Goal: Contribute content: Contribute content

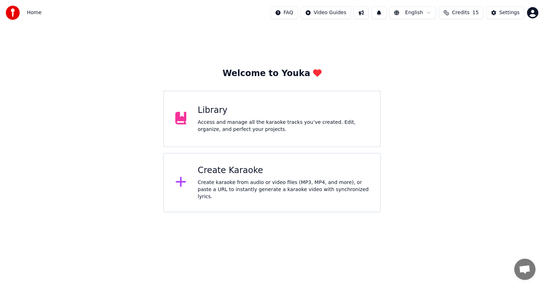
click at [269, 116] on div "Library" at bounding box center [283, 110] width 171 height 11
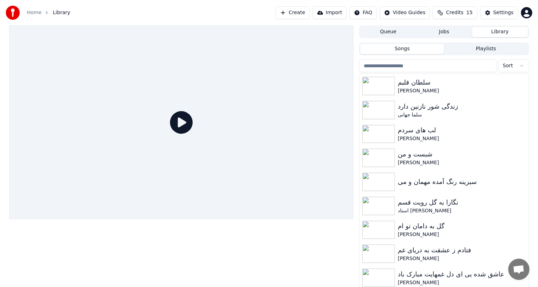
click at [300, 12] on button "Create" at bounding box center [293, 12] width 34 height 13
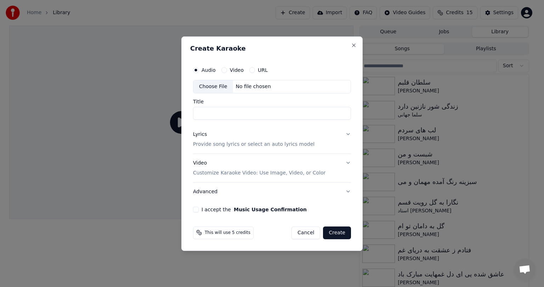
click at [254, 85] on div "No file chosen" at bounding box center [253, 86] width 41 height 7
type input "**********"
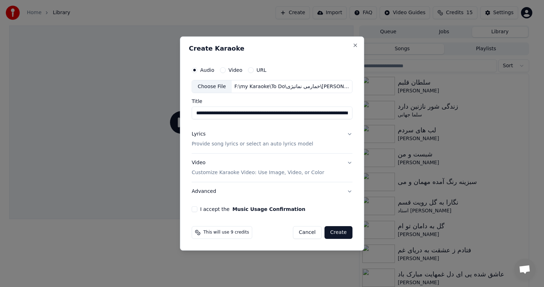
drag, startPoint x: 282, startPoint y: 114, endPoint x: 296, endPoint y: 114, distance: 13.8
click at [296, 114] on input "**********" at bounding box center [272, 113] width 161 height 13
drag, startPoint x: 315, startPoint y: 113, endPoint x: 283, endPoint y: 112, distance: 32.6
click at [283, 112] on input "**********" at bounding box center [272, 113] width 161 height 13
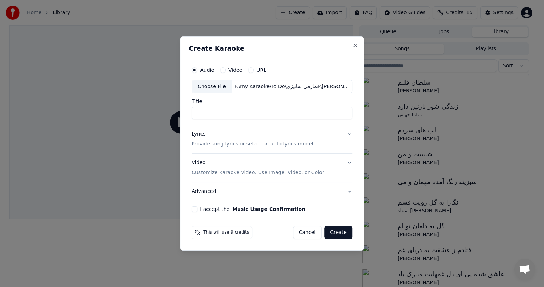
paste input "**********"
type input "**********"
click at [282, 135] on div "Lyrics Provide song lyrics or select an auto lyrics model" at bounding box center [253, 139] width 122 height 17
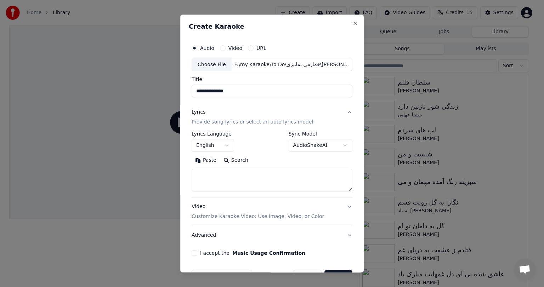
click at [287, 19] on div "**********" at bounding box center [272, 144] width 184 height 259
click at [216, 188] on textarea at bounding box center [272, 180] width 161 height 23
paste textarea "**********"
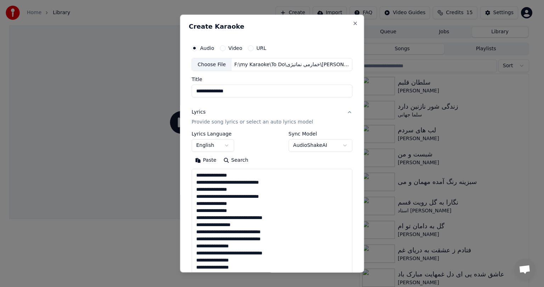
scroll to position [575, 0]
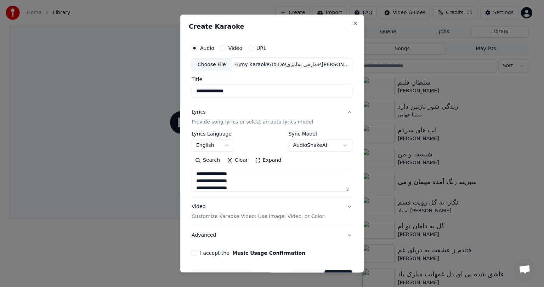
type textarea "**********"
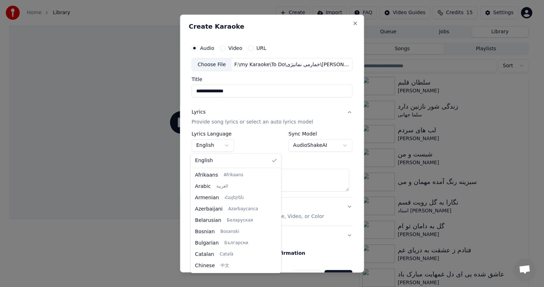
click at [209, 144] on body "**********" at bounding box center [269, 143] width 538 height 287
select select "**"
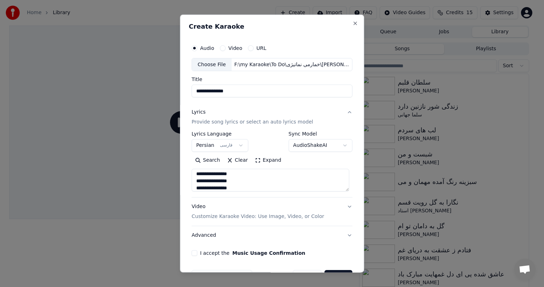
click at [217, 208] on div "Video Customize Karaoke Video: Use Image, Video, or Color" at bounding box center [258, 212] width 133 height 17
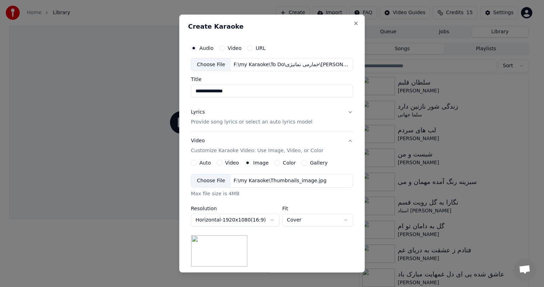
scroll to position [95, 0]
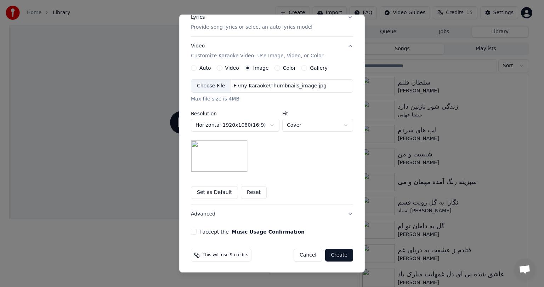
click at [192, 232] on button "I accept the Music Usage Confirmation" at bounding box center [194, 232] width 6 height 6
click at [340, 255] on button "Create" at bounding box center [339, 255] width 28 height 13
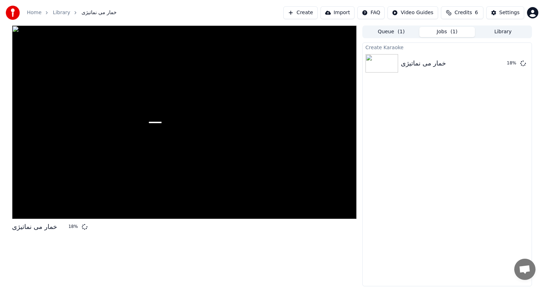
click at [360, 150] on div "خمار می نماتیژی 18 % Queue ( 1 ) Jobs ( 1 ) Library Create Karaoke خمار می نمات…" at bounding box center [272, 156] width 532 height 261
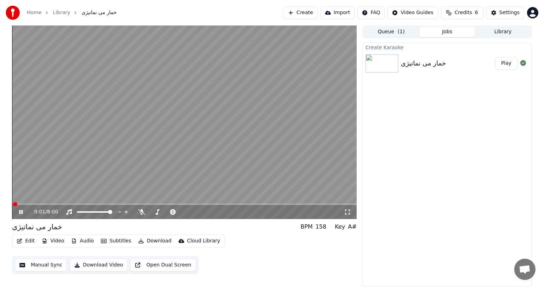
click at [131, 161] on video at bounding box center [184, 123] width 345 height 194
click at [140, 214] on icon at bounding box center [141, 212] width 7 height 6
click at [154, 156] on video at bounding box center [184, 123] width 345 height 194
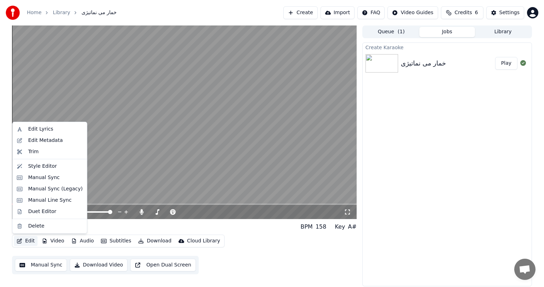
click at [27, 240] on button "Edit" at bounding box center [26, 241] width 24 height 10
click at [42, 177] on div "Manual Sync" at bounding box center [44, 177] width 32 height 7
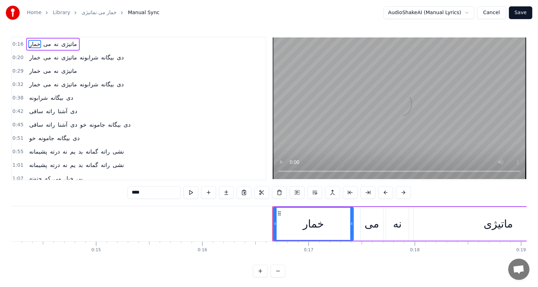
scroll to position [0, 1508]
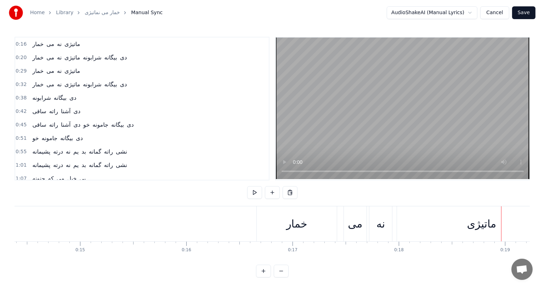
scroll to position [0, 1980]
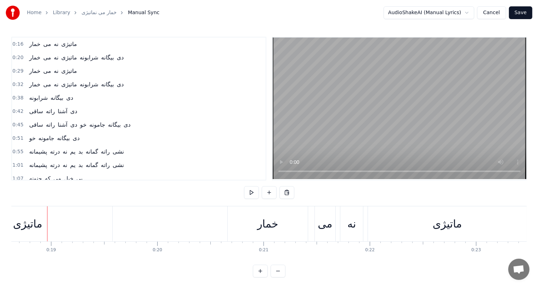
click at [492, 12] on button "Cancel" at bounding box center [491, 12] width 29 height 13
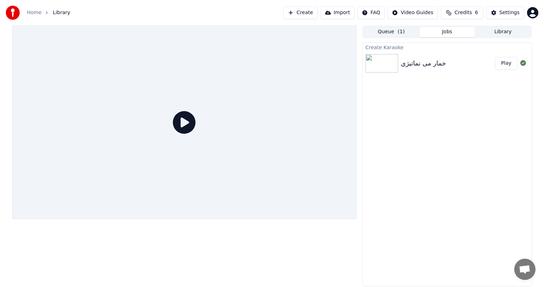
click at [384, 59] on img at bounding box center [382, 63] width 33 height 18
click at [511, 63] on button "Play" at bounding box center [506, 63] width 22 height 13
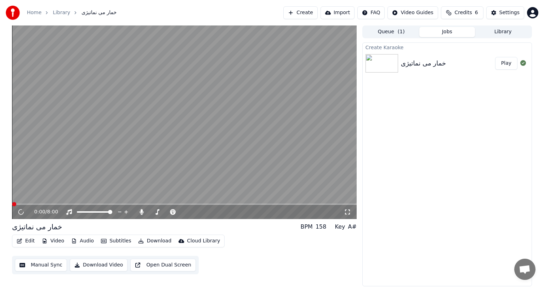
click at [140, 167] on video at bounding box center [184, 123] width 345 height 194
click at [47, 187] on video at bounding box center [184, 123] width 345 height 194
click at [29, 243] on button "Edit" at bounding box center [26, 241] width 24 height 10
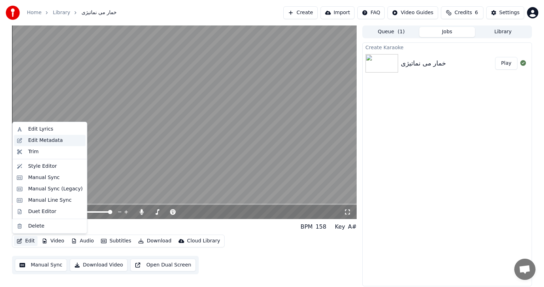
click at [41, 135] on div "Edit Metadata" at bounding box center [50, 140] width 72 height 11
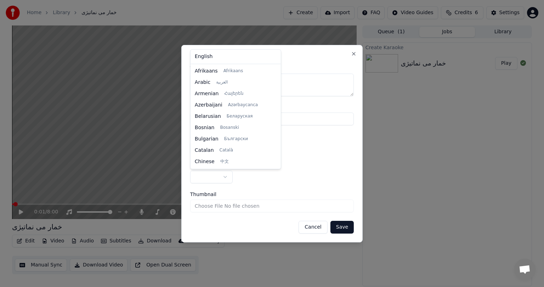
click at [226, 173] on body "**********" at bounding box center [272, 143] width 544 height 287
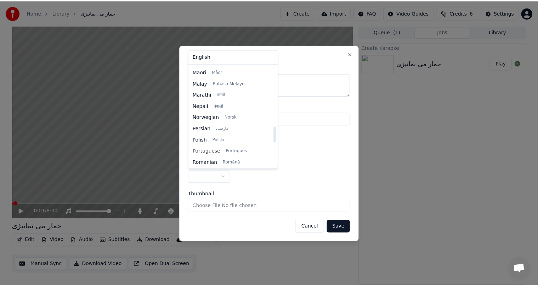
scroll to position [388, 0]
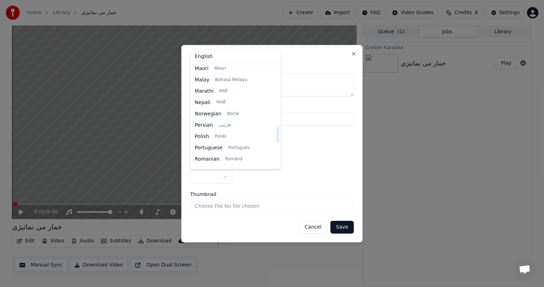
select select "**"
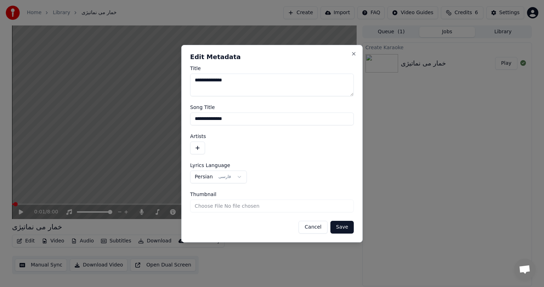
click at [344, 227] on button "Save" at bounding box center [342, 227] width 23 height 13
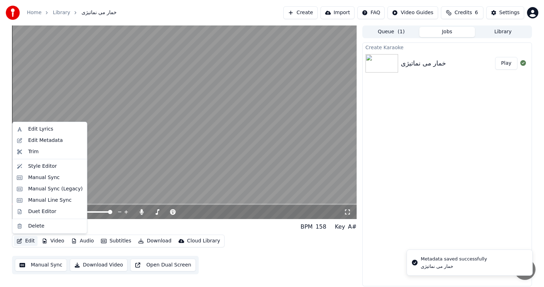
click at [28, 238] on button "Edit" at bounding box center [26, 241] width 24 height 10
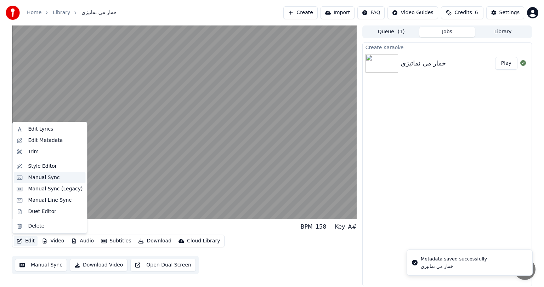
click at [43, 175] on div "Manual Sync" at bounding box center [44, 177] width 32 height 7
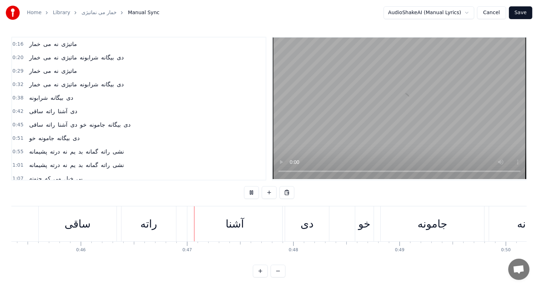
scroll to position [0, 4909]
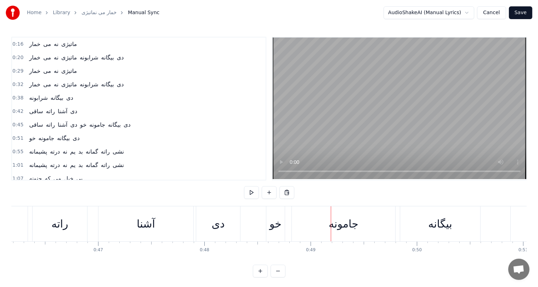
click at [275, 224] on div "خو" at bounding box center [276, 224] width 12 height 16
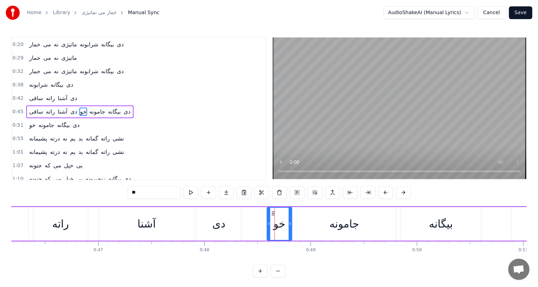
drag, startPoint x: 285, startPoint y: 223, endPoint x: 291, endPoint y: 223, distance: 6.4
click at [291, 223] on icon at bounding box center [290, 224] width 3 height 6
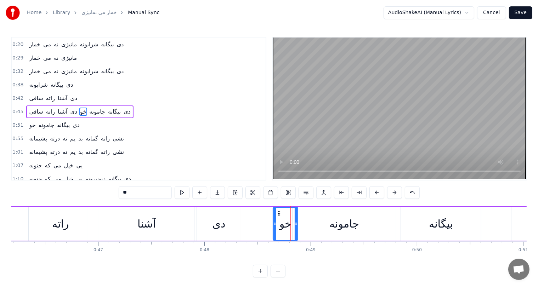
drag, startPoint x: 272, startPoint y: 212, endPoint x: 279, endPoint y: 214, distance: 7.8
click at [279, 214] on icon at bounding box center [279, 214] width 6 height 6
click at [224, 224] on div "دی" at bounding box center [219, 224] width 13 height 16
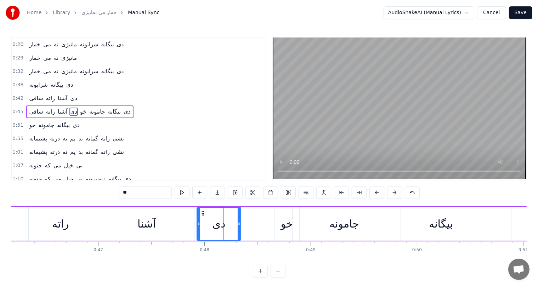
click at [320, 226] on div "جامونه" at bounding box center [344, 224] width 103 height 34
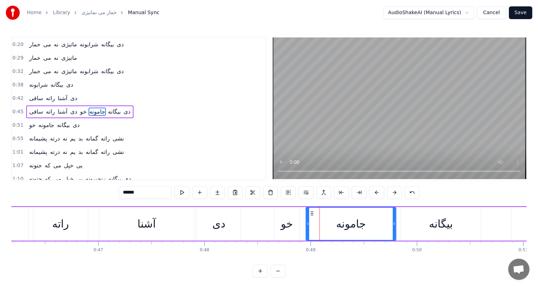
drag, startPoint x: 293, startPoint y: 224, endPoint x: 307, endPoint y: 225, distance: 13.9
click at [307, 225] on icon at bounding box center [308, 224] width 3 height 6
click at [286, 228] on div "خو" at bounding box center [287, 224] width 12 height 16
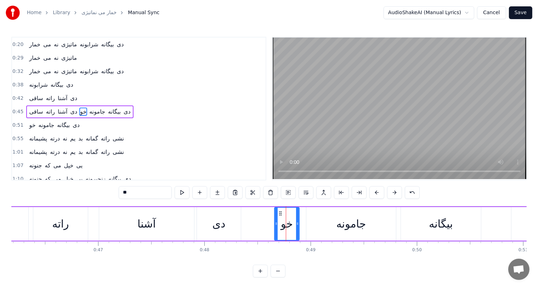
click at [278, 212] on div "خو" at bounding box center [287, 224] width 24 height 32
click at [281, 213] on icon at bounding box center [283, 214] width 6 height 6
click at [209, 226] on div "دی" at bounding box center [219, 224] width 44 height 34
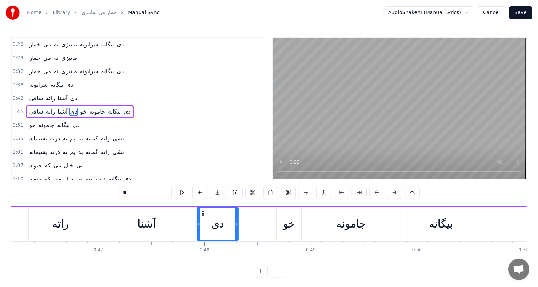
drag, startPoint x: 238, startPoint y: 221, endPoint x: 234, endPoint y: 222, distance: 3.6
click at [235, 222] on icon at bounding box center [236, 224] width 3 height 6
click at [233, 223] on icon at bounding box center [234, 224] width 3 height 6
drag, startPoint x: 233, startPoint y: 223, endPoint x: 236, endPoint y: 224, distance: 4.0
click at [236, 224] on icon at bounding box center [237, 224] width 3 height 6
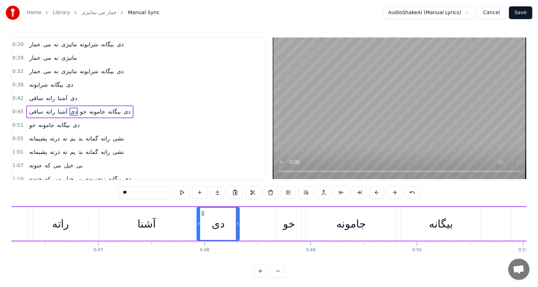
click at [287, 223] on div "خو" at bounding box center [289, 224] width 12 height 16
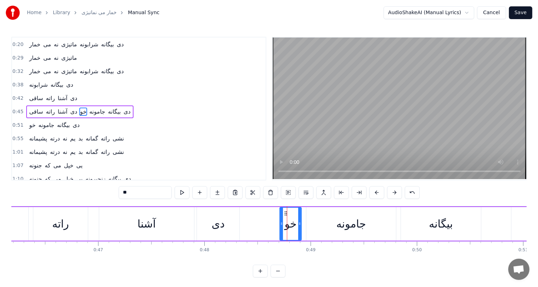
click at [281, 223] on circle at bounding box center [281, 223] width 0 height 0
click at [289, 213] on icon at bounding box center [289, 214] width 6 height 6
click at [214, 221] on div "دی" at bounding box center [218, 224] width 13 height 16
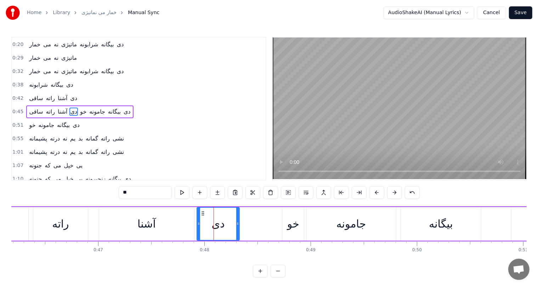
click at [135, 226] on div "آشنا" at bounding box center [146, 224] width 95 height 34
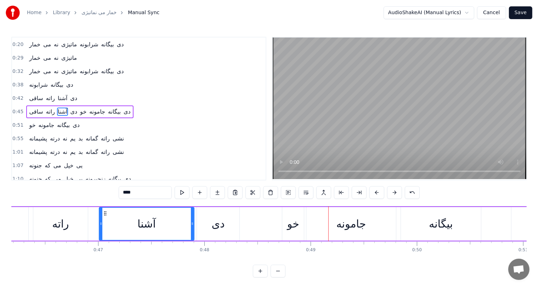
click at [337, 227] on div "جامونه" at bounding box center [352, 224] width 30 height 16
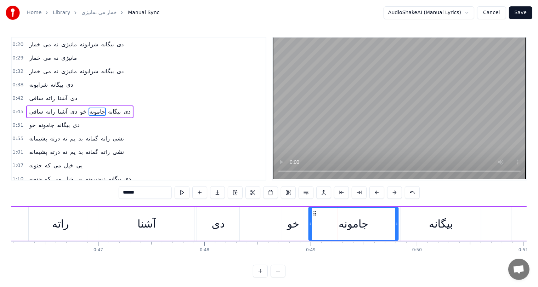
click at [313, 213] on icon at bounding box center [315, 214] width 6 height 6
click at [293, 228] on div "خو" at bounding box center [293, 224] width 12 height 16
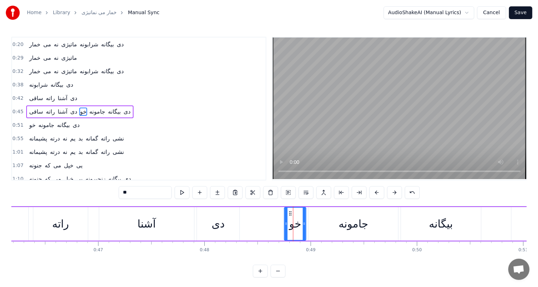
click at [289, 213] on icon at bounding box center [291, 214] width 6 height 6
click at [343, 224] on div "جامونه" at bounding box center [354, 224] width 30 height 16
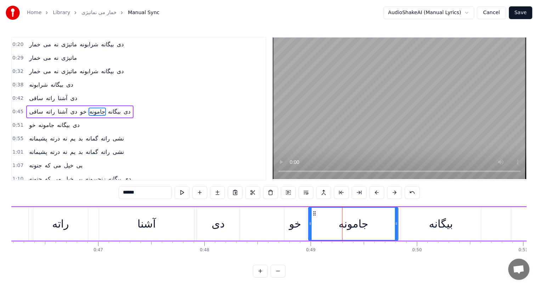
click at [220, 220] on div "دی" at bounding box center [218, 224] width 13 height 16
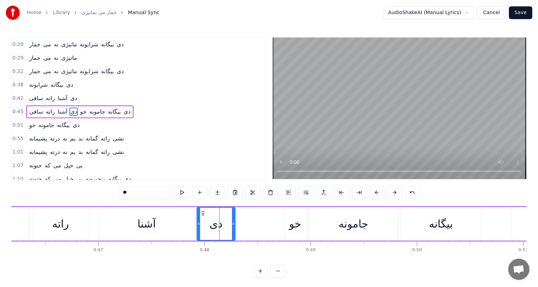
drag, startPoint x: 237, startPoint y: 225, endPoint x: 232, endPoint y: 225, distance: 4.3
click at [232, 225] on icon at bounding box center [233, 224] width 3 height 6
click at [84, 220] on div "راته" at bounding box center [60, 224] width 55 height 34
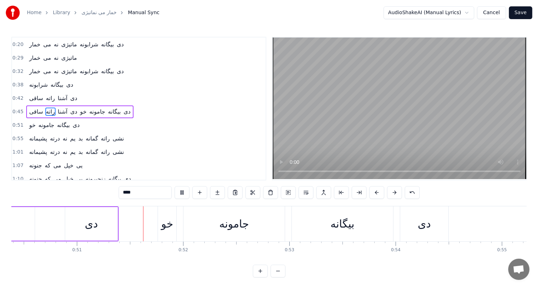
scroll to position [0, 5373]
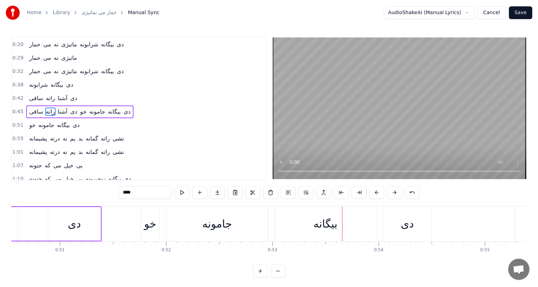
click at [86, 224] on div "دی" at bounding box center [74, 224] width 52 height 34
drag, startPoint x: 98, startPoint y: 222, endPoint x: 91, endPoint y: 225, distance: 7.0
click at [91, 225] on icon at bounding box center [92, 224] width 3 height 6
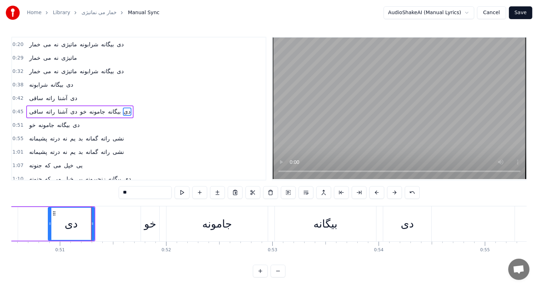
click at [152, 225] on div "خو" at bounding box center [150, 224] width 12 height 16
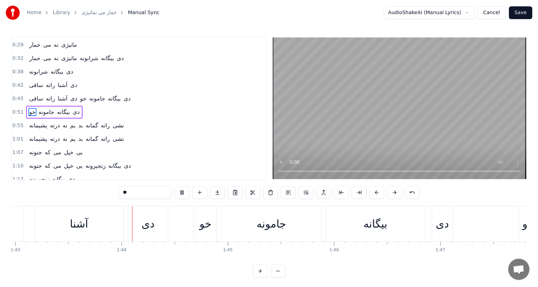
scroll to position [0, 10963]
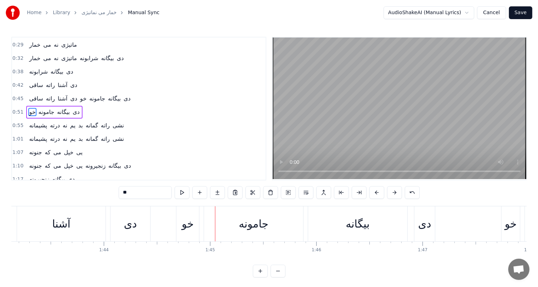
click at [184, 228] on div "خو" at bounding box center [188, 224] width 12 height 16
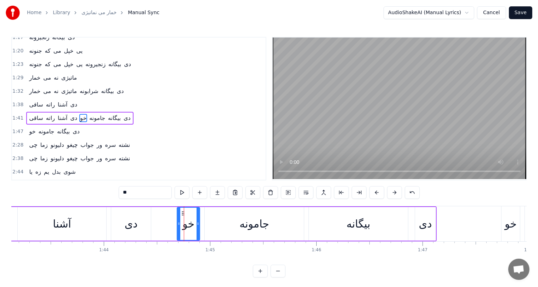
scroll to position [170, 0]
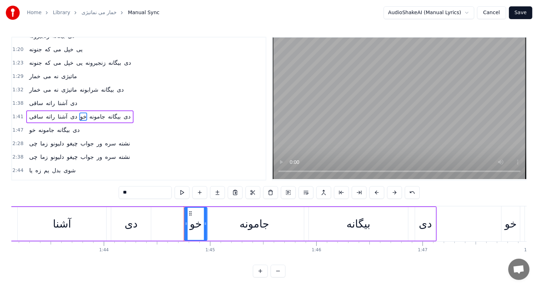
drag, startPoint x: 181, startPoint y: 213, endPoint x: 188, endPoint y: 214, distance: 7.5
click at [188, 214] on icon at bounding box center [191, 214] width 6 height 6
click at [122, 228] on div "دی" at bounding box center [131, 224] width 40 height 34
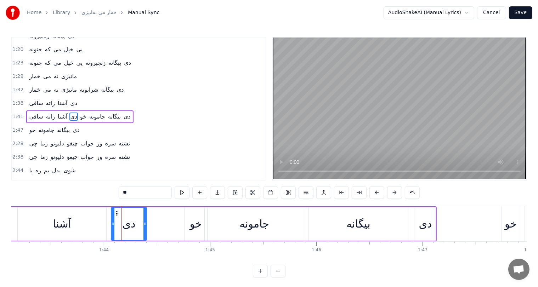
drag, startPoint x: 150, startPoint y: 224, endPoint x: 146, endPoint y: 228, distance: 5.5
click at [146, 228] on div at bounding box center [145, 224] width 3 height 32
click at [143, 228] on div at bounding box center [142, 224] width 3 height 32
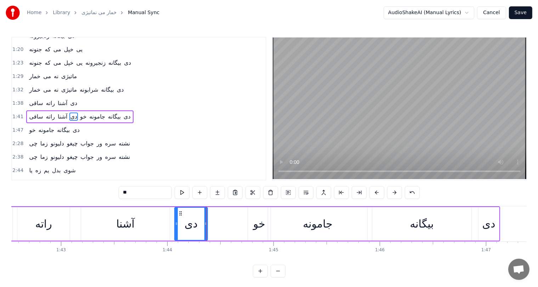
scroll to position [0, 10901]
click at [309, 223] on div "جامونه" at bounding box center [317, 224] width 30 height 16
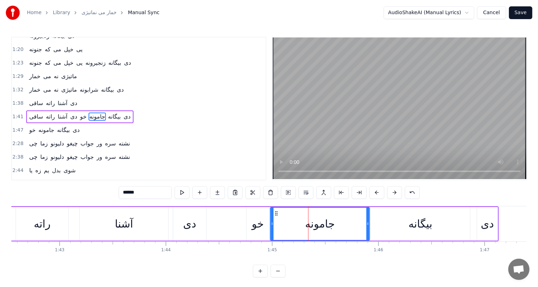
drag, startPoint x: 273, startPoint y: 212, endPoint x: 277, endPoint y: 212, distance: 3.6
click at [277, 212] on icon at bounding box center [277, 214] width 6 height 6
click at [258, 226] on div "خو" at bounding box center [258, 224] width 12 height 16
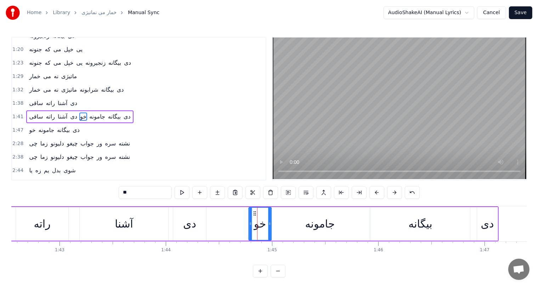
click at [254, 212] on icon at bounding box center [255, 214] width 6 height 6
click at [191, 230] on div "دی" at bounding box center [189, 224] width 13 height 16
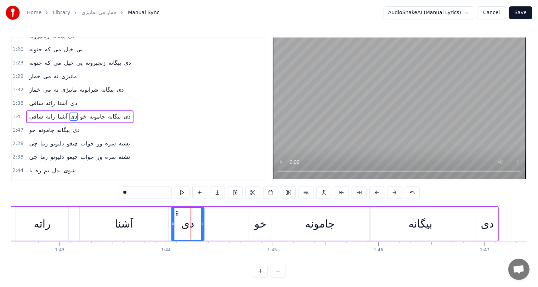
click at [175, 212] on icon at bounding box center [177, 214] width 6 height 6
click at [136, 224] on div "آشنا" at bounding box center [124, 224] width 89 height 34
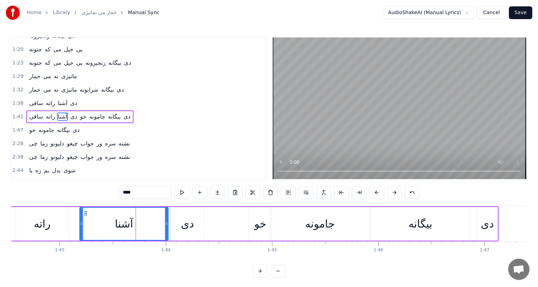
click at [181, 217] on div "دی" at bounding box center [187, 224] width 13 height 16
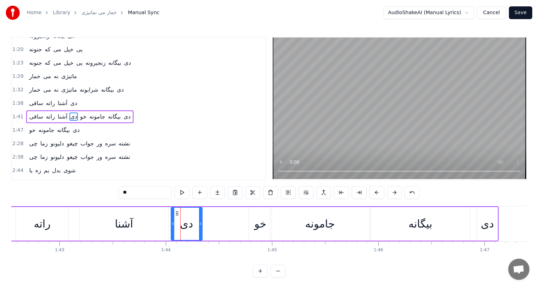
click at [200, 228] on div at bounding box center [200, 224] width 3 height 32
click at [55, 215] on div "راته" at bounding box center [42, 224] width 52 height 34
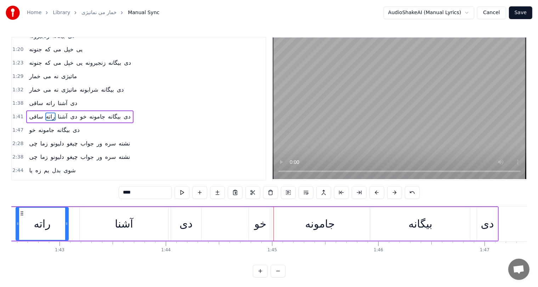
click at [112, 226] on div "آشنا" at bounding box center [124, 224] width 89 height 34
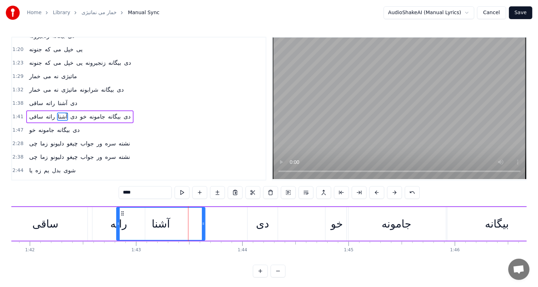
scroll to position [0, 10824]
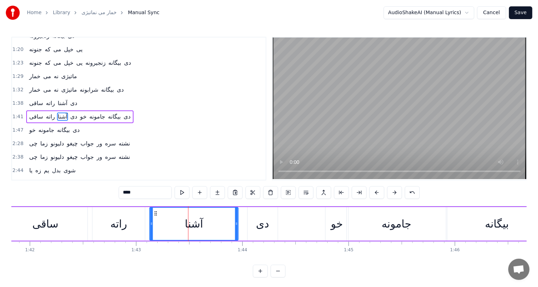
drag, startPoint x: 85, startPoint y: 213, endPoint x: 154, endPoint y: 215, distance: 69.8
click at [154, 215] on icon at bounding box center [156, 214] width 6 height 6
click at [260, 227] on div "دی" at bounding box center [262, 224] width 13 height 16
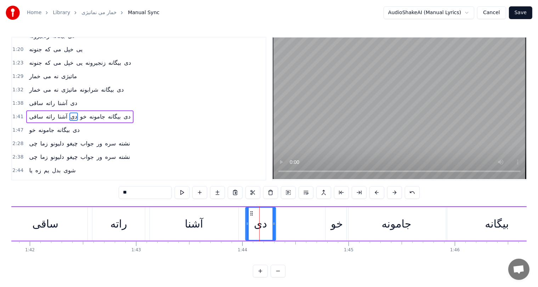
click at [251, 212] on icon at bounding box center [252, 214] width 6 height 6
click at [275, 224] on icon at bounding box center [275, 224] width 3 height 6
click at [51, 224] on div "ساقی" at bounding box center [45, 224] width 26 height 16
type input "****"
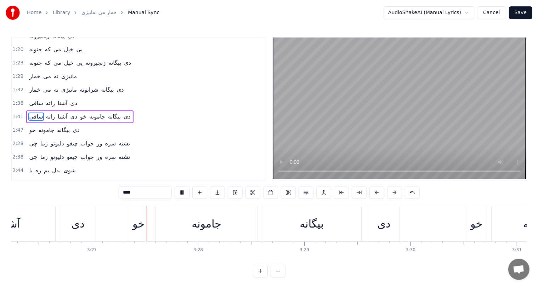
scroll to position [0, 21969]
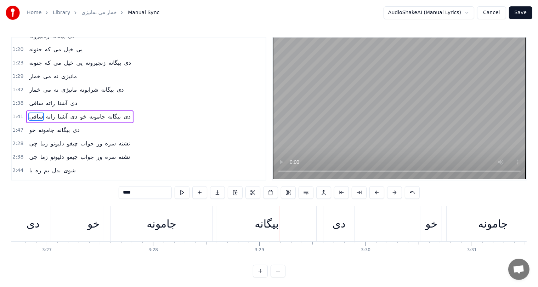
click at [92, 215] on div "خو" at bounding box center [93, 224] width 21 height 35
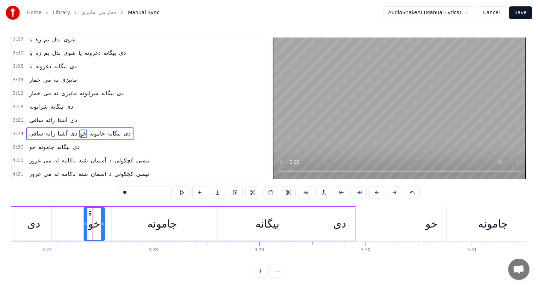
scroll to position [352, 0]
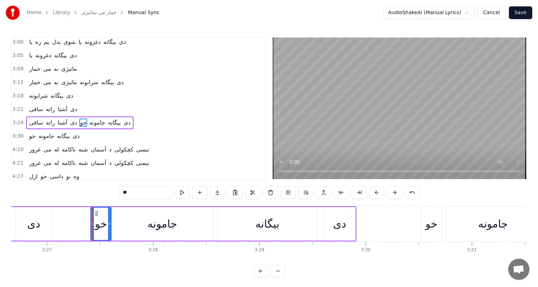
drag, startPoint x: 89, startPoint y: 213, endPoint x: 96, endPoint y: 214, distance: 6.8
click at [96, 214] on icon at bounding box center [97, 214] width 6 height 6
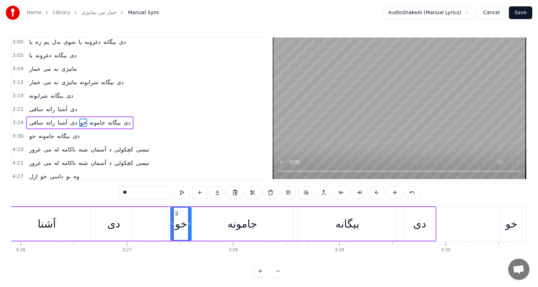
scroll to position [0, 21888]
click at [112, 226] on div "دی" at bounding box center [114, 224] width 13 height 16
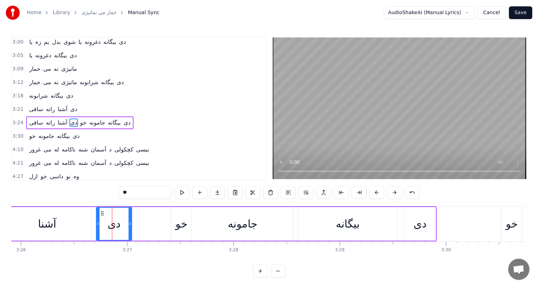
click at [130, 223] on icon at bounding box center [130, 224] width 3 height 6
drag, startPoint x: 130, startPoint y: 223, endPoint x: 126, endPoint y: 224, distance: 4.0
click at [126, 224] on icon at bounding box center [126, 224] width 3 height 6
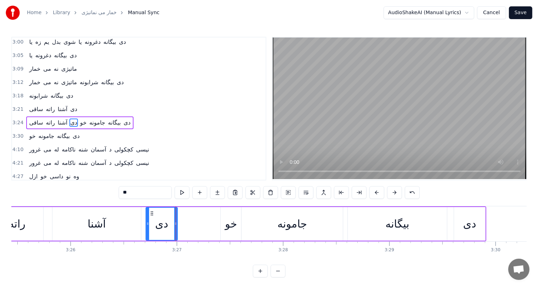
click at [136, 224] on div "آشنا" at bounding box center [96, 224] width 89 height 34
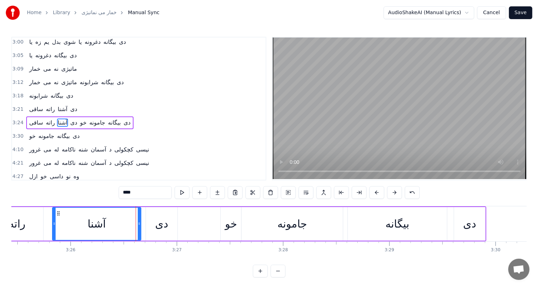
click at [283, 225] on div "جامونه" at bounding box center [292, 224] width 30 height 16
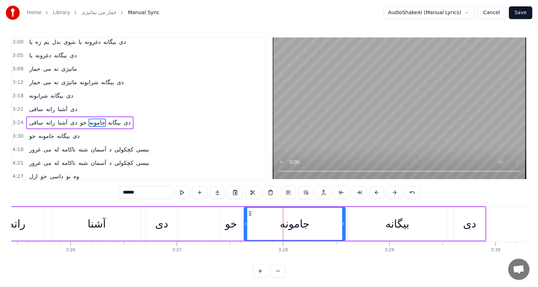
click at [251, 214] on icon at bounding box center [250, 214] width 6 height 6
click at [235, 226] on div "خو" at bounding box center [231, 224] width 12 height 16
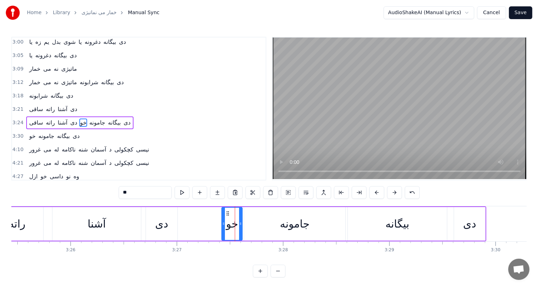
click at [227, 213] on circle at bounding box center [227, 213] width 0 height 0
click at [164, 228] on div "دی" at bounding box center [161, 224] width 13 height 16
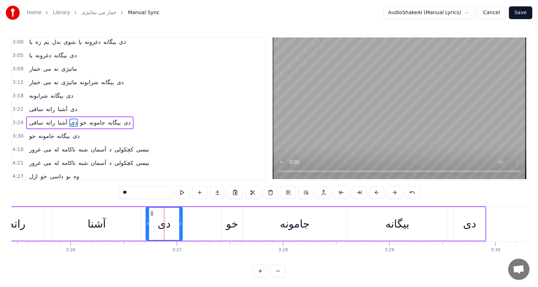
drag, startPoint x: 176, startPoint y: 231, endPoint x: 181, endPoint y: 232, distance: 5.1
click at [181, 232] on div at bounding box center [180, 224] width 3 height 32
click at [149, 212] on circle at bounding box center [149, 212] width 0 height 0
click at [103, 225] on div "آشنا" at bounding box center [97, 224] width 18 height 16
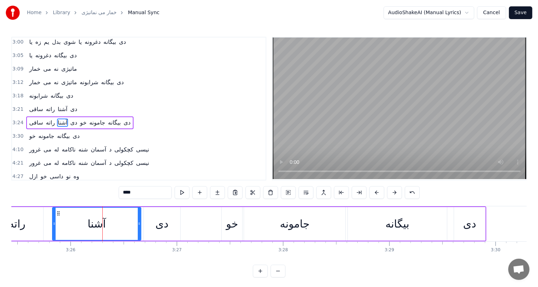
click at [177, 224] on div "دی" at bounding box center [162, 224] width 36 height 34
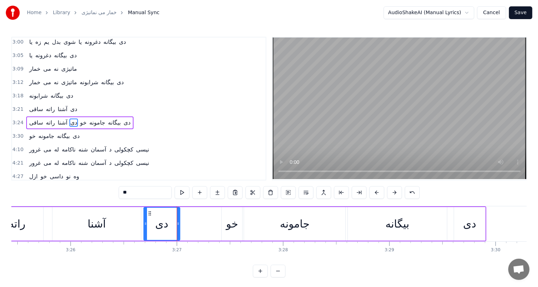
click at [178, 224] on icon at bounding box center [178, 224] width 3 height 6
click at [175, 225] on icon at bounding box center [176, 224] width 3 height 6
click at [178, 225] on icon at bounding box center [178, 224] width 3 height 6
click at [292, 223] on div "جامونه" at bounding box center [295, 224] width 30 height 16
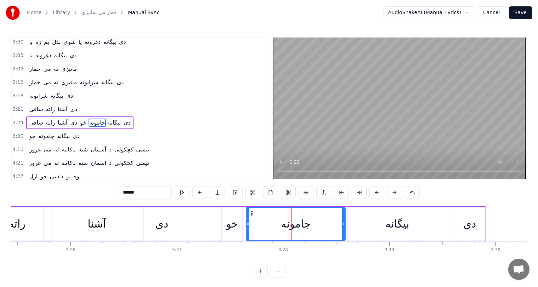
click at [247, 225] on icon at bounding box center [248, 224] width 3 height 6
click at [231, 225] on div "خو" at bounding box center [232, 224] width 12 height 16
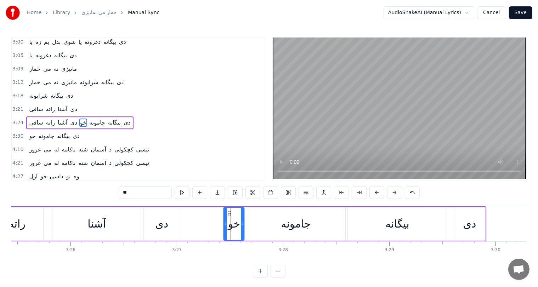
click at [223, 225] on icon at bounding box center [224, 224] width 3 height 6
click at [225, 225] on icon at bounding box center [226, 224] width 3 height 6
click at [226, 225] on icon at bounding box center [227, 224] width 3 height 6
click at [227, 227] on div at bounding box center [228, 224] width 3 height 32
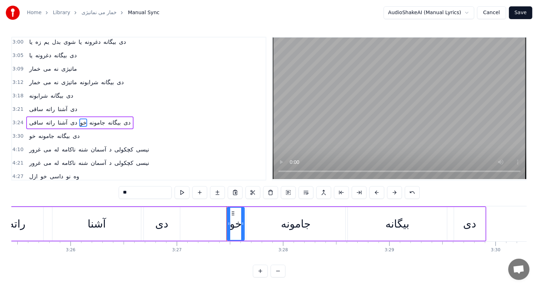
click at [166, 227] on div "دی" at bounding box center [161, 224] width 13 height 16
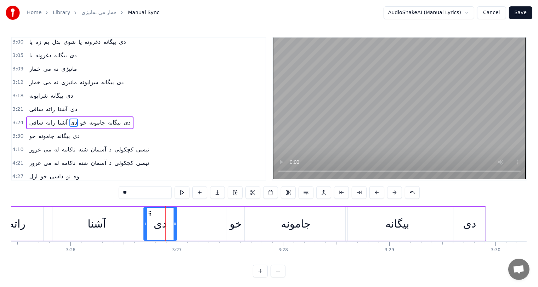
drag, startPoint x: 178, startPoint y: 225, endPoint x: 174, endPoint y: 225, distance: 3.6
click at [174, 225] on icon at bounding box center [175, 224] width 3 height 6
click at [94, 220] on div "آشنا" at bounding box center [97, 224] width 18 height 16
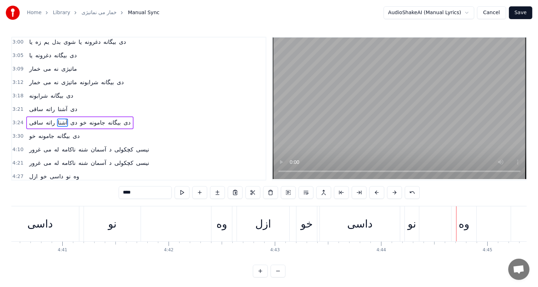
scroll to position [0, 29816]
click at [118, 229] on div "نو" at bounding box center [116, 224] width 9 height 16
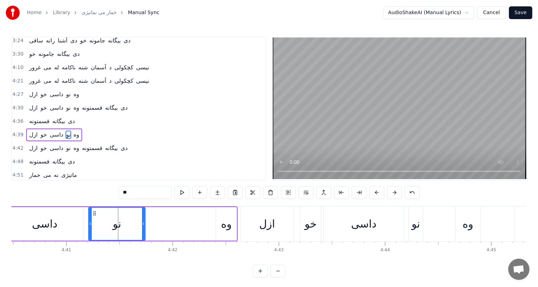
scroll to position [444, 0]
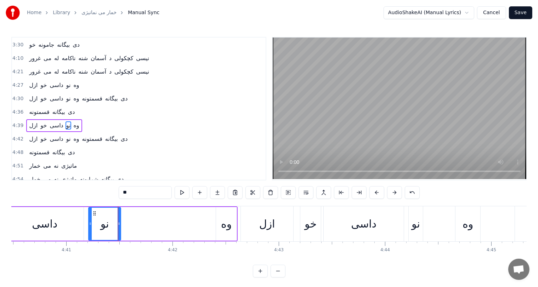
drag, startPoint x: 142, startPoint y: 221, endPoint x: 118, endPoint y: 222, distance: 24.5
click at [118, 222] on div at bounding box center [119, 224] width 3 height 32
click at [228, 225] on div "وه" at bounding box center [226, 224] width 11 height 16
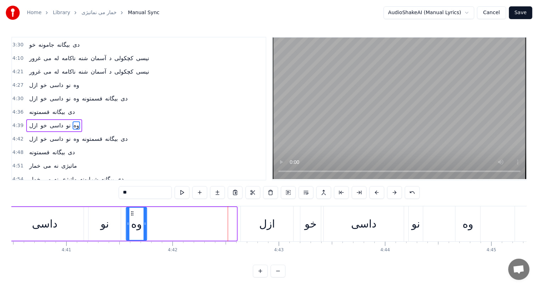
drag, startPoint x: 220, startPoint y: 211, endPoint x: 130, endPoint y: 214, distance: 90.0
click at [130, 214] on icon at bounding box center [133, 214] width 6 height 6
click at [104, 226] on div "نو" at bounding box center [105, 224] width 9 height 16
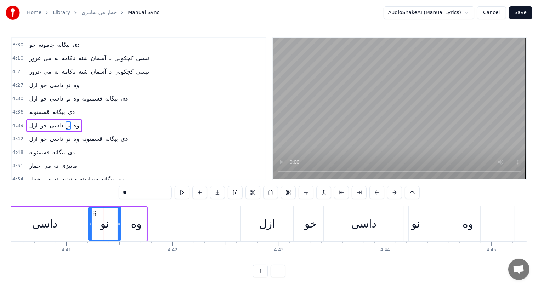
click at [260, 226] on div "ازل" at bounding box center [267, 224] width 16 height 16
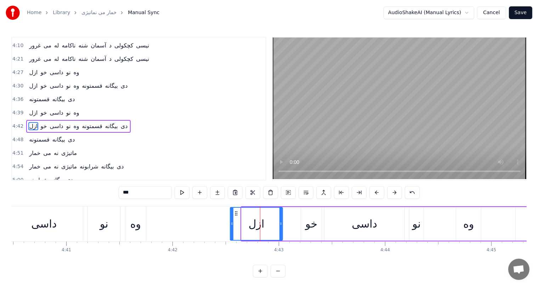
drag, startPoint x: 247, startPoint y: 211, endPoint x: 235, endPoint y: 211, distance: 11.3
click at [236, 212] on circle at bounding box center [236, 212] width 0 height 0
click at [38, 236] on div "داسی" at bounding box center [44, 224] width 78 height 35
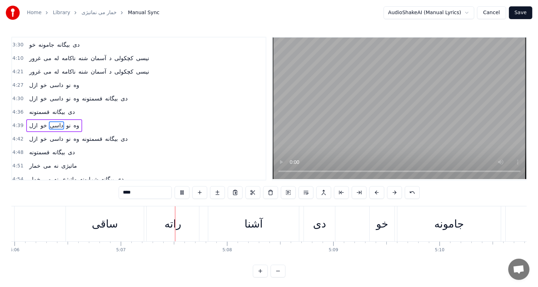
scroll to position [0, 32590]
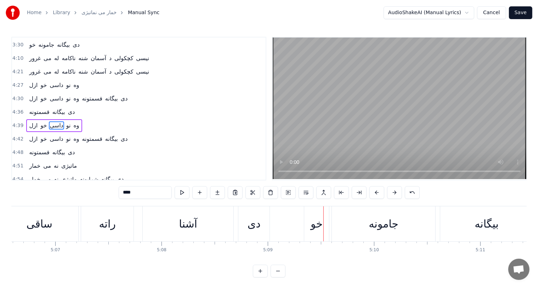
click at [322, 224] on div "خو" at bounding box center [317, 224] width 12 height 16
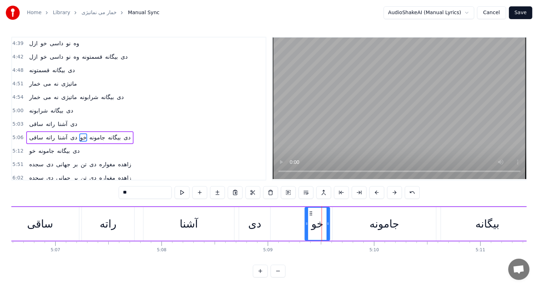
scroll to position [535, 0]
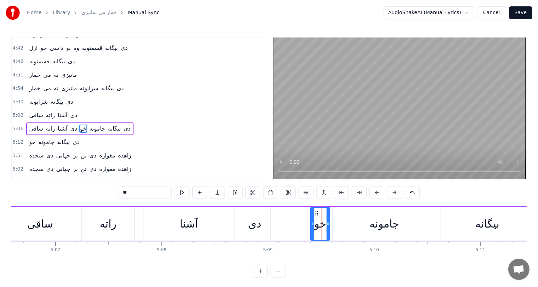
drag, startPoint x: 307, startPoint y: 223, endPoint x: 314, endPoint y: 224, distance: 6.8
click at [314, 224] on icon at bounding box center [312, 224] width 3 height 6
click at [257, 224] on div "دی" at bounding box center [254, 224] width 13 height 16
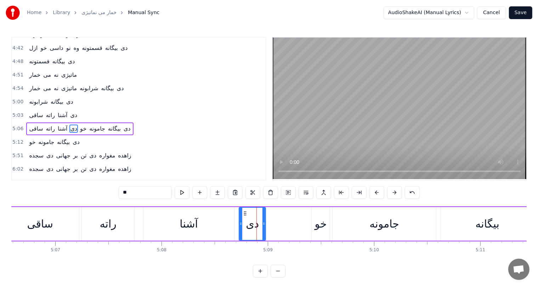
drag, startPoint x: 269, startPoint y: 224, endPoint x: 264, endPoint y: 224, distance: 4.7
click at [264, 224] on icon at bounding box center [264, 224] width 3 height 6
click at [355, 220] on div "جامونه" at bounding box center [384, 224] width 103 height 34
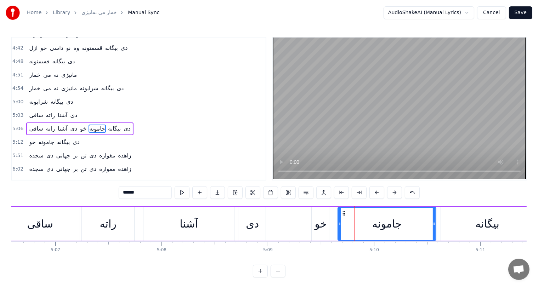
drag, startPoint x: 334, startPoint y: 227, endPoint x: 339, endPoint y: 227, distance: 5.3
click at [339, 227] on div at bounding box center [339, 224] width 3 height 32
click at [320, 225] on div "خو" at bounding box center [321, 224] width 12 height 16
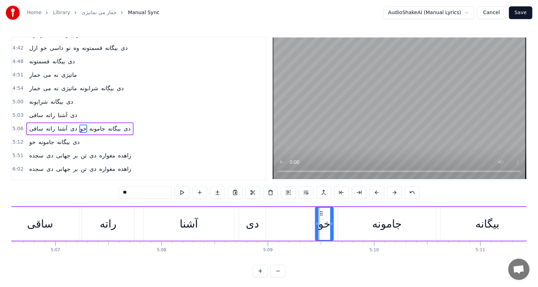
drag, startPoint x: 317, startPoint y: 212, endPoint x: 322, endPoint y: 213, distance: 4.6
click at [322, 213] on icon at bounding box center [322, 214] width 6 height 6
click at [323, 213] on icon at bounding box center [324, 214] width 6 height 6
click at [255, 220] on div "دی" at bounding box center [252, 224] width 13 height 16
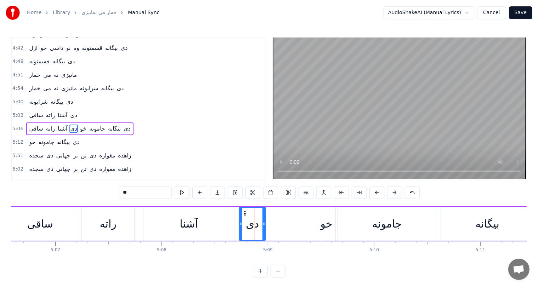
click at [179, 230] on div "آشنا" at bounding box center [189, 224] width 91 height 34
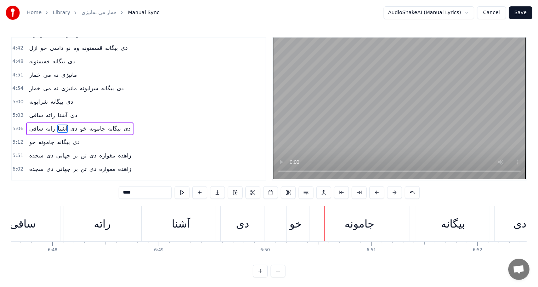
scroll to position [0, 43551]
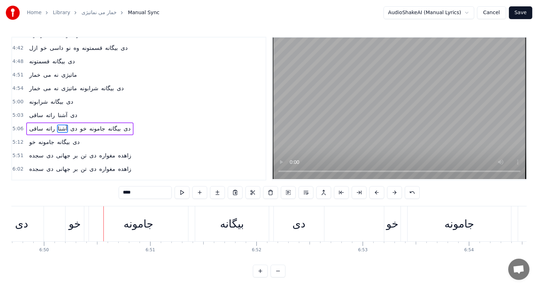
click at [125, 224] on div "جامونه" at bounding box center [139, 224] width 30 height 16
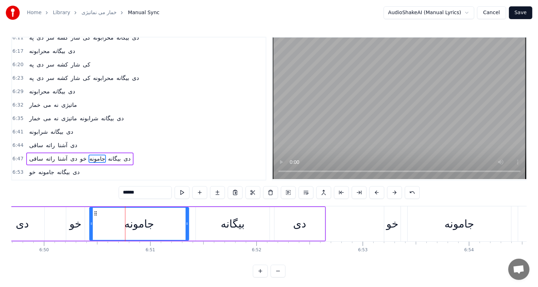
scroll to position [717, 0]
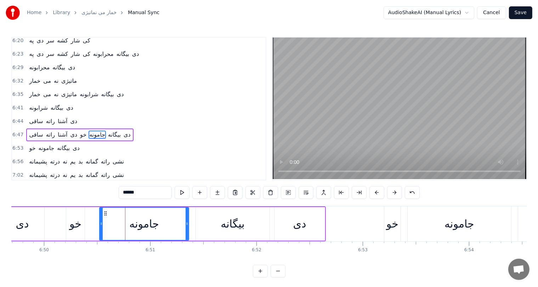
drag, startPoint x: 91, startPoint y: 224, endPoint x: 101, endPoint y: 225, distance: 10.0
click at [101, 225] on icon at bounding box center [101, 224] width 3 height 6
click at [73, 225] on div "خو" at bounding box center [75, 224] width 12 height 16
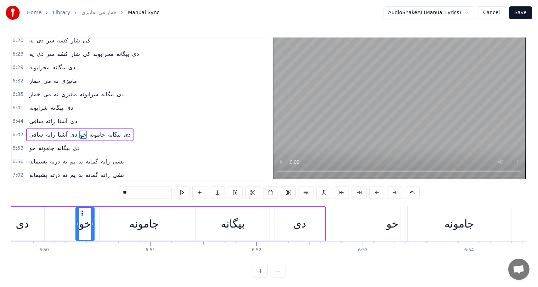
drag, startPoint x: 71, startPoint y: 211, endPoint x: 80, endPoint y: 213, distance: 9.7
click at [80, 213] on icon at bounding box center [82, 214] width 6 height 6
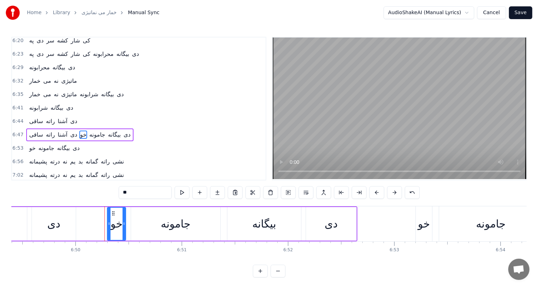
scroll to position [0, 43518]
click at [52, 226] on div "دی" at bounding box center [55, 224] width 13 height 16
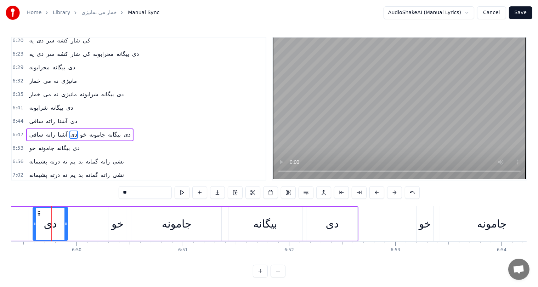
drag, startPoint x: 76, startPoint y: 226, endPoint x: 67, endPoint y: 228, distance: 9.5
click at [67, 228] on div at bounding box center [65, 224] width 3 height 32
click at [65, 231] on div at bounding box center [64, 224] width 3 height 32
click at [120, 222] on div "خو" at bounding box center [118, 224] width 12 height 16
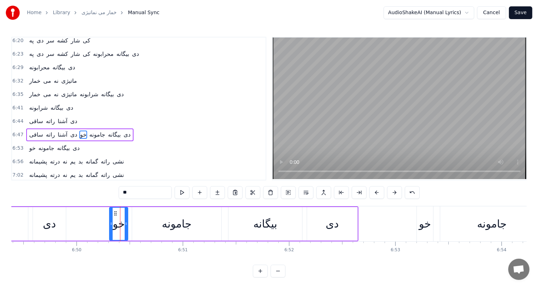
click at [116, 213] on icon at bounding box center [116, 214] width 6 height 6
click at [183, 234] on div "جامونه" at bounding box center [176, 224] width 89 height 34
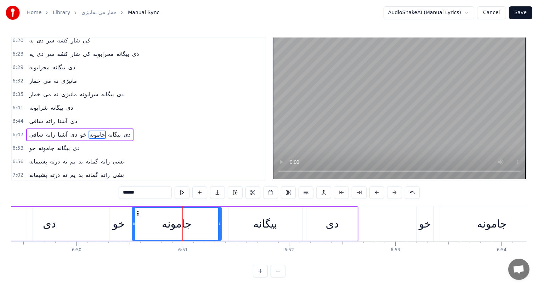
click at [52, 225] on div "دی" at bounding box center [49, 224] width 13 height 16
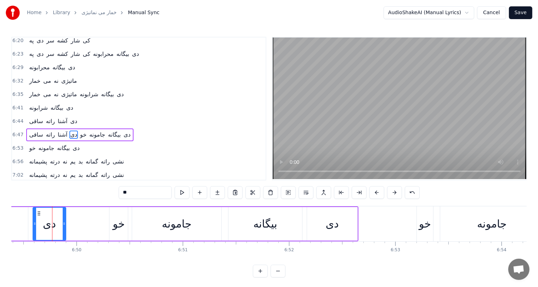
click at [126, 231] on div "خو" at bounding box center [118, 224] width 18 height 34
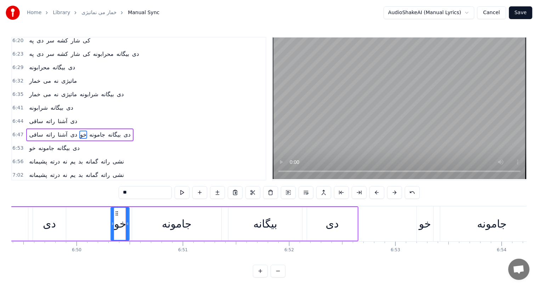
click at [118, 214] on icon at bounding box center [117, 214] width 6 height 6
click at [47, 225] on div "دی" at bounding box center [49, 224] width 13 height 16
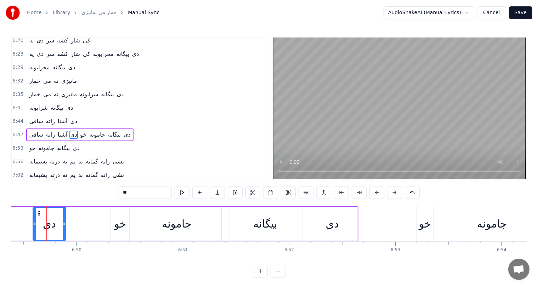
scroll to position [0, 43518]
click at [62, 226] on icon at bounding box center [63, 224] width 3 height 6
click at [126, 227] on div "خو" at bounding box center [120, 224] width 12 height 16
type input "**"
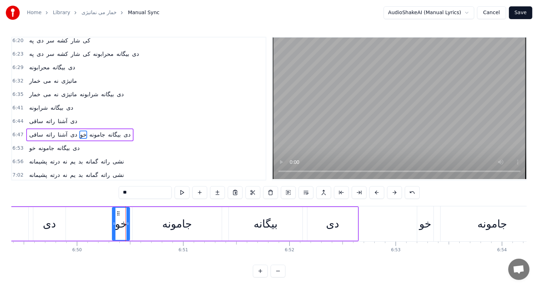
click at [115, 211] on div at bounding box center [114, 224] width 3 height 32
click at [30, 224] on div "ساقی راته آشنا دی خو جامونه بیگانه دی" at bounding box center [77, 224] width 563 height 35
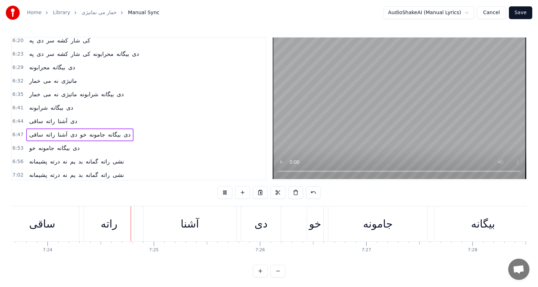
scroll to position [0, 47187]
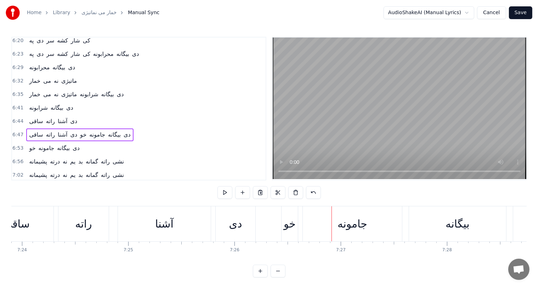
click at [241, 221] on div "دی" at bounding box center [235, 224] width 13 height 16
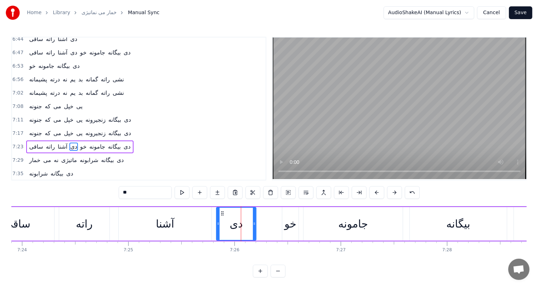
scroll to position [809, 0]
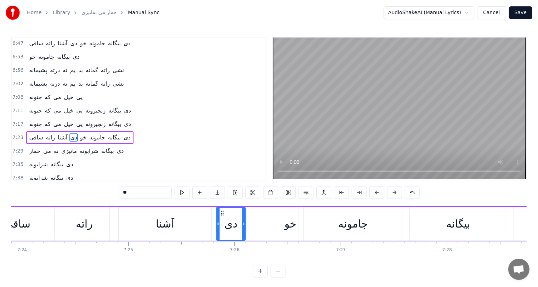
drag, startPoint x: 254, startPoint y: 224, endPoint x: 243, endPoint y: 225, distance: 10.7
click at [243, 225] on icon at bounding box center [243, 224] width 3 height 6
click at [289, 225] on div "خو" at bounding box center [291, 224] width 12 height 16
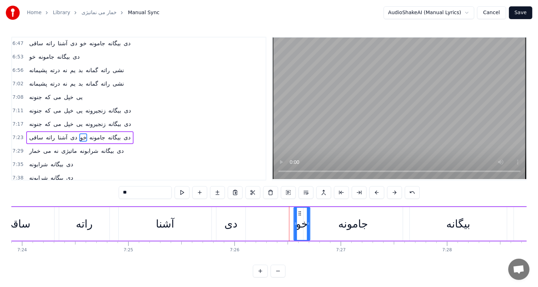
drag, startPoint x: 286, startPoint y: 211, endPoint x: 299, endPoint y: 213, distance: 12.5
click at [299, 213] on icon at bounding box center [300, 214] width 6 height 6
click at [344, 225] on div "جامونه" at bounding box center [353, 224] width 30 height 16
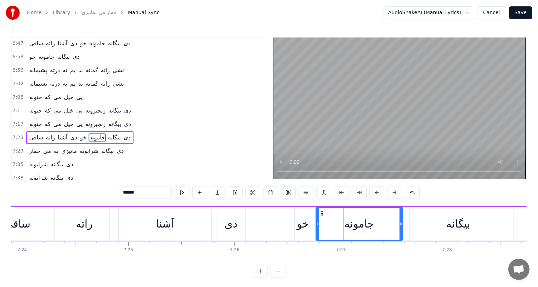
drag, startPoint x: 305, startPoint y: 219, endPoint x: 317, endPoint y: 221, distance: 12.5
click at [317, 221] on div at bounding box center [317, 224] width 3 height 32
click at [159, 218] on div "آشنا" at bounding box center [165, 224] width 18 height 16
type input "****"
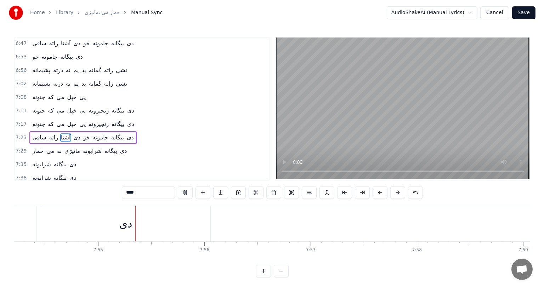
scroll to position [0, 50421]
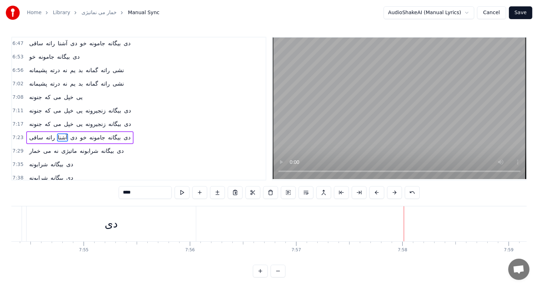
click at [524, 14] on button "Save" at bounding box center [520, 12] width 23 height 13
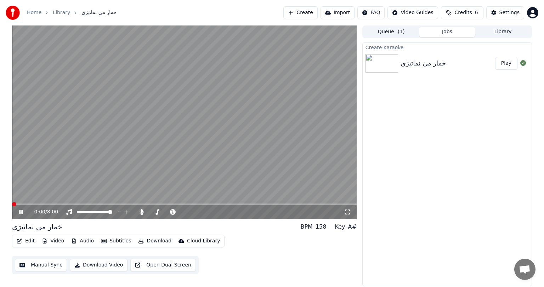
click at [71, 152] on video at bounding box center [184, 123] width 345 height 194
click at [30, 237] on button "Edit" at bounding box center [26, 241] width 24 height 10
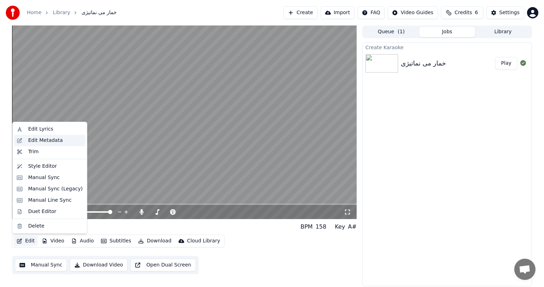
click at [40, 135] on div "Edit Metadata" at bounding box center [50, 140] width 72 height 11
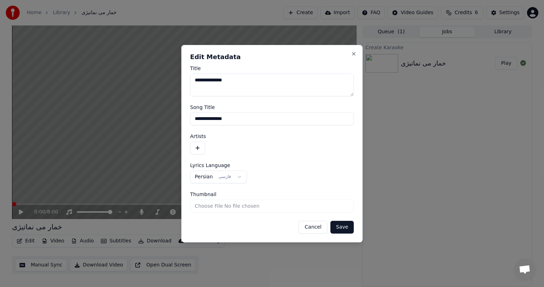
click at [196, 146] on button "button" at bounding box center [197, 148] width 15 height 13
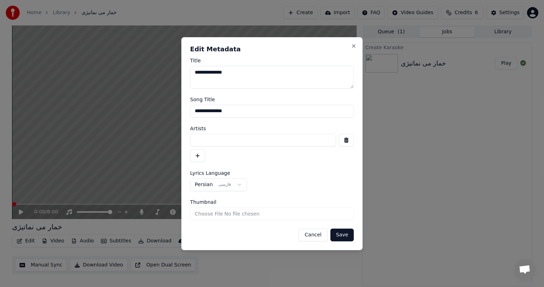
click at [220, 141] on input at bounding box center [263, 140] width 146 height 13
paste input "**********"
type input "**********"
click at [343, 235] on button "Save" at bounding box center [342, 235] width 23 height 13
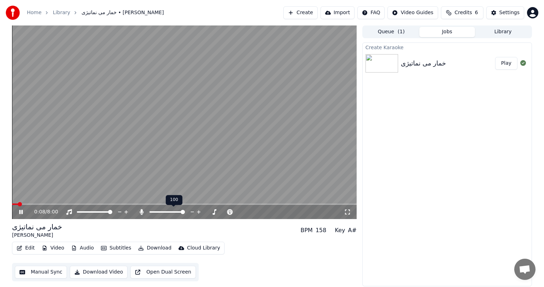
click at [142, 214] on icon at bounding box center [142, 212] width 4 height 6
click at [142, 214] on icon at bounding box center [141, 212] width 7 height 6
click at [154, 212] on span at bounding box center [156, 212] width 4 height 4
click at [159, 212] on span at bounding box center [160, 212] width 4 height 4
click at [167, 212] on span at bounding box center [167, 212] width 4 height 4
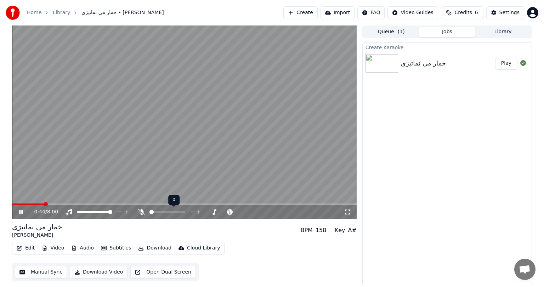
click at [150, 212] on span at bounding box center [152, 212] width 4 height 4
click at [182, 212] on span at bounding box center [183, 212] width 4 height 4
click at [112, 212] on span at bounding box center [110, 212] width 4 height 4
click at [124, 211] on icon at bounding box center [126, 212] width 7 height 7
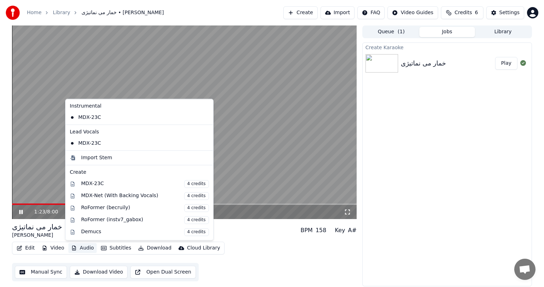
click at [84, 249] on button "Audio" at bounding box center [82, 248] width 28 height 10
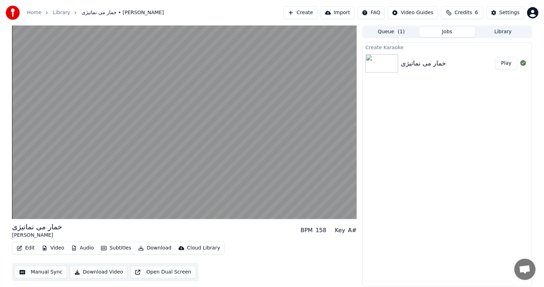
click at [96, 271] on button "Download Video" at bounding box center [99, 272] width 58 height 13
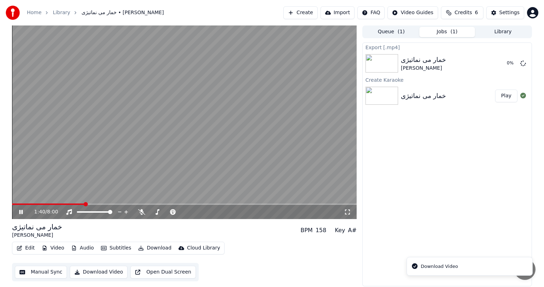
click at [22, 211] on icon at bounding box center [21, 212] width 4 height 4
click at [12, 205] on span at bounding box center [14, 204] width 4 height 4
click at [505, 66] on button "Show" at bounding box center [505, 63] width 26 height 13
click at [304, 16] on button "Create" at bounding box center [300, 12] width 34 height 13
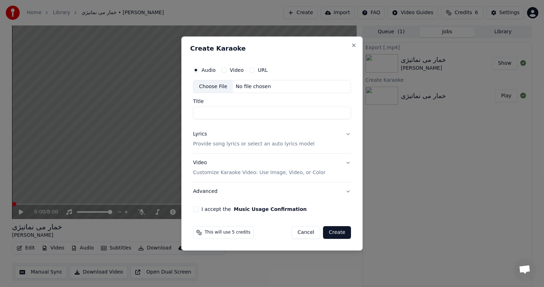
click at [237, 88] on div "No file chosen" at bounding box center [253, 86] width 41 height 7
type input "**********"
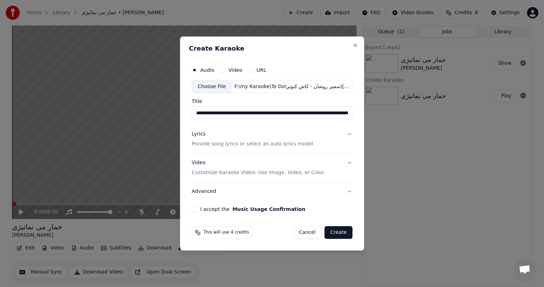
drag, startPoint x: 285, startPoint y: 114, endPoint x: 272, endPoint y: 114, distance: 12.8
click at [272, 114] on input "**********" at bounding box center [272, 113] width 161 height 13
drag, startPoint x: 265, startPoint y: 114, endPoint x: 285, endPoint y: 115, distance: 19.9
click at [285, 115] on input "**********" at bounding box center [272, 113] width 161 height 13
paste input "*********"
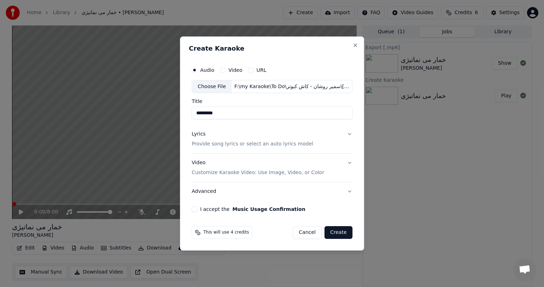
type input "*********"
click at [329, 135] on button "Lyrics Provide song lyrics or select an auto lyrics model" at bounding box center [272, 139] width 161 height 28
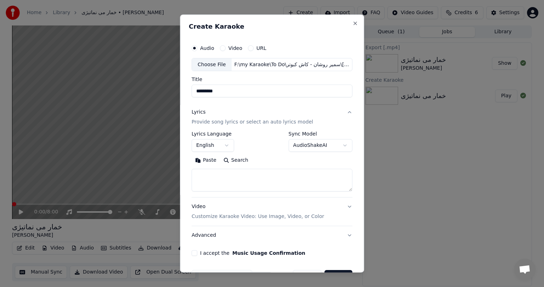
click at [314, 24] on h2 "Create Karaoke" at bounding box center [272, 26] width 167 height 6
click at [218, 180] on textarea at bounding box center [272, 180] width 161 height 23
paste textarea "**********"
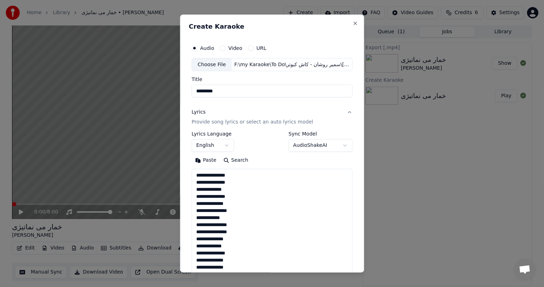
scroll to position [207, 0]
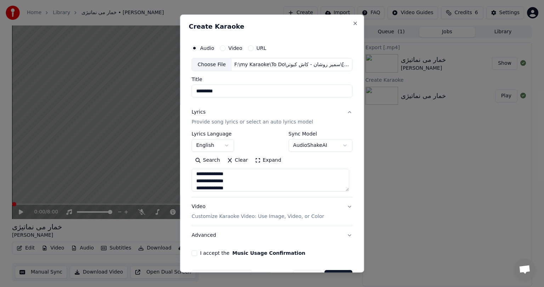
type textarea "**********"
click at [221, 147] on body "**********" at bounding box center [272, 143] width 544 height 287
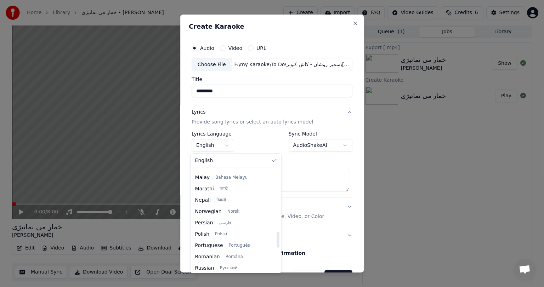
scroll to position [401, 0]
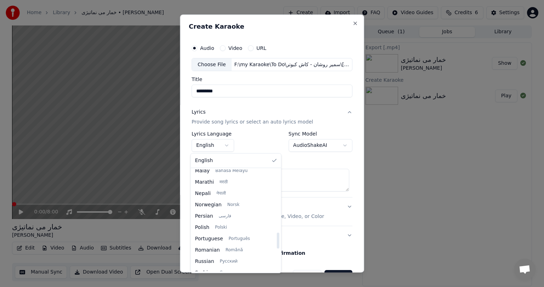
select select "**"
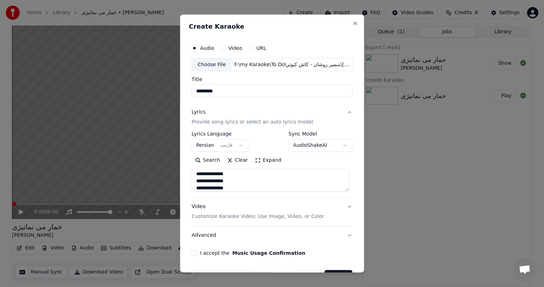
click at [211, 217] on p "Customize Karaoke Video: Use Image, Video, or Color" at bounding box center [258, 216] width 133 height 7
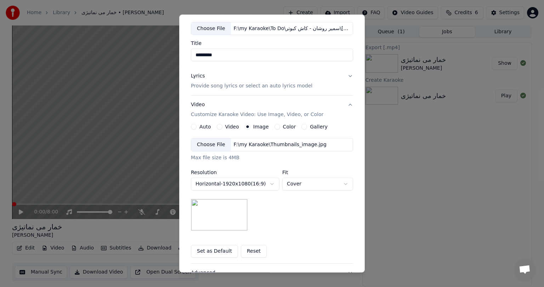
scroll to position [36, 0]
click at [246, 144] on div "F:\my Karaoke\Thumbnails_image.jpg" at bounding box center [280, 144] width 99 height 7
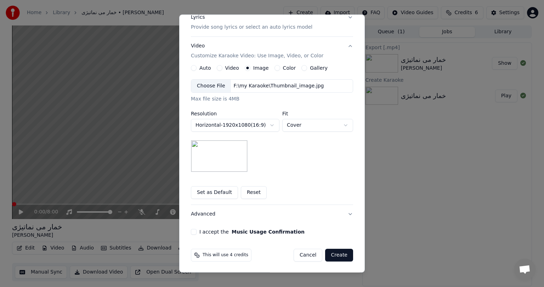
click at [192, 231] on button "I accept the Music Usage Confirmation" at bounding box center [194, 232] width 6 height 6
click at [337, 258] on button "Create" at bounding box center [339, 255] width 28 height 13
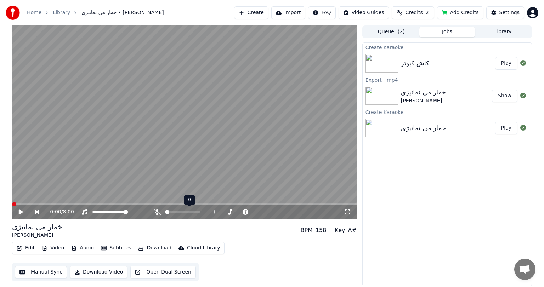
click at [156, 214] on icon at bounding box center [157, 212] width 7 height 6
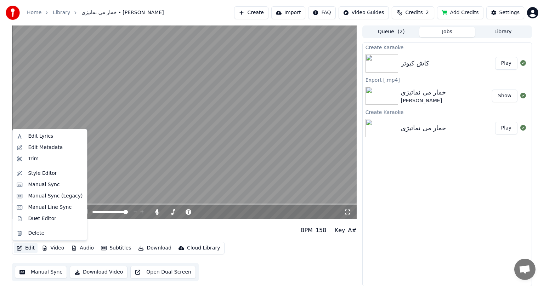
click at [23, 247] on button "Edit" at bounding box center [26, 248] width 24 height 10
click at [41, 144] on div "Edit Metadata" at bounding box center [50, 147] width 72 height 11
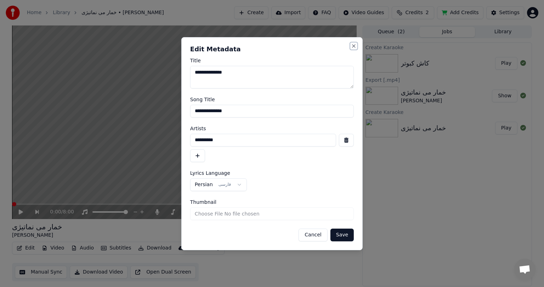
click at [354, 45] on button "Close" at bounding box center [354, 46] width 6 height 6
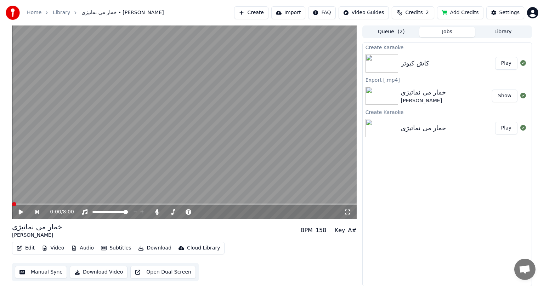
click at [506, 64] on button "Play" at bounding box center [506, 63] width 22 height 13
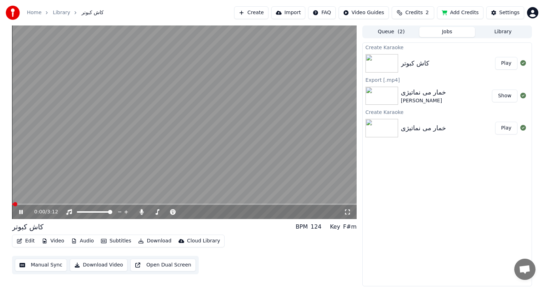
click at [108, 154] on video at bounding box center [184, 123] width 345 height 194
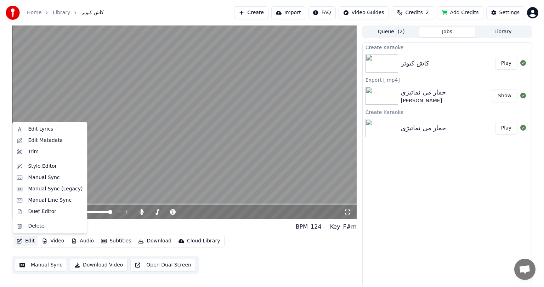
click at [28, 241] on button "Edit" at bounding box center [26, 241] width 24 height 10
click at [41, 143] on div "Edit Metadata" at bounding box center [45, 140] width 35 height 7
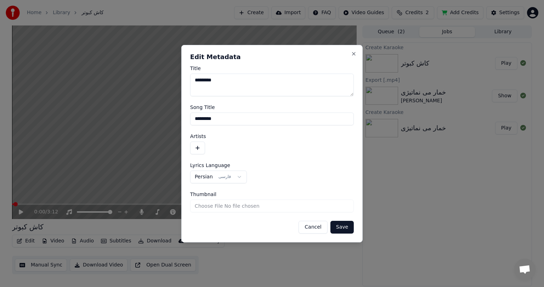
click at [201, 145] on button "button" at bounding box center [197, 148] width 15 height 13
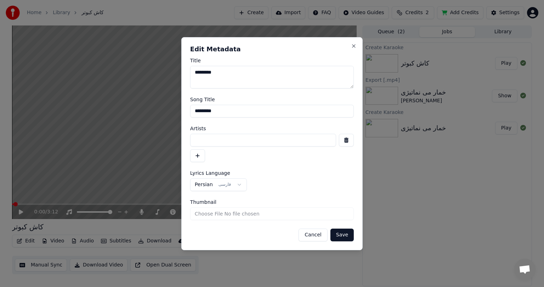
click at [237, 136] on input at bounding box center [263, 140] width 146 height 13
paste input "**********"
type input "**********"
click at [237, 73] on textarea "*********" at bounding box center [272, 77] width 164 height 23
paste textarea "**********"
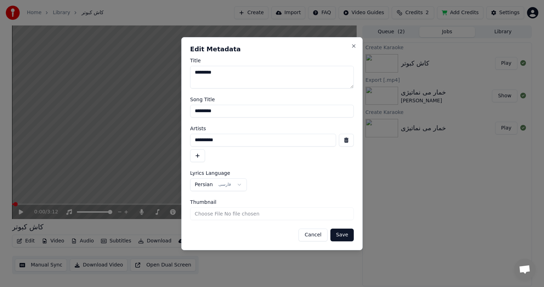
click at [195, 73] on textarea "*********" at bounding box center [272, 77] width 164 height 23
paste textarea "**********"
type textarea "**********"
click at [343, 235] on button "Save" at bounding box center [342, 235] width 23 height 13
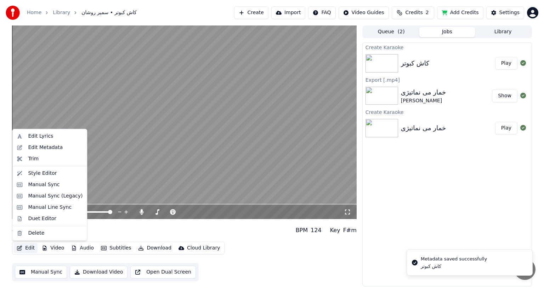
click at [26, 247] on button "Edit" at bounding box center [26, 248] width 24 height 10
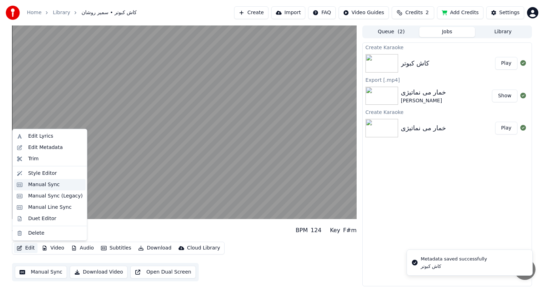
click at [50, 183] on div "Manual Sync" at bounding box center [44, 184] width 32 height 7
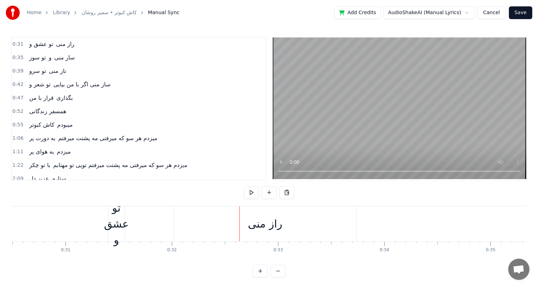
scroll to position [0, 3238]
click at [128, 225] on div "ﺗﻮ ﻋﺸﻖ و" at bounding box center [119, 224] width 25 height 48
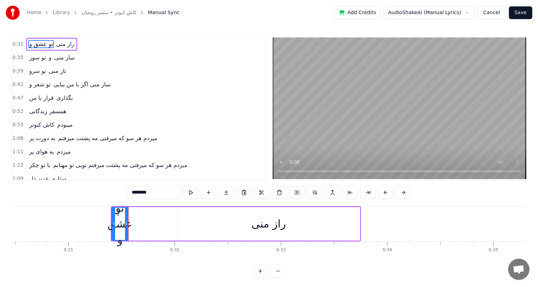
click at [122, 235] on div "ﺗﻮ ﻋﺸﻖ و" at bounding box center [120, 224] width 25 height 48
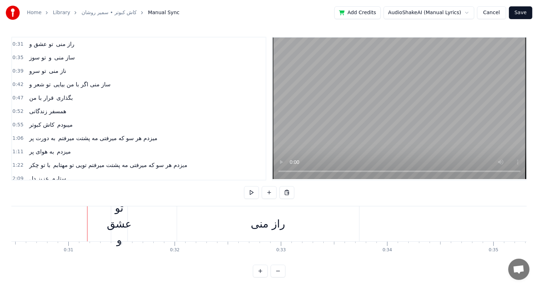
click at [120, 210] on div "ﺗﻮ ﻋﺸﻖ و" at bounding box center [119, 224] width 25 height 48
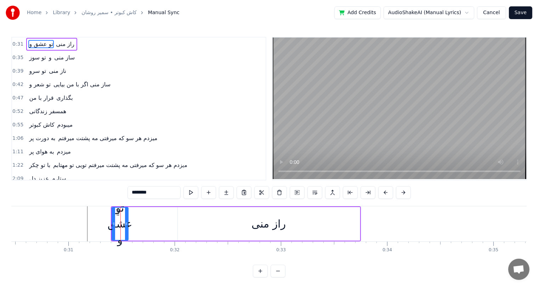
click at [174, 221] on div "ﺗﻮ ﻋﺸﻖ و راز ﻣﻨﻰ" at bounding box center [236, 224] width 250 height 35
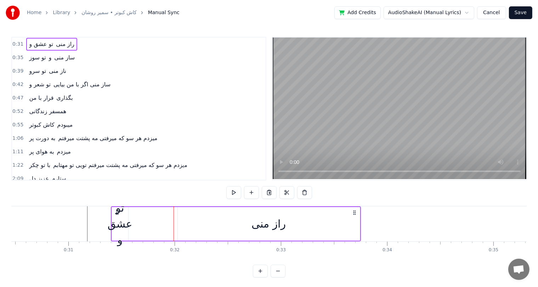
click at [259, 230] on div "راز ﻣﻨﻰ" at bounding box center [269, 224] width 34 height 16
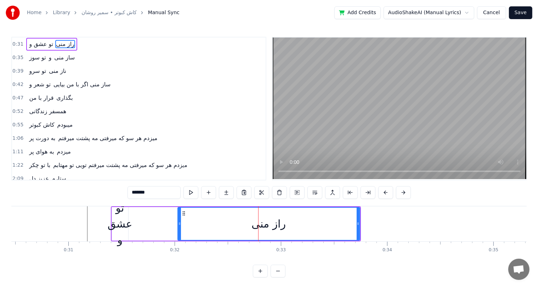
click at [121, 221] on div "ﺗﻮ ﻋﺸﻖ و" at bounding box center [120, 224] width 25 height 48
type input "********"
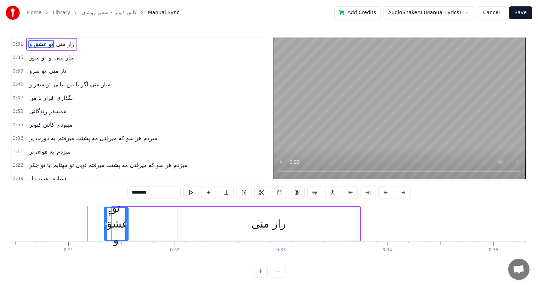
drag, startPoint x: 112, startPoint y: 208, endPoint x: 104, endPoint y: 209, distance: 7.9
click at [105, 209] on div at bounding box center [106, 224] width 3 height 32
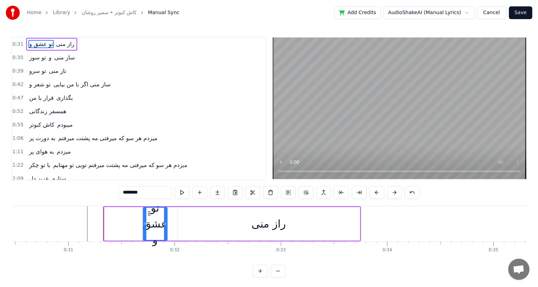
drag, startPoint x: 109, startPoint y: 214, endPoint x: 149, endPoint y: 214, distance: 39.3
click at [149, 214] on icon at bounding box center [149, 214] width 6 height 6
drag, startPoint x: 143, startPoint y: 222, endPoint x: 113, endPoint y: 226, distance: 30.3
click at [113, 226] on icon at bounding box center [114, 224] width 3 height 6
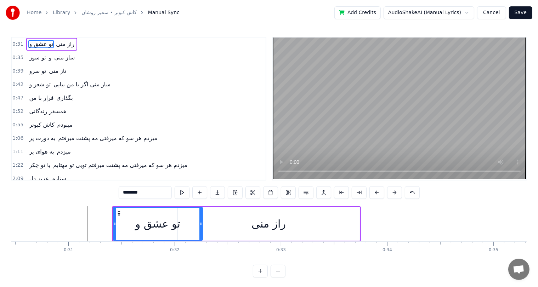
drag, startPoint x: 166, startPoint y: 223, endPoint x: 200, endPoint y: 220, distance: 34.5
click at [200, 220] on div at bounding box center [200, 224] width 3 height 32
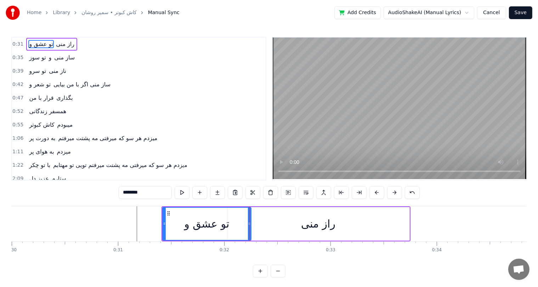
scroll to position [0, 3187]
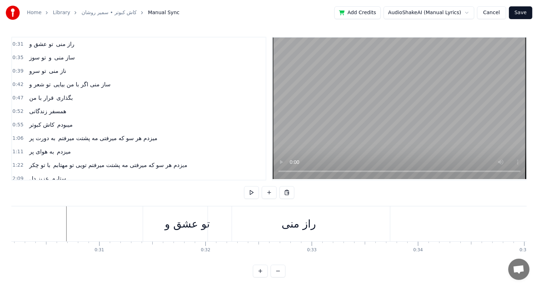
scroll to position [0, 3207]
click at [190, 220] on div "ﺗﻮ ﻋﺸﻖ و" at bounding box center [187, 224] width 45 height 16
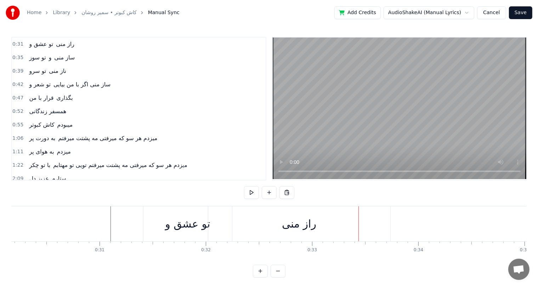
click at [299, 221] on div "راز ﻣﻨﻰ" at bounding box center [299, 224] width 34 height 16
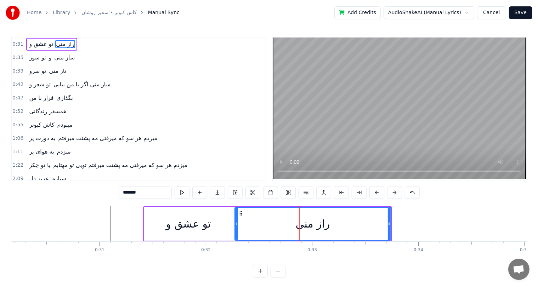
drag, startPoint x: 209, startPoint y: 222, endPoint x: 238, endPoint y: 223, distance: 28.7
click at [238, 223] on icon at bounding box center [236, 224] width 3 height 6
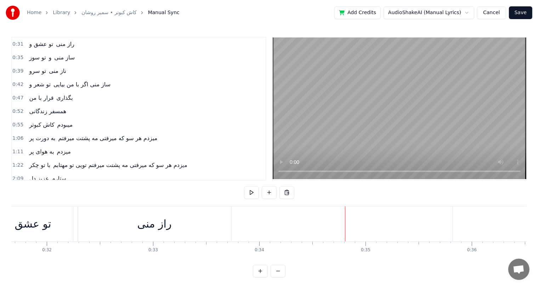
scroll to position [0, 3129]
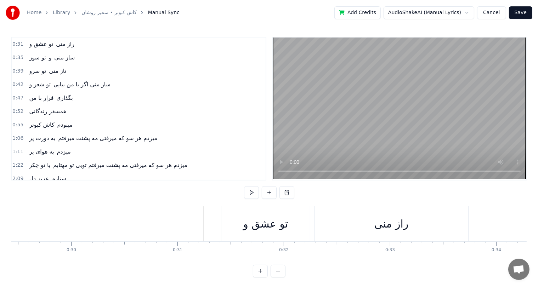
click at [139, 223] on div "راز ﻣﻨﻰ" at bounding box center [123, 224] width 153 height 35
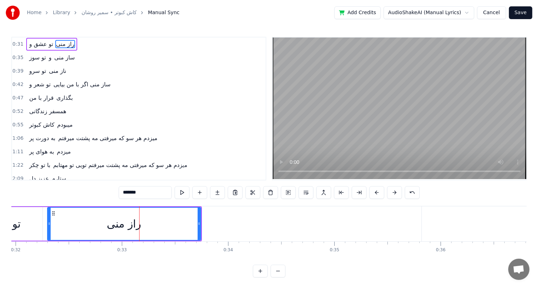
click at [197, 224] on div "راز ﻣﻨﻰ" at bounding box center [124, 224] width 153 height 32
drag, startPoint x: 197, startPoint y: 224, endPoint x: 210, endPoint y: 225, distance: 12.5
click at [210, 225] on icon at bounding box center [211, 224] width 3 height 6
drag, startPoint x: 210, startPoint y: 225, endPoint x: 206, endPoint y: 226, distance: 4.3
click at [206, 226] on icon at bounding box center [207, 224] width 3 height 6
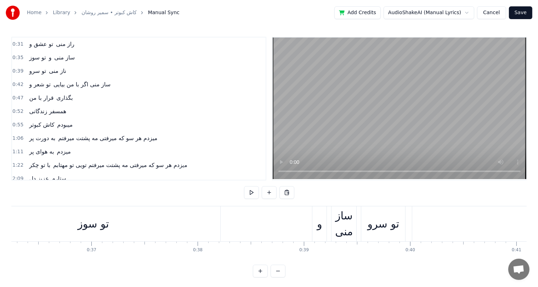
scroll to position [0, 3854]
click at [343, 223] on div "ﺳﺎز ﻣﻨﻰ" at bounding box center [343, 224] width 25 height 32
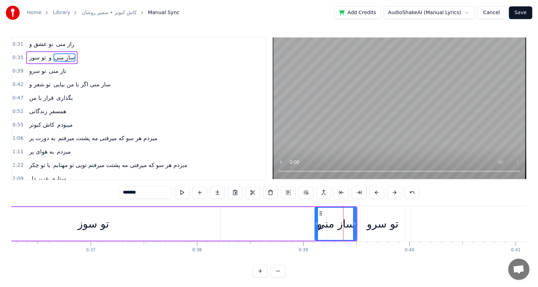
drag, startPoint x: 332, startPoint y: 225, endPoint x: 315, endPoint y: 227, distance: 16.8
click at [315, 227] on div at bounding box center [316, 224] width 3 height 32
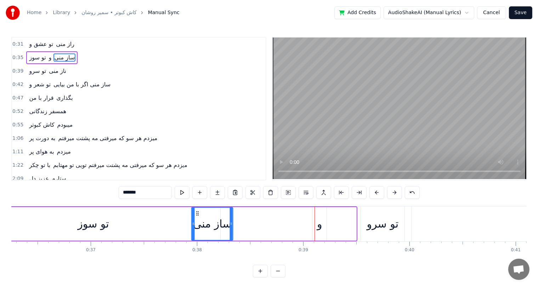
drag, startPoint x: 320, startPoint y: 214, endPoint x: 196, endPoint y: 210, distance: 124.1
click at [196, 211] on icon at bounding box center [198, 214] width 6 height 6
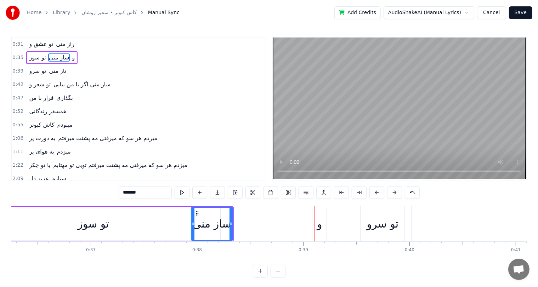
click at [319, 228] on div "و" at bounding box center [319, 224] width 5 height 16
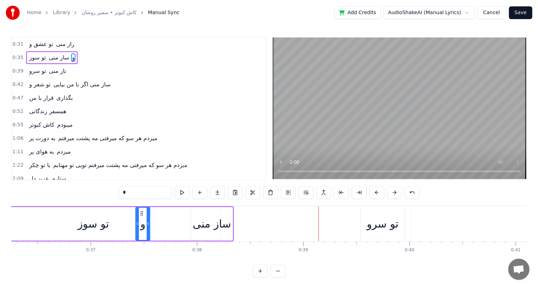
drag, startPoint x: 317, startPoint y: 213, endPoint x: 136, endPoint y: 209, distance: 180.8
click at [136, 209] on div "و" at bounding box center [142, 224] width 13 height 32
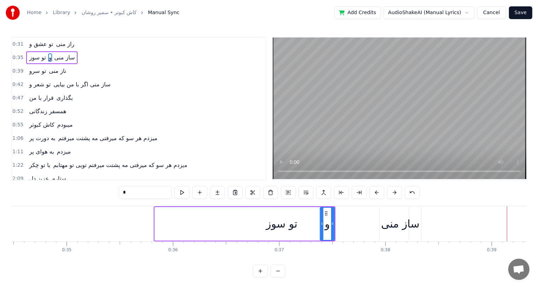
scroll to position [0, 3663]
click at [204, 227] on div "ﺗﻮ ﺳﻮز" at bounding box center [284, 224] width 254 height 34
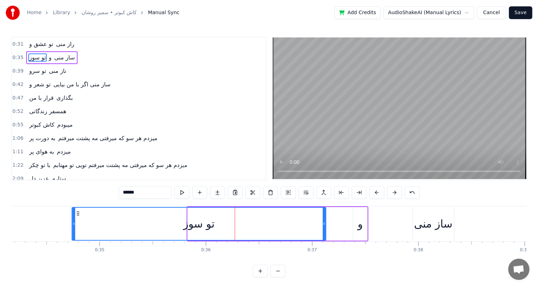
scroll to position [0, 3606]
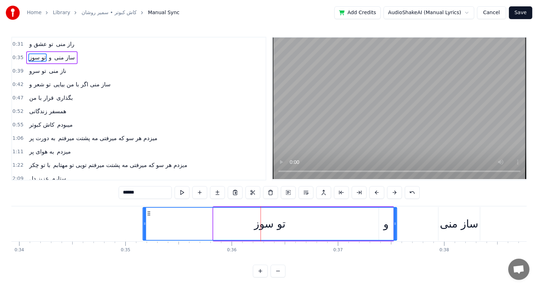
drag, startPoint x: 161, startPoint y: 213, endPoint x: 147, endPoint y: 214, distance: 13.8
click at [147, 214] on icon at bounding box center [149, 214] width 6 height 6
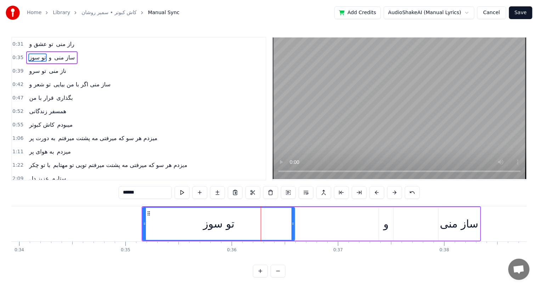
drag, startPoint x: 396, startPoint y: 224, endPoint x: 294, endPoint y: 219, distance: 102.5
click at [294, 219] on div at bounding box center [293, 224] width 3 height 32
click at [386, 223] on div "و" at bounding box center [386, 224] width 5 height 16
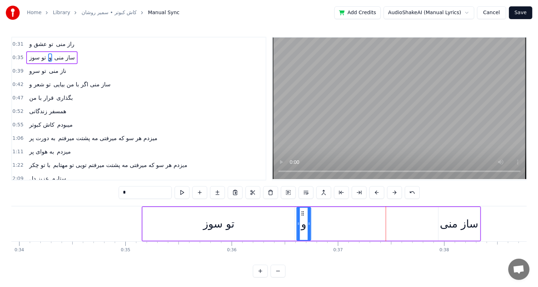
drag, startPoint x: 384, startPoint y: 211, endPoint x: 302, endPoint y: 214, distance: 82.3
click at [302, 214] on icon at bounding box center [303, 214] width 6 height 6
click at [455, 224] on div "ﺳﺎز ﻣﻨﻰ" at bounding box center [459, 224] width 38 height 16
type input "*******"
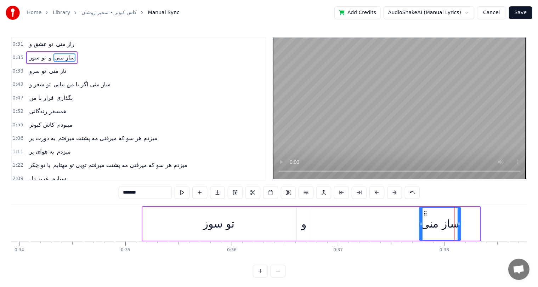
drag, startPoint x: 444, startPoint y: 214, endPoint x: 425, endPoint y: 219, distance: 19.4
click at [425, 219] on div "ﺳﺎز ﻣﻨﻰ" at bounding box center [440, 224] width 41 height 32
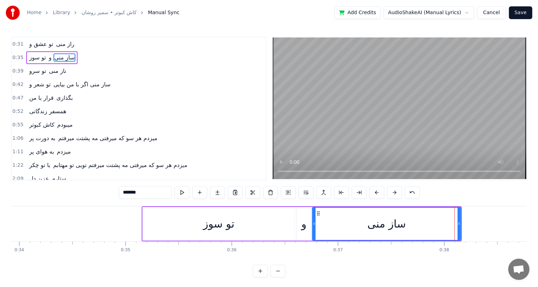
drag, startPoint x: 420, startPoint y: 225, endPoint x: 314, endPoint y: 225, distance: 106.7
click at [314, 225] on icon at bounding box center [314, 224] width 3 height 6
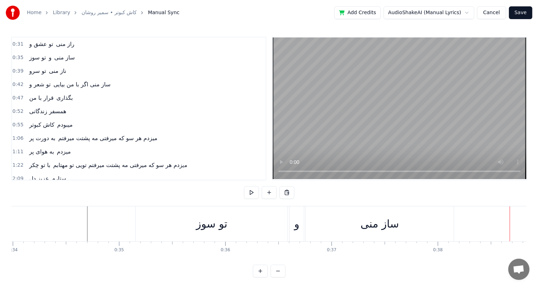
scroll to position [0, 3612]
click at [221, 226] on div "ﺗﻮ ﺳﻮز" at bounding box center [213, 224] width 32 height 16
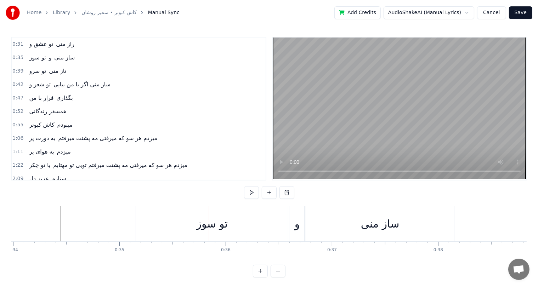
click at [209, 219] on div at bounding box center [209, 224] width 0 height 35
click at [195, 225] on div "ﺗﻮ ﺳﻮز" at bounding box center [212, 224] width 152 height 35
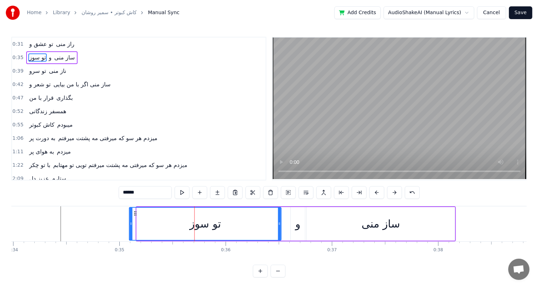
drag, startPoint x: 141, startPoint y: 214, endPoint x: 134, endPoint y: 215, distance: 7.5
click at [134, 215] on icon at bounding box center [136, 214] width 6 height 6
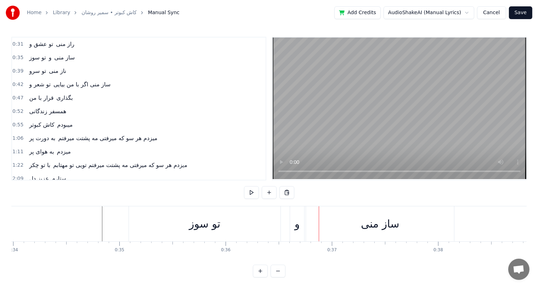
click at [298, 227] on div "و" at bounding box center [297, 224] width 5 height 16
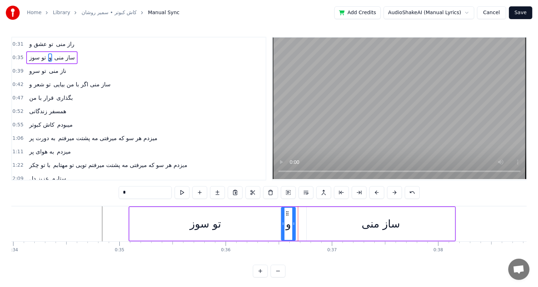
drag, startPoint x: 296, startPoint y: 213, endPoint x: 287, endPoint y: 213, distance: 9.6
click at [287, 213] on circle at bounding box center [287, 213] width 0 height 0
click at [333, 223] on div "ﺳﺎز ﻣﻨﻰ" at bounding box center [381, 224] width 148 height 34
type input "*******"
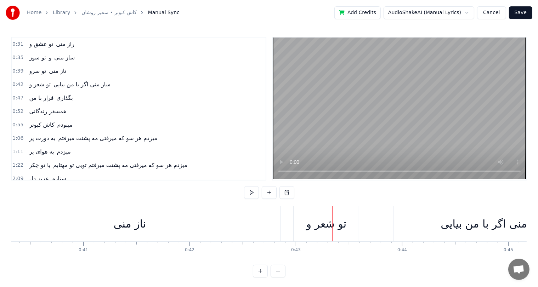
scroll to position [0, 4286]
click at [111, 226] on div "ﻧﺎز ﻣﻨﻰ" at bounding box center [129, 224] width 301 height 35
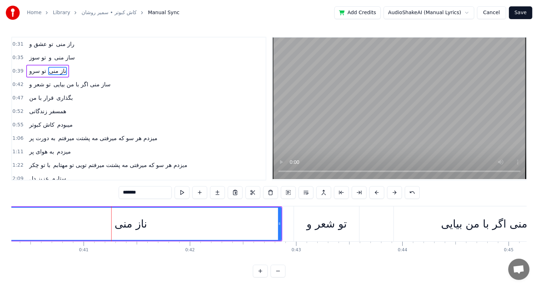
click at [119, 227] on div "ﻧﺎز ﻣﻨﻰ" at bounding box center [131, 224] width 33 height 16
click at [125, 195] on input "*******" at bounding box center [145, 192] width 53 height 13
click at [410, 195] on button at bounding box center [412, 192] width 15 height 13
click at [397, 190] on button at bounding box center [403, 192] width 15 height 13
click at [135, 190] on input "*******" at bounding box center [136, 192] width 53 height 13
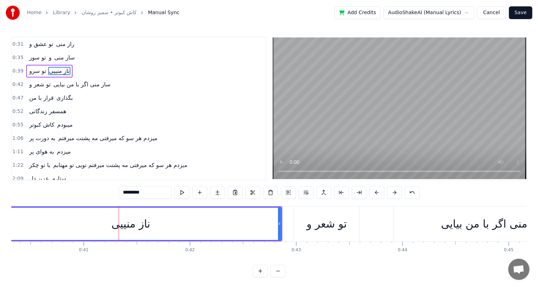
scroll to position [0, 4079]
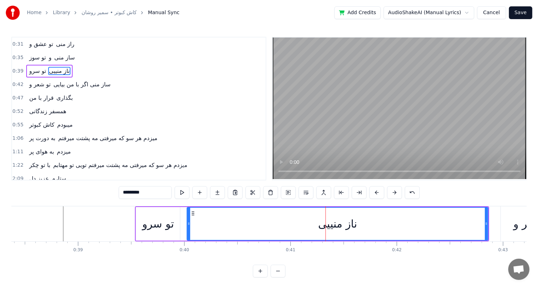
type input "*********"
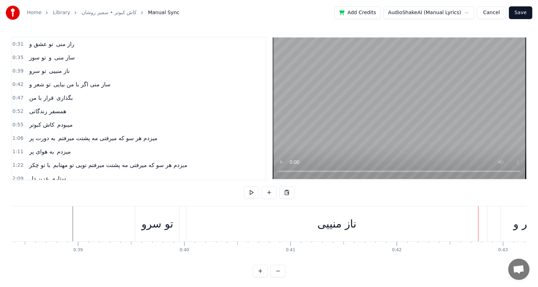
click at [28, 44] on span "ﺗﻮ ﻋﺸﻖ و" at bounding box center [41, 44] width 26 height 8
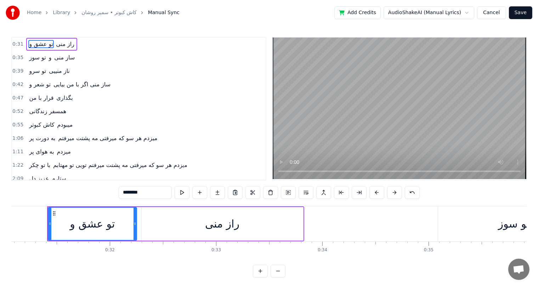
scroll to position [0, 3172]
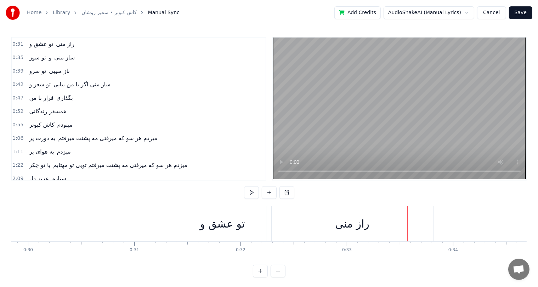
click at [224, 227] on div "ﺗﻮ ﻋﺸﻖ و" at bounding box center [222, 224] width 45 height 16
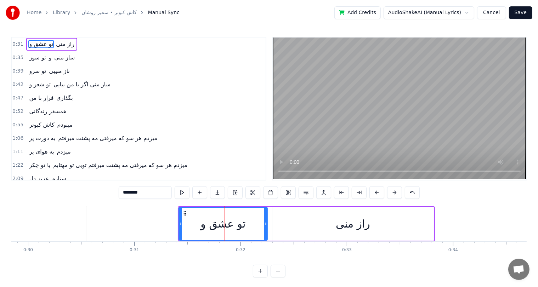
drag, startPoint x: 139, startPoint y: 193, endPoint x: 75, endPoint y: 202, distance: 64.4
click at [75, 202] on div "0:31 ﺗﻮ ﻋﺸﻖ و راز ﻣﻨﻰ 0:35 ﺗﻮ ﺳﻮز و ﺳﺎز ﻣﻨﻰ 0:39 ﺗﻮ ﺳﺮو ﻧﺎز منییی 0:42 ﺗﻮ ﺷﻌﺮ و…" at bounding box center [269, 157] width 516 height 241
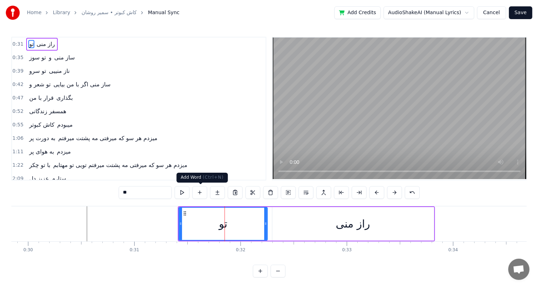
type input "**"
click at [200, 193] on button at bounding box center [199, 192] width 15 height 13
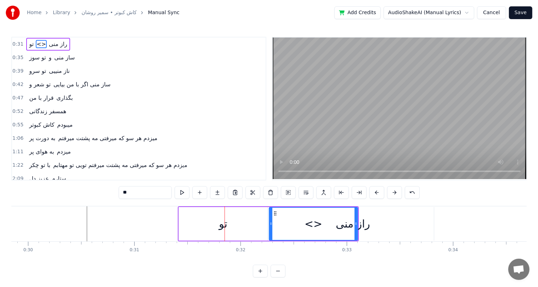
drag, startPoint x: 144, startPoint y: 197, endPoint x: 101, endPoint y: 195, distance: 42.9
click at [101, 195] on div "0:31 ﺗﻮ <> راز ﻣﻨﻰ 0:35 ﺗﻮ ﺳﻮز و ﺳﺎز ﻣﻨﻰ 0:39 ﺗﻮ ﺳﺮو ﻧﺎز منییی 0:42 ﺗﻮ ﺷﻌﺮ و ﺳﺎ…" at bounding box center [269, 157] width 516 height 241
paste input "***"
drag, startPoint x: 128, startPoint y: 194, endPoint x: 92, endPoint y: 197, distance: 35.9
click at [92, 197] on div "0:31 ﺗﻮ ﻋﺸﻖ و راز ﻣﻨﻰ 0:35 ﺗﻮ ﺳﻮز و ﺳﺎز ﻣﻨﻰ 0:39 ﺗﻮ ﺳﺮو ﻧﺎز منییی 0:42 ﺗﻮ ﺷﻌﺮ و…" at bounding box center [269, 157] width 516 height 241
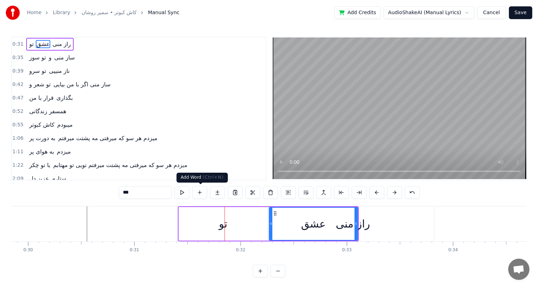
type input "***"
click at [200, 192] on button at bounding box center [199, 192] width 15 height 13
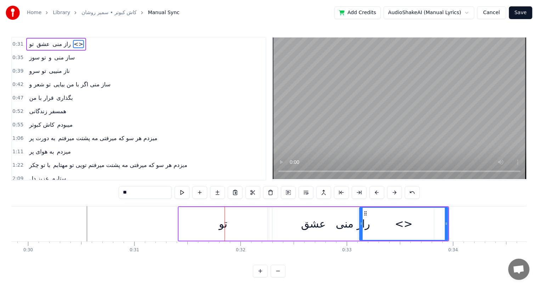
drag, startPoint x: 148, startPoint y: 187, endPoint x: 85, endPoint y: 194, distance: 62.7
click at [85, 194] on div "0:31 ﺗﻮ ﻋﺸﻖ راز ﻣﻨﻰ <> 0:35 ﺗﻮ ﺳﻮز و ﺳﺎز ﻣﻨﻰ 0:39 ﺗﻮ ﺳﺮو ﻧﺎز منییی 0:42 ﺗﻮ ﺷﻌﺮ …" at bounding box center [269, 157] width 516 height 241
paste input "text"
click at [217, 216] on div "ﺗﻮ" at bounding box center [223, 224] width 89 height 34
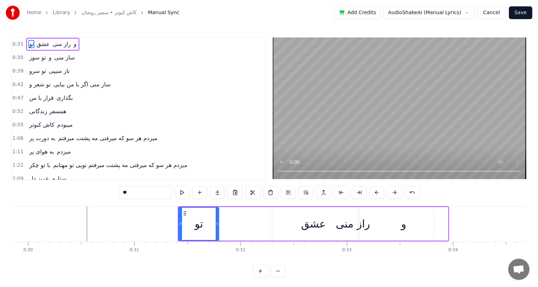
drag, startPoint x: 264, startPoint y: 224, endPoint x: 215, endPoint y: 225, distance: 48.9
click at [216, 225] on icon at bounding box center [217, 224] width 3 height 6
click at [317, 228] on div "راز ﻣﻨﻰ" at bounding box center [353, 224] width 162 height 34
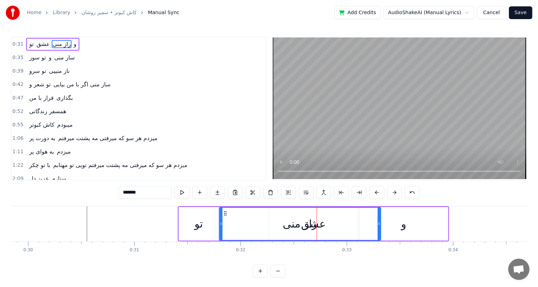
drag, startPoint x: 277, startPoint y: 212, endPoint x: 224, endPoint y: 215, distance: 53.3
click at [224, 215] on icon at bounding box center [226, 214] width 6 height 6
drag, startPoint x: 378, startPoint y: 225, endPoint x: 339, endPoint y: 225, distance: 39.3
click at [339, 225] on icon at bounding box center [339, 224] width 3 height 6
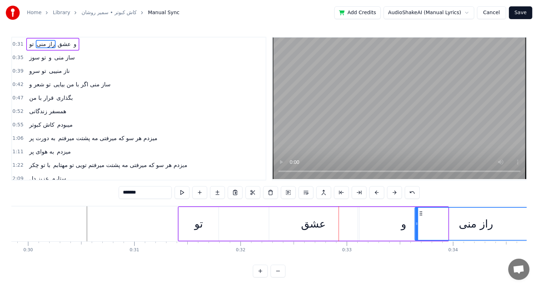
drag, startPoint x: 225, startPoint y: 213, endPoint x: 421, endPoint y: 218, distance: 195.7
click at [297, 221] on div "ﻋﺸﻖ" at bounding box center [313, 224] width 89 height 34
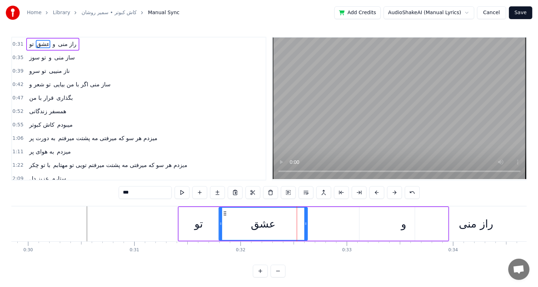
drag, startPoint x: 275, startPoint y: 213, endPoint x: 225, endPoint y: 213, distance: 50.0
click at [226, 213] on circle at bounding box center [226, 213] width 0 height 0
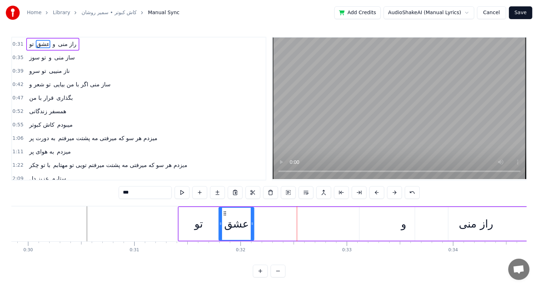
drag, startPoint x: 305, startPoint y: 228, endPoint x: 251, endPoint y: 229, distance: 54.6
click at [251, 229] on div at bounding box center [252, 224] width 3 height 32
click at [402, 225] on div "و" at bounding box center [403, 224] width 5 height 16
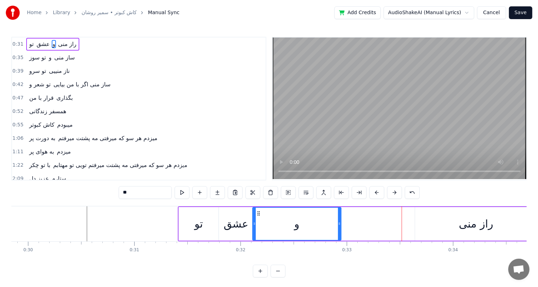
drag, startPoint x: 365, startPoint y: 212, endPoint x: 258, endPoint y: 212, distance: 106.7
click at [258, 212] on icon at bounding box center [259, 214] width 6 height 6
drag, startPoint x: 340, startPoint y: 226, endPoint x: 270, endPoint y: 228, distance: 69.8
click at [270, 228] on div at bounding box center [269, 224] width 3 height 32
click at [480, 228] on div "راز ﻣﻨﻰ" at bounding box center [476, 224] width 34 height 16
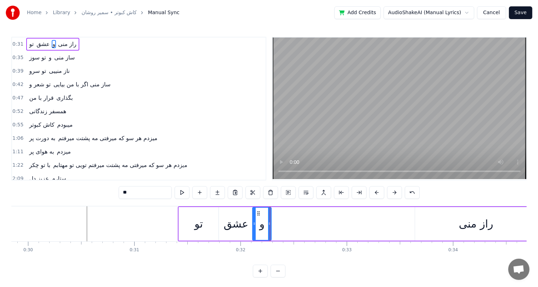
type input "*******"
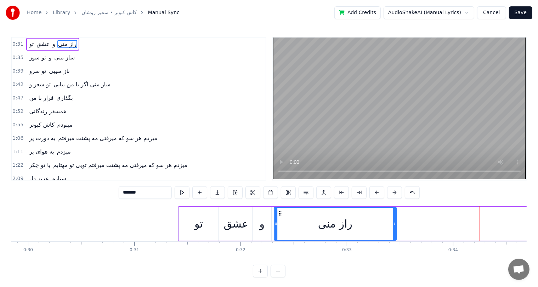
drag, startPoint x: 420, startPoint y: 212, endPoint x: 279, endPoint y: 213, distance: 141.0
click at [279, 213] on icon at bounding box center [280, 214] width 6 height 6
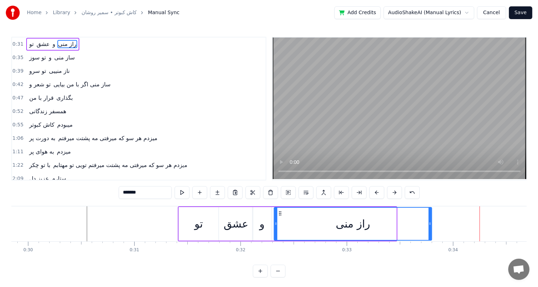
drag, startPoint x: 394, startPoint y: 226, endPoint x: 431, endPoint y: 225, distance: 36.9
click at [431, 225] on icon at bounding box center [430, 224] width 3 height 6
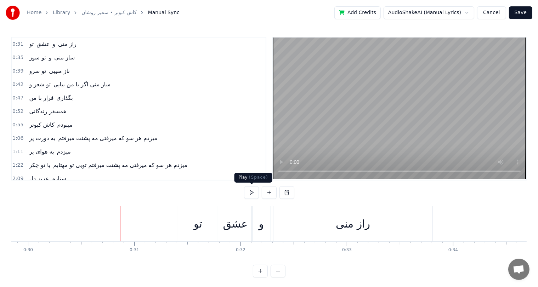
click at [249, 192] on button at bounding box center [251, 192] width 15 height 13
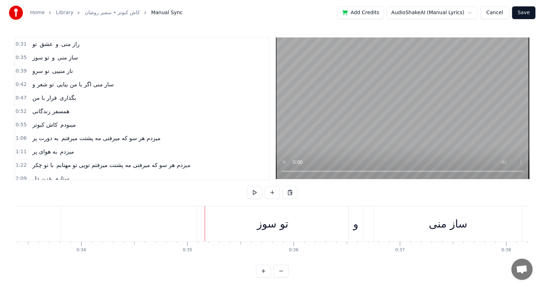
scroll to position [0, 3645]
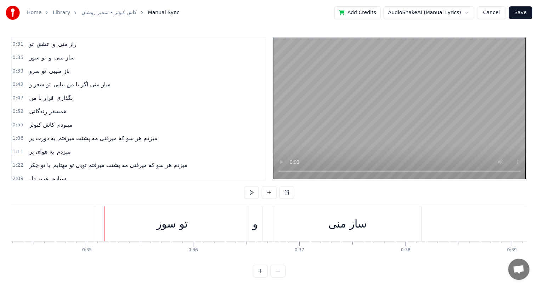
click at [498, 11] on button "Cancel" at bounding box center [491, 12] width 29 height 13
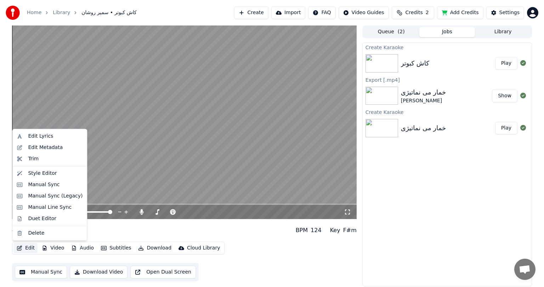
click at [28, 247] on button "Edit" at bounding box center [26, 248] width 24 height 10
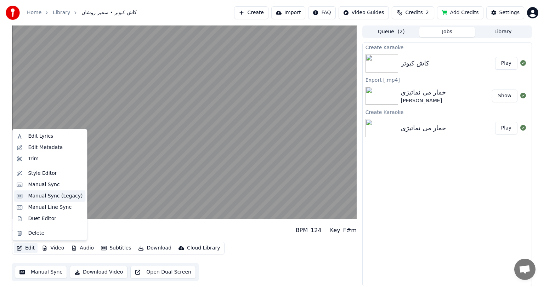
click at [64, 198] on div "Manual Sync (Legacy)" at bounding box center [55, 196] width 55 height 7
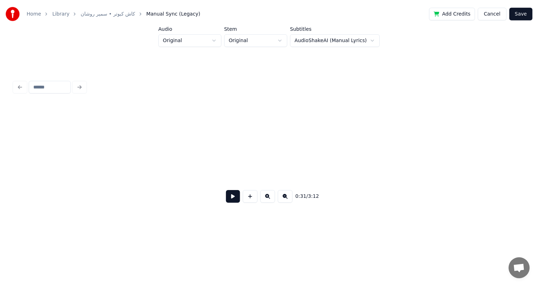
scroll to position [0, 1113]
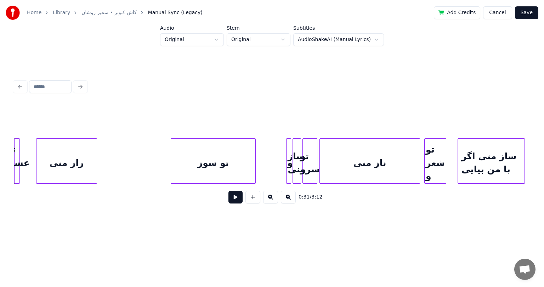
click at [499, 8] on button "Cancel" at bounding box center [497, 12] width 29 height 13
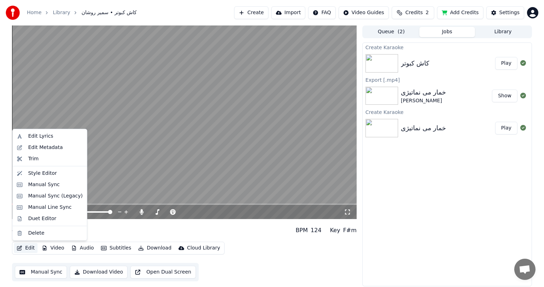
click at [28, 248] on button "Edit" at bounding box center [26, 248] width 24 height 10
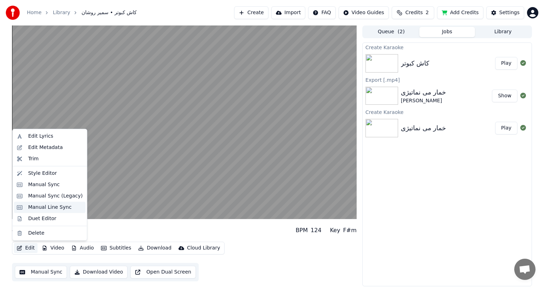
click at [54, 207] on div "Manual Line Sync" at bounding box center [50, 207] width 44 height 7
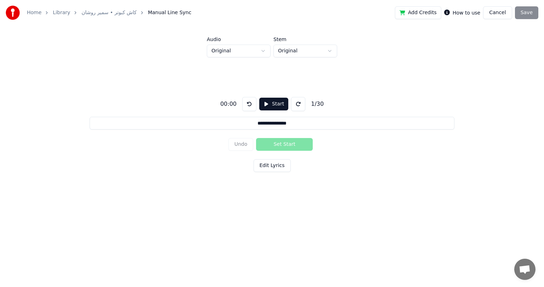
click at [271, 105] on button "Start" at bounding box center [273, 104] width 29 height 13
click at [286, 145] on button "Set Start" at bounding box center [284, 144] width 57 height 13
click at [286, 145] on button "Set End" at bounding box center [284, 144] width 57 height 13
click at [286, 145] on button "Set Start" at bounding box center [284, 144] width 57 height 13
click at [286, 145] on button "Set End" at bounding box center [284, 144] width 57 height 13
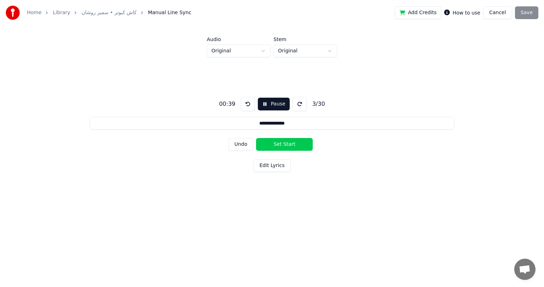
click at [286, 145] on button "Set Start" at bounding box center [284, 144] width 57 height 13
click at [286, 145] on button "Set End" at bounding box center [284, 144] width 57 height 13
click at [286, 145] on button "Set Start" at bounding box center [284, 144] width 57 height 13
click at [286, 145] on button "Set End" at bounding box center [284, 144] width 57 height 13
click at [286, 145] on button "Set Start" at bounding box center [284, 144] width 57 height 13
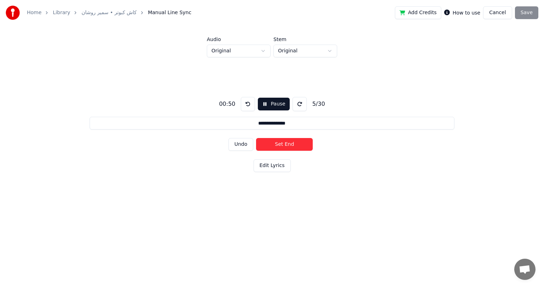
click at [286, 145] on button "Set End" at bounding box center [284, 144] width 57 height 13
click at [286, 145] on button "Set Start" at bounding box center [284, 144] width 57 height 13
click at [286, 145] on button "Set End" at bounding box center [284, 144] width 57 height 13
click at [286, 145] on button "Set Start" at bounding box center [284, 144] width 57 height 13
click at [286, 145] on button "Set End" at bounding box center [284, 144] width 57 height 13
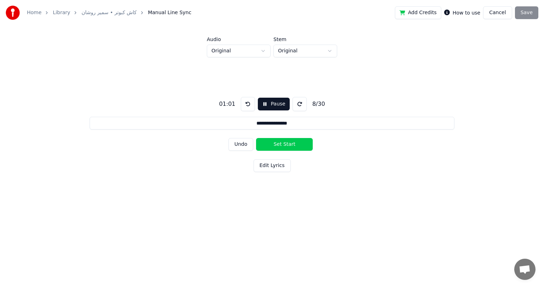
click at [286, 145] on button "Set Start" at bounding box center [284, 144] width 57 height 13
click at [286, 145] on button "Set End" at bounding box center [284, 144] width 57 height 13
click at [286, 145] on button "Set Start" at bounding box center [284, 144] width 57 height 13
click at [286, 145] on button "Set End" at bounding box center [284, 144] width 57 height 13
click at [286, 145] on button "Set Start" at bounding box center [284, 144] width 57 height 13
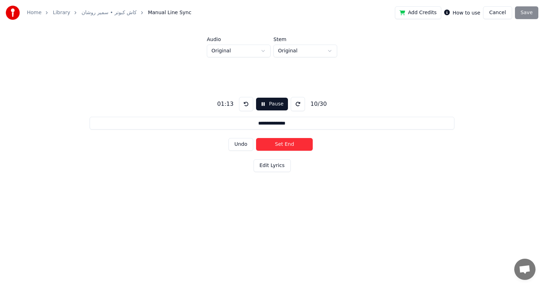
click at [286, 145] on button "Set End" at bounding box center [284, 144] width 57 height 13
click at [286, 145] on button "Set Start" at bounding box center [284, 144] width 57 height 13
click at [286, 145] on button "Set End" at bounding box center [284, 144] width 57 height 13
click at [286, 145] on button "Set Start" at bounding box center [284, 144] width 57 height 13
click at [286, 145] on button "Set End" at bounding box center [284, 144] width 57 height 13
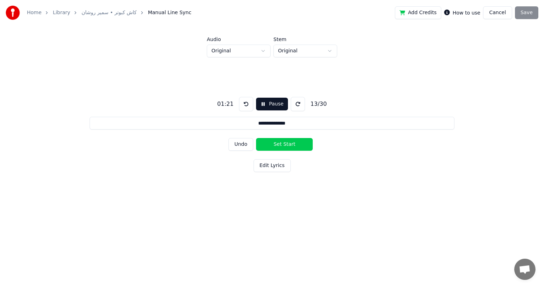
click at [286, 145] on button "Set Start" at bounding box center [284, 144] width 57 height 13
click at [286, 145] on button "Set End" at bounding box center [284, 144] width 57 height 13
click at [286, 145] on button "Set Start" at bounding box center [284, 144] width 57 height 13
click at [286, 145] on button "Set End" at bounding box center [284, 144] width 57 height 13
click at [286, 145] on button "Set Start" at bounding box center [284, 144] width 57 height 13
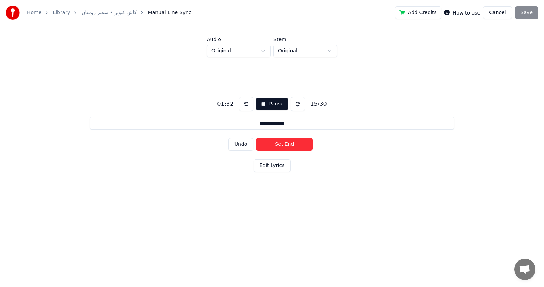
click at [286, 145] on button "Set End" at bounding box center [284, 144] width 57 height 13
click at [281, 144] on button "Set Start" at bounding box center [284, 144] width 57 height 13
click at [281, 144] on button "Set End" at bounding box center [284, 144] width 57 height 13
click at [281, 144] on button "Set Start" at bounding box center [284, 144] width 57 height 13
click at [281, 144] on button "Set End" at bounding box center [284, 144] width 57 height 13
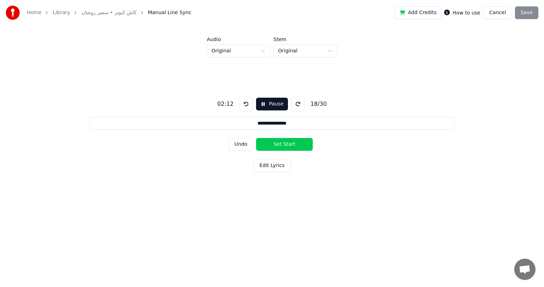
click at [281, 144] on button "Set Start" at bounding box center [284, 144] width 57 height 13
click at [281, 144] on button "Set End" at bounding box center [284, 144] width 57 height 13
click at [281, 144] on button "Set Start" at bounding box center [284, 144] width 57 height 13
click at [281, 144] on button "Set End" at bounding box center [284, 144] width 57 height 13
click at [281, 144] on button "Set Start" at bounding box center [284, 144] width 57 height 13
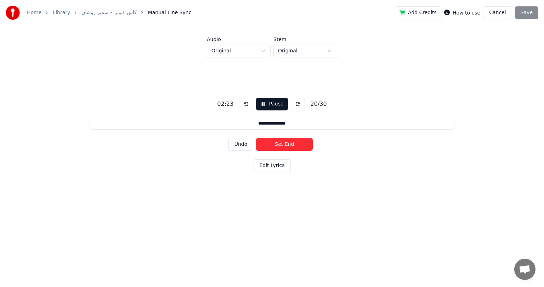
click at [281, 144] on button "Set End" at bounding box center [284, 144] width 57 height 13
click at [281, 144] on button "Set Start" at bounding box center [284, 144] width 57 height 13
click at [281, 144] on button "Set End" at bounding box center [284, 144] width 57 height 13
click at [281, 144] on button "Set Start" at bounding box center [284, 144] width 57 height 13
click at [281, 144] on button "Set End" at bounding box center [284, 144] width 57 height 13
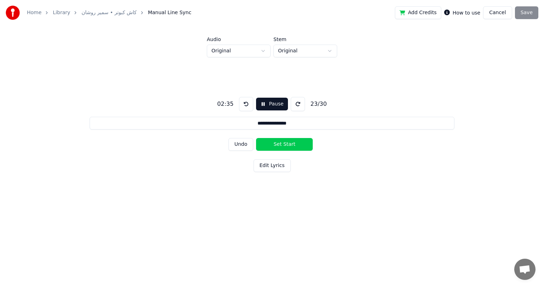
click at [280, 144] on button "Set Start" at bounding box center [284, 144] width 57 height 13
click at [280, 144] on button "Set End" at bounding box center [284, 144] width 57 height 13
click at [280, 144] on button "Set Start" at bounding box center [284, 144] width 57 height 13
click at [280, 144] on button "Set End" at bounding box center [284, 144] width 57 height 13
click at [280, 144] on button "Set Start" at bounding box center [284, 144] width 57 height 13
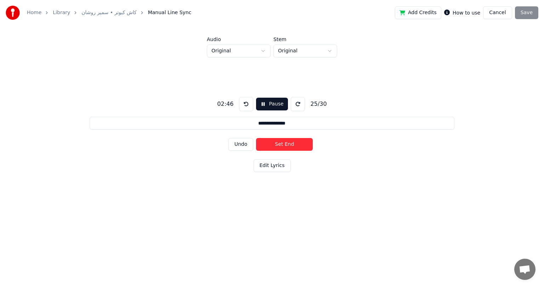
click at [280, 144] on button "Set End" at bounding box center [284, 144] width 57 height 13
click at [280, 144] on button "Set Start" at bounding box center [284, 144] width 57 height 13
click at [280, 144] on button "Set End" at bounding box center [284, 144] width 57 height 13
click at [280, 144] on button "Set Start" at bounding box center [284, 144] width 57 height 13
click at [280, 144] on button "Set End" at bounding box center [284, 144] width 57 height 13
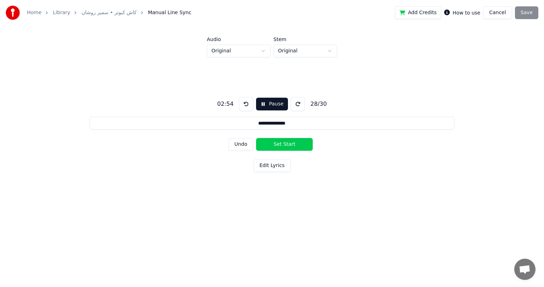
click at [280, 144] on button "Set Start" at bounding box center [284, 144] width 57 height 13
click at [280, 144] on button "Set End" at bounding box center [284, 144] width 57 height 13
click at [280, 144] on button "Set Start" at bounding box center [284, 144] width 57 height 13
click at [280, 144] on button "Set End" at bounding box center [284, 144] width 57 height 13
type input "**********"
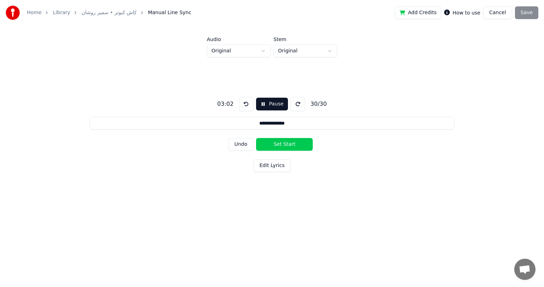
click at [280, 144] on button "Set Start" at bounding box center [284, 144] width 57 height 13
click at [280, 144] on button "Set End" at bounding box center [284, 144] width 57 height 13
click at [528, 12] on button "Save" at bounding box center [526, 12] width 23 height 13
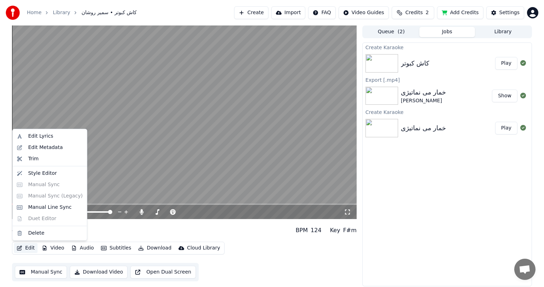
click at [26, 247] on button "Edit" at bounding box center [26, 248] width 24 height 10
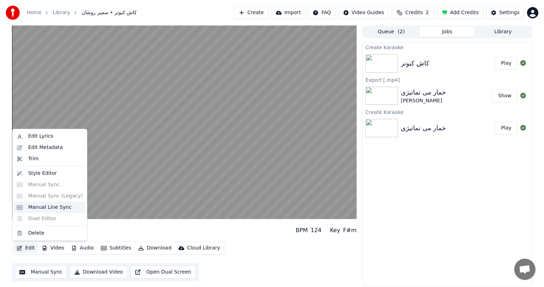
click at [51, 208] on div "Manual Line Sync" at bounding box center [50, 207] width 44 height 7
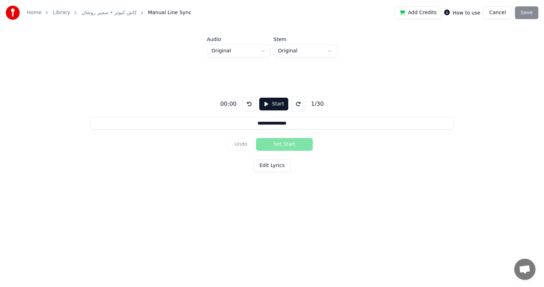
click at [504, 14] on button "Cancel" at bounding box center [497, 12] width 29 height 13
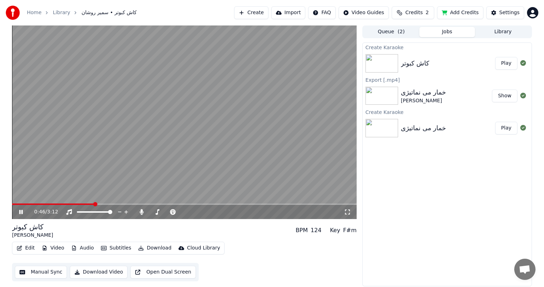
click at [156, 175] on video at bounding box center [184, 123] width 345 height 194
click at [30, 273] on button "Manual Sync" at bounding box center [41, 272] width 52 height 13
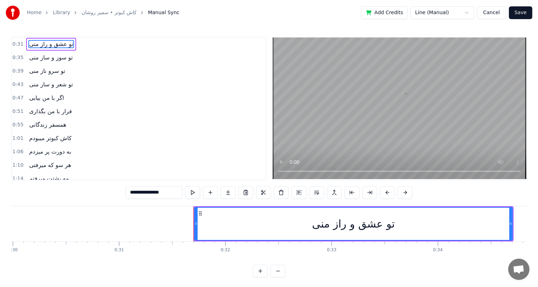
scroll to position [0, 3188]
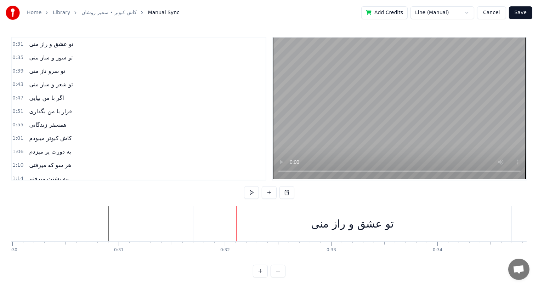
click at [275, 223] on div "ﺗﻮ ﻋﺸﻖ و راز ﻣﻨﻰ" at bounding box center [352, 224] width 318 height 35
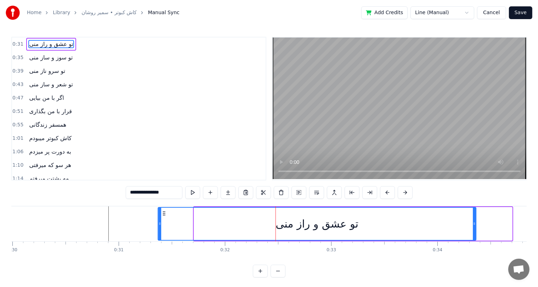
drag, startPoint x: 199, startPoint y: 214, endPoint x: 163, endPoint y: 216, distance: 36.5
click at [163, 216] on div "ﺗﻮ ﻋﺸﻖ و راز ﻣﻨﻰ" at bounding box center [316, 224] width 317 height 32
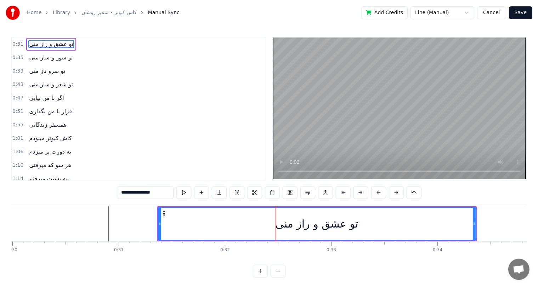
click at [473, 223] on div "ﺗﻮ ﻋﺸﻖ و راز ﻣﻨﻰ" at bounding box center [317, 224] width 319 height 34
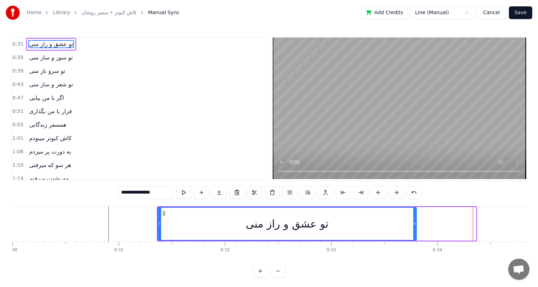
drag, startPoint x: 473, startPoint y: 223, endPoint x: 414, endPoint y: 225, distance: 59.6
click at [414, 225] on icon at bounding box center [415, 224] width 3 height 6
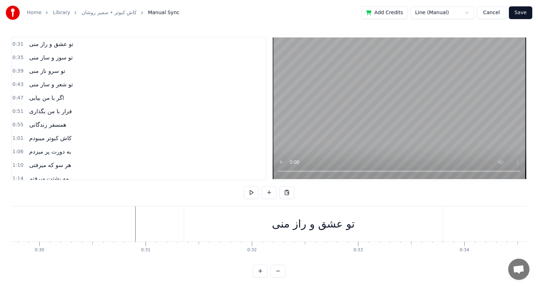
scroll to position [0, 3161]
click at [302, 218] on div "ﺗﻮ ﺳﻮز و ﺳﺎز ﻣﻨﻰ" at bounding box center [327, 224] width 82 height 16
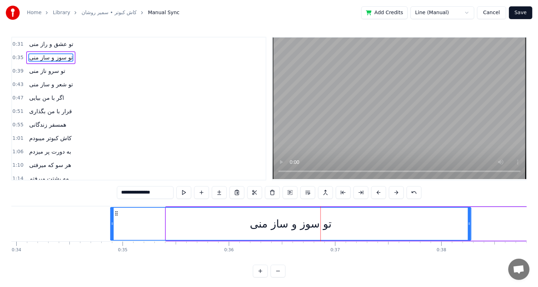
scroll to position [0, 3609]
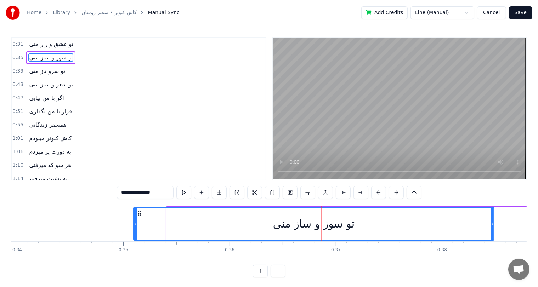
drag, startPoint x: 151, startPoint y: 213, endPoint x: 137, endPoint y: 215, distance: 13.7
click at [137, 215] on icon at bounding box center [140, 214] width 6 height 6
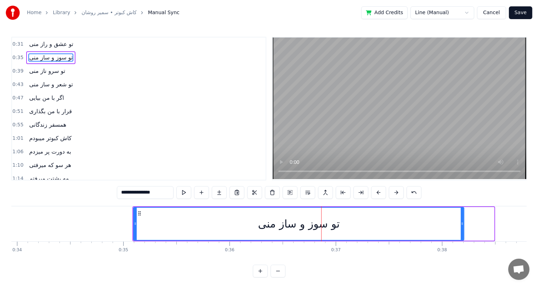
drag, startPoint x: 493, startPoint y: 223, endPoint x: 463, endPoint y: 226, distance: 30.3
click at [463, 226] on icon at bounding box center [462, 224] width 3 height 6
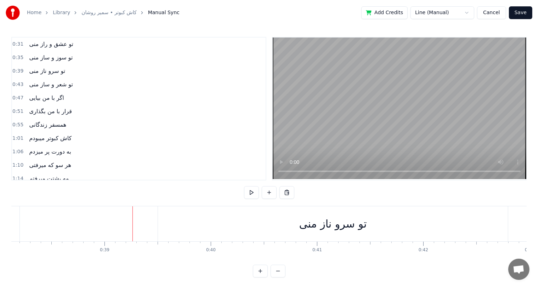
scroll to position [0, 4061]
click at [307, 215] on div "ﺗﻮ ﺳﺮو ﻧﺎز ﻣﻨﻰ" at bounding box center [324, 224] width 350 height 35
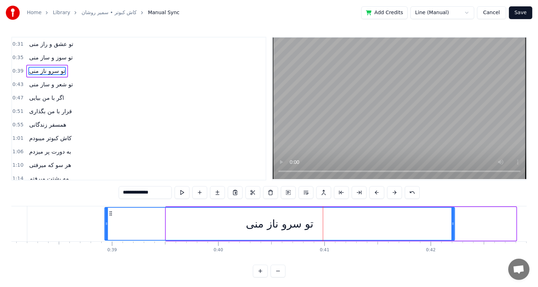
scroll to position [0, 4044]
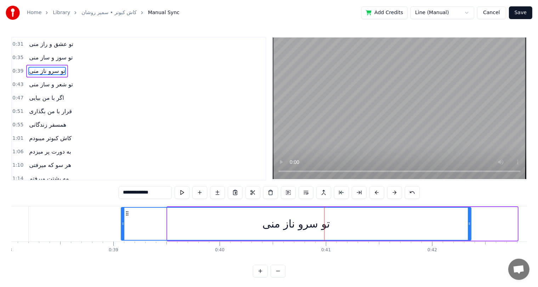
drag, startPoint x: 156, startPoint y: 212, endPoint x: 128, endPoint y: 215, distance: 28.6
click at [128, 215] on icon at bounding box center [128, 214] width 6 height 6
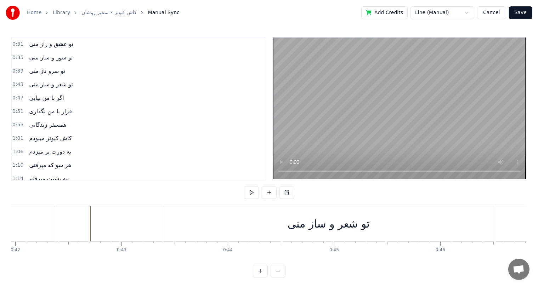
scroll to position [0, 4481]
click at [252, 226] on div "ﺗﻮ ﺷﻌﺮ و ﺳﺎز ﻣﻨﻰ" at bounding box center [308, 224] width 329 height 35
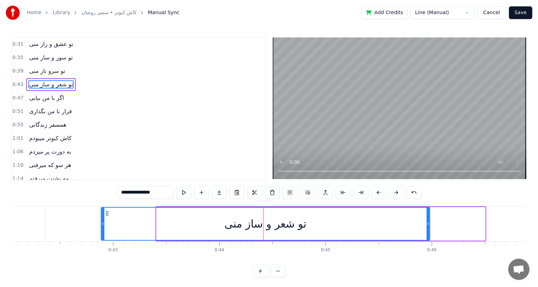
scroll to position [0, 4466]
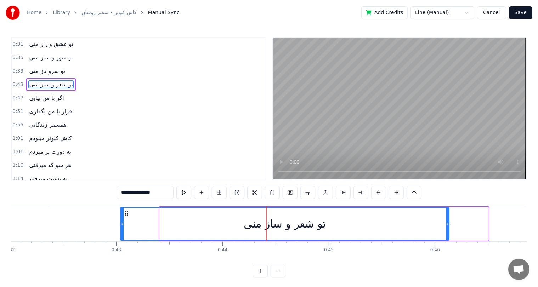
drag, startPoint x: 152, startPoint y: 215, endPoint x: 128, endPoint y: 219, distance: 24.7
click at [128, 219] on div "ﺗﻮ ﺷﻌﺮ و ﺳﺎز ﻣﻨﻰ" at bounding box center [285, 224] width 328 height 32
type input "**********"
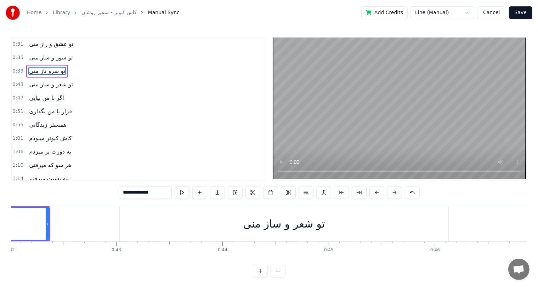
scroll to position [0, 4464]
drag, startPoint x: 50, startPoint y: 224, endPoint x: 81, endPoint y: 221, distance: 31.3
click at [81, 221] on icon at bounding box center [80, 224] width 3 height 6
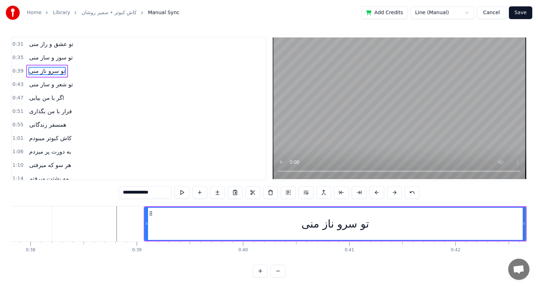
scroll to position [0, 4020]
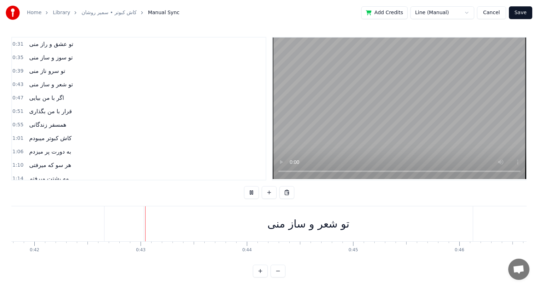
scroll to position [0, 4468]
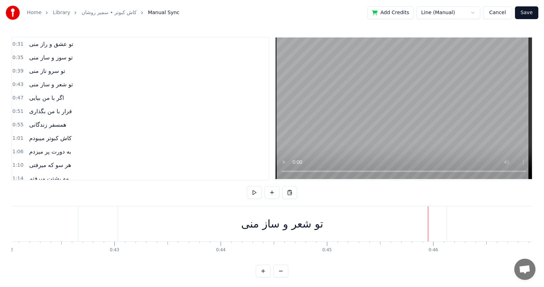
click at [473, 14] on html "Home Library کاش کبوتر • سمیر روشان Manual Sync Add Credits Line (Manual) Cance…" at bounding box center [272, 144] width 544 height 289
click at [473, 14] on html "Home Library کاش کبوتر • سمیر روشان Manual Sync Add Credits Line (Manual) Cance…" at bounding box center [269, 144] width 538 height 289
click at [481, 12] on button "Cancel" at bounding box center [491, 12] width 29 height 13
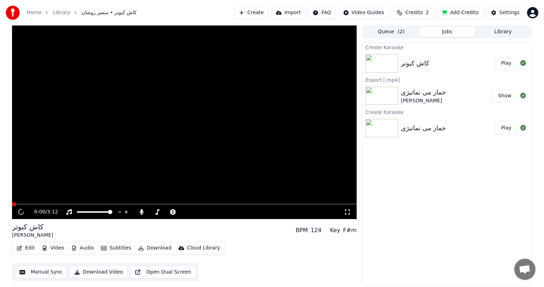
click at [472, 12] on button "Add Credits" at bounding box center [460, 12] width 46 height 13
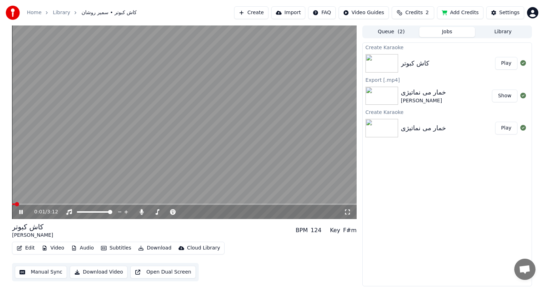
click at [40, 270] on button "Manual Sync" at bounding box center [41, 272] width 52 height 13
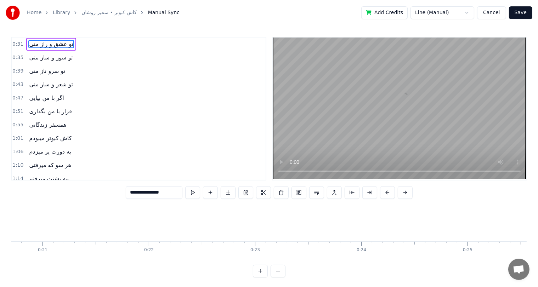
scroll to position [0, 3334]
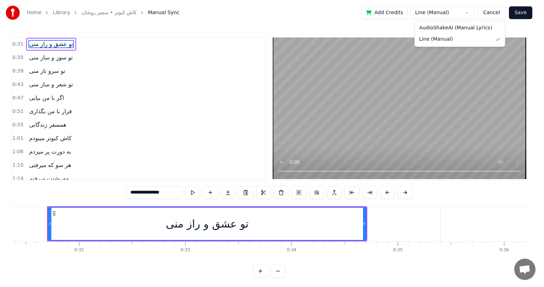
click at [465, 15] on html "Home Library کاش کبوتر • سمیر روشان Manual Sync Add Credits Line (Manual) Cance…" at bounding box center [272, 144] width 544 height 289
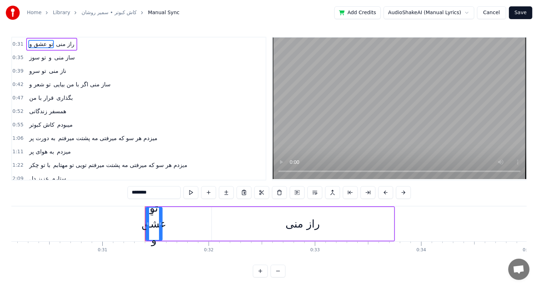
scroll to position [0, 3205]
click at [157, 220] on div "ﺗﻮ ﻋﺸﻖ و" at bounding box center [153, 224] width 25 height 48
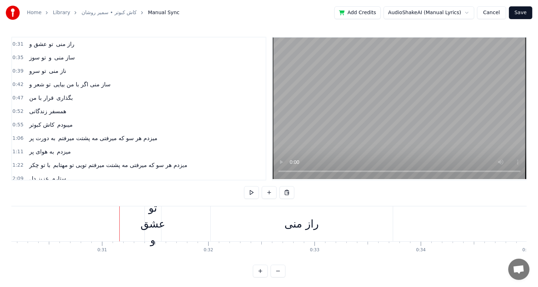
click at [147, 225] on div "ﺗﻮ ﻋﺸﻖ و" at bounding box center [153, 224] width 25 height 48
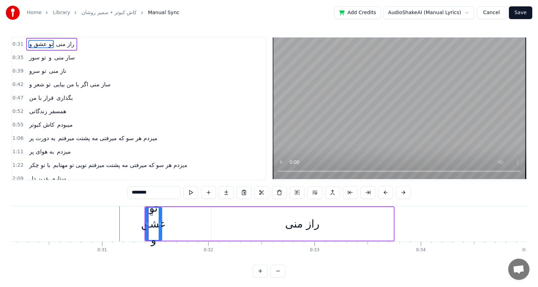
drag, startPoint x: 216, startPoint y: 221, endPoint x: 151, endPoint y: 214, distance: 65.6
click at [151, 214] on div "ﺗﻮ ﻋﺸﻖ و راز ﻣﻨﻰ" at bounding box center [270, 224] width 250 height 35
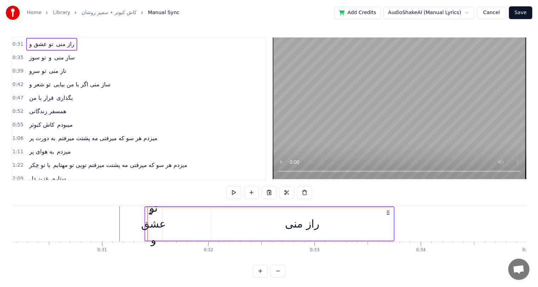
click at [151, 214] on icon at bounding box center [151, 213] width 6 height 6
click at [151, 212] on icon at bounding box center [151, 213] width 6 height 6
click at [153, 228] on div "ﺗﻮ ﻋﺸﻖ و" at bounding box center [153, 224] width 25 height 48
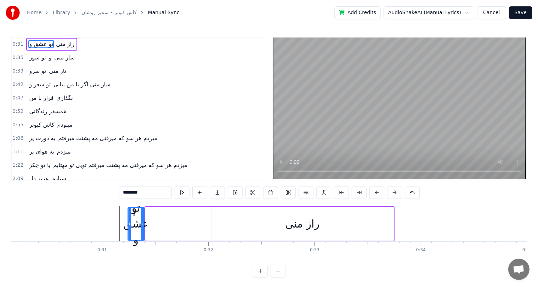
drag, startPoint x: 151, startPoint y: 212, endPoint x: 133, endPoint y: 221, distance: 20.1
click at [133, 221] on div "ﺗﻮ ﻋﺸﻖ و" at bounding box center [136, 224] width 16 height 32
drag, startPoint x: 142, startPoint y: 223, endPoint x: 186, endPoint y: 222, distance: 43.9
click at [186, 222] on icon at bounding box center [185, 224] width 3 height 6
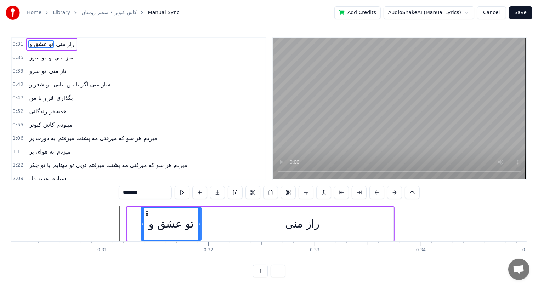
drag, startPoint x: 130, startPoint y: 211, endPoint x: 145, endPoint y: 211, distance: 14.2
click at [145, 211] on icon at bounding box center [148, 214] width 6 height 6
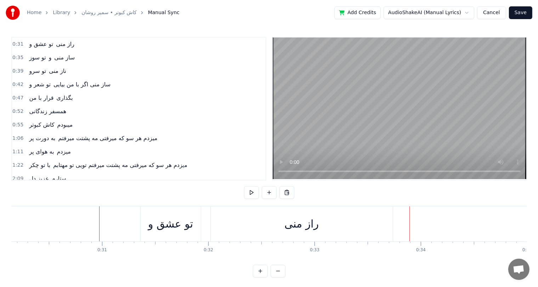
click at [299, 226] on div "راز ﻣﻨﻰ" at bounding box center [302, 224] width 34 height 16
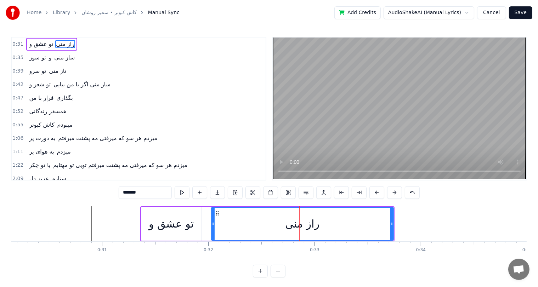
click at [128, 194] on input "*******" at bounding box center [145, 192] width 53 height 13
drag, startPoint x: 132, startPoint y: 193, endPoint x: 120, endPoint y: 193, distance: 11.7
click at [120, 193] on input "*******" at bounding box center [145, 192] width 53 height 13
type input "*********"
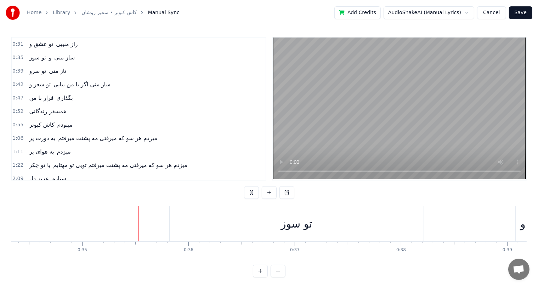
scroll to position [0, 3666]
click at [280, 228] on div "ﺗﻮ ﺳﻮز" at bounding box center [281, 224] width 32 height 16
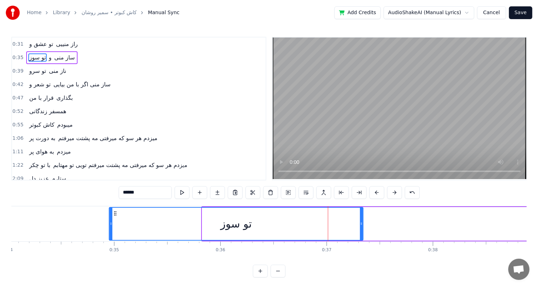
scroll to position [0, 3617]
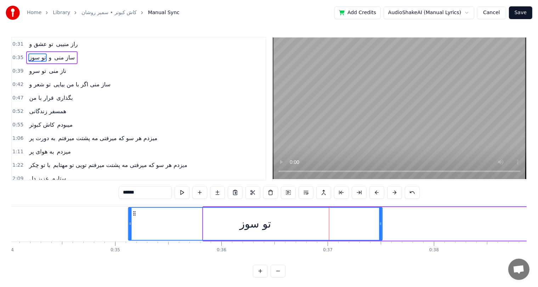
drag, startPoint x: 162, startPoint y: 212, endPoint x: 135, endPoint y: 213, distance: 26.2
click at [135, 213] on icon at bounding box center [134, 214] width 6 height 6
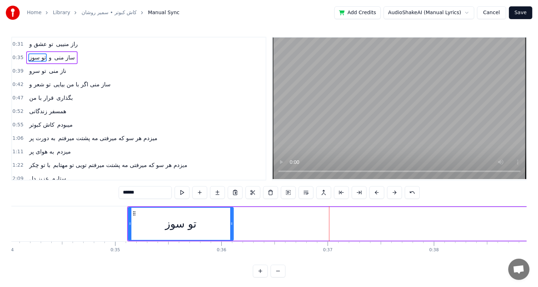
drag, startPoint x: 381, startPoint y: 224, endPoint x: 232, endPoint y: 228, distance: 148.9
click at [232, 228] on div at bounding box center [231, 224] width 3 height 32
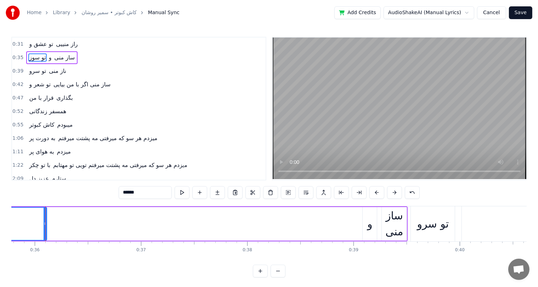
scroll to position [0, 3805]
click at [394, 223] on div "ﺳﺎز ﻣﻨﻰ" at bounding box center [393, 224] width 25 height 32
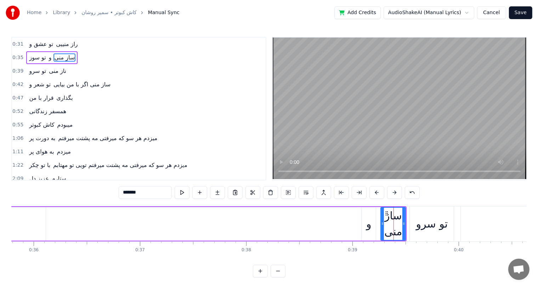
click at [369, 229] on div "و" at bounding box center [368, 224] width 5 height 16
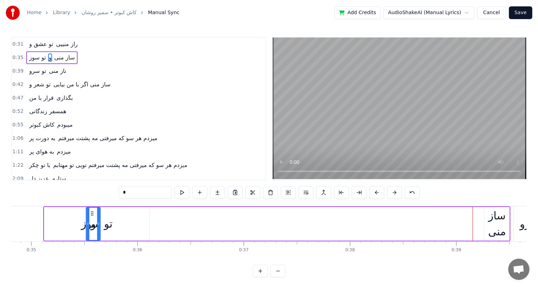
scroll to position [0, 3684]
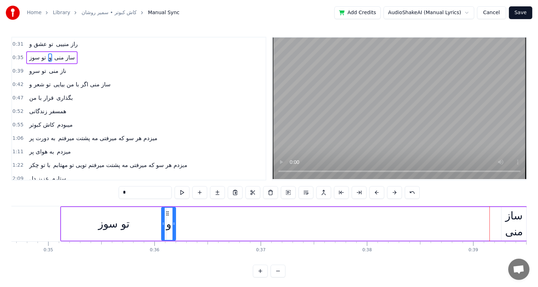
drag, startPoint x: 366, startPoint y: 213, endPoint x: 166, endPoint y: 218, distance: 199.9
click at [166, 218] on div "و" at bounding box center [168, 224] width 13 height 32
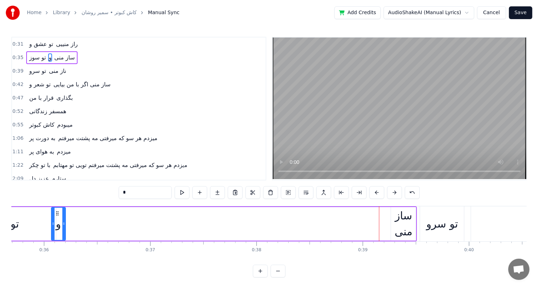
scroll to position [0, 3817]
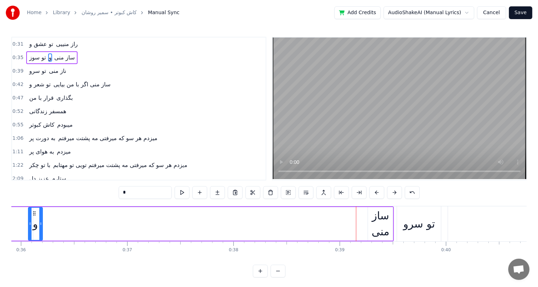
click at [384, 219] on div "ﺳﺎز ﻣﻨﻰ" at bounding box center [380, 224] width 25 height 32
type input "*******"
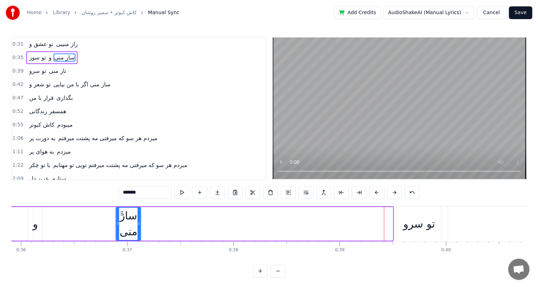
drag, startPoint x: 373, startPoint y: 214, endPoint x: 121, endPoint y: 217, distance: 251.9
click at [121, 217] on div "ﺳﺎز ﻣﻨﻰ" at bounding box center [129, 224] width 24 height 32
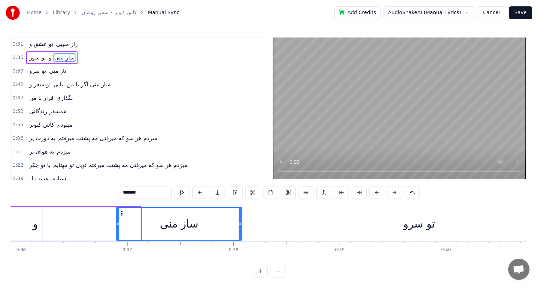
drag, startPoint x: 139, startPoint y: 224, endPoint x: 240, endPoint y: 222, distance: 101.0
click at [240, 222] on icon at bounding box center [240, 224] width 3 height 6
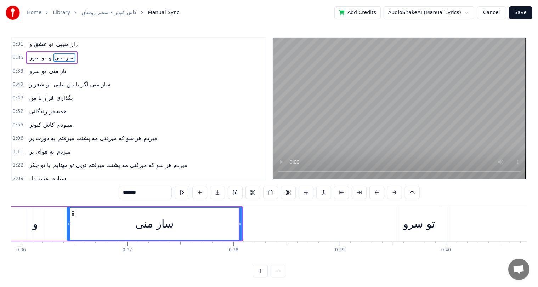
drag, startPoint x: 116, startPoint y: 223, endPoint x: 67, endPoint y: 229, distance: 49.7
click at [67, 229] on div at bounding box center [68, 224] width 3 height 32
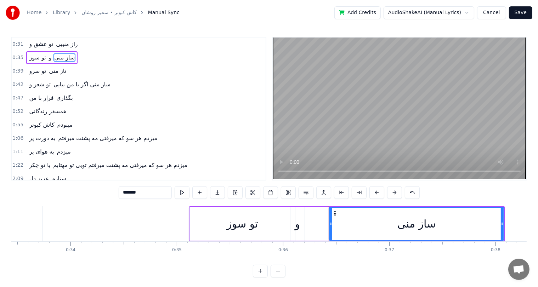
scroll to position [0, 3555]
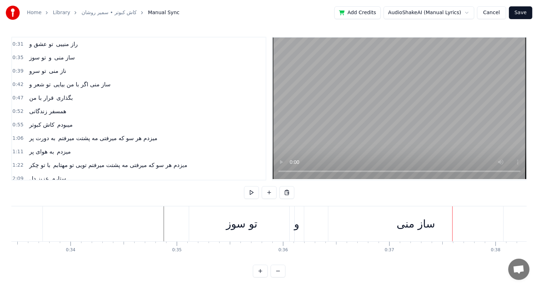
drag, startPoint x: 391, startPoint y: 221, endPoint x: 377, endPoint y: 220, distance: 13.9
click at [377, 220] on div "ﺳﺎز ﻣﻨﻰ" at bounding box center [415, 224] width 175 height 35
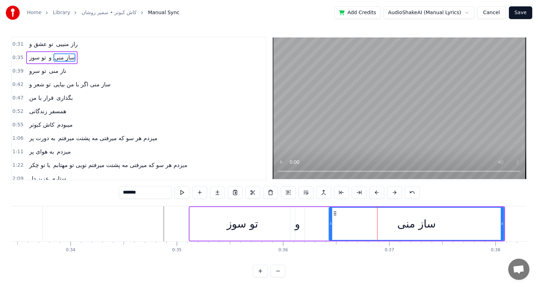
click at [377, 220] on div at bounding box center [377, 224] width 0 height 35
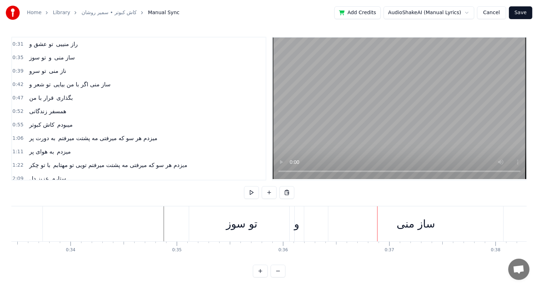
click at [431, 226] on div "ﺳﺎز ﻣﻨﻰ" at bounding box center [416, 224] width 38 height 16
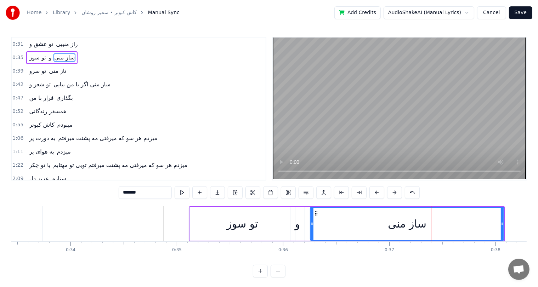
drag, startPoint x: 330, startPoint y: 224, endPoint x: 311, endPoint y: 227, distance: 19.0
click at [311, 227] on div at bounding box center [312, 224] width 3 height 32
click at [388, 228] on div "ﺳﺎز ﻣﻨﻰ" at bounding box center [407, 224] width 38 height 16
drag, startPoint x: 131, startPoint y: 195, endPoint x: 58, endPoint y: 206, distance: 74.1
click at [58, 206] on div "0:31 ﺗﻮ ﻋﺸﻖ و راز منییی 0:35 ﺗﻮ ﺳﻮز و ﺳﺎز ﻣﻨﻰ 0:39 ﺗﻮ ﺳﺮو ﻧﺎز ﻣﻨﻰ 0:42 ﺗﻮ ﺷﻌﺮ و…" at bounding box center [269, 157] width 516 height 241
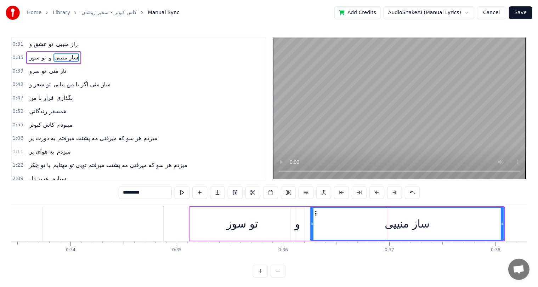
type input "*********"
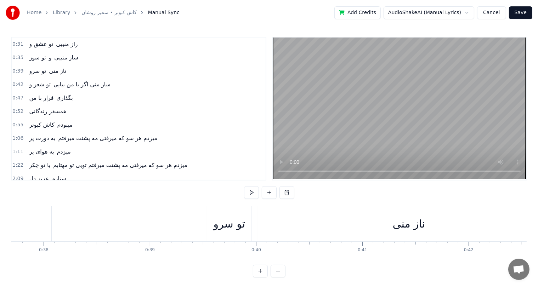
scroll to position [0, 3971]
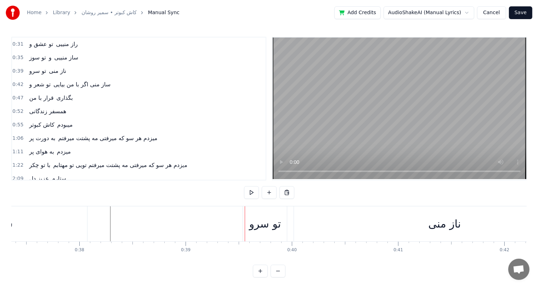
click at [260, 225] on div "ﺗﻮ ﺳﺮو" at bounding box center [265, 224] width 32 height 16
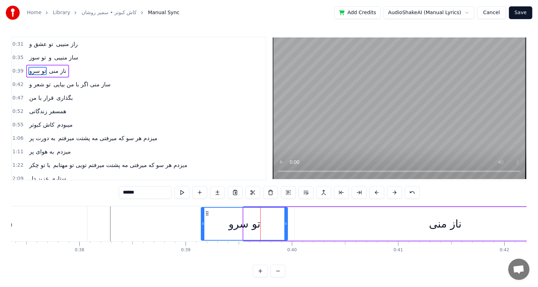
drag, startPoint x: 244, startPoint y: 216, endPoint x: 203, endPoint y: 221, distance: 41.4
click at [203, 221] on div at bounding box center [203, 224] width 3 height 32
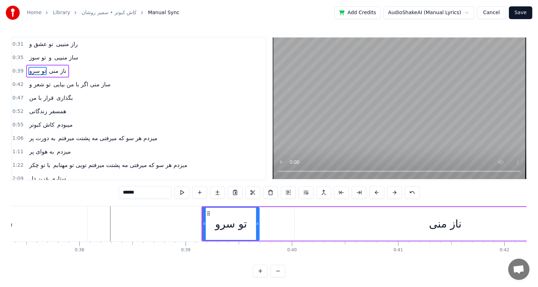
drag, startPoint x: 286, startPoint y: 226, endPoint x: 257, endPoint y: 225, distance: 28.4
click at [257, 225] on icon at bounding box center [257, 224] width 3 height 6
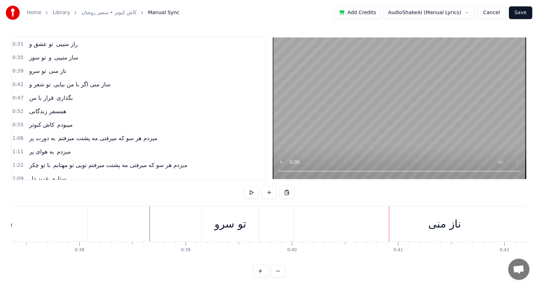
click at [365, 223] on div "ﻧﺎز ﻣﻨﻰ" at bounding box center [444, 224] width 301 height 35
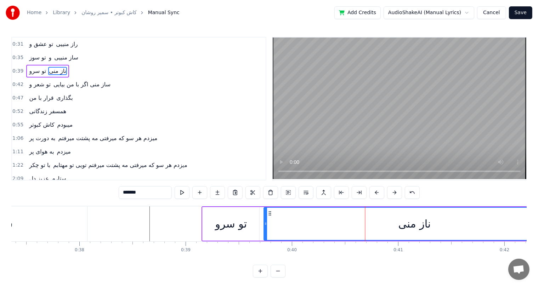
drag, startPoint x: 299, startPoint y: 212, endPoint x: 268, endPoint y: 212, distance: 30.8
click at [268, 212] on icon at bounding box center [271, 214] width 6 height 6
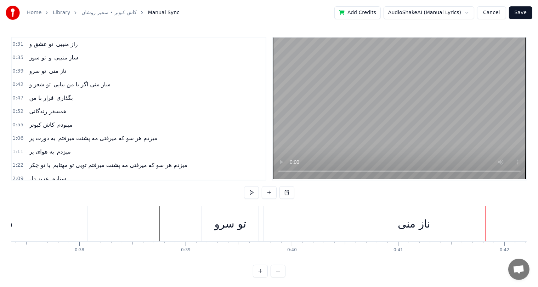
click at [387, 224] on div "ﻧﺎز ﻣﻨﻰ" at bounding box center [414, 224] width 301 height 35
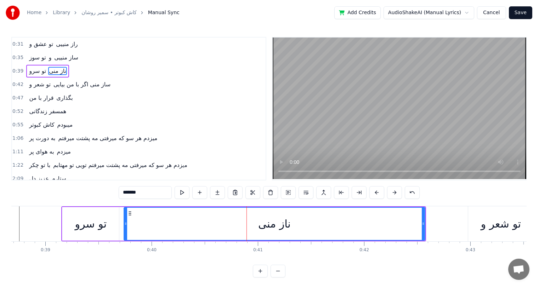
scroll to position [0, 4113]
click at [54, 208] on div "0:31 ﺗﻮ ﻋﺸﻖ و راز منییی 0:35 ﺗﻮ ﺳﻮز و ﺳﺎز منییی 0:39 ﺗﻮ ﺳﺮو ﻧﺎز ﻣﻨﻰ 0:42 ﺗﻮ ﺷﻌﺮ…" at bounding box center [269, 157] width 516 height 241
type input "*********"
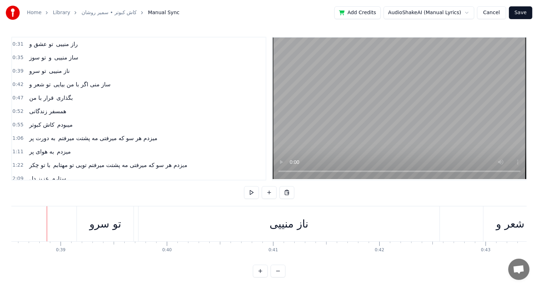
scroll to position [0, 4096]
click at [281, 224] on div "ﻧﺎز منییی" at bounding box center [289, 224] width 39 height 16
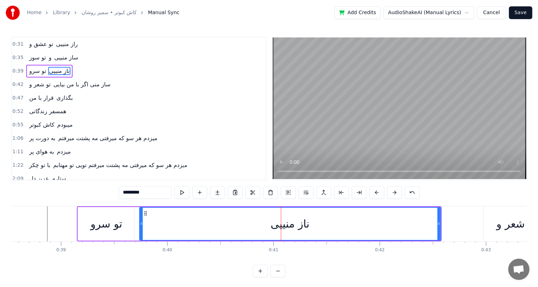
drag, startPoint x: 137, startPoint y: 193, endPoint x: 88, endPoint y: 198, distance: 49.1
click at [88, 198] on div "0:31 ﺗﻮ ﻋﺸﻖ و راز منییی 0:35 ﺗﻮ ﺳﻮز و ﺳﺎز منییی 0:39 ﺗﻮ ﺳﺮو ﻧﺎز منییی 0:42 ﺗﻮ ﺷ…" at bounding box center [269, 157] width 516 height 241
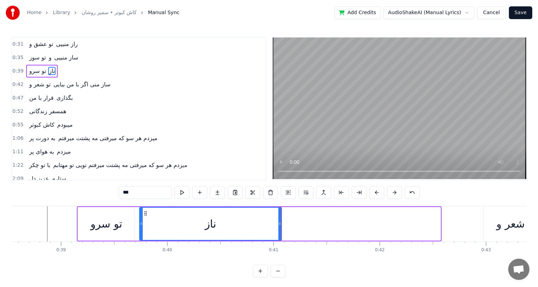
drag, startPoint x: 439, startPoint y: 223, endPoint x: 280, endPoint y: 231, distance: 159.3
click at [280, 231] on div at bounding box center [280, 224] width 3 height 32
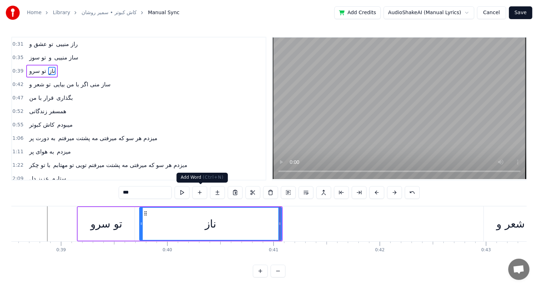
type input "***"
click at [198, 190] on button at bounding box center [199, 192] width 15 height 13
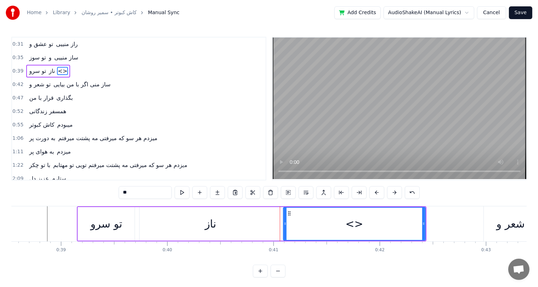
drag, startPoint x: 141, startPoint y: 195, endPoint x: 75, endPoint y: 197, distance: 65.9
click at [75, 197] on div "0:31 ﺗﻮ ﻋﺸﻖ و راز منییی 0:35 ﺗﻮ ﺳﻮز و ﺳﺎز منییی 0:39 ﺗﻮ ﺳﺮو ﻧﺎز <> 0:42 ﺗﻮ ﺷﻌﺮ …" at bounding box center [269, 157] width 516 height 241
paste input "***"
drag, startPoint x: 423, startPoint y: 223, endPoint x: 462, endPoint y: 220, distance: 38.7
click at [462, 220] on div at bounding box center [461, 224] width 3 height 32
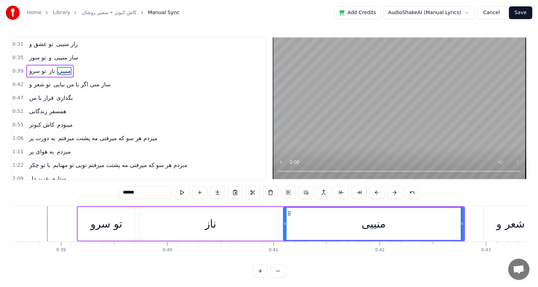
type input "*****"
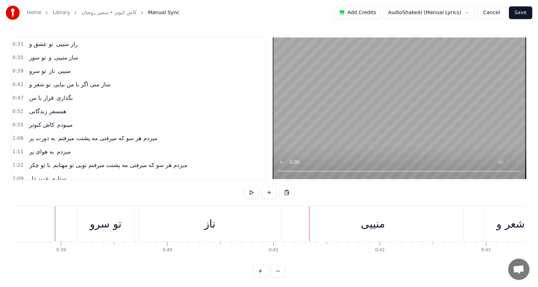
click at [377, 225] on div "منییی" at bounding box center [373, 224] width 24 height 16
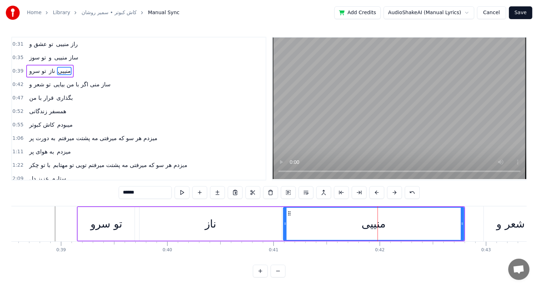
drag, startPoint x: 137, startPoint y: 191, endPoint x: 163, endPoint y: 191, distance: 25.9
click at [163, 191] on input "*****" at bounding box center [145, 192] width 53 height 13
type input "*"
type input "*****"
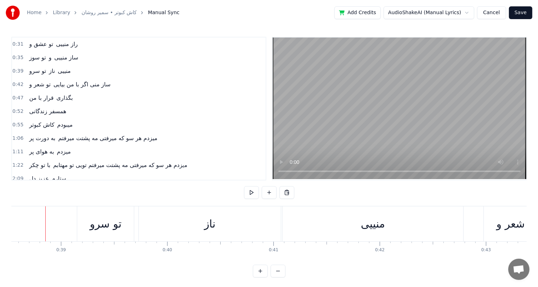
scroll to position [0, 4094]
click at [200, 225] on div "ﻧﺎز" at bounding box center [212, 224] width 142 height 35
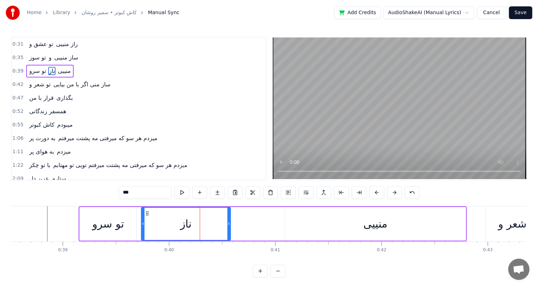
drag, startPoint x: 281, startPoint y: 220, endPoint x: 228, endPoint y: 224, distance: 53.0
click at [228, 224] on div at bounding box center [228, 224] width 3 height 32
click at [370, 233] on div "منییی" at bounding box center [375, 224] width 181 height 34
type input "*****"
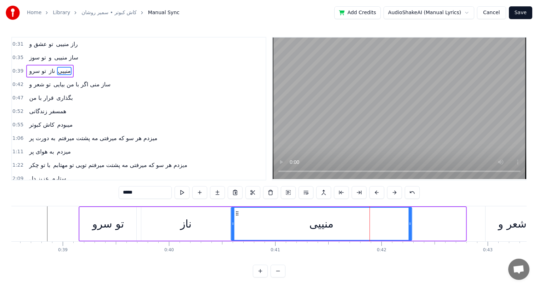
drag, startPoint x: 290, startPoint y: 212, endPoint x: 235, endPoint y: 215, distance: 54.7
click at [235, 215] on icon at bounding box center [237, 214] width 6 height 6
drag, startPoint x: 408, startPoint y: 218, endPoint x: 448, endPoint y: 218, distance: 39.7
click at [448, 218] on div at bounding box center [447, 224] width 3 height 32
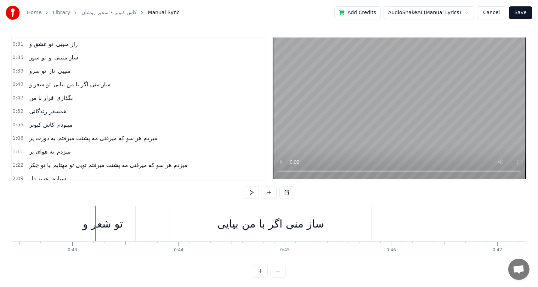
scroll to position [0, 4529]
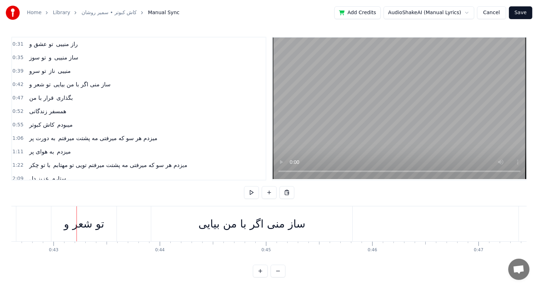
click at [292, 225] on div "ﺳﺎز ﻣﻨﻰ اﮔﺮ ﺑﺎ ﻣﻦ ﺑﻴﺎﻳﻰ" at bounding box center [251, 224] width 107 height 16
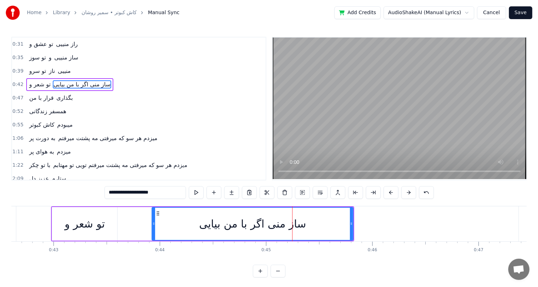
drag, startPoint x: 156, startPoint y: 190, endPoint x: 140, endPoint y: 191, distance: 16.7
click at [140, 191] on input "**********" at bounding box center [145, 192] width 81 height 13
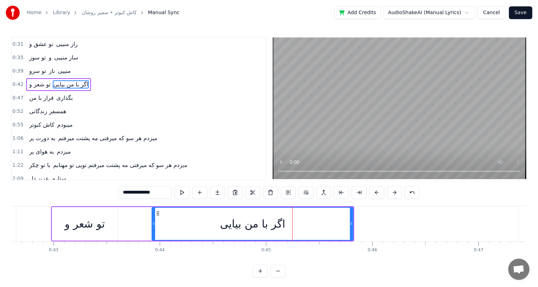
click at [83, 225] on div "ﺗﻮ ﺷﻌﺮ و" at bounding box center [85, 224] width 40 height 16
type input "********"
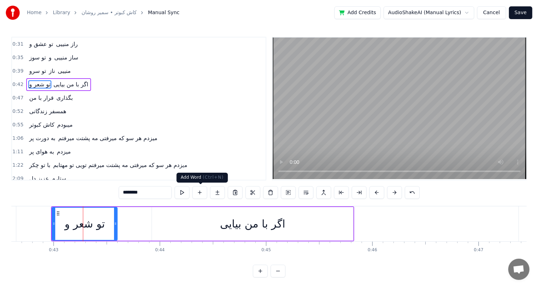
click at [202, 194] on button at bounding box center [199, 192] width 15 height 13
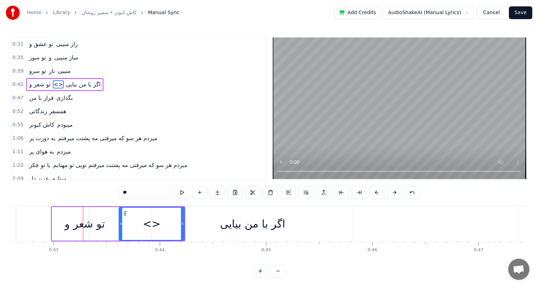
click at [128, 196] on input "**" at bounding box center [145, 192] width 53 height 13
paste input "*****"
click at [241, 227] on div "اﮔﺮ ﺑﺎ ﻣﻦ ﺑﻴﺎﻳﻰ" at bounding box center [252, 224] width 65 height 16
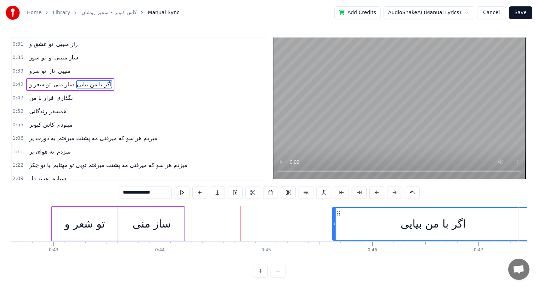
drag, startPoint x: 157, startPoint y: 213, endPoint x: 338, endPoint y: 213, distance: 180.4
click at [338, 213] on icon at bounding box center [339, 214] width 6 height 6
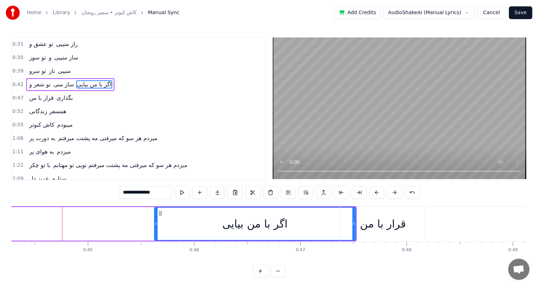
scroll to position [0, 4719]
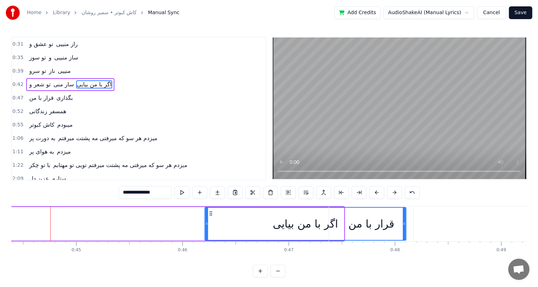
drag, startPoint x: 146, startPoint y: 214, endPoint x: 208, endPoint y: 219, distance: 62.3
click at [208, 219] on div "اﮔﺮ ﺑﺎ ﻣﻦ ﺑﻴﺎﻳﻰ" at bounding box center [305, 224] width 201 height 32
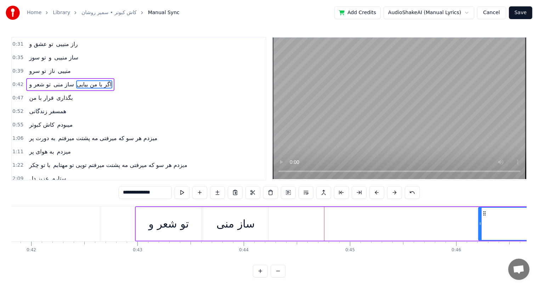
scroll to position [0, 4442]
click at [175, 225] on div "ﺗﻮ ﺷﻌﺮ و" at bounding box center [172, 224] width 40 height 16
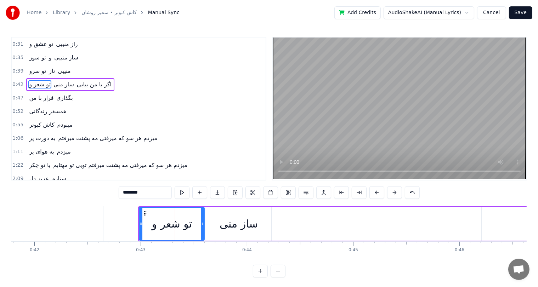
click at [228, 225] on div "ﺳﺎز ﻣﻨﻰ" at bounding box center [239, 224] width 38 height 16
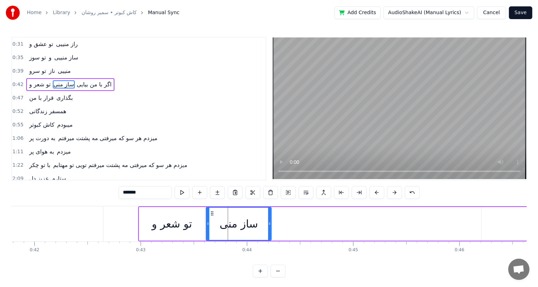
click at [239, 227] on div "ﺳﺎز ﻣﻨﻰ" at bounding box center [239, 224] width 38 height 16
drag, startPoint x: 131, startPoint y: 195, endPoint x: 123, endPoint y: 196, distance: 8.6
click at [123, 196] on input "*******" at bounding box center [145, 192] width 53 height 13
type input "***"
click at [203, 192] on button at bounding box center [199, 192] width 15 height 13
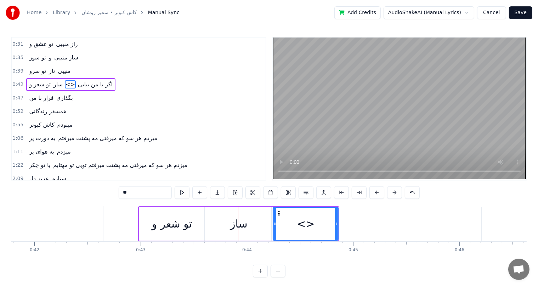
drag, startPoint x: 150, startPoint y: 193, endPoint x: 90, endPoint y: 197, distance: 59.3
click at [90, 197] on div "0:31 ﺗﻮ ﻋﺸﻖ و راز منییی 0:35 ﺗﻮ ﺳﻮز و ﺳﺎز منییی 0:39 ﺗﻮ ﺳﺮو ﻧﺎز منییی 0:42 ﺗﻮ ﺷ…" at bounding box center [269, 157] width 516 height 241
paste input "*"
drag, startPoint x: 338, startPoint y: 223, endPoint x: 433, endPoint y: 222, distance: 95.0
click at [432, 222] on icon at bounding box center [430, 224] width 3 height 6
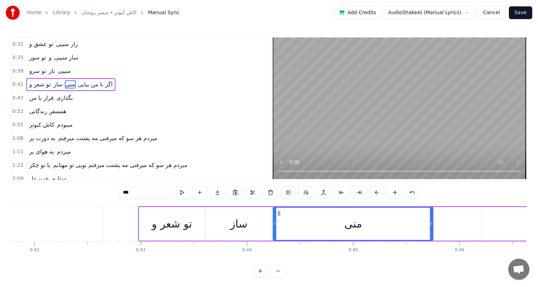
type input "***"
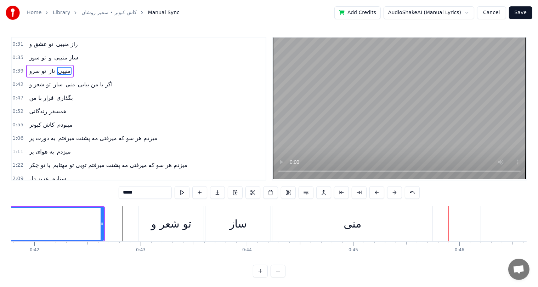
click at [354, 229] on div "ﻣﻨﻰ" at bounding box center [353, 224] width 18 height 16
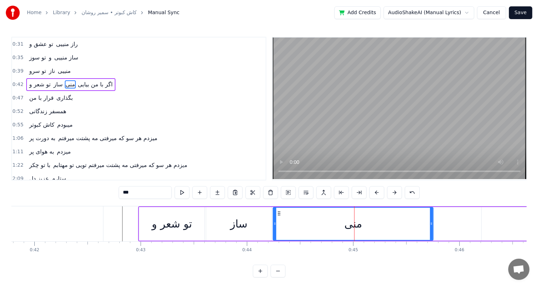
drag, startPoint x: 137, startPoint y: 191, endPoint x: 61, endPoint y: 197, distance: 76.1
click at [61, 197] on div "0:31 ﺗﻮ ﻋﺸﻖ و راز منییی 0:35 ﺗﻮ ﺳﻮز و ﺳﺎز منییی 0:39 ﺗﻮ ﺳﺮو ﻧﺎز منییی 0:42 ﺗﻮ ﺷ…" at bounding box center [269, 157] width 516 height 241
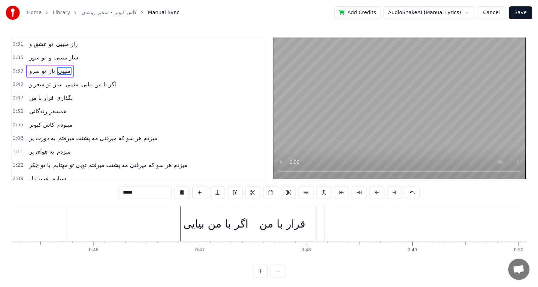
scroll to position [0, 4888]
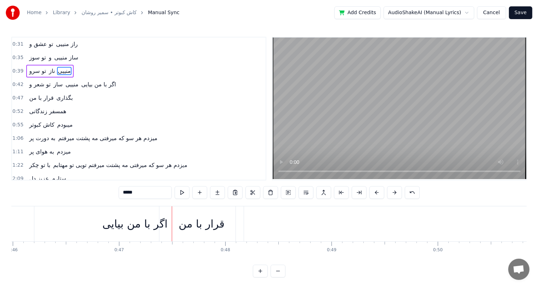
click at [215, 225] on div "ﻗﺮار ﺑﺎ ﻣﻦ" at bounding box center [202, 224] width 46 height 16
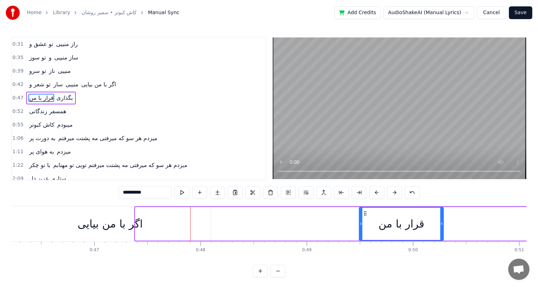
scroll to position [0, 4919]
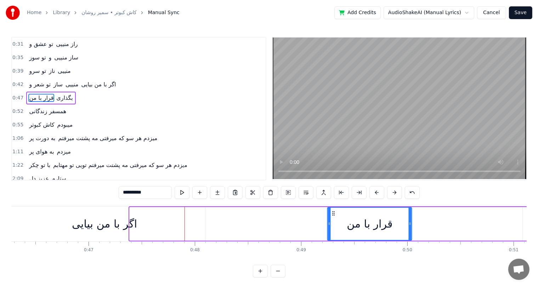
drag, startPoint x: 166, startPoint y: 213, endPoint x: 425, endPoint y: 218, distance: 259.4
click at [425, 218] on div "ﻗﺮار ﺑﺎ ﻣﻦ ﺑﮕﺬاری" at bounding box center [377, 224] width 497 height 35
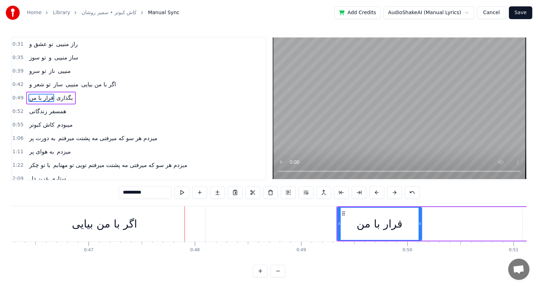
click at [114, 228] on div "اﮔﺮ ﺑﺎ ﻣﻦ ﺑﻴﺎﻳﻰ" at bounding box center [104, 224] width 65 height 16
type input "**********"
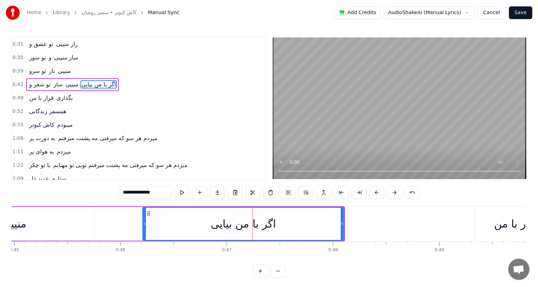
scroll to position [0, 4780]
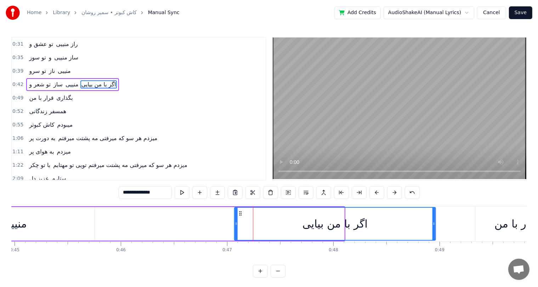
drag, startPoint x: 149, startPoint y: 213, endPoint x: 240, endPoint y: 212, distance: 91.1
click at [240, 212] on icon at bounding box center [241, 214] width 6 height 6
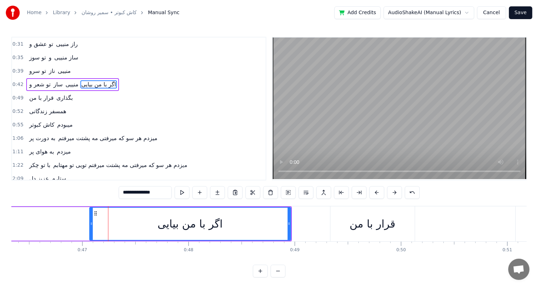
scroll to position [0, 4943]
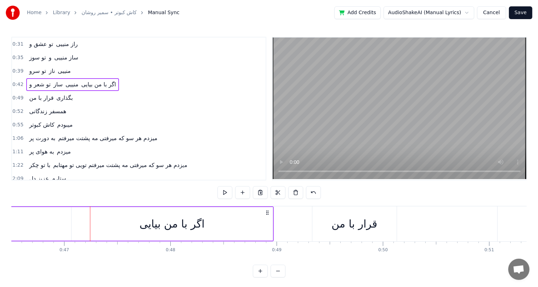
scroll to position [0, 4927]
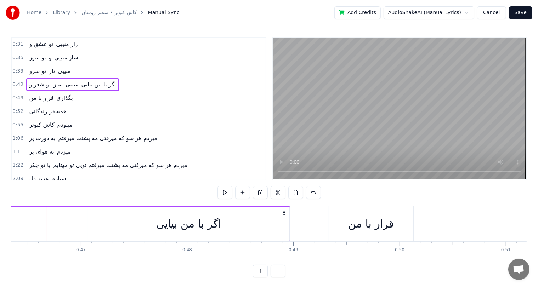
click at [128, 223] on div "اﮔﺮ ﺑﺎ ﻣﻦ ﺑﻴﺎﻳﻰ" at bounding box center [188, 224] width 201 height 34
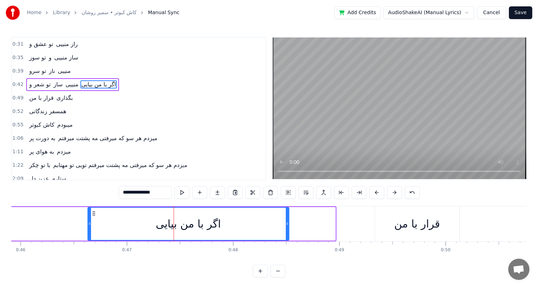
scroll to position [0, 4875]
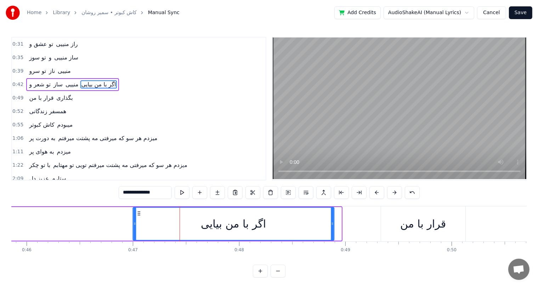
drag, startPoint x: 94, startPoint y: 212, endPoint x: 139, endPoint y: 211, distance: 44.7
click at [139, 211] on icon at bounding box center [139, 214] width 6 height 6
click at [50, 228] on div "ﺗﻮ ﺷﻌﺮ و ﺳﺎز منییی اﮔﺮ ﺑﺎ ﻣﻦ ﺑﻴﺎﻳﻰ" at bounding box center [20, 224] width 630 height 35
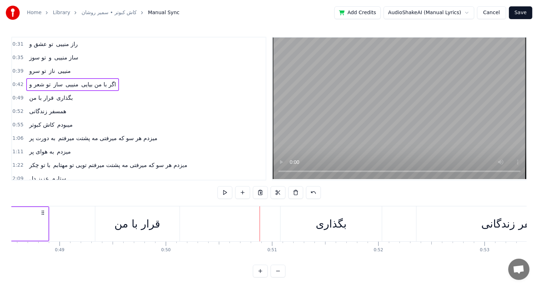
scroll to position [0, 5160]
click at [119, 227] on div "ﻗﺮار ﺑﺎ ﻣﻦ" at bounding box center [138, 224] width 46 height 16
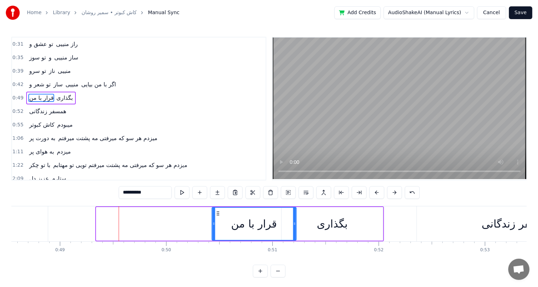
drag, startPoint x: 102, startPoint y: 213, endPoint x: 218, endPoint y: 215, distance: 115.9
click at [218, 215] on icon at bounding box center [218, 214] width 6 height 6
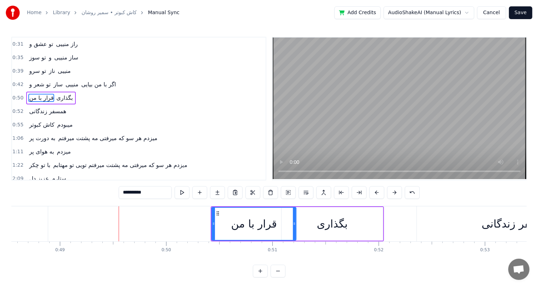
click at [338, 227] on div "ﺑﮕﺬاری" at bounding box center [332, 224] width 31 height 16
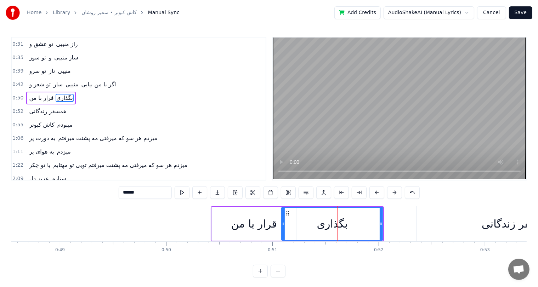
click at [285, 213] on div at bounding box center [283, 224] width 3 height 32
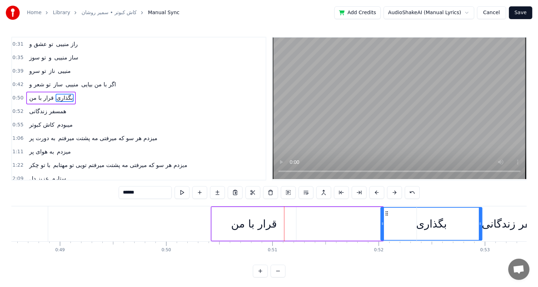
drag, startPoint x: 288, startPoint y: 213, endPoint x: 388, endPoint y: 217, distance: 100.4
click at [388, 217] on div "ﺑﮕﺬاری" at bounding box center [431, 224] width 101 height 32
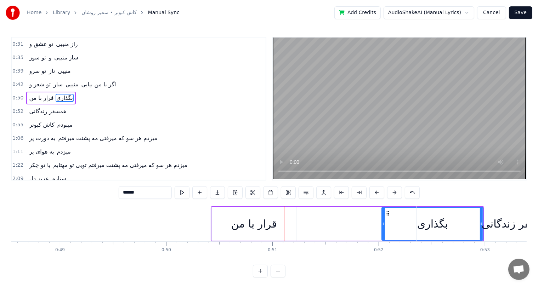
click at [254, 218] on div "ﻗﺮار ﺑﺎ ﻣﻦ" at bounding box center [254, 224] width 46 height 16
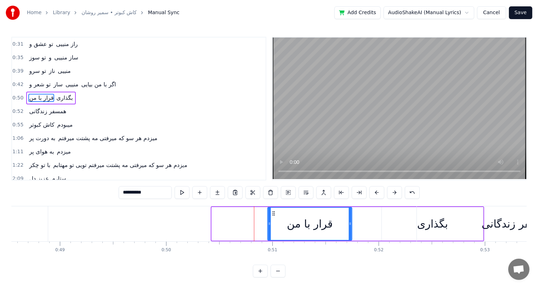
drag, startPoint x: 218, startPoint y: 211, endPoint x: 275, endPoint y: 214, distance: 56.8
click at [275, 214] on icon at bounding box center [274, 214] width 6 height 6
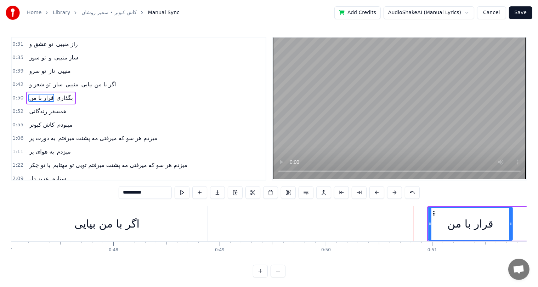
scroll to position [0, 5000]
click at [123, 225] on div "اﮔﺮ ﺑﺎ ﻣﻦ ﺑﻴﺎﻳﻰ" at bounding box center [107, 224] width 65 height 16
type input "**********"
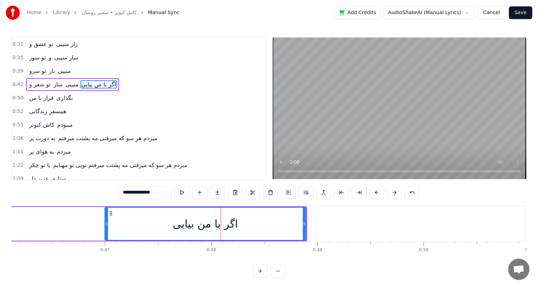
scroll to position [0, 4902]
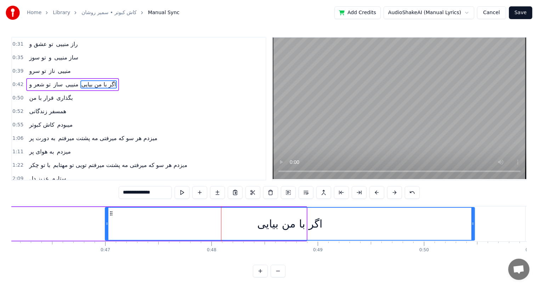
drag, startPoint x: 305, startPoint y: 223, endPoint x: 473, endPoint y: 226, distance: 168.3
click at [473, 226] on icon at bounding box center [473, 224] width 3 height 6
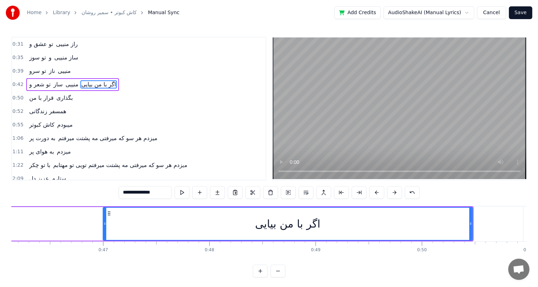
scroll to position [0, 4902]
click at [89, 224] on div "ﺗﻮ ﺷﻌﺮ و ﺳﺎز منییی اﮔﺮ ﺑﺎ ﻣﻦ ﺑﻴﺎﻳﻰ" at bounding box center [77, 224] width 798 height 35
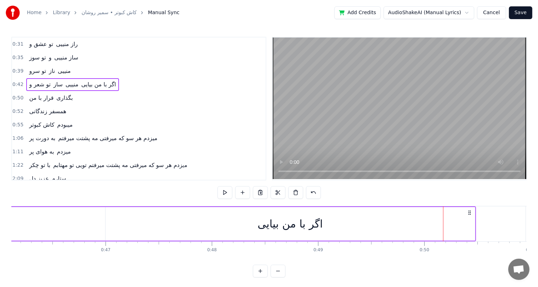
click at [300, 224] on div "اﮔﺮ ﺑﺎ ﻣﻦ ﺑﻴﺎﻳﻰ" at bounding box center [290, 224] width 65 height 16
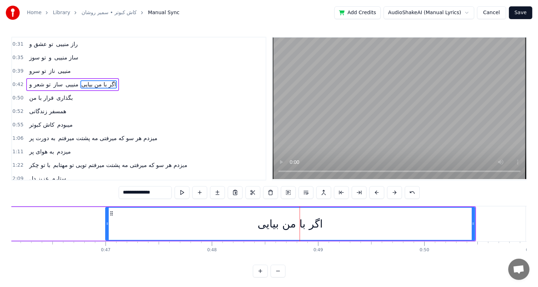
click at [308, 225] on div "اﮔﺮ ﺑﺎ ﻣﻦ ﺑﻴﺎﻳﻰ" at bounding box center [290, 224] width 65 height 16
drag, startPoint x: 147, startPoint y: 193, endPoint x: 63, endPoint y: 201, distance: 84.7
click at [63, 201] on div "0:31 ﺗﻮ ﻋﺸﻖ و راز منییی 0:35 ﺗﻮ ﺳﻮز و ﺳﺎز منییی 0:39 ﺗﻮ ﺳﺮو ﻧﺎز منییی 0:42 ﺗﻮ ﺷ…" at bounding box center [269, 157] width 516 height 241
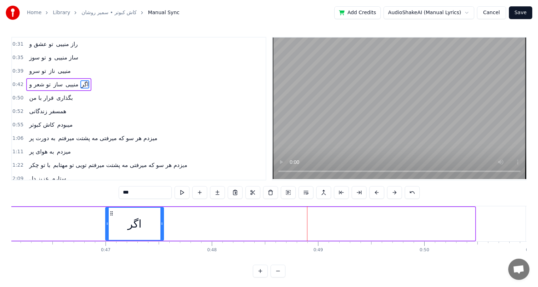
drag, startPoint x: 472, startPoint y: 228, endPoint x: 160, endPoint y: 226, distance: 311.5
click at [161, 226] on div at bounding box center [162, 224] width 3 height 32
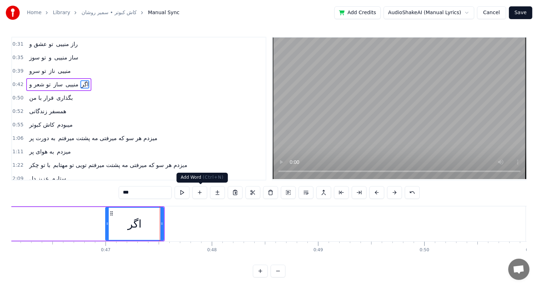
type input "***"
click at [199, 190] on button at bounding box center [199, 192] width 15 height 13
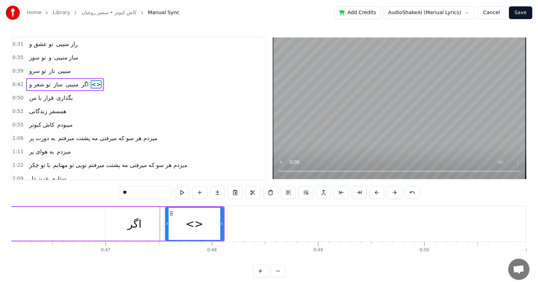
drag, startPoint x: 149, startPoint y: 191, endPoint x: 80, endPoint y: 197, distance: 68.7
click at [80, 197] on div "0:31 ﺗﻮ ﻋﺸﻖ و راز منییی 0:35 ﺗﻮ ﺳﻮز و ﺳﺎز منییی 0:39 ﺗﻮ ﺳﺮو ﻧﺎز منییی 0:42 ﺗﻮ ﺷ…" at bounding box center [269, 157] width 516 height 241
paste input "*********"
drag, startPoint x: 144, startPoint y: 193, endPoint x: 74, endPoint y: 199, distance: 70.0
click at [74, 199] on div "0:31 ﺗﻮ ﻋﺸﻖ و راز منییی 0:35 ﺗﻮ ﺳﻮز و ﺳﺎز منییی 0:39 ﺗﻮ ﺳﺮو ﻧﺎز منییی 0:42 ﺗﻮ ﺷ…" at bounding box center [269, 157] width 516 height 241
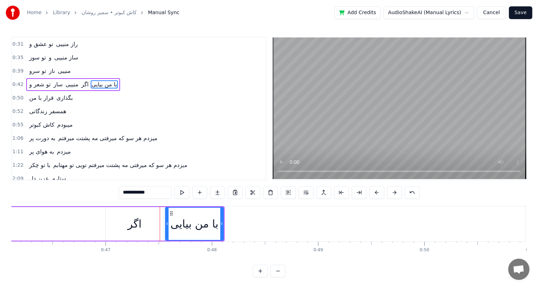
click at [144, 193] on input "**********" at bounding box center [145, 192] width 53 height 13
drag, startPoint x: 144, startPoint y: 193, endPoint x: 126, endPoint y: 194, distance: 18.1
click at [126, 194] on input "**********" at bounding box center [145, 192] width 53 height 13
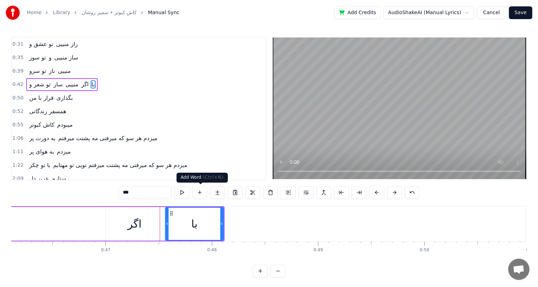
type input "**"
click at [200, 193] on button at bounding box center [199, 192] width 15 height 13
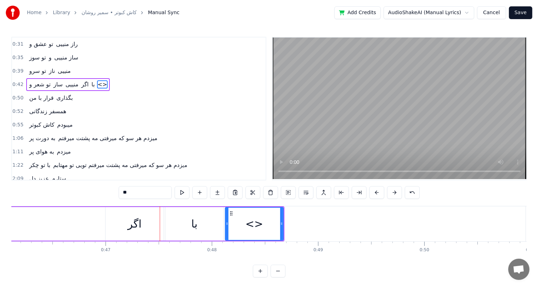
click at [152, 193] on input "**" at bounding box center [145, 192] width 53 height 13
paste input "******"
drag, startPoint x: 138, startPoint y: 192, endPoint x: 126, endPoint y: 193, distance: 11.8
click at [126, 193] on input "********" at bounding box center [145, 192] width 53 height 13
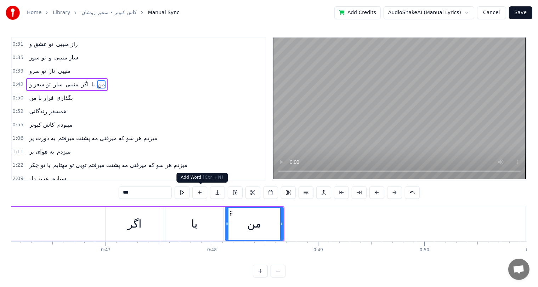
type input "**"
click at [201, 191] on button at bounding box center [199, 192] width 15 height 13
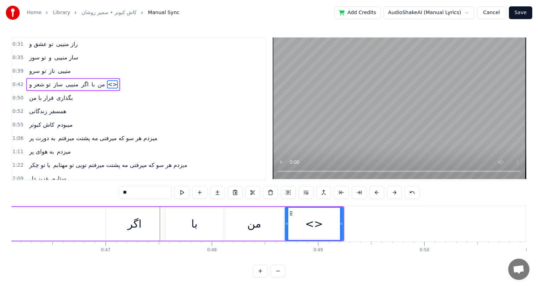
click at [160, 191] on input "**" at bounding box center [145, 192] width 53 height 13
paste input "***"
click at [125, 194] on input "*****" at bounding box center [145, 192] width 53 height 13
type input "*"
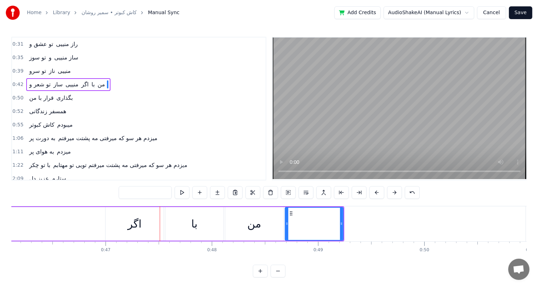
type input "*"
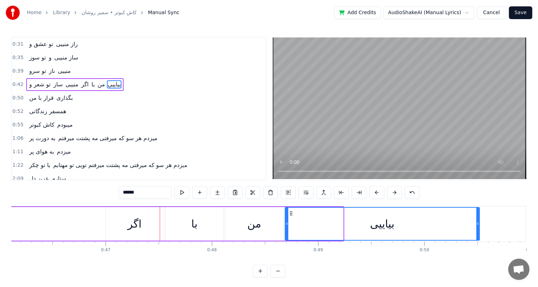
drag, startPoint x: 343, startPoint y: 225, endPoint x: 485, endPoint y: 226, distance: 142.1
click at [479, 226] on icon at bounding box center [478, 224] width 3 height 6
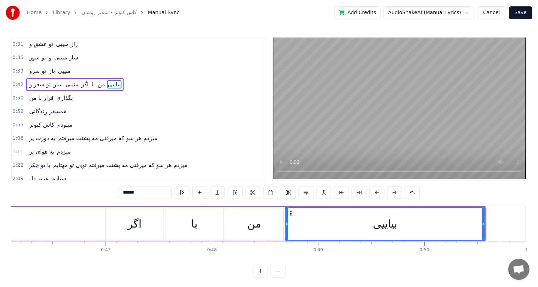
type input "******"
click at [71, 224] on div "ﺗﻮ ﺷﻌﺮ و ﺳﺎز منییی اﮔﺮ ﺑﺎ ﻣﻦ بیاییی" at bounding box center [82, 224] width 808 height 35
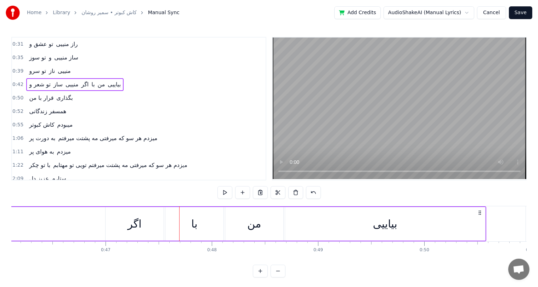
click at [189, 229] on div "ﺑﺎ" at bounding box center [194, 224] width 58 height 34
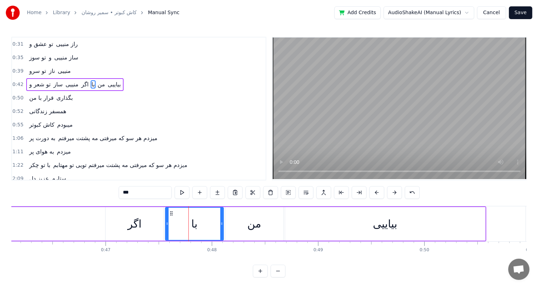
click at [132, 193] on input "**" at bounding box center [145, 192] width 53 height 13
type input "*"
click at [254, 223] on div "ﻣﻦ" at bounding box center [254, 224] width 14 height 16
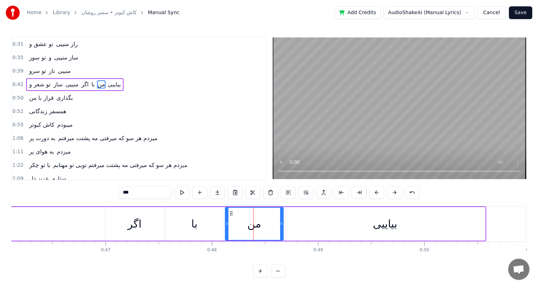
drag, startPoint x: 147, startPoint y: 196, endPoint x: 39, endPoint y: 209, distance: 109.1
click at [39, 209] on div "0:31 ﺗﻮ ﻋﺸﻖ و راز منییی 0:35 ﺗﻮ ﺳﻮز و ﺳﺎز منییی 0:39 ﺗﻮ ﺳﺮو ﻧﺎز منییی 0:42 ﺗﻮ ﺷ…" at bounding box center [269, 157] width 516 height 241
type input "**"
click at [88, 228] on div "ﺗﻮ ﺷﻌﺮ و ﺳﺎز منییی اﮔﺮ با من بیاییی" at bounding box center [82, 224] width 808 height 35
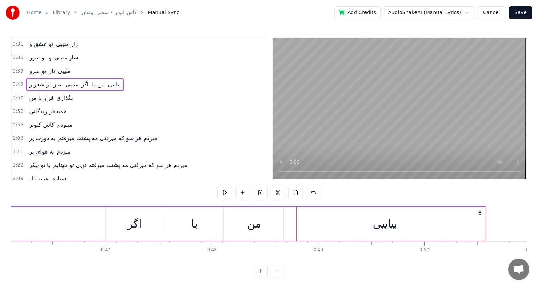
click at [192, 225] on div "با" at bounding box center [194, 224] width 6 height 16
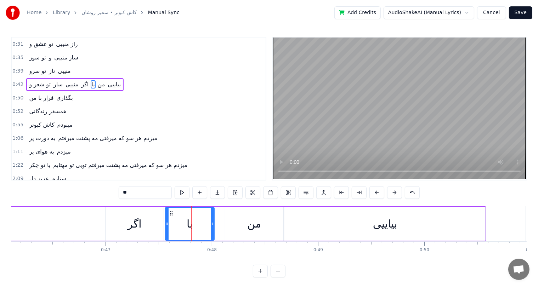
drag, startPoint x: 221, startPoint y: 221, endPoint x: 212, endPoint y: 225, distance: 10.1
click at [212, 225] on icon at bounding box center [212, 224] width 3 height 6
drag, startPoint x: 252, startPoint y: 229, endPoint x: 261, endPoint y: 225, distance: 10.0
click at [261, 225] on div "من" at bounding box center [254, 224] width 58 height 34
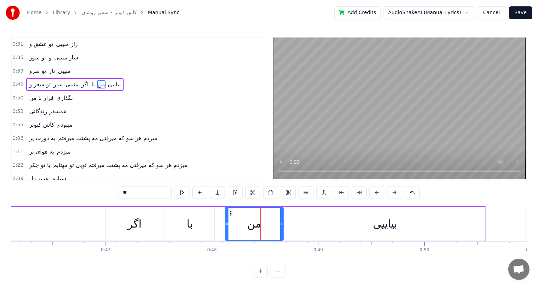
click at [261, 225] on div "من" at bounding box center [254, 224] width 57 height 32
drag, startPoint x: 282, startPoint y: 223, endPoint x: 256, endPoint y: 224, distance: 26.2
click at [256, 224] on icon at bounding box center [255, 224] width 3 height 6
drag, startPoint x: 231, startPoint y: 213, endPoint x: 221, endPoint y: 215, distance: 10.1
click at [221, 215] on icon at bounding box center [222, 214] width 6 height 6
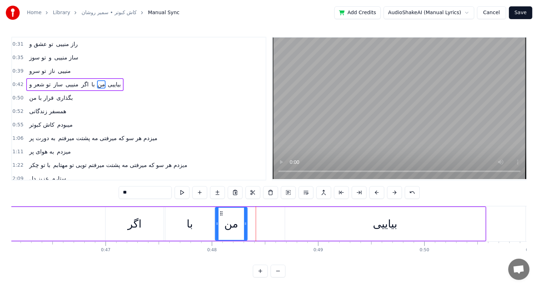
click at [370, 225] on div "بیاییی" at bounding box center [385, 224] width 200 height 34
type input "******"
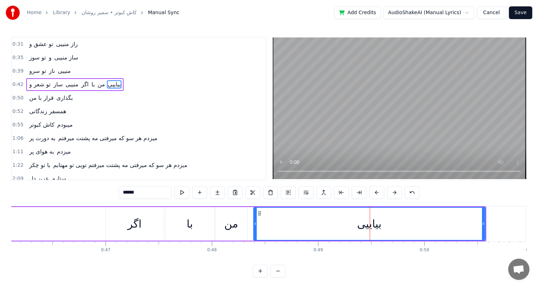
drag, startPoint x: 286, startPoint y: 224, endPoint x: 254, endPoint y: 225, distance: 31.6
click at [254, 225] on icon at bounding box center [255, 224] width 3 height 6
click at [96, 227] on div "ﺗﻮ ﺷﻌﺮ و ﺳﺎز منییی اﮔﺮ با من بیاییی" at bounding box center [82, 224] width 808 height 35
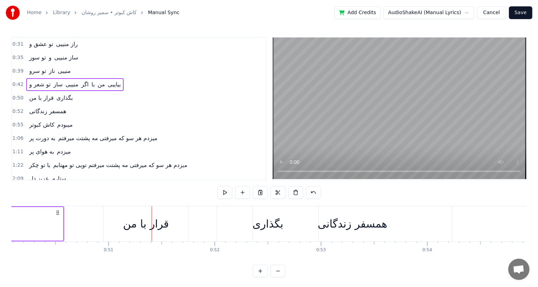
scroll to position [0, 5324]
click at [147, 224] on div "ﻗﺮار ﺑﺎ ﻣﻦ" at bounding box center [147, 224] width 46 height 16
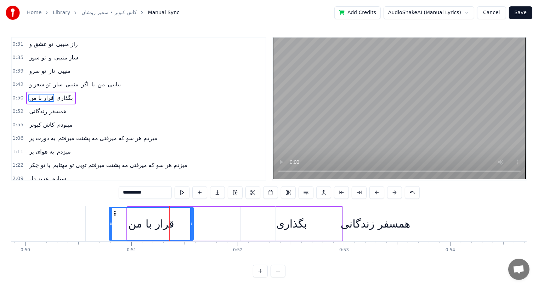
scroll to position [0, 5301]
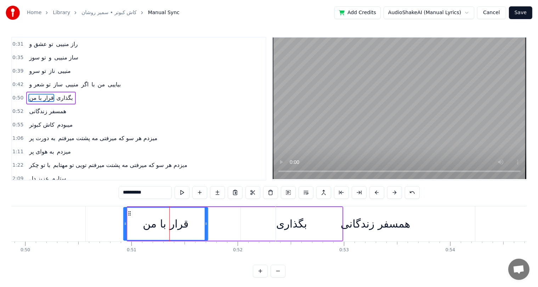
drag, startPoint x: 111, startPoint y: 213, endPoint x: 129, endPoint y: 213, distance: 18.4
click at [129, 213] on icon at bounding box center [130, 214] width 6 height 6
click at [131, 214] on icon at bounding box center [132, 214] width 6 height 6
click at [390, 221] on div "ﻫﻤﺴﻔﺮ زﻧﺪﮔﺎﻧﻰ" at bounding box center [376, 224] width 70 height 16
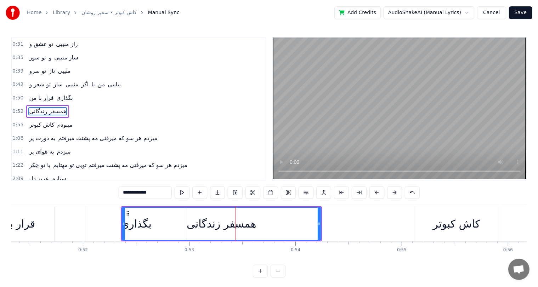
scroll to position [0, 5459]
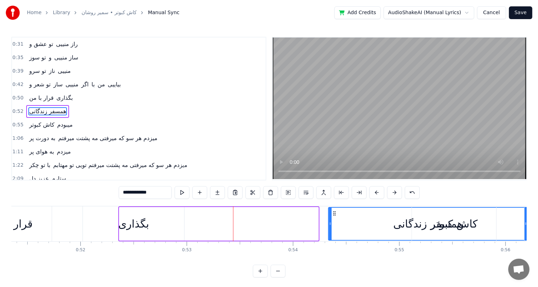
drag, startPoint x: 123, startPoint y: 213, endPoint x: 333, endPoint y: 217, distance: 209.5
click at [333, 217] on div "ﻫﻤﺴﻔﺮ زﻧﺪﮔﺎﻧﻰ" at bounding box center [428, 224] width 198 height 32
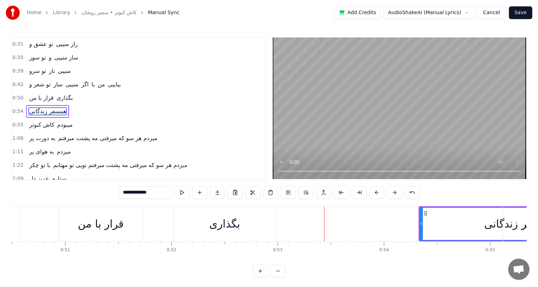
scroll to position [0, 5366]
click at [106, 219] on div "ﻗﺮار ﺑﺎ ﻣﻦ" at bounding box center [102, 224] width 46 height 16
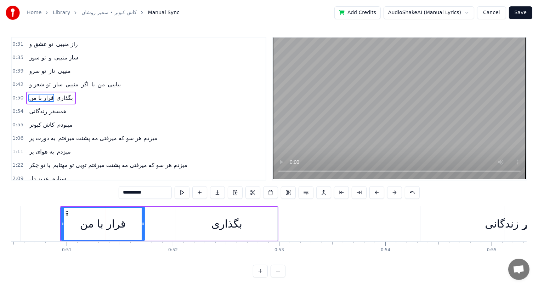
click at [258, 223] on div "ﺑﮕﺬاری" at bounding box center [226, 224] width 101 height 34
type input "******"
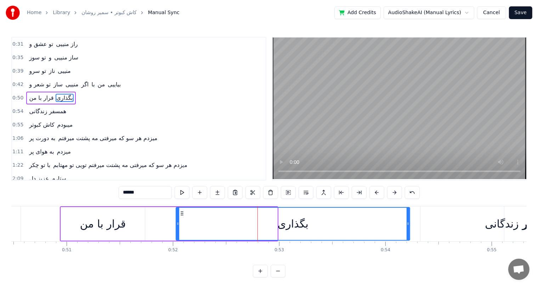
drag, startPoint x: 275, startPoint y: 223, endPoint x: 408, endPoint y: 214, distance: 132.8
click at [408, 214] on div at bounding box center [408, 224] width 3 height 32
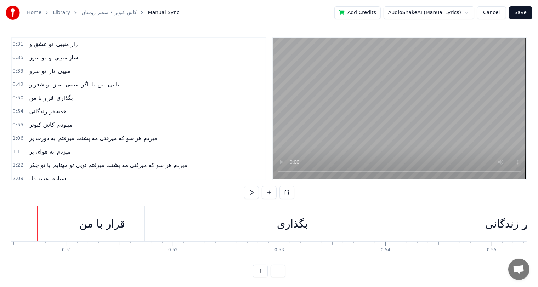
scroll to position [0, 5356]
click at [200, 223] on div "ﺑﮕﺬاری" at bounding box center [302, 224] width 234 height 35
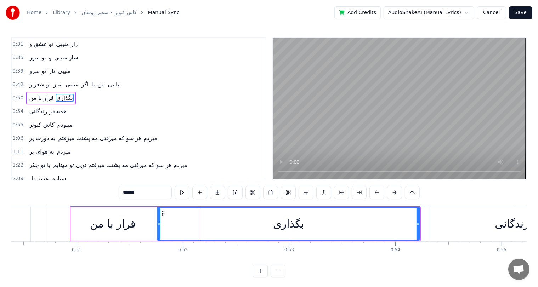
drag, startPoint x: 186, startPoint y: 221, endPoint x: 158, endPoint y: 222, distance: 28.0
click at [158, 222] on icon at bounding box center [159, 224] width 3 height 6
click at [279, 225] on div "ﺑﮕﺬاری" at bounding box center [289, 224] width 31 height 16
click at [127, 194] on input "******" at bounding box center [145, 192] width 53 height 13
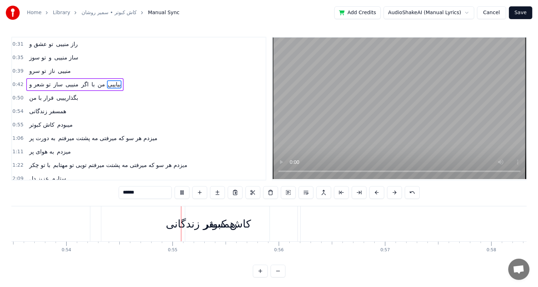
scroll to position [0, 5763]
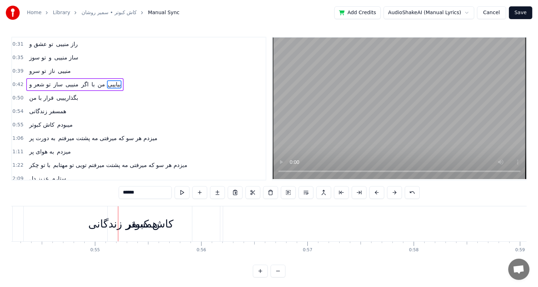
click at [161, 223] on div "ﻛﺎش ﻛﺒﻮﺗﺮ" at bounding box center [149, 224] width 47 height 16
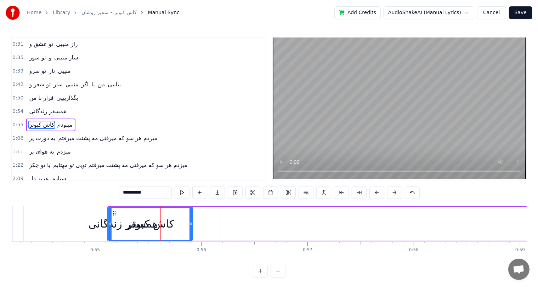
scroll to position [13, 0]
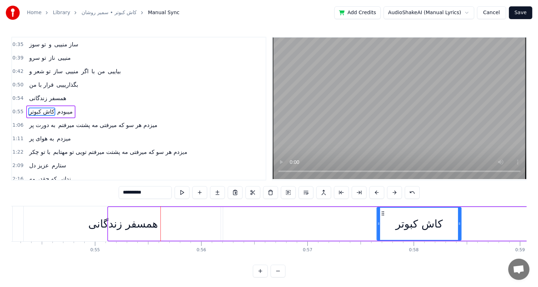
drag, startPoint x: 113, startPoint y: 212, endPoint x: 390, endPoint y: 214, distance: 276.7
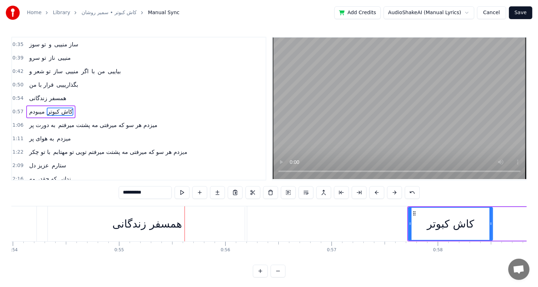
scroll to position [0, 5664]
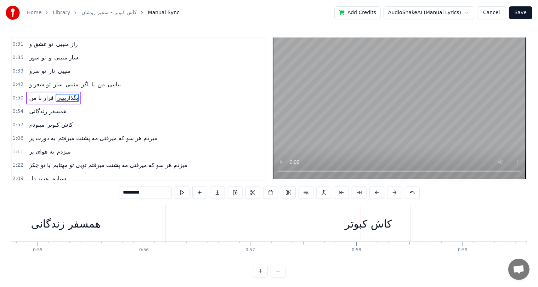
scroll to position [0, 5820]
click at [84, 226] on div "ﻫﻤﺴﻔﺮ زﻧﺪﮔﺎﻧﻰ" at bounding box center [66, 224] width 70 height 16
type input "**********"
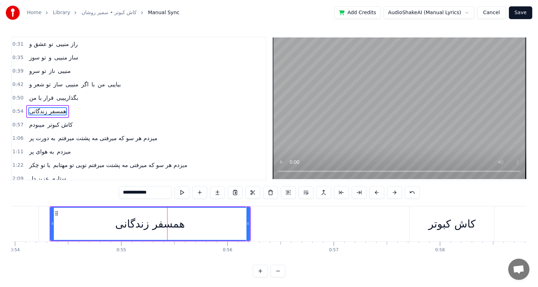
scroll to position [0, 5729]
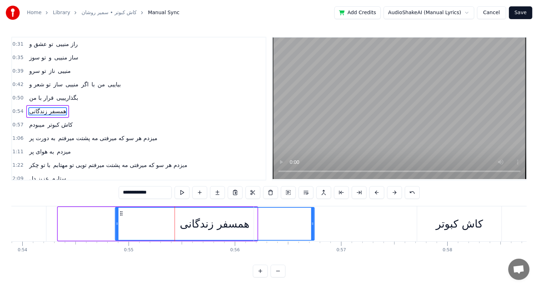
drag, startPoint x: 64, startPoint y: 212, endPoint x: 122, endPoint y: 212, distance: 57.4
click at [122, 212] on circle at bounding box center [122, 212] width 0 height 0
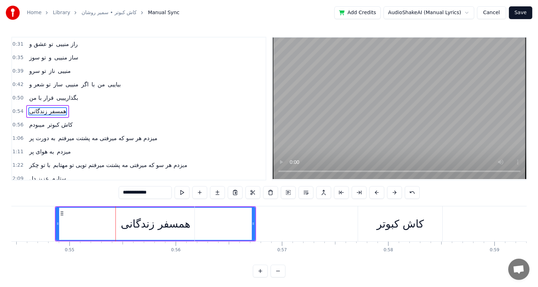
scroll to position [0, 5789]
click at [144, 223] on div "ﻫﻤﺴﻔﺮ زﻧﺪﮔﺎﻧﻰ" at bounding box center [155, 224] width 70 height 16
drag, startPoint x: 252, startPoint y: 217, endPoint x: 131, endPoint y: 223, distance: 120.6
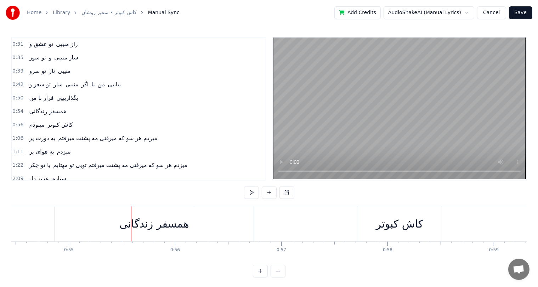
click at [131, 223] on div at bounding box center [131, 224] width 0 height 35
click at [84, 225] on div "ﻫﻤﺴﻔﺮ زﻧﺪﮔﺎﻧﻰ" at bounding box center [154, 224] width 199 height 35
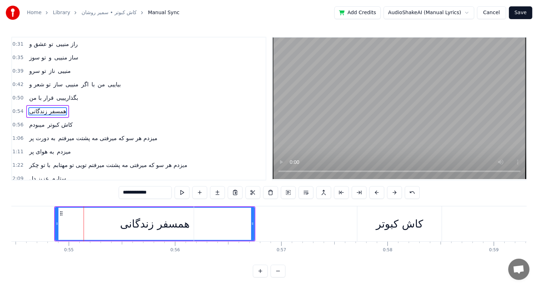
click at [410, 229] on div "ﻛﺎش ﻛﺒﻮﺗﺮ" at bounding box center [399, 224] width 47 height 16
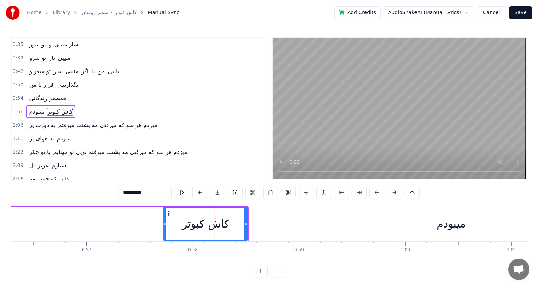
scroll to position [0, 5986]
click at [449, 229] on div "ﻣﻴﺒﻮدم" at bounding box center [448, 224] width 29 height 16
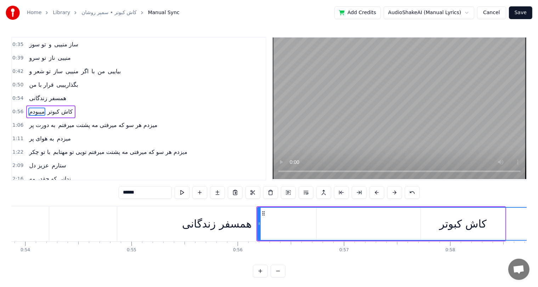
scroll to position [0, 5726]
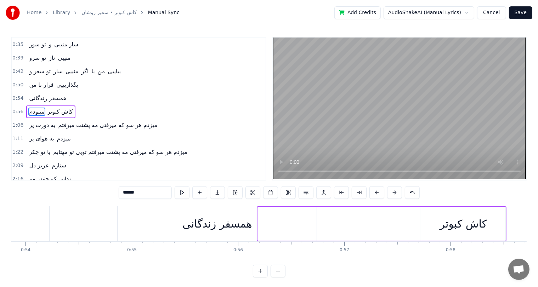
drag, startPoint x: 259, startPoint y: 216, endPoint x: 536, endPoint y: 217, distance: 276.7
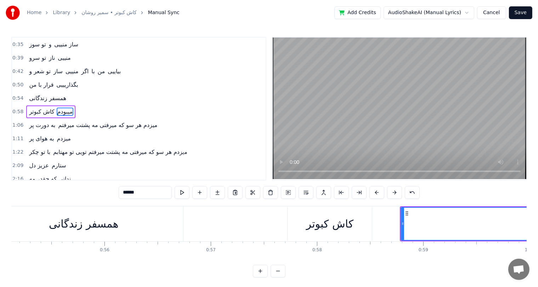
scroll to position [0, 5859]
click at [101, 223] on div "ﻫﻤﺴﻔﺮ زﻧﺪﮔﺎﻧﻰ" at bounding box center [85, 224] width 70 height 16
type input "**********"
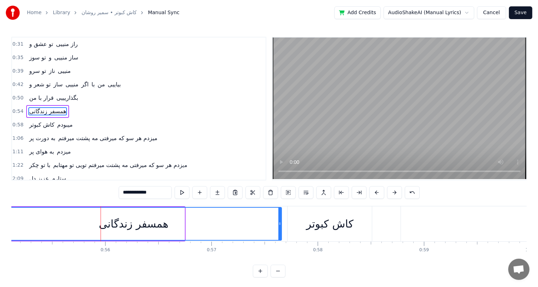
drag, startPoint x: 182, startPoint y: 218, endPoint x: 280, endPoint y: 224, distance: 97.2
click at [280, 224] on div at bounding box center [280, 224] width 3 height 32
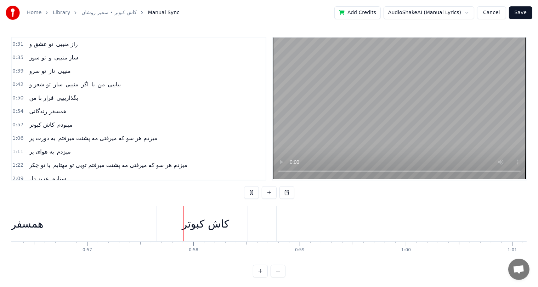
scroll to position [0, 6069]
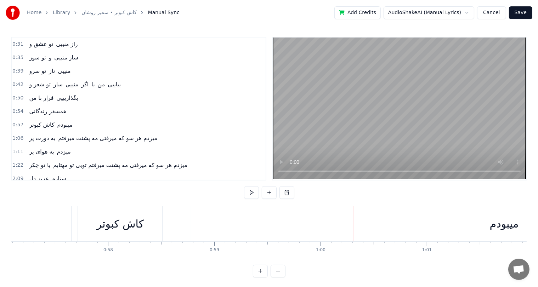
click at [114, 223] on div "ﻛﺎش ﻛﺒﻮﺗﺮ" at bounding box center [120, 224] width 47 height 16
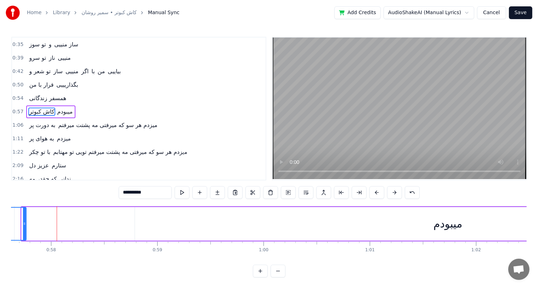
scroll to position [0, 6118]
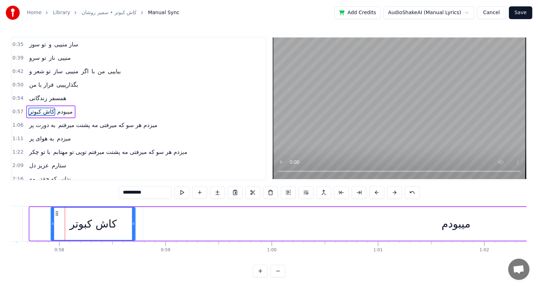
drag, startPoint x: 84, startPoint y: 213, endPoint x: 205, endPoint y: 214, distance: 120.5
click at [205, 214] on div "ﻛﺎش ﻛﺒﻮﺗﺮ ﻣﻴﺒﻮدم" at bounding box center [400, 224] width 742 height 35
click at [213, 218] on div "ﻣﻴﺒﻮدم" at bounding box center [456, 224] width 626 height 34
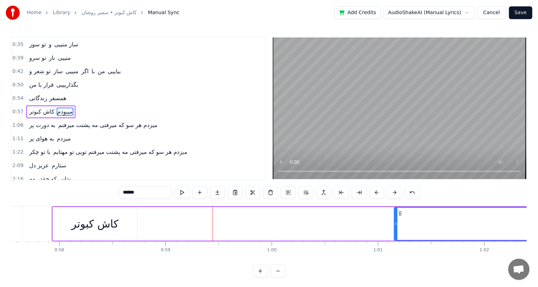
drag, startPoint x: 143, startPoint y: 221, endPoint x: 395, endPoint y: 218, distance: 252.3
click at [395, 218] on div at bounding box center [396, 224] width 3 height 32
click at [97, 225] on div "ﻛﺎش ﻛﺒﻮﺗﺮ" at bounding box center [95, 224] width 47 height 16
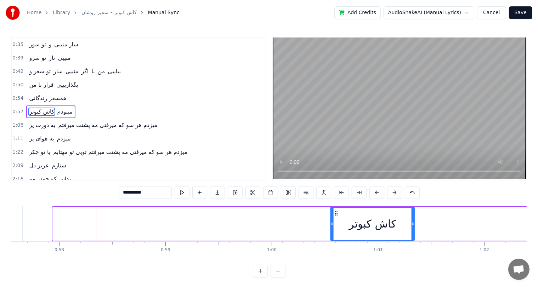
drag, startPoint x: 57, startPoint y: 213, endPoint x: 403, endPoint y: 211, distance: 345.5
click at [403, 211] on div "ﻛﺎش ﻛﺒﻮﺗﺮ" at bounding box center [373, 224] width 84 height 32
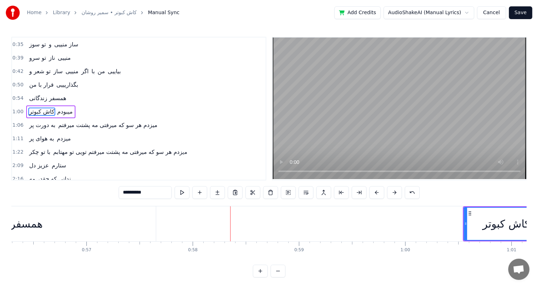
scroll to position [0, 5984]
click at [57, 226] on div "ﻫﻤﺴﻔﺮ زﻧﺪﮔﺎﻧﻰ" at bounding box center [7, 224] width 296 height 35
type input "**********"
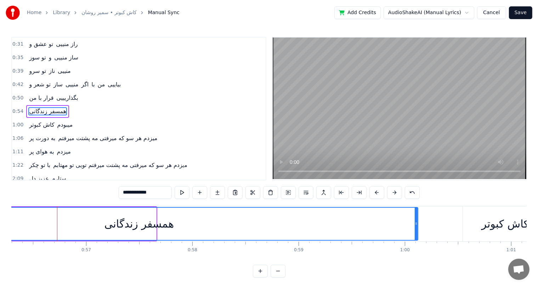
drag, startPoint x: 153, startPoint y: 225, endPoint x: 415, endPoint y: 218, distance: 261.9
click at [415, 218] on div at bounding box center [416, 224] width 3 height 32
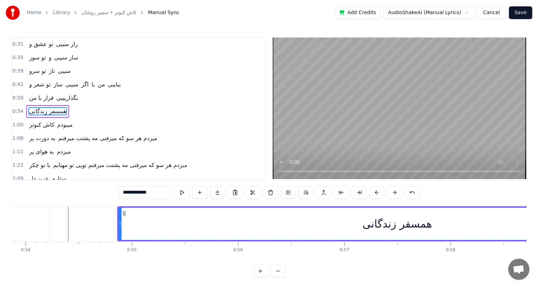
scroll to position [0, 5725]
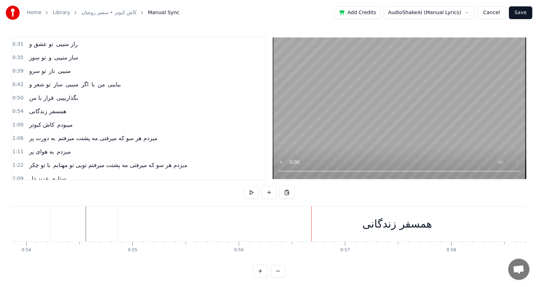
click at [326, 224] on div "ﻫﻤﺴﻔﺮ زﻧﺪﮔﺎﻧﻰ" at bounding box center [397, 224] width 558 height 35
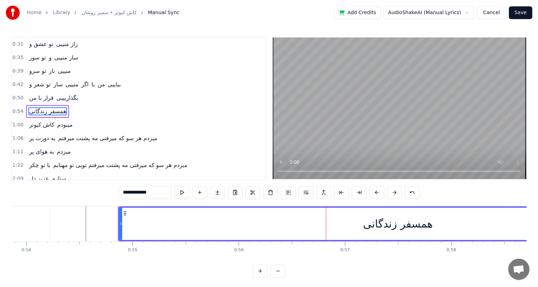
drag, startPoint x: 139, startPoint y: 194, endPoint x: 111, endPoint y: 196, distance: 28.0
click at [111, 196] on div "0:31 ﺗﻮ ﻋﺸﻖ و راز منییی 0:35 ﺗﻮ ﺳﻮز و ﺳﺎز منییی 0:39 ﺗﻮ ﺳﺮو ﻧﺎز منییی 0:42 ﺗﻮ ﺷ…" at bounding box center [269, 157] width 516 height 241
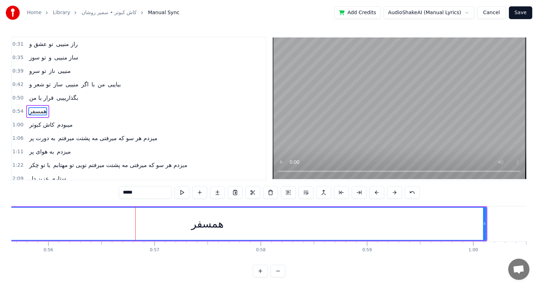
scroll to position [0, 5928]
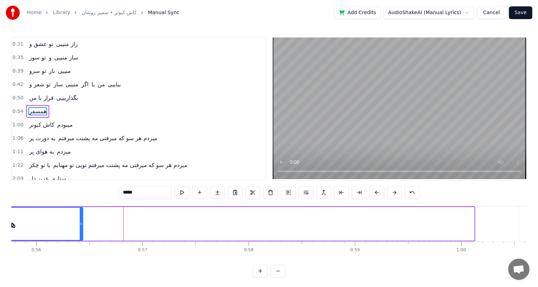
drag, startPoint x: 472, startPoint y: 220, endPoint x: 81, endPoint y: 216, distance: 391.2
click at [81, 216] on div at bounding box center [81, 224] width 3 height 32
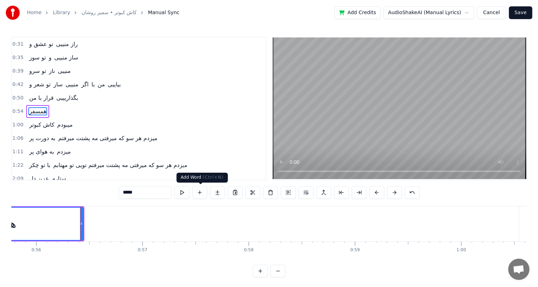
type input "*****"
click at [193, 194] on button at bounding box center [199, 192] width 15 height 13
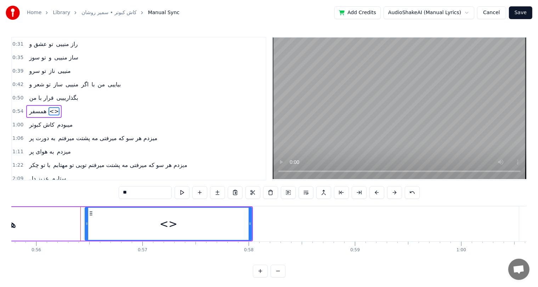
drag, startPoint x: 161, startPoint y: 192, endPoint x: 88, endPoint y: 200, distance: 73.4
click at [88, 200] on div "0:31 ﺗﻮ ﻋﺸﻖ و راز منییی 0:35 ﺗﻮ ﺳﻮز و ﺳﺎز منییی 0:39 ﺗﻮ ﺳﺮو ﻧﺎز منییی 0:42 ﺗﻮ ﺷ…" at bounding box center [269, 157] width 516 height 241
paste input "*****"
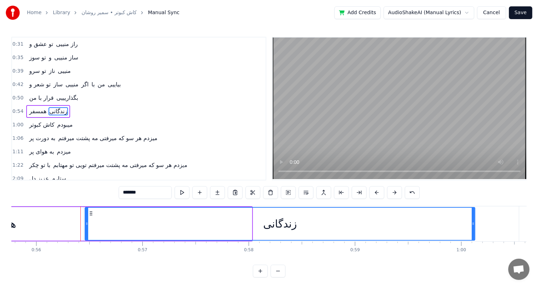
drag, startPoint x: 251, startPoint y: 224, endPoint x: 474, endPoint y: 223, distance: 223.2
click at [474, 223] on icon at bounding box center [473, 224] width 3 height 6
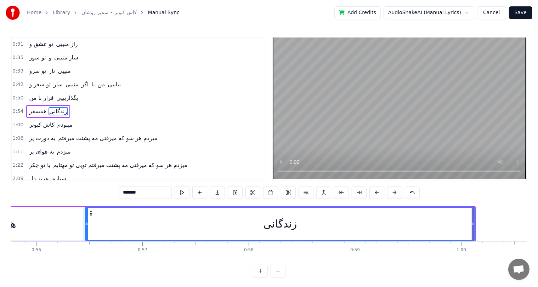
scroll to position [0, 5670]
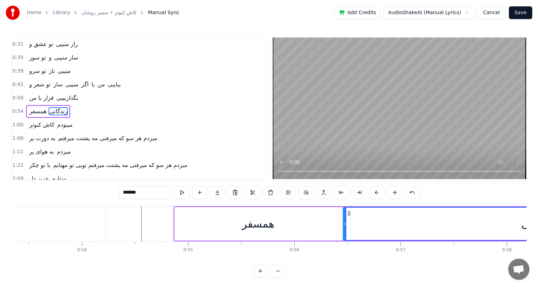
type input "*******"
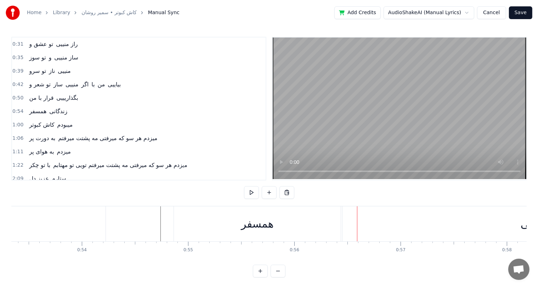
click at [238, 226] on div "ﻫﻤﺴﻔﺮ" at bounding box center [257, 224] width 167 height 35
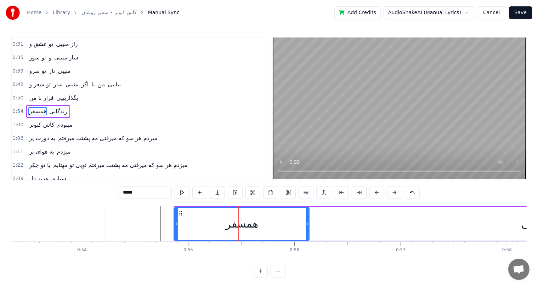
drag, startPoint x: 338, startPoint y: 219, endPoint x: 306, endPoint y: 220, distance: 32.2
click at [306, 220] on div at bounding box center [307, 224] width 3 height 32
drag, startPoint x: 370, startPoint y: 221, endPoint x: 381, endPoint y: 225, distance: 12.0
click at [381, 225] on div "زﻧﺪﮔﺎﻧﻰ" at bounding box center [538, 224] width 390 height 34
type input "*******"
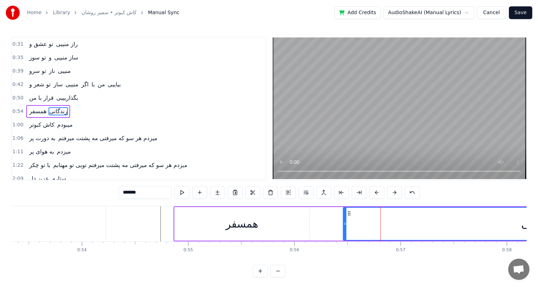
click at [381, 225] on div "زﻧﺪﮔﺎﻧﻰ" at bounding box center [538, 224] width 389 height 32
drag, startPoint x: 344, startPoint y: 220, endPoint x: 314, endPoint y: 222, distance: 30.5
click at [314, 222] on div at bounding box center [315, 224] width 3 height 32
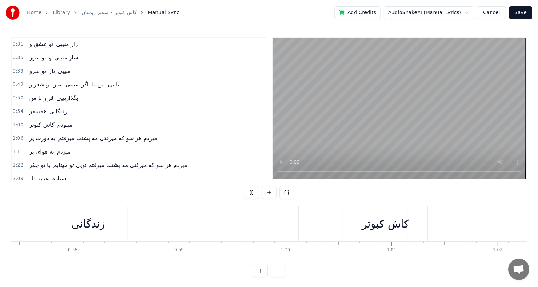
scroll to position [0, 6117]
click at [64, 229] on div "زﻧﺪﮔﺎﻧﻰ" at bounding box center [76, 224] width 34 height 16
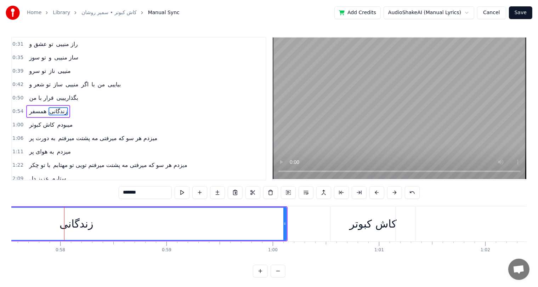
click at [126, 193] on input "*******" at bounding box center [145, 192] width 53 height 13
click at [410, 191] on button at bounding box center [412, 192] width 15 height 13
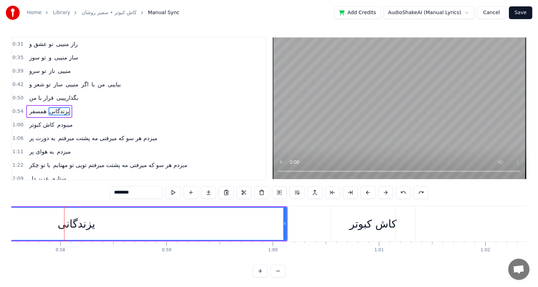
click at [402, 193] on button at bounding box center [403, 192] width 15 height 13
click at [132, 192] on input "*******" at bounding box center [136, 192] width 53 height 13
click at [105, 225] on div "زﻧﺪﮔﺎنیییی" at bounding box center [76, 224] width 420 height 32
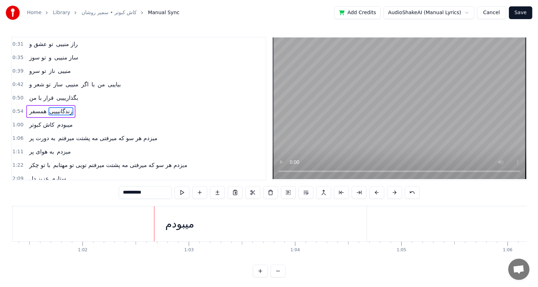
scroll to position [0, 6587]
click at [130, 221] on div "ﻣﻴﺒﻮدم" at bounding box center [112, 224] width 374 height 35
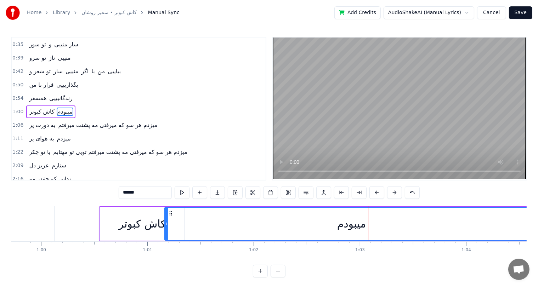
scroll to position [0, 6332]
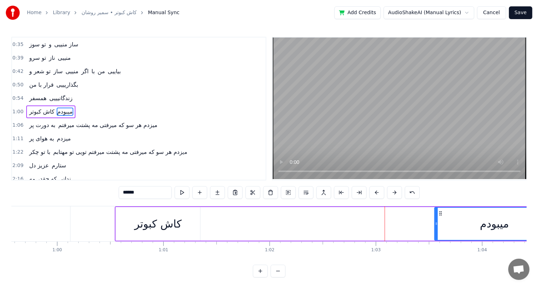
drag, startPoint x: 182, startPoint y: 221, endPoint x: 436, endPoint y: 213, distance: 254.2
click at [436, 213] on div at bounding box center [436, 224] width 3 height 32
click at [170, 227] on div "ﻛﺎش ﻛﺒﻮﺗﺮ" at bounding box center [158, 224] width 47 height 16
type input "**********"
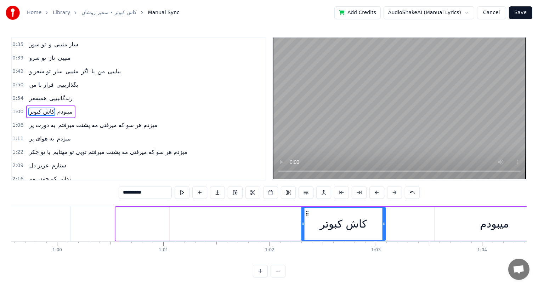
drag, startPoint x: 120, startPoint y: 213, endPoint x: 306, endPoint y: 218, distance: 185.8
click at [306, 218] on div "ﻛﺎش ﻛﺒﻮﺗﺮ" at bounding box center [344, 224] width 84 height 32
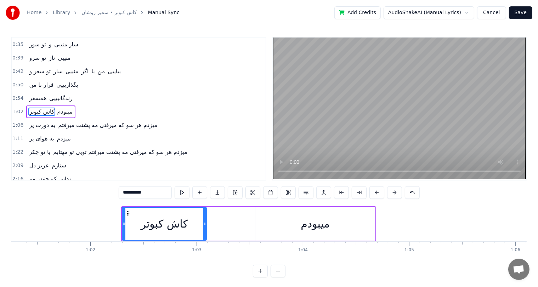
scroll to position [0, 6512]
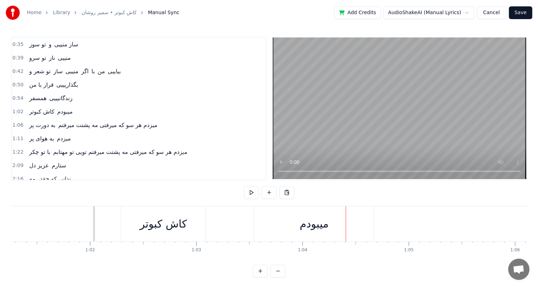
click at [169, 221] on div "ﻛﺎش ﻛﺒﻮﺗﺮ" at bounding box center [163, 224] width 47 height 16
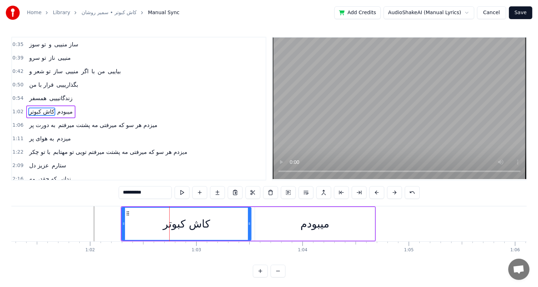
drag, startPoint x: 204, startPoint y: 223, endPoint x: 251, endPoint y: 221, distance: 46.4
click at [251, 221] on icon at bounding box center [249, 224] width 3 height 6
click at [315, 224] on div "ﻣﻴﺒﻮدم" at bounding box center [314, 224] width 29 height 16
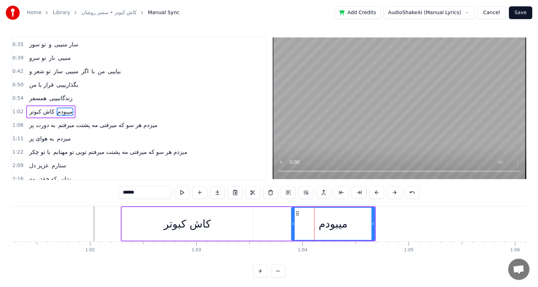
drag, startPoint x: 257, startPoint y: 220, endPoint x: 293, endPoint y: 221, distance: 36.5
click at [293, 221] on div at bounding box center [293, 224] width 3 height 32
click at [210, 231] on div "ﻛﺎش ﻛﺒﻮﺗﺮ" at bounding box center [187, 224] width 131 height 34
type input "**********"
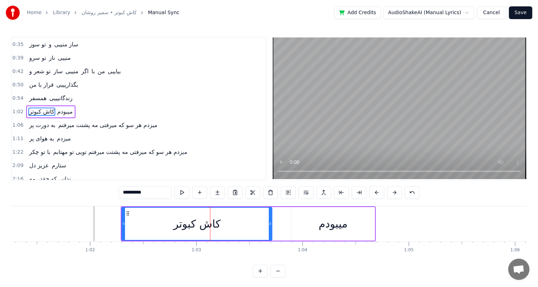
drag, startPoint x: 252, startPoint y: 220, endPoint x: 276, endPoint y: 221, distance: 24.1
click at [272, 221] on div at bounding box center [270, 224] width 3 height 32
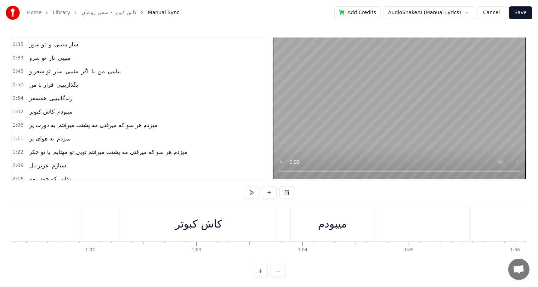
click at [332, 225] on div "ﻣﻴﺒﻮدم" at bounding box center [332, 224] width 29 height 16
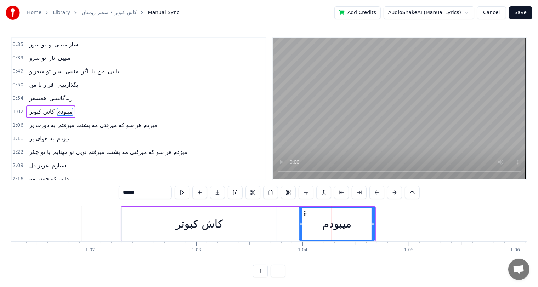
drag, startPoint x: 294, startPoint y: 221, endPoint x: 304, endPoint y: 222, distance: 10.7
click at [303, 222] on icon at bounding box center [301, 224] width 3 height 6
click at [213, 225] on div "ﻛﺎش ﻛﺒﻮﺗﺮ" at bounding box center [199, 224] width 47 height 16
type input "**********"
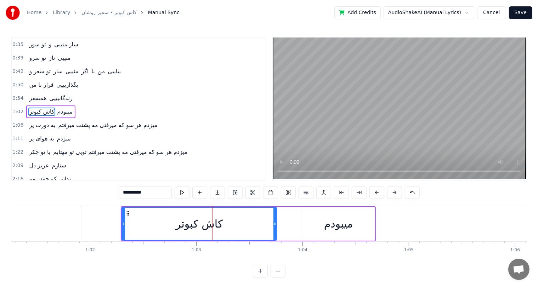
drag, startPoint x: 135, startPoint y: 193, endPoint x: 125, endPoint y: 197, distance: 10.7
click at [125, 197] on input "**********" at bounding box center [145, 192] width 53 height 13
drag, startPoint x: 276, startPoint y: 224, endPoint x: 298, endPoint y: 227, distance: 22.3
click at [298, 227] on div at bounding box center [297, 224] width 3 height 32
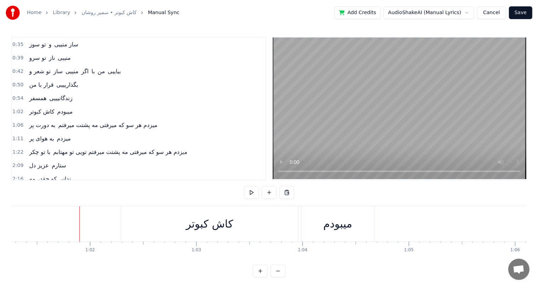
click at [224, 227] on div "ﻛﺎش ﻛﺒﻮﺗﺮ" at bounding box center [209, 224] width 47 height 16
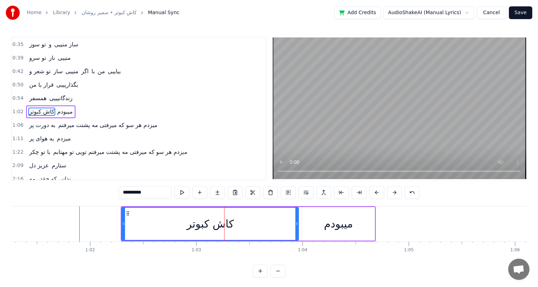
click at [152, 192] on input "**********" at bounding box center [145, 192] width 53 height 13
type input "*"
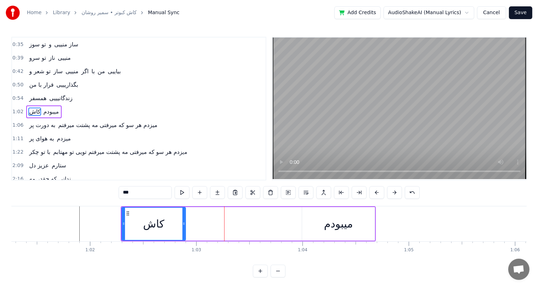
drag, startPoint x: 296, startPoint y: 221, endPoint x: 182, endPoint y: 221, distance: 113.0
click at [182, 221] on icon at bounding box center [183, 224] width 3 height 6
type input "***"
click at [198, 189] on button at bounding box center [199, 192] width 15 height 13
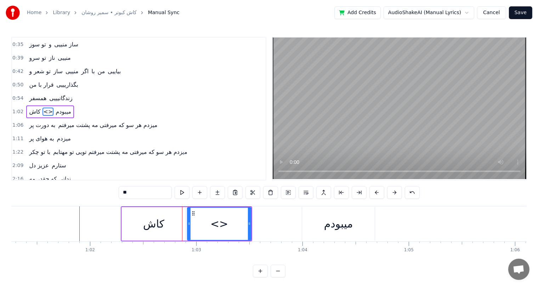
drag, startPoint x: 154, startPoint y: 192, endPoint x: 74, endPoint y: 198, distance: 81.0
click at [74, 198] on div "0:31 ﺗﻮ ﻋﺸﻖ و راز منییی 0:35 ﺗﻮ ﺳﻮز و ﺳﺎز منییی 0:39 ﺗﻮ ﺳﺮو ﻧﺎز منییی 0:42 ﺗﻮ ﺷ…" at bounding box center [269, 157] width 516 height 241
drag, startPoint x: 248, startPoint y: 223, endPoint x: 297, endPoint y: 224, distance: 48.9
click at [297, 224] on icon at bounding box center [298, 224] width 3 height 6
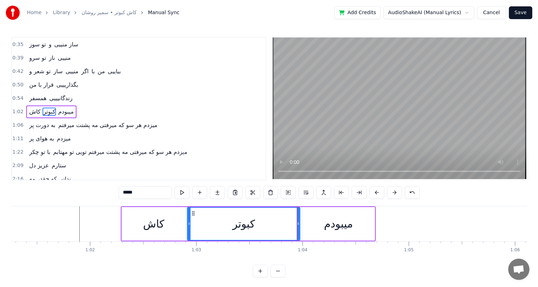
type input "*****"
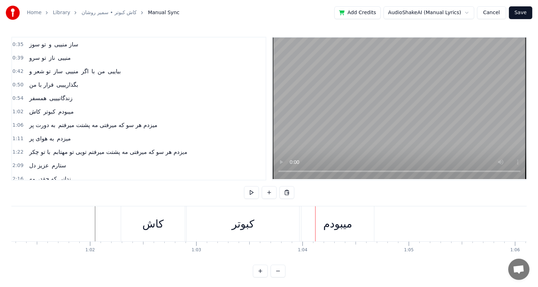
click at [231, 232] on div "کبوتر" at bounding box center [243, 224] width 113 height 35
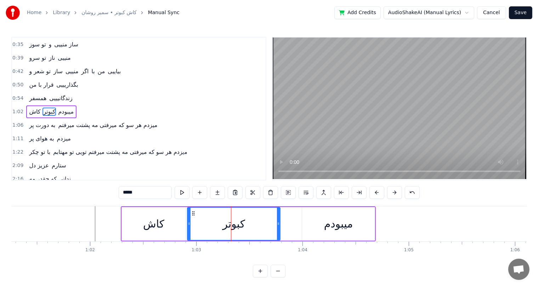
drag, startPoint x: 298, startPoint y: 223, endPoint x: 278, endPoint y: 223, distance: 19.9
click at [278, 223] on icon at bounding box center [278, 224] width 3 height 6
click at [339, 228] on div "ﻣﻴﺒﻮدم" at bounding box center [338, 224] width 29 height 16
type input "******"
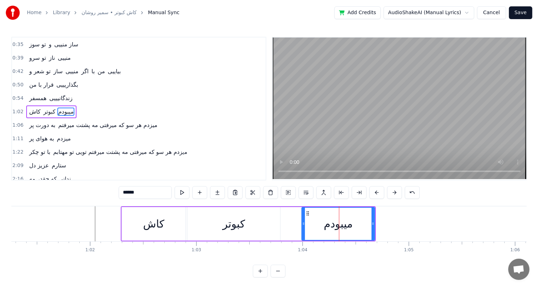
click at [303, 222] on icon at bounding box center [303, 224] width 3 height 6
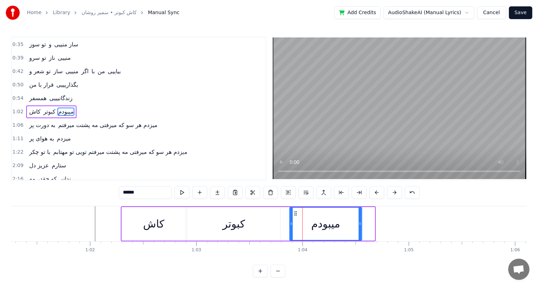
drag, startPoint x: 309, startPoint y: 213, endPoint x: 296, endPoint y: 214, distance: 12.8
click at [296, 214] on icon at bounding box center [296, 214] width 6 height 6
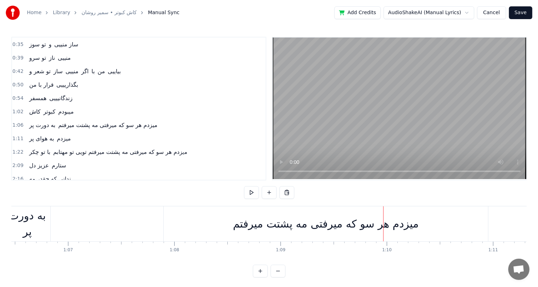
scroll to position [0, 7070]
click at [403, 226] on div "ﻣﻴﺰدم ﻫﺮ ﺳﻮ ﻛﻪ ﻣﻴﺮﻓﺘﻰ ﻣﻪ ﭘﺸﺘﺖ ﻣﻴﺮﻓﺘﻢ" at bounding box center [322, 224] width 186 height 16
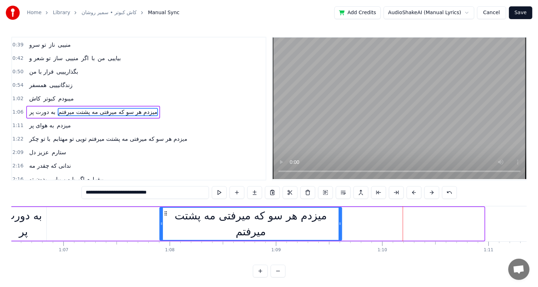
drag, startPoint x: 483, startPoint y: 223, endPoint x: 341, endPoint y: 224, distance: 142.4
click at [341, 224] on icon at bounding box center [340, 224] width 3 height 6
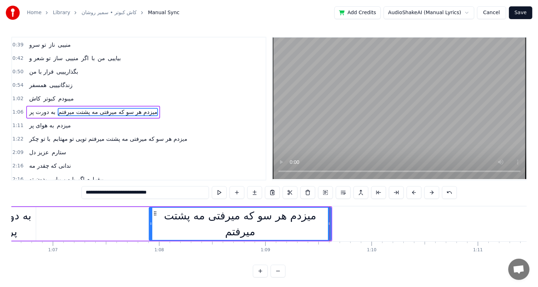
scroll to position [0, 7078]
drag, startPoint x: 156, startPoint y: 192, endPoint x: 68, endPoint y: 197, distance: 88.0
click at [68, 197] on div "0:31 ﺗﻮ ﻋﺸﻖ و راز منییی 0:35 ﺗﻮ ﺳﻮز و ﺳﺎز منییی 0:39 ﺗﻮ ﺳﺮو ﻧﺎز منییی 0:42 ﺗﻮ ﺷ…" at bounding box center [269, 157] width 516 height 241
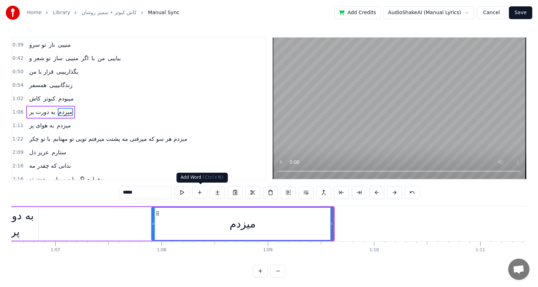
type input "*****"
click at [201, 191] on button at bounding box center [199, 192] width 15 height 13
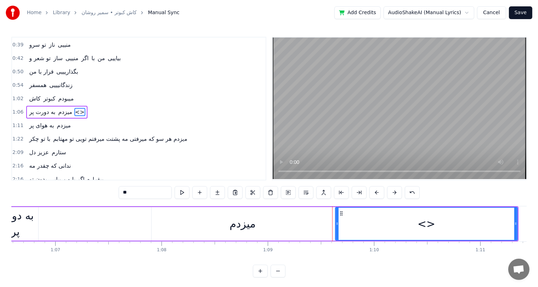
drag, startPoint x: 149, startPoint y: 192, endPoint x: 90, endPoint y: 196, distance: 58.9
click at [90, 196] on div "0:31 ﺗﻮ ﻋﺸﻖ و راز منییی 0:35 ﺗﻮ ﺳﻮز و ﺳﺎز منییی 0:39 ﺗﻮ ﺳﺮو ﻧﺎز منییی 0:42 ﺗﻮ ﺷ…" at bounding box center [269, 157] width 516 height 241
paste input "**********"
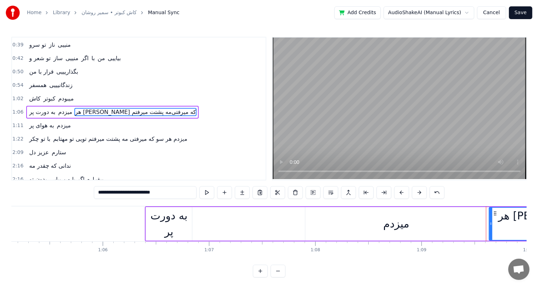
scroll to position [0, 6924]
click at [181, 226] on div "ﺑﻪ دورت ﭘﺮ" at bounding box center [169, 224] width 46 height 32
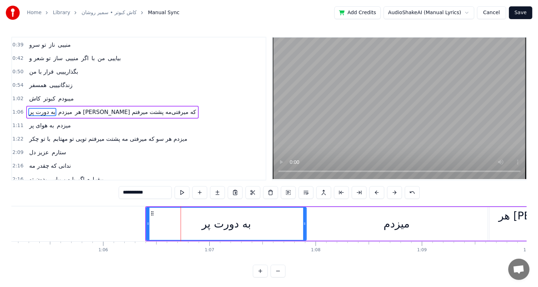
drag, startPoint x: 189, startPoint y: 225, endPoint x: 304, endPoint y: 218, distance: 114.7
click at [304, 218] on div at bounding box center [304, 224] width 3 height 32
drag, startPoint x: 146, startPoint y: 224, endPoint x: 126, endPoint y: 224, distance: 19.8
click at [127, 224] on icon at bounding box center [128, 224] width 3 height 6
click at [469, 230] on div "ﻣﻴﺰدم" at bounding box center [397, 224] width 182 height 34
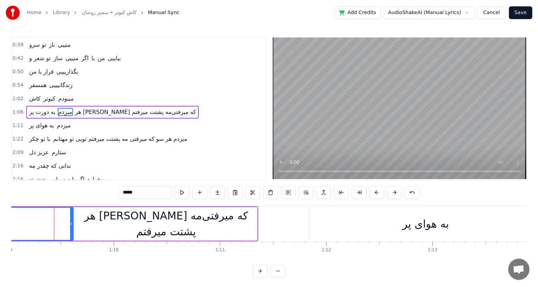
scroll to position [0, 7339]
click at [179, 223] on div "ﻫﺮ [PERSON_NAME] ﻛﻪ ﻣﻴﺮﻓﺘﻰﻣﻪ ﭘﺸﺘﺖ ﻣﻴﺮﻓﺘﻢ" at bounding box center [165, 224] width 182 height 32
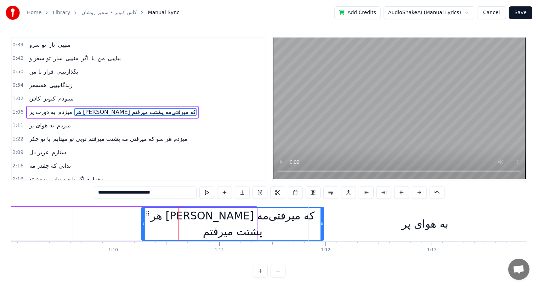
drag, startPoint x: 77, startPoint y: 213, endPoint x: 145, endPoint y: 216, distance: 67.4
click at [145, 216] on div "ﻫﺮ [PERSON_NAME] ﻛﻪ ﻣﻴﺮﻓﺘﻰﻣﻪ ﭘﺸﺘﺖ ﻣﻴﺮﻓﺘﻢ" at bounding box center [232, 224] width 181 height 32
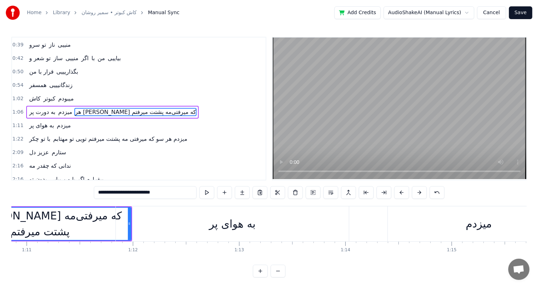
scroll to position [0, 7534]
click at [230, 227] on div "ﺑﻪ ﻫﻮای ﭘﺮ" at bounding box center [230, 224] width 47 height 16
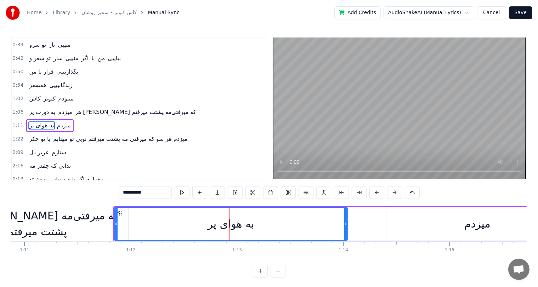
scroll to position [39, 0]
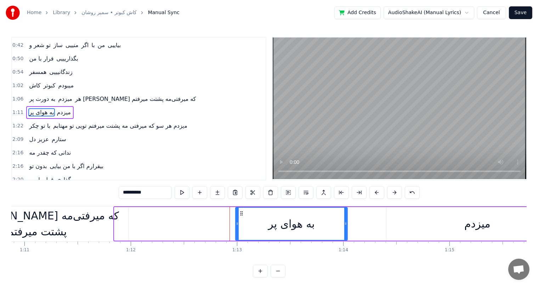
drag, startPoint x: 115, startPoint y: 224, endPoint x: 240, endPoint y: 235, distance: 124.8
click at [239, 235] on div at bounding box center [237, 224] width 3 height 32
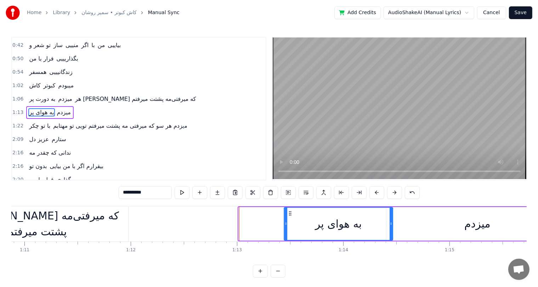
drag, startPoint x: 243, startPoint y: 212, endPoint x: 291, endPoint y: 213, distance: 47.8
click at [291, 213] on icon at bounding box center [290, 214] width 6 height 6
click at [88, 224] on div "ﻫﺮ [PERSON_NAME] ﻛﻪ ﻣﻴﺮﻓﺘﻰﻣﻪ ﭘﺸﺘﺖ ﻣﻴﺮﻓﺘﻢ" at bounding box center [37, 224] width 182 height 32
type input "**********"
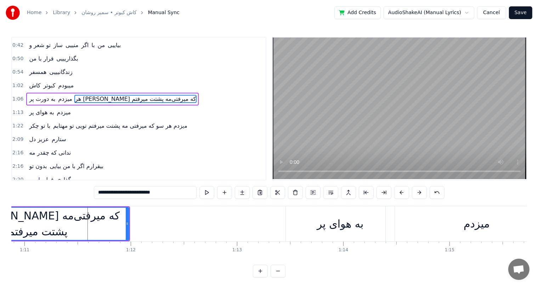
scroll to position [26, 0]
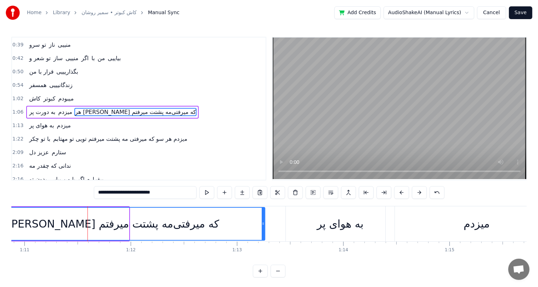
drag, startPoint x: 126, startPoint y: 223, endPoint x: 278, endPoint y: 209, distance: 152.3
click at [265, 209] on div at bounding box center [263, 224] width 3 height 32
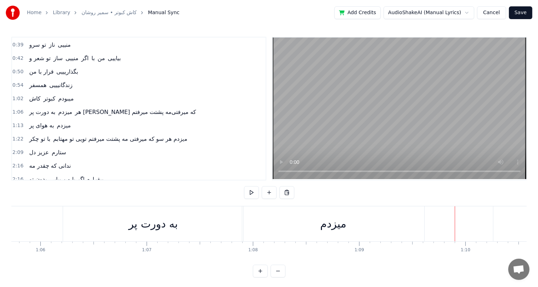
scroll to position [0, 6987]
click at [150, 226] on div "ﺑﻪ دورت ﭘﺮ" at bounding box center [152, 224] width 49 height 16
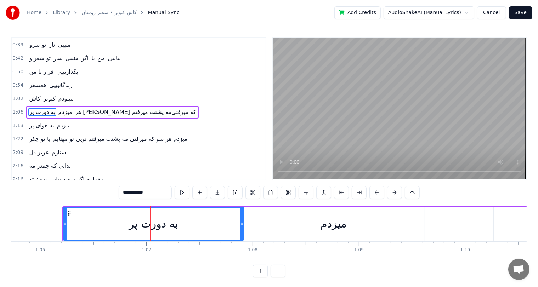
click at [141, 194] on input "**********" at bounding box center [145, 192] width 53 height 13
drag, startPoint x: 143, startPoint y: 194, endPoint x: 103, endPoint y: 199, distance: 40.0
click at [103, 199] on div "0:31 ﺗﻮ ﻋﺸﻖ و راز منییی 0:35 ﺗﻮ ﺳﻮز و ﺳﺎز منییی 0:39 ﺗﻮ ﺳﺮو ﻧﺎز منییی 0:42 ﺗﻮ ﺷ…" at bounding box center [269, 157] width 516 height 241
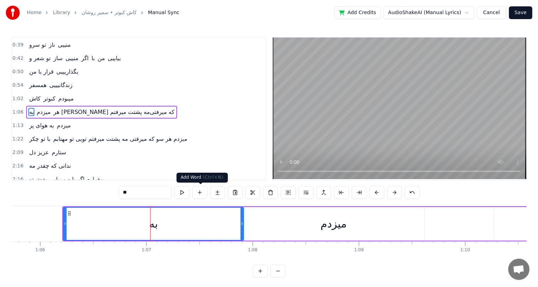
type input "**"
click at [198, 192] on button at bounding box center [199, 192] width 15 height 13
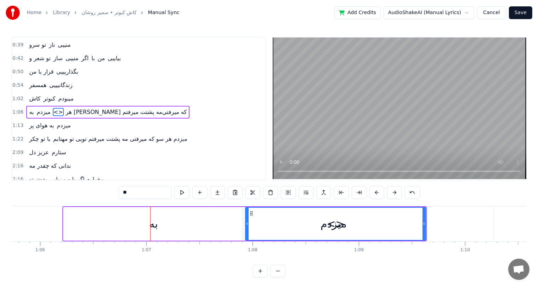
drag, startPoint x: 210, startPoint y: 223, endPoint x: 105, endPoint y: 227, distance: 104.6
click at [105, 227] on div "ﺑﻪ" at bounding box center [153, 224] width 180 height 34
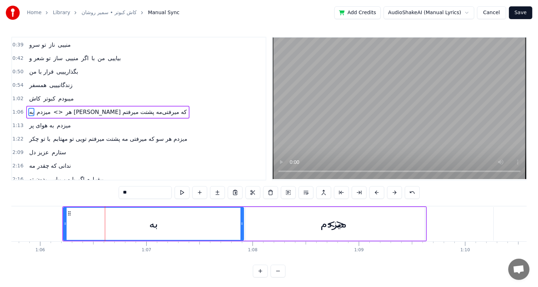
click at [105, 227] on div "ﺑﻪ" at bounding box center [154, 224] width 180 height 32
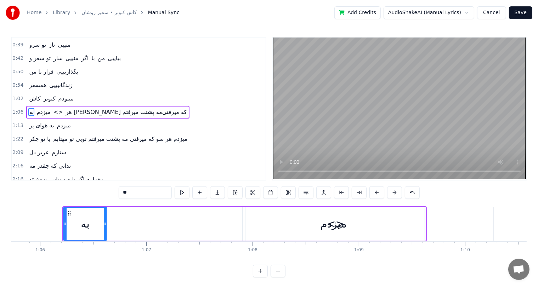
drag, startPoint x: 243, startPoint y: 224, endPoint x: 106, endPoint y: 227, distance: 137.2
click at [106, 227] on div at bounding box center [105, 224] width 3 height 32
click at [332, 224] on div "<>" at bounding box center [336, 224] width 18 height 16
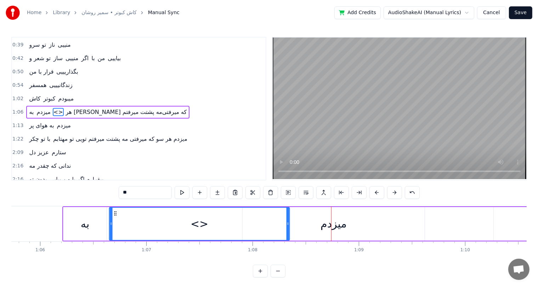
drag, startPoint x: 251, startPoint y: 213, endPoint x: 114, endPoint y: 224, distance: 136.8
click at [114, 224] on div "<>" at bounding box center [199, 224] width 180 height 32
drag, startPoint x: 139, startPoint y: 193, endPoint x: 67, endPoint y: 205, distance: 72.1
click at [67, 205] on div "0:31 ﺗﻮ ﻋﺸﻖ و راز منییی 0:35 ﺗﻮ ﺳﻮز و ﺳﺎز منییی 0:39 ﺗﻮ ﺳﺮو ﻧﺎز منییی 0:42 ﺗﻮ ﺷ…" at bounding box center [269, 157] width 516 height 241
paste input "******"
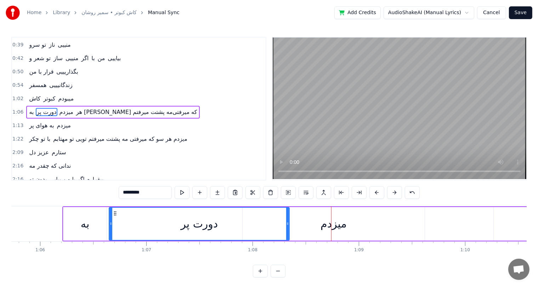
drag, startPoint x: 132, startPoint y: 194, endPoint x: 89, endPoint y: 201, distance: 44.2
click at [89, 201] on div "0:31 ﺗﻮ ﻋﺸﻖ و راز منییی 0:35 ﺗﻮ ﺳﻮز و ﺳﺎز منییی 0:39 ﺗﻮ ﺳﺮو ﻧﺎز منییی 0:42 ﺗﻮ ﺷ…" at bounding box center [269, 157] width 516 height 241
click at [130, 193] on input "********" at bounding box center [145, 192] width 53 height 13
drag, startPoint x: 131, startPoint y: 193, endPoint x: 125, endPoint y: 192, distance: 6.3
click at [125, 192] on input "********" at bounding box center [145, 192] width 53 height 13
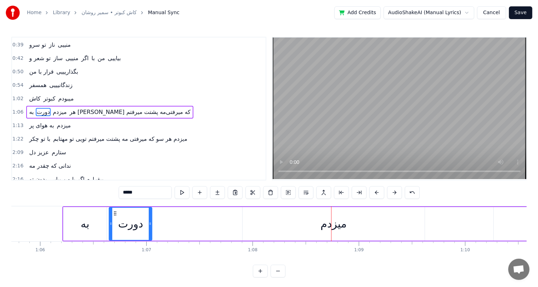
drag, startPoint x: 288, startPoint y: 222, endPoint x: 150, endPoint y: 226, distance: 137.5
click at [150, 226] on icon at bounding box center [150, 224] width 3 height 6
type input "****"
click at [198, 191] on button at bounding box center [199, 192] width 15 height 13
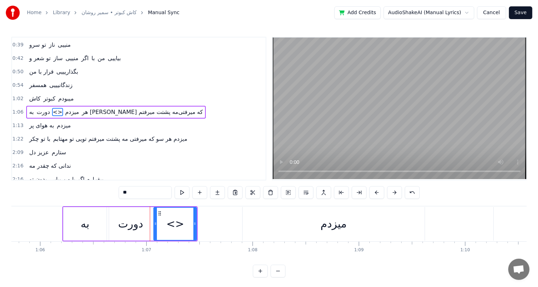
drag, startPoint x: 157, startPoint y: 191, endPoint x: 80, endPoint y: 195, distance: 77.7
click at [80, 195] on div "0:31 ﺗﻮ ﻋﺸﻖ و راز منییی 0:35 ﺗﻮ ﺳﻮز و ﺳﺎز منییی 0:39 ﺗﻮ ﺳﺮو ﻧﺎز منییی 0:42 ﺗﻮ ﺷ…" at bounding box center [269, 157] width 516 height 241
paste input "text"
type input "*"
click at [258, 230] on div "ﻣﻴﺰدم" at bounding box center [334, 224] width 182 height 34
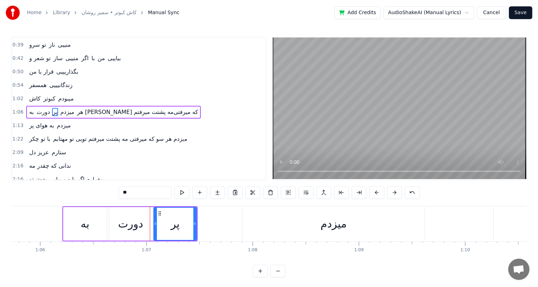
type input "*****"
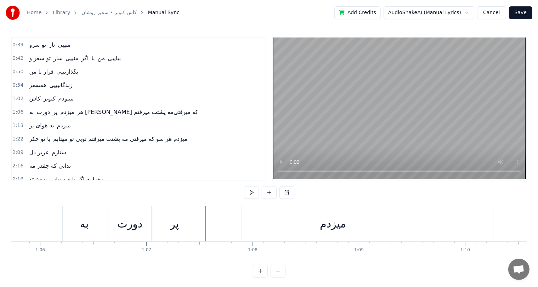
click at [270, 224] on div "ﻣﻴﺰدم" at bounding box center [333, 224] width 182 height 35
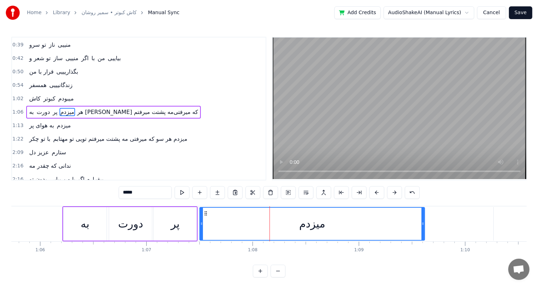
drag, startPoint x: 243, startPoint y: 223, endPoint x: 200, endPoint y: 223, distance: 42.9
click at [200, 223] on icon at bounding box center [201, 224] width 3 height 6
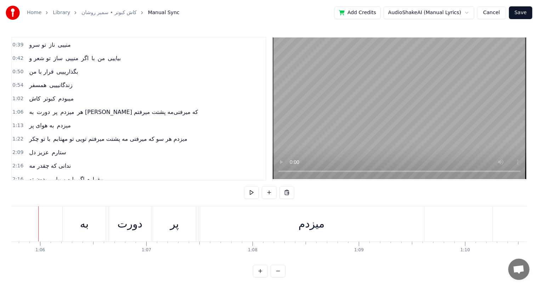
scroll to position [0, 6979]
click at [321, 229] on div "ﻣﻴﺰدم" at bounding box center [320, 224] width 26 height 16
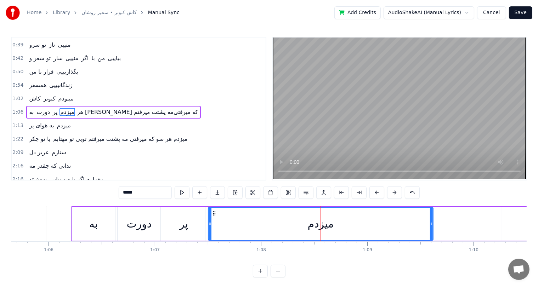
click at [125, 195] on input "*****" at bounding box center [145, 192] width 53 height 13
click at [139, 195] on input "*****" at bounding box center [145, 192] width 53 height 13
type input "*"
type input "*******"
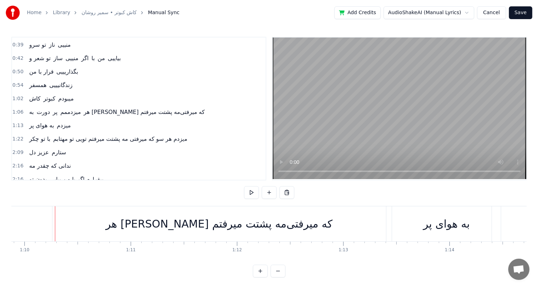
scroll to position [0, 7436]
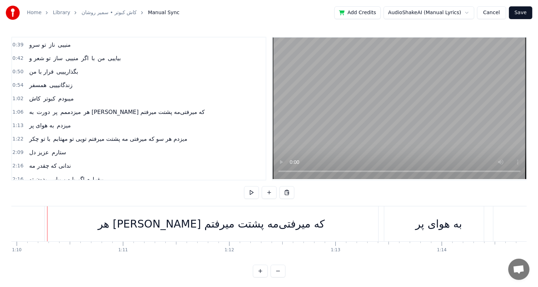
click at [209, 226] on div "ﻫﺮ [PERSON_NAME] ﻛﻪ ﻣﻴﺮﻓﺘﻰﻣﻪ ﭘﺸﺘﺖ ﻣﻴﺮﻓﺘﻢ" at bounding box center [211, 224] width 227 height 16
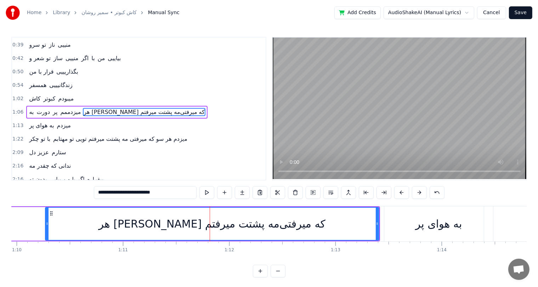
drag, startPoint x: 133, startPoint y: 195, endPoint x: 83, endPoint y: 200, distance: 50.5
click at [83, 200] on div "0:31 ﺗﻮ ﻋﺸﻖ و راز منییی 0:35 ﺗﻮ ﺳﻮز و ﺳﺎز منییی 0:39 ﺗﻮ ﺳﺮو ﻧﺎز منییی 0:42 ﺗﻮ ﺷ…" at bounding box center [269, 157] width 516 height 241
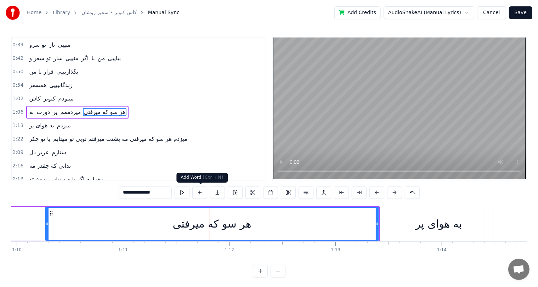
type input "**********"
click at [203, 193] on button at bounding box center [199, 192] width 15 height 13
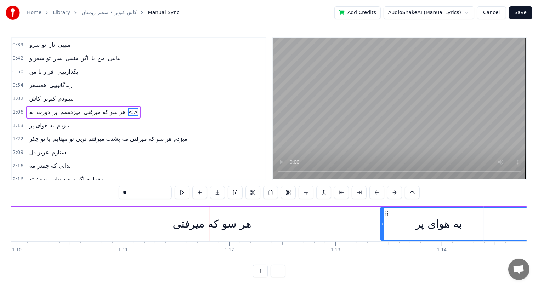
drag, startPoint x: 153, startPoint y: 196, endPoint x: 91, endPoint y: 201, distance: 62.5
click at [91, 201] on div "0:31 ﺗﻮ ﻋﺸﻖ و راز منییی 0:35 ﺗﻮ ﺳﻮز و ﺳﺎز منییی 0:39 ﺗﻮ ﺳﺮو ﻧﺎز منییی 0:42 ﺗﻮ ﺷ…" at bounding box center [269, 157] width 516 height 241
paste input "**********"
click at [308, 235] on div "ﻫﺮ ﺳﻮ ﻛﻪ ﻣﻴﺮﻓﺘﻰ" at bounding box center [212, 224] width 334 height 34
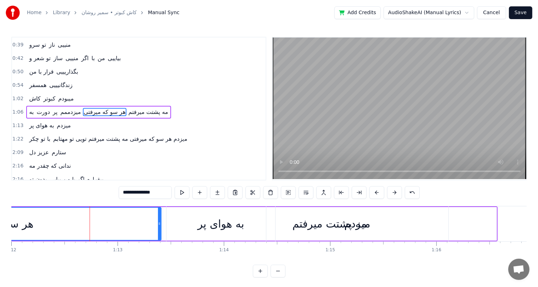
scroll to position [0, 7654]
click at [220, 229] on div "ﺑﻪ ﻫﻮای ﭘﺮ" at bounding box center [221, 224] width 47 height 16
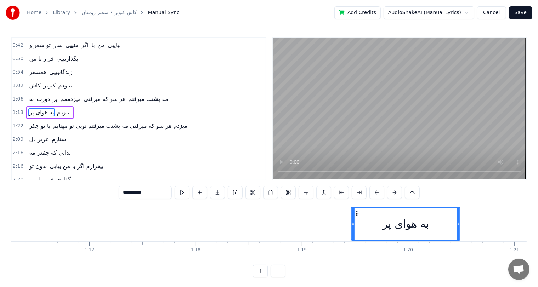
drag, startPoint x: 173, startPoint y: 213, endPoint x: 360, endPoint y: 220, distance: 187.3
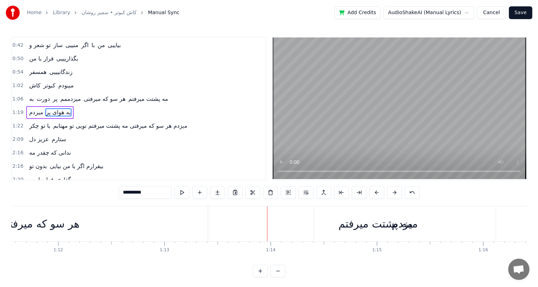
scroll to position [0, 7604]
click at [339, 224] on div "ﻣﻴﺰدم" at bounding box center [408, 224] width 182 height 34
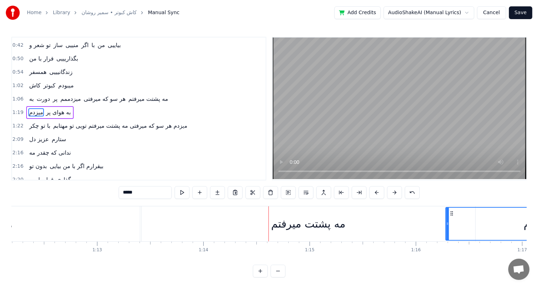
scroll to position [0, 7674]
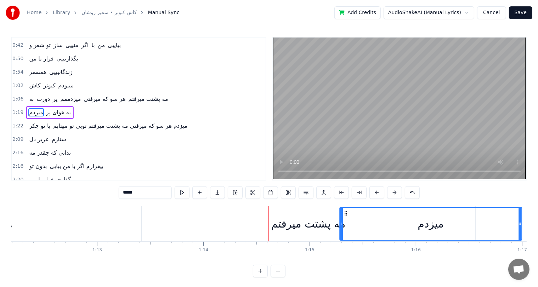
drag, startPoint x: 322, startPoint y: 212, endPoint x: 344, endPoint y: 224, distance: 25.7
click at [344, 224] on div "ﻣﻴﺰدم" at bounding box center [430, 224] width 181 height 32
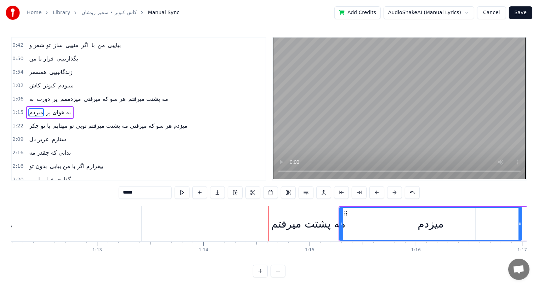
click at [287, 231] on div "ﻣﻪ ﭘﺸﺘﺖ ﻣﻴﺮﻓﺘﻢ" at bounding box center [308, 224] width 74 height 16
type input "**********"
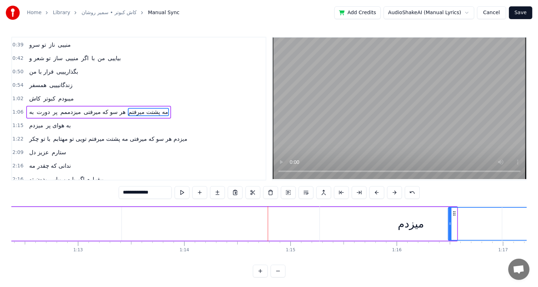
drag, startPoint x: 149, startPoint y: 212, endPoint x: 462, endPoint y: 215, distance: 312.9
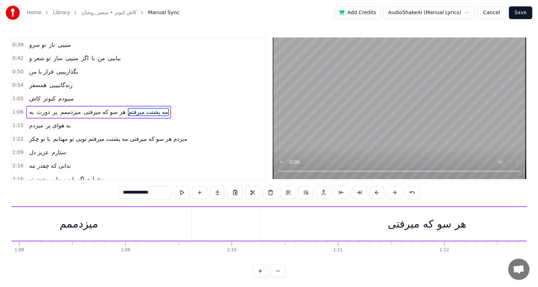
scroll to position [0, 7217]
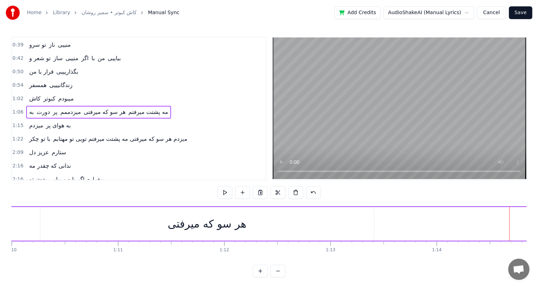
scroll to position [0, 7424]
click at [380, 223] on div "ﻫﺮ ﺳﻮ ﻛﻪ ﻣﻴﺮﻓﺘﻰ" at bounding box center [224, 224] width 334 height 34
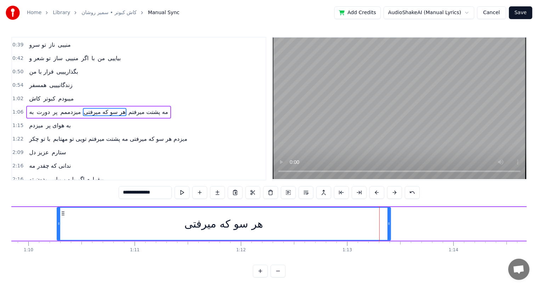
drag, startPoint x: 390, startPoint y: 223, endPoint x: 439, endPoint y: 221, distance: 49.6
click at [439, 221] on div "ﺑﻪ دورت پر میزدممم ﻫﺮ ﺳﻮ ﻛﻪ ﻣﻴﺮﻓﺘﻰ ﻣﻪ ﭘﺸﺘﺖ ﻣﻴﺮﻓﺘﻢ" at bounding box center [347, 224] width 1445 height 35
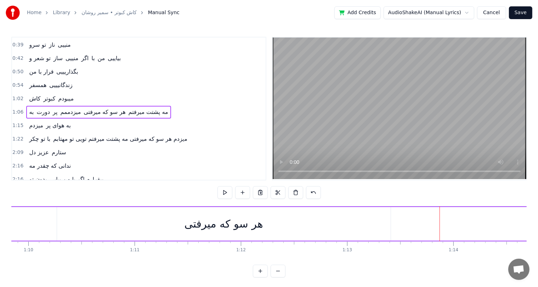
click at [187, 221] on div "ﻫﺮ ﺳﻮ ﻛﻪ ﻣﻴﺮﻓﺘﻰ" at bounding box center [224, 224] width 79 height 16
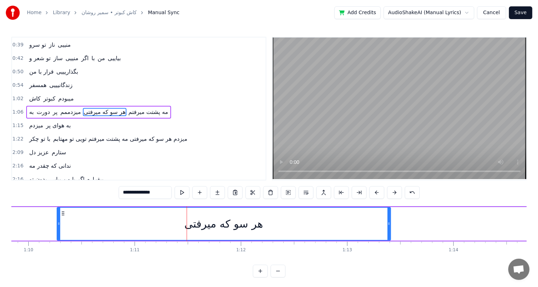
drag, startPoint x: 154, startPoint y: 193, endPoint x: 109, endPoint y: 196, distance: 45.1
click at [109, 196] on div "0:31 ﺗﻮ ﻋﺸﻖ و راز منییی 0:35 ﺗﻮ ﺳﻮز و ﺳﺎز منییی 0:39 ﺗﻮ ﺳﺮو ﻧﺎز منییی 0:42 ﺗﻮ ﺷ…" at bounding box center [269, 157] width 516 height 241
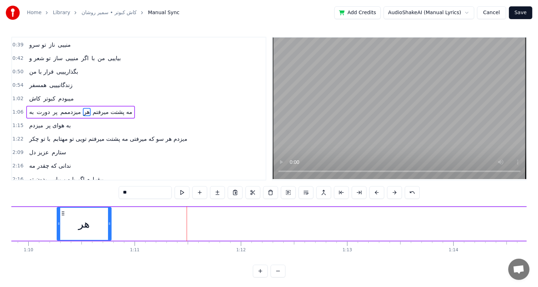
drag, startPoint x: 390, startPoint y: 222, endPoint x: 110, endPoint y: 221, distance: 279.6
click at [110, 221] on icon at bounding box center [109, 224] width 3 height 6
type input "**"
click at [198, 192] on button at bounding box center [199, 192] width 15 height 13
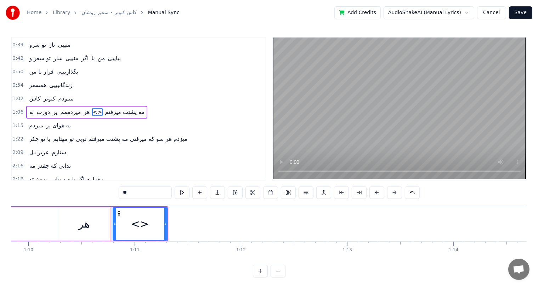
click at [167, 192] on input "**" at bounding box center [145, 192] width 53 height 13
paste input "**********"
drag, startPoint x: 147, startPoint y: 192, endPoint x: 98, endPoint y: 198, distance: 49.3
click at [98, 198] on div "0:31 ﺗﻮ ﻋﺸﻖ و راز منییی 0:35 ﺗﻮ ﺳﻮز و ﺳﺎز منییی 0:39 ﺗﻮ ﺳﺮو ﻧﺎز منییی 0:42 ﺗﻮ ﺷ…" at bounding box center [269, 157] width 516 height 241
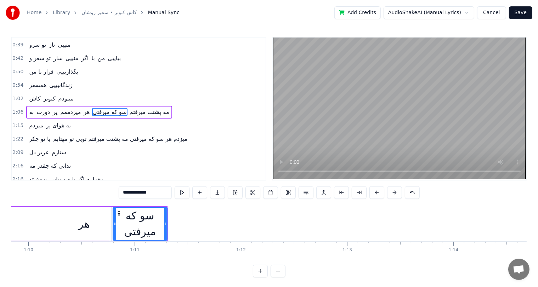
click at [146, 193] on input "**********" at bounding box center [145, 192] width 53 height 13
drag, startPoint x: 147, startPoint y: 193, endPoint x: 125, endPoint y: 192, distance: 22.0
click at [125, 192] on input "**********" at bounding box center [145, 192] width 53 height 13
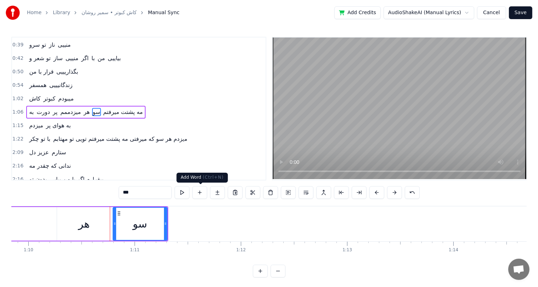
type input "**"
click at [200, 191] on button at bounding box center [199, 192] width 15 height 13
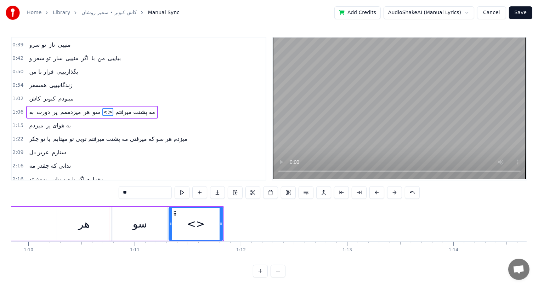
click at [162, 190] on input "**" at bounding box center [145, 192] width 53 height 13
paste input "*******"
drag, startPoint x: 141, startPoint y: 193, endPoint x: 126, endPoint y: 195, distance: 15.0
click at [126, 195] on input "*********" at bounding box center [145, 192] width 53 height 13
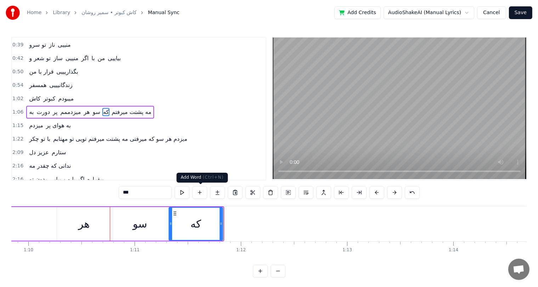
type input "**"
click at [198, 193] on button at bounding box center [199, 192] width 15 height 13
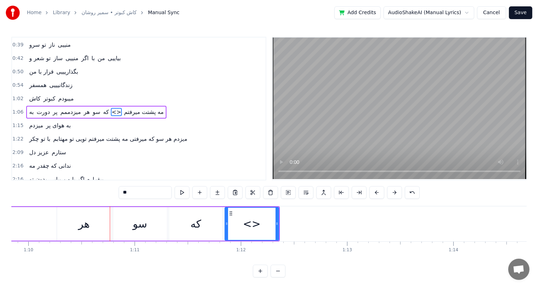
click at [160, 192] on input "**" at bounding box center [145, 192] width 53 height 13
paste input "****"
click at [124, 193] on input "******" at bounding box center [145, 192] width 53 height 13
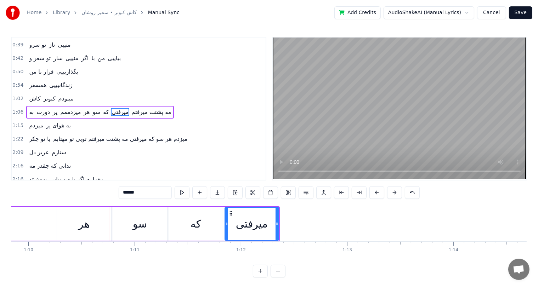
click at [124, 193] on input "******" at bounding box center [145, 192] width 53 height 13
click at [410, 191] on button at bounding box center [412, 192] width 15 height 13
click at [410, 191] on div "*******" at bounding box center [269, 192] width 319 height 13
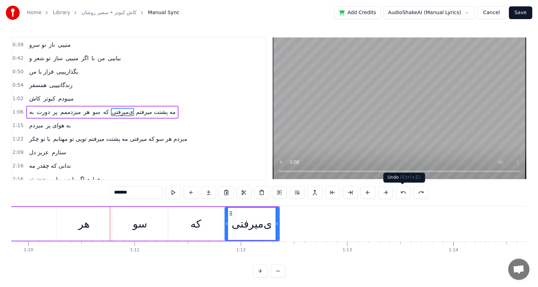
click at [403, 192] on button at bounding box center [403, 192] width 15 height 13
click at [145, 188] on input "******" at bounding box center [136, 192] width 53 height 13
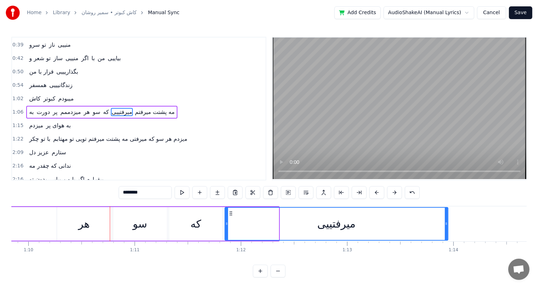
drag, startPoint x: 277, startPoint y: 222, endPoint x: 446, endPoint y: 211, distance: 169.4
click at [446, 211] on div at bounding box center [446, 224] width 3 height 32
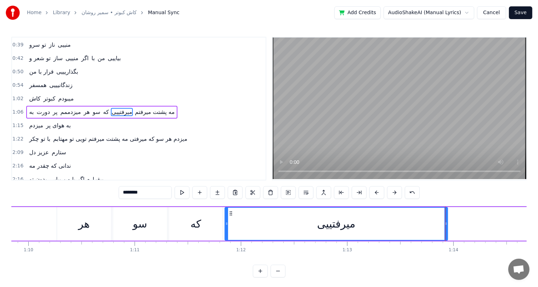
scroll to position [0, 7389]
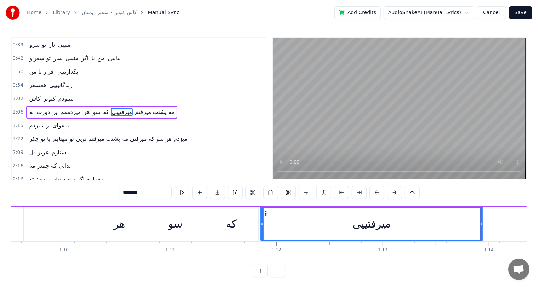
type input "********"
click at [77, 227] on div "ﺑﻪ دورت پر میزدممم ﻫﺮ ﺳﻮ ﻛﻪ ﻣﻴﺮفتییی ﻣﻪ ﭘﺸﺘﺖ ﻣﻴﺮﻓﺘﻢ" at bounding box center [383, 224] width 1445 height 35
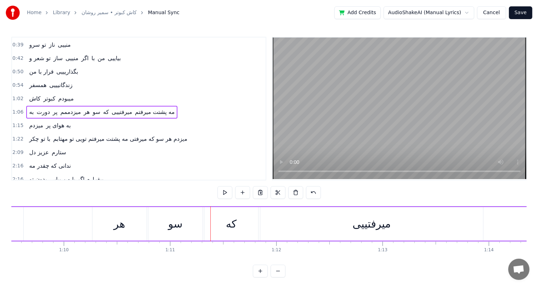
click at [103, 231] on div "ﻫﺮ" at bounding box center [119, 224] width 54 height 34
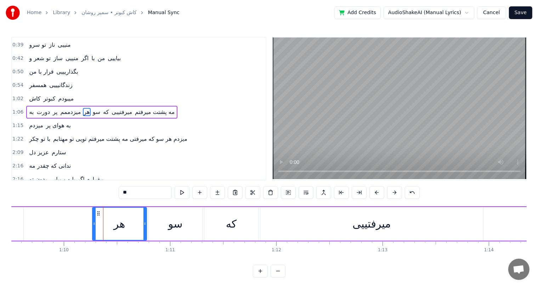
click at [123, 197] on input "**" at bounding box center [145, 192] width 53 height 13
click at [176, 225] on div "ﺳﻮ" at bounding box center [175, 224] width 15 height 16
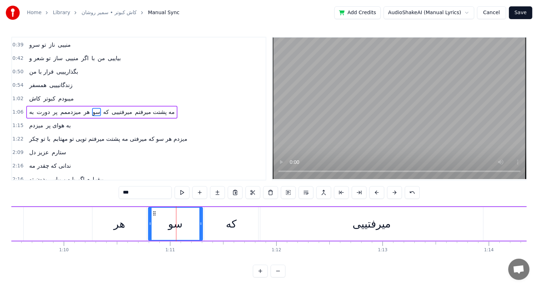
click at [140, 189] on input "**" at bounding box center [145, 192] width 53 height 13
click at [238, 222] on div "ﻛﻪ" at bounding box center [231, 224] width 54 height 34
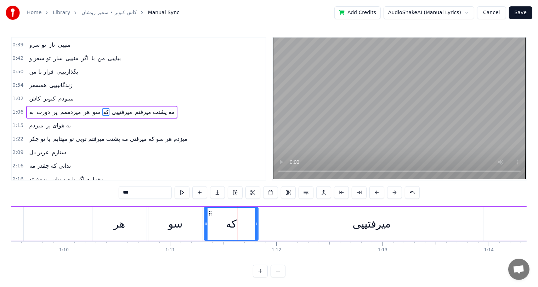
click at [140, 191] on input "**" at bounding box center [145, 192] width 53 height 13
click at [116, 230] on div "ﻫﺮ" at bounding box center [119, 224] width 11 height 16
type input "**"
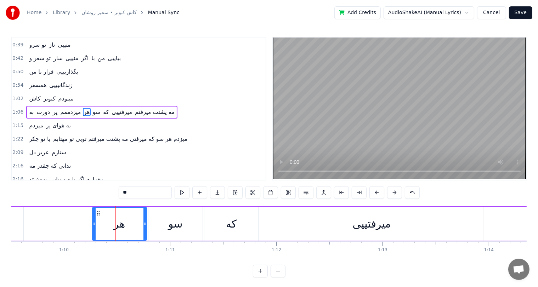
click at [71, 222] on div "ﺑﻪ دورت پر میزدممم ﻫﺮ ﺳﻮ ﻛﻪ ﻣﻴﺮفتییی ﻣﻪ ﭘﺸﺘﺖ ﻣﻴﺮﻓﺘﻢ" at bounding box center [383, 224] width 1445 height 35
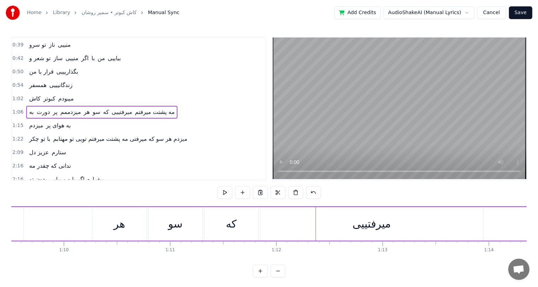
click at [227, 227] on div "ﻛﻪ" at bounding box center [231, 224] width 11 height 16
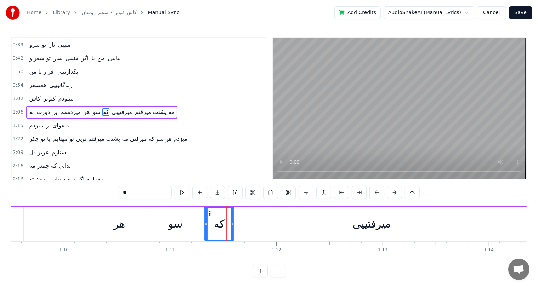
drag, startPoint x: 255, startPoint y: 225, endPoint x: 231, endPoint y: 226, distance: 24.1
click at [231, 226] on icon at bounding box center [232, 224] width 3 height 6
click at [178, 228] on div "ﺳﻮ" at bounding box center [175, 224] width 15 height 16
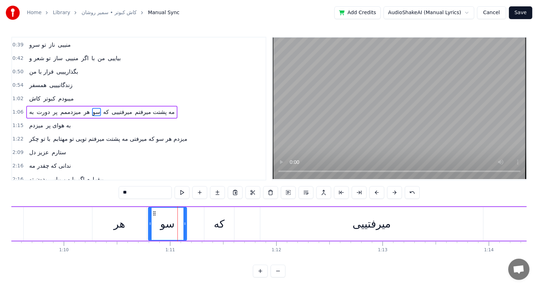
drag, startPoint x: 199, startPoint y: 223, endPoint x: 184, endPoint y: 224, distance: 16.0
click at [184, 224] on icon at bounding box center [185, 224] width 3 height 6
click at [220, 224] on div "ﻛﻪ" at bounding box center [219, 224] width 11 height 16
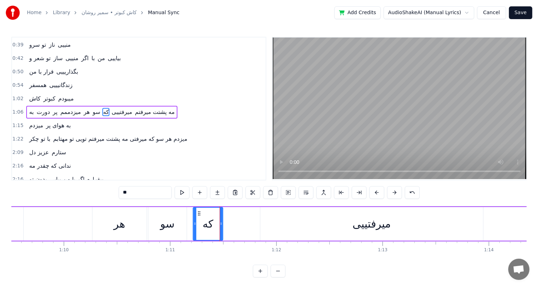
drag, startPoint x: 210, startPoint y: 213, endPoint x: 196, endPoint y: 214, distance: 13.9
click at [196, 214] on icon at bounding box center [199, 214] width 6 height 6
click at [337, 226] on div "ﻣﻴﺮفتییی" at bounding box center [371, 224] width 223 height 34
type input "********"
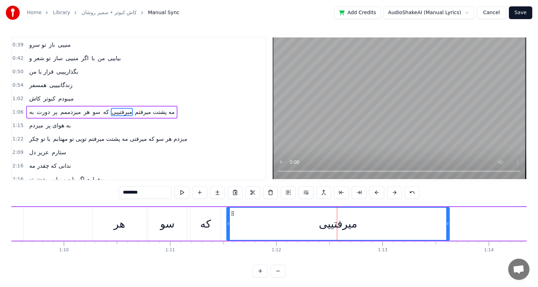
drag, startPoint x: 265, startPoint y: 214, endPoint x: 231, endPoint y: 216, distance: 34.1
click at [231, 216] on div "ﻣﻴﺮفتییی" at bounding box center [338, 224] width 223 height 32
click at [67, 219] on div "ﺑﻪ دورت پر میزدممم ﻫﺮ ﺳﻮ ﻛﻪ ﻣﻴﺮفتییی ﻣﻪ ﭘﺸﺘﺖ ﻣﻴﺮﻓﺘﻢ" at bounding box center [383, 224] width 1445 height 35
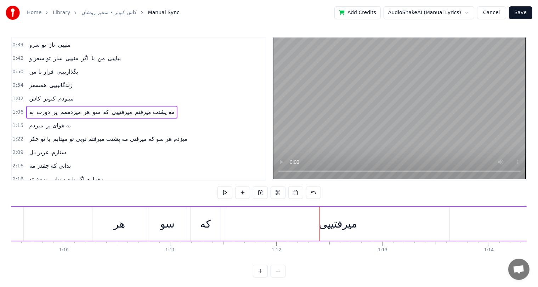
click at [115, 228] on div "ﻫﺮ" at bounding box center [119, 224] width 11 height 16
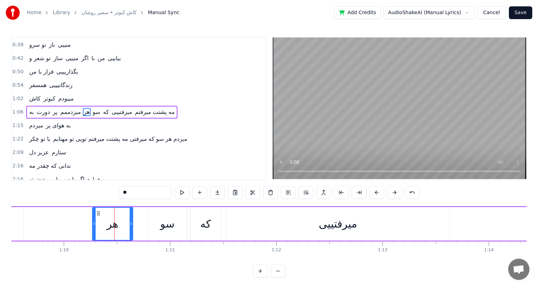
drag, startPoint x: 144, startPoint y: 225, endPoint x: 130, endPoint y: 227, distance: 13.9
click at [130, 227] on div at bounding box center [131, 224] width 3 height 32
click at [174, 226] on div "ﺳﻮ" at bounding box center [167, 224] width 15 height 16
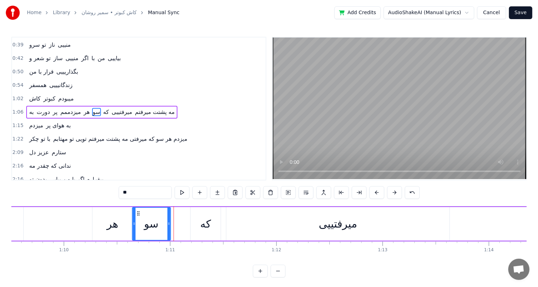
drag, startPoint x: 153, startPoint y: 212, endPoint x: 137, endPoint y: 212, distance: 15.9
click at [137, 212] on icon at bounding box center [138, 214] width 6 height 6
drag, startPoint x: 204, startPoint y: 224, endPoint x: 210, endPoint y: 224, distance: 6.4
click at [210, 224] on div "ﻛﻪ" at bounding box center [205, 224] width 11 height 16
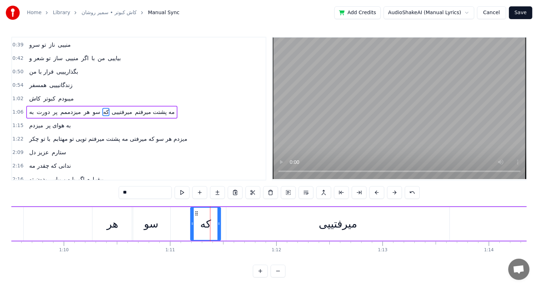
click at [210, 224] on div "ﻛﻪ" at bounding box center [205, 224] width 11 height 16
drag, startPoint x: 195, startPoint y: 211, endPoint x: 175, endPoint y: 212, distance: 19.8
click at [176, 212] on circle at bounding box center [176, 212] width 0 height 0
click at [322, 220] on div "ﻣﻴﺮفتییی" at bounding box center [338, 224] width 38 height 16
type input "********"
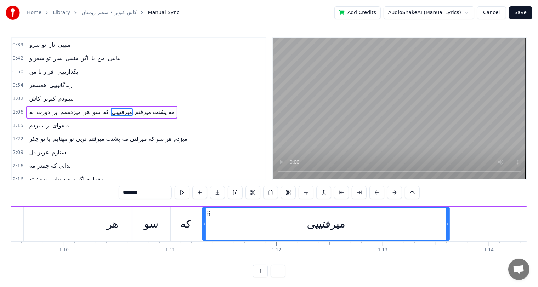
drag, startPoint x: 227, startPoint y: 225, endPoint x: 203, endPoint y: 227, distance: 23.8
click at [203, 227] on div at bounding box center [204, 224] width 3 height 32
click at [60, 223] on div "ﺑﻪ دورت پر میزدممم ﻫﺮ ﺳﻮ ﻛﻪ ﻣﻴﺮفتییی ﻣﻪ ﭘﺸﺘﺖ ﻣﻴﺮﻓﺘﻢ" at bounding box center [383, 224] width 1445 height 35
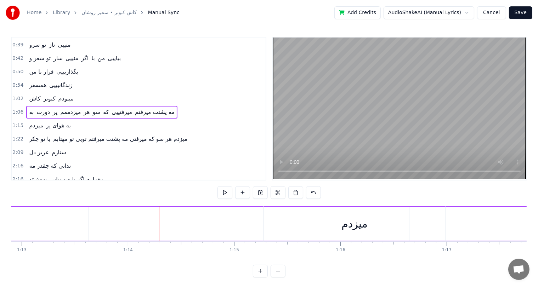
scroll to position [0, 7709]
click at [113, 221] on div "ﻣﻴﺮفتییی" at bounding box center [6, 224] width 247 height 34
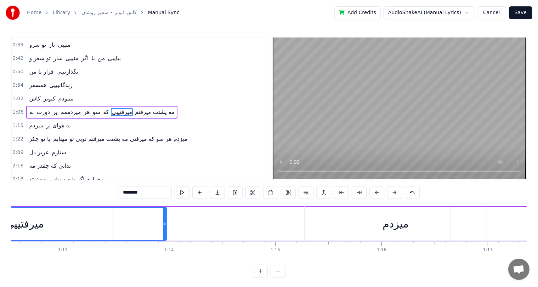
drag, startPoint x: 128, startPoint y: 224, endPoint x: 164, endPoint y: 223, distance: 36.9
click at [164, 223] on icon at bounding box center [164, 224] width 3 height 6
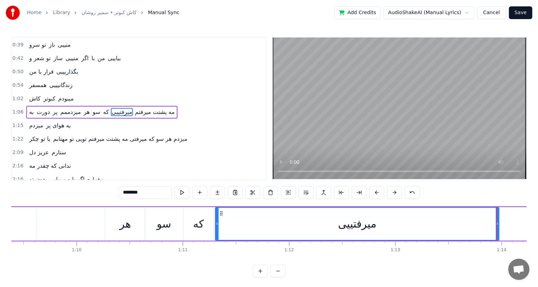
scroll to position [0, 7375]
click at [129, 223] on div "ﻫﺮ" at bounding box center [125, 224] width 11 height 16
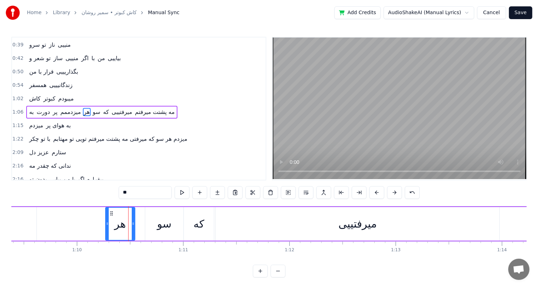
drag, startPoint x: 143, startPoint y: 224, endPoint x: 132, endPoint y: 227, distance: 11.3
click at [132, 227] on div at bounding box center [133, 224] width 3 height 32
click at [166, 226] on div "ﺳﻮ" at bounding box center [164, 224] width 15 height 16
type input "**"
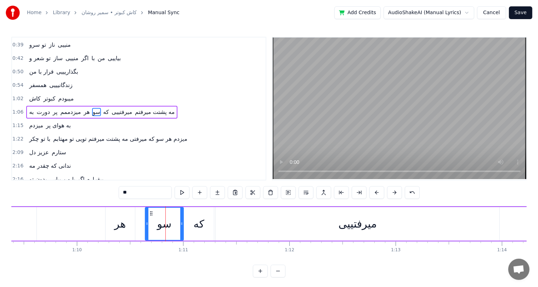
click at [80, 221] on div "ﺑﻪ دورت پر میزدممم ﻫﺮ ﺳﻮ ﻛﻪ ﻣﻴﺮفتییی ﻣﻪ ﭘﺸﺘﺖ ﻣﻴﺮﻓﺘﻢ" at bounding box center [396, 224] width 1445 height 35
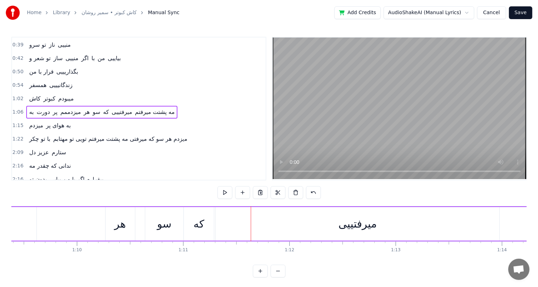
click at [125, 228] on div "ﻫﺮ" at bounding box center [119, 224] width 11 height 16
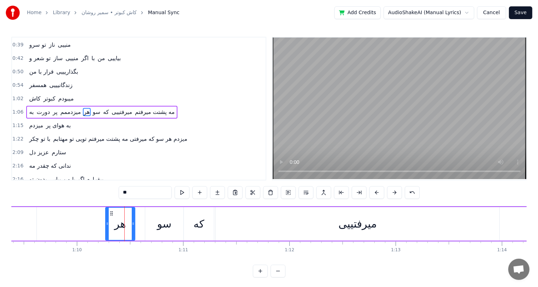
click at [168, 228] on div "ﺳﻮ" at bounding box center [164, 224] width 15 height 16
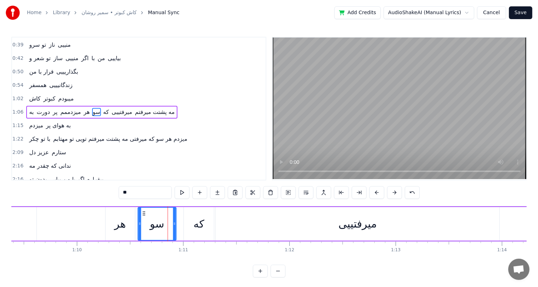
drag, startPoint x: 150, startPoint y: 211, endPoint x: 142, endPoint y: 213, distance: 7.6
click at [142, 213] on icon at bounding box center [144, 214] width 6 height 6
click at [201, 224] on div "ﻛﻪ" at bounding box center [198, 224] width 11 height 16
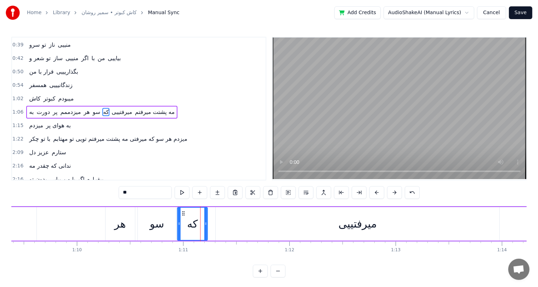
drag, startPoint x: 188, startPoint y: 211, endPoint x: 181, endPoint y: 214, distance: 7.6
click at [181, 214] on icon at bounding box center [184, 214] width 6 height 6
click at [161, 224] on div "ﺳﻮ" at bounding box center [157, 224] width 15 height 16
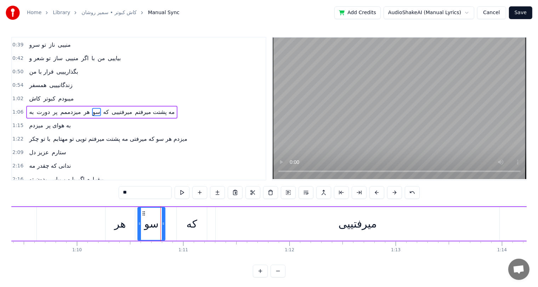
drag, startPoint x: 173, startPoint y: 224, endPoint x: 162, endPoint y: 224, distance: 11.0
click at [162, 224] on icon at bounding box center [163, 224] width 3 height 6
click at [193, 221] on div "ﻛﻪ" at bounding box center [191, 224] width 11 height 16
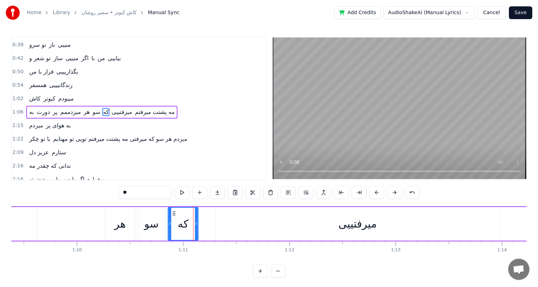
drag, startPoint x: 182, startPoint y: 212, endPoint x: 173, endPoint y: 213, distance: 8.9
click at [173, 213] on icon at bounding box center [174, 214] width 6 height 6
click at [271, 223] on div "ﻣﻴﺮفتییی" at bounding box center [358, 224] width 284 height 34
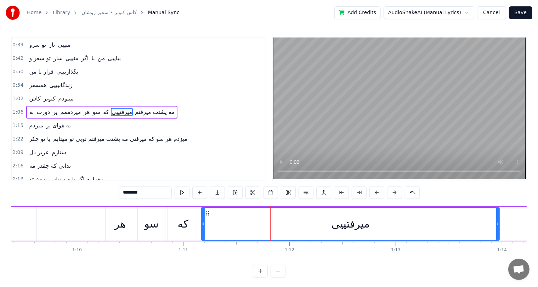
drag, startPoint x: 216, startPoint y: 225, endPoint x: 202, endPoint y: 228, distance: 14.7
click at [202, 228] on div at bounding box center [203, 224] width 3 height 32
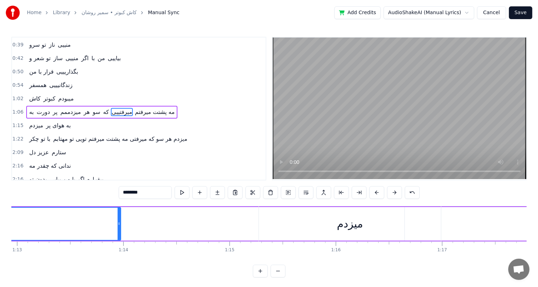
scroll to position [0, 7754]
click at [345, 224] on div "ﻣﻴﺰدم" at bounding box center [350, 224] width 26 height 16
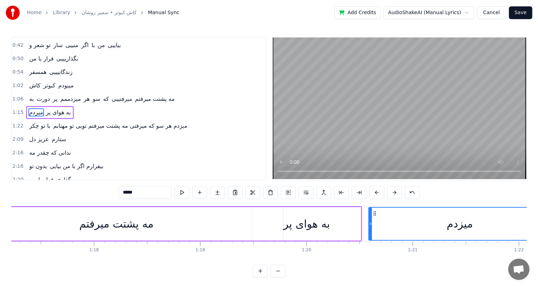
drag, startPoint x: 264, startPoint y: 210, endPoint x: 372, endPoint y: 214, distance: 108.9
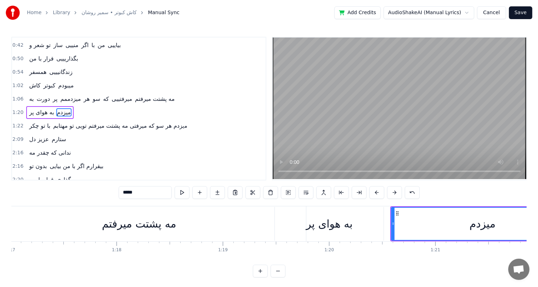
scroll to position [0, 8186]
click at [195, 225] on div "ﻣﻪ ﭘﺸﺘﺖ ﻣﻴﺮﻓﺘﻢ" at bounding box center [140, 224] width 334 height 35
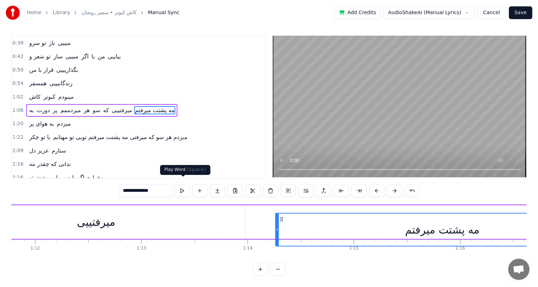
scroll to position [0, 7629]
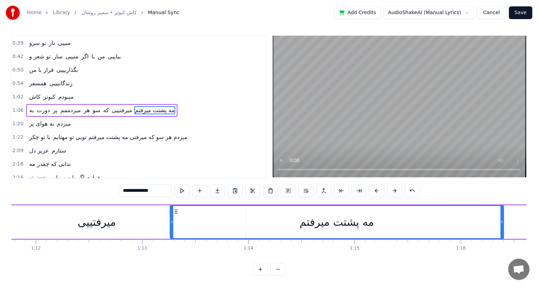
drag, startPoint x: 253, startPoint y: 213, endPoint x: 231, endPoint y: 215, distance: 22.8
click at [231, 215] on div "ﻣﻪ ﭘﺸﺘﺖ ﻣﻴﺮﻓﺘﻢ" at bounding box center [336, 222] width 333 height 32
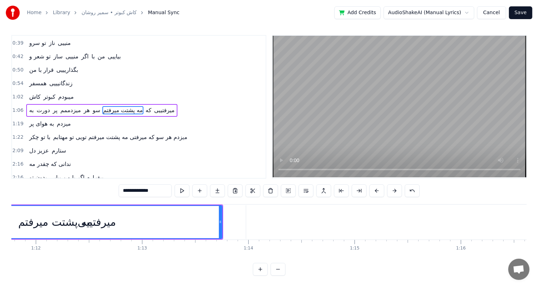
scroll to position [0, 7474]
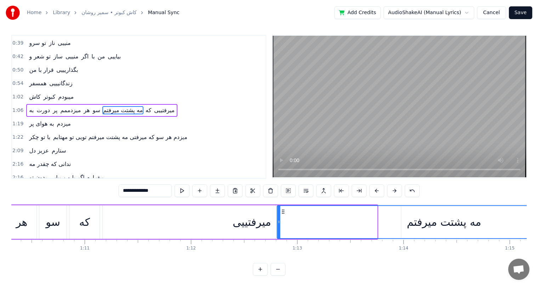
drag, startPoint x: 49, startPoint y: 205, endPoint x: 282, endPoint y: 203, distance: 233.5
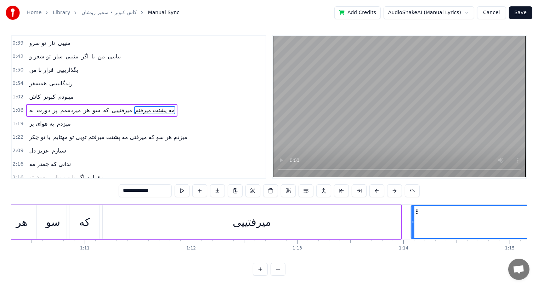
drag, startPoint x: 282, startPoint y: 203, endPoint x: 416, endPoint y: 208, distance: 134.0
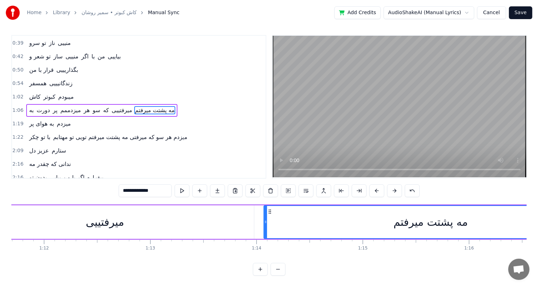
scroll to position [0, 7621]
drag, startPoint x: 269, startPoint y: 205, endPoint x: 278, endPoint y: 214, distance: 12.8
click at [278, 214] on div "ﻣﻪ ﭘﺸﺘﺖ ﻣﻴﺮﻓﺘﻢ" at bounding box center [438, 222] width 333 height 32
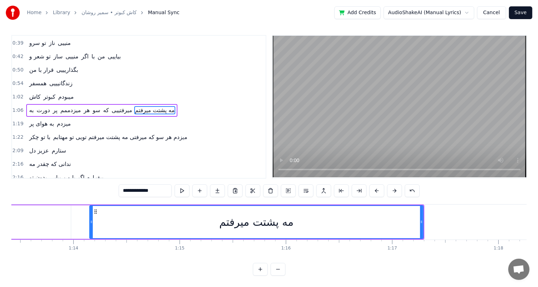
scroll to position [0, 7805]
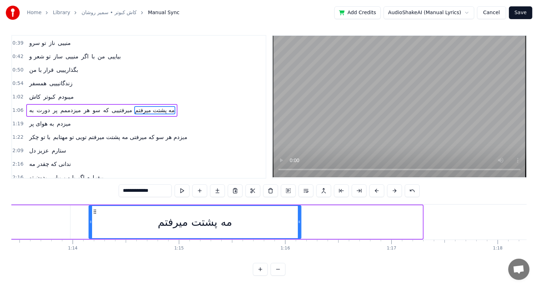
drag, startPoint x: 421, startPoint y: 216, endPoint x: 299, endPoint y: 221, distance: 121.6
click at [299, 221] on div at bounding box center [299, 222] width 3 height 32
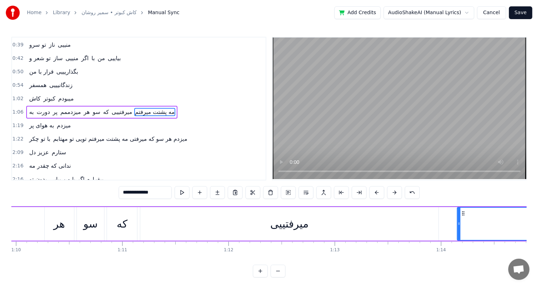
scroll to position [0, 7436]
click at [299, 221] on div "ﻣﻴﺮفتییی" at bounding box center [290, 224] width 38 height 16
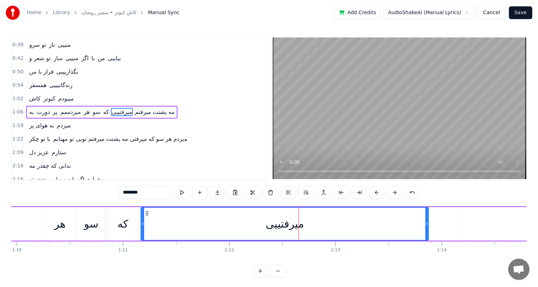
drag, startPoint x: 439, startPoint y: 223, endPoint x: 428, endPoint y: 223, distance: 10.7
click at [428, 223] on icon at bounding box center [427, 224] width 3 height 6
click at [108, 226] on div "ﻛﻪ" at bounding box center [123, 224] width 30 height 34
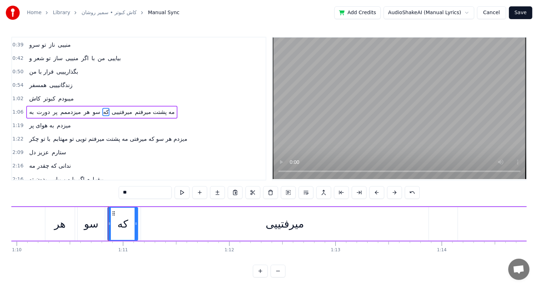
click at [62, 222] on div "ﻫﺮ" at bounding box center [59, 224] width 11 height 16
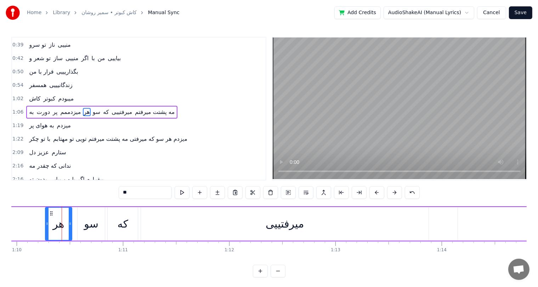
click at [70, 225] on icon at bounding box center [70, 224] width 3 height 6
drag, startPoint x: 51, startPoint y: 213, endPoint x: 56, endPoint y: 213, distance: 5.0
click at [56, 213] on icon at bounding box center [57, 214] width 6 height 6
click at [94, 219] on div "ﺳﻮ" at bounding box center [91, 224] width 15 height 16
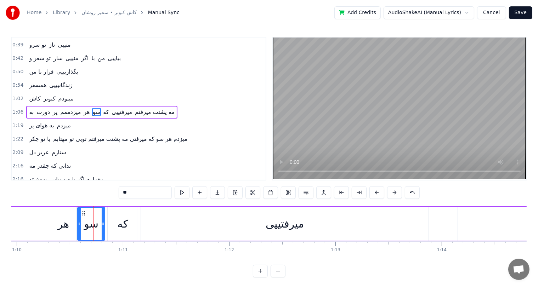
click at [129, 220] on div "ﻛﻪ" at bounding box center [123, 224] width 30 height 34
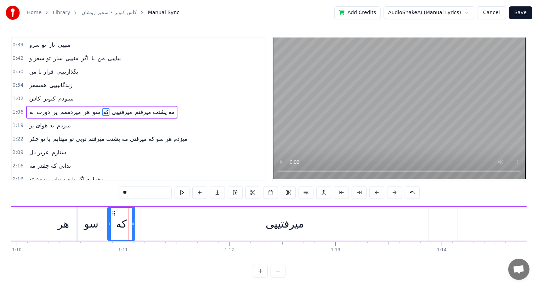
drag, startPoint x: 136, startPoint y: 223, endPoint x: 133, endPoint y: 225, distance: 3.8
click at [133, 225] on icon at bounding box center [133, 224] width 3 height 6
click at [206, 224] on div "ﻣﻴﺮفتییی" at bounding box center [285, 224] width 288 height 34
type input "********"
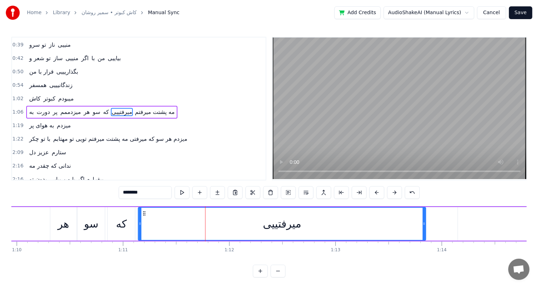
click at [144, 211] on icon at bounding box center [144, 214] width 6 height 6
click at [15, 224] on div "ﺑﻪ دورت پر میزدممم ﻫﺮ ﺳﻮ ﻛﻪ ﻣﻴﺮفتییی ﻣﻪ ﭘﺸﺘﺖ ﻣﻴﺮﻓﺘﻢ" at bounding box center [143, 224] width 1058 height 35
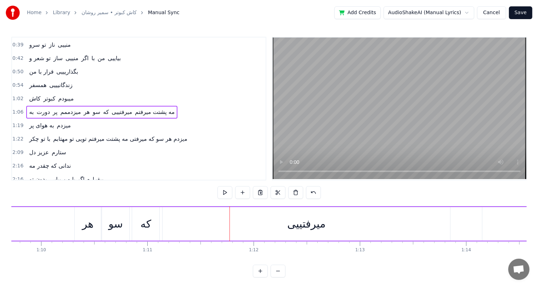
scroll to position [0, 7404]
click at [67, 224] on div "ﺑﻪ دورت پر میزدممم ﻫﺮ ﺳﻮ ﻛﻪ ﻣﻴﺮفتییی ﻣﻪ ﭘﺸﺘﺖ ﻣﻴﺮﻓﺘﻢ" at bounding box center [175, 224] width 1058 height 35
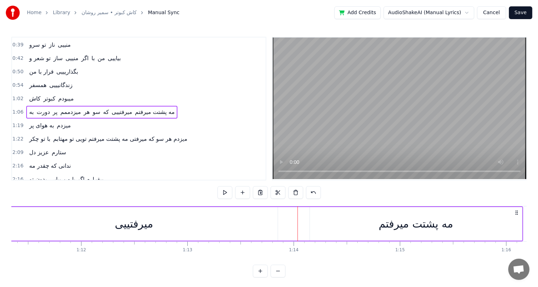
scroll to position [0, 7589]
click at [340, 223] on div "ﻣﻪ ﭘﺸﺘﺖ ﻣﻴﺮﻓﺘﻢ" at bounding box center [411, 224] width 212 height 34
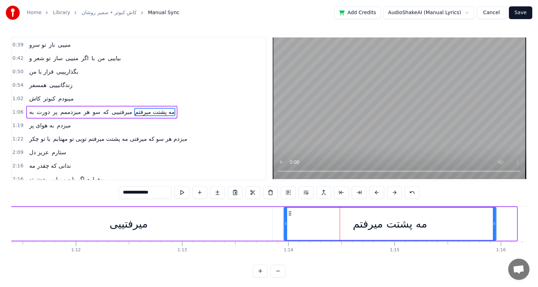
drag, startPoint x: 309, startPoint y: 213, endPoint x: 287, endPoint y: 213, distance: 21.6
click at [287, 213] on icon at bounding box center [290, 214] width 6 height 6
click at [195, 231] on div "ﻣﻴﺮفتییی" at bounding box center [129, 224] width 288 height 34
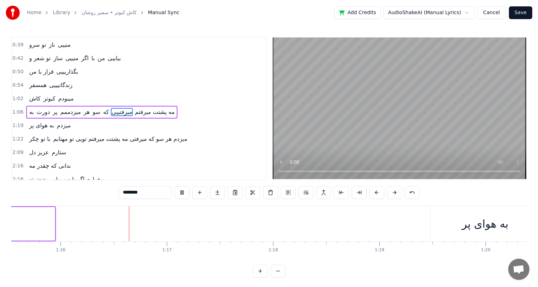
scroll to position [0, 8044]
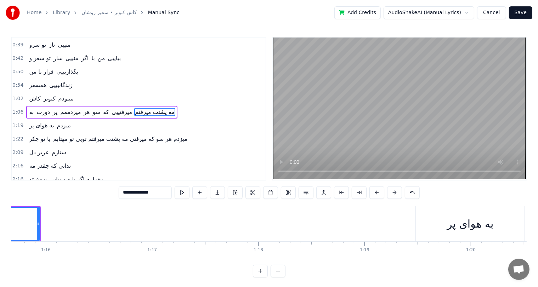
scroll to position [0, 8030]
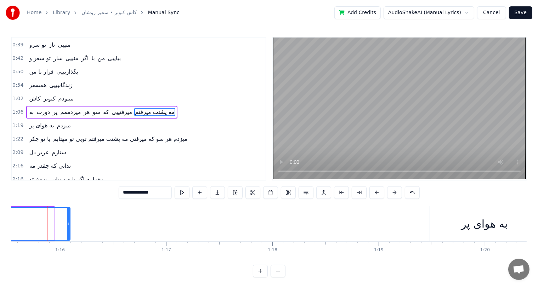
drag, startPoint x: 52, startPoint y: 224, endPoint x: 73, endPoint y: 225, distance: 20.6
click at [70, 225] on icon at bounding box center [68, 224] width 3 height 6
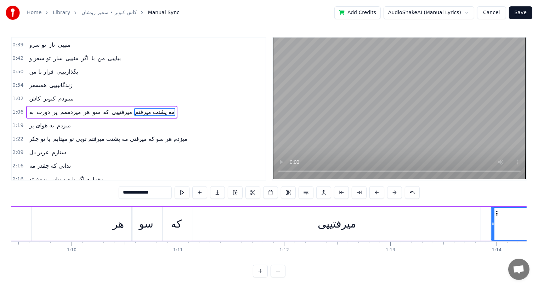
scroll to position [0, 7376]
click at [122, 221] on div "ﻫﺮ" at bounding box center [122, 224] width 11 height 16
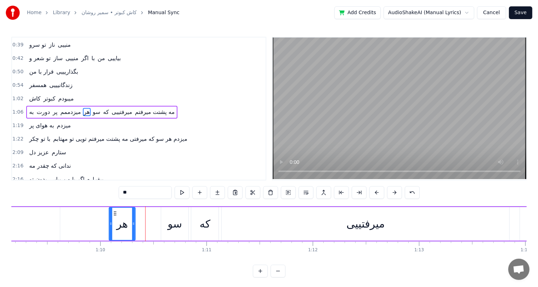
scroll to position [0, 7351]
drag, startPoint x: 113, startPoint y: 211, endPoint x: 134, endPoint y: 213, distance: 20.6
click at [134, 213] on icon at bounding box center [137, 214] width 6 height 6
click at [180, 223] on div "ﺳﻮ" at bounding box center [176, 224] width 15 height 16
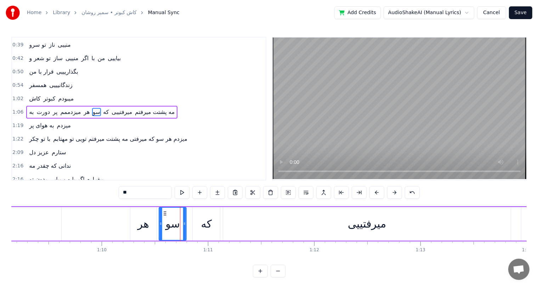
drag, startPoint x: 167, startPoint y: 213, endPoint x: 163, endPoint y: 216, distance: 5.3
click at [163, 216] on div "ﺳﻮ" at bounding box center [172, 224] width 27 height 32
click at [205, 218] on div "ﻛﻪ" at bounding box center [206, 224] width 11 height 16
drag, startPoint x: 198, startPoint y: 212, endPoint x: 191, endPoint y: 220, distance: 10.5
click at [191, 220] on div "ﻛﻪ" at bounding box center [199, 224] width 27 height 32
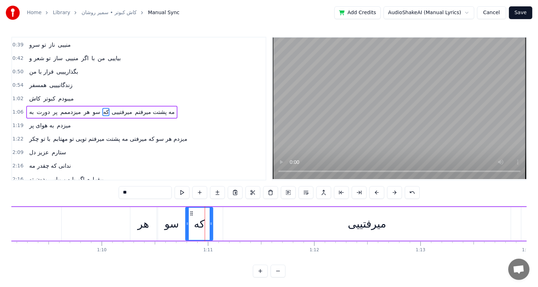
click at [249, 222] on div "ﻣﻴﺮفتییی" at bounding box center [367, 224] width 288 height 34
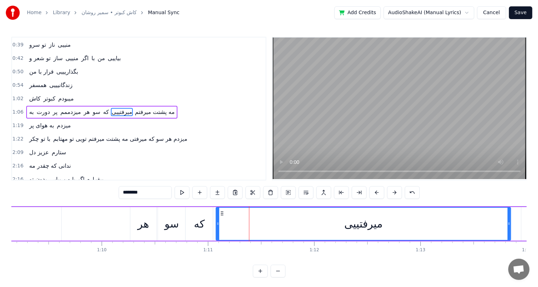
drag, startPoint x: 224, startPoint y: 225, endPoint x: 216, endPoint y: 229, distance: 9.1
click at [216, 229] on div at bounding box center [217, 224] width 3 height 32
drag, startPoint x: 221, startPoint y: 212, endPoint x: 216, endPoint y: 215, distance: 6.2
click at [216, 215] on icon at bounding box center [217, 214] width 6 height 6
click at [150, 224] on div "ﻫﺮ" at bounding box center [143, 224] width 26 height 34
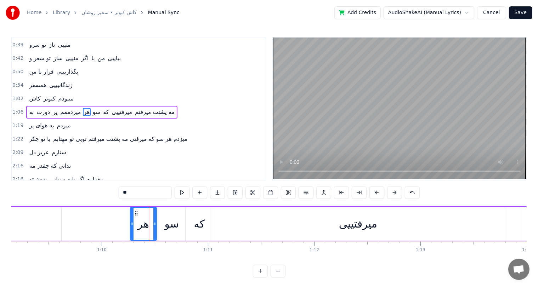
click at [257, 226] on div "ﻣﻴﺮفتییی" at bounding box center [358, 224] width 296 height 34
type input "********"
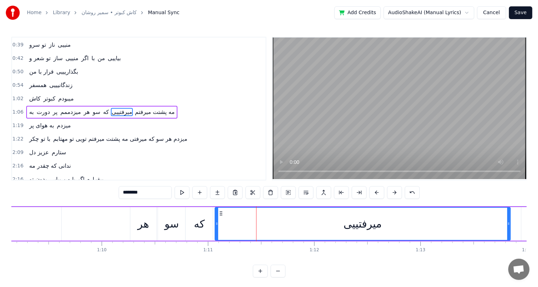
drag, startPoint x: 216, startPoint y: 213, endPoint x: 221, endPoint y: 215, distance: 5.4
click at [221, 215] on icon at bounding box center [221, 214] width 6 height 6
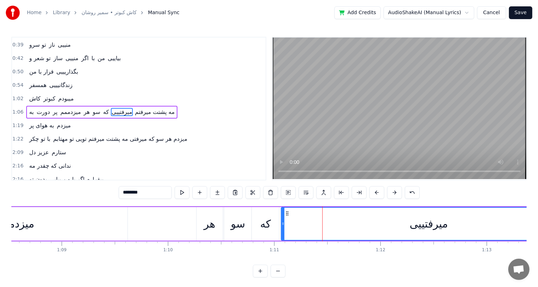
scroll to position [0, 7284]
click at [171, 232] on div "ﺑﻪ دورت پر میزدممم ﻫﺮ ﺳﻮ ﻛﻪ ﻣﻴﺮفتییی ﻣﻪ ﭘﺸﺘﺖ ﻣﻴﺮﻓﺘﻢ" at bounding box center [294, 224] width 1057 height 35
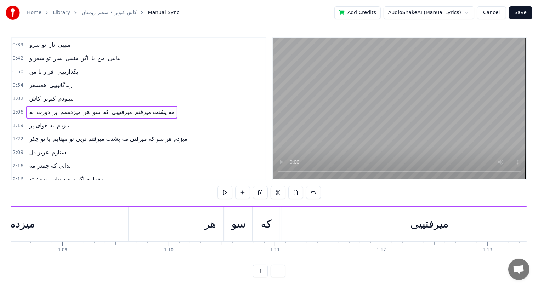
click at [164, 224] on div "ﺑﻪ دورت پر میزدممم ﻫﺮ ﺳﻮ ﻛﻪ ﻣﻴﺮفتییی ﻣﻪ ﭘﺸﺘﺖ ﻣﻴﺮﻓﺘﻢ" at bounding box center [294, 224] width 1057 height 35
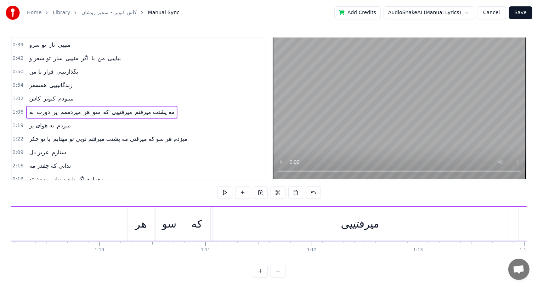
scroll to position [0, 7353]
click at [191, 219] on div "ﻛﻪ" at bounding box center [197, 224] width 27 height 34
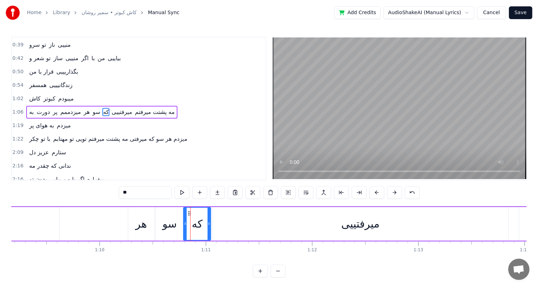
click at [171, 226] on div "ﺳﻮ" at bounding box center [170, 224] width 15 height 16
click at [140, 226] on div "ﻫﺮ" at bounding box center [140, 224] width 11 height 16
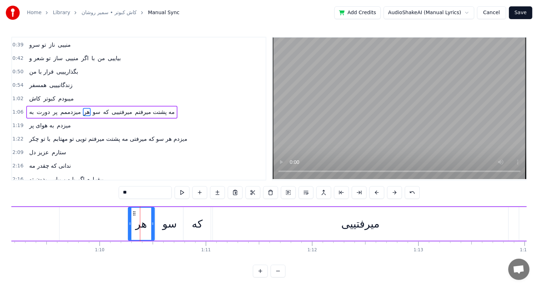
click at [138, 194] on input "**" at bounding box center [145, 192] width 53 height 13
type input "*"
click at [166, 228] on div "ﺳﻮ" at bounding box center [170, 224] width 15 height 16
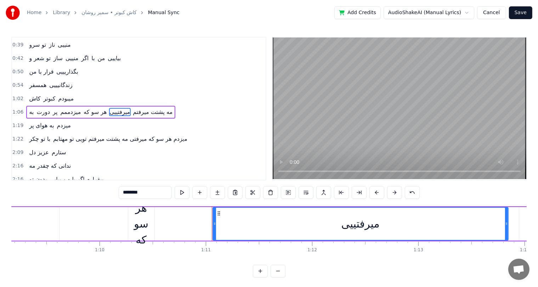
click at [145, 221] on div "هر سو که" at bounding box center [141, 224] width 26 height 48
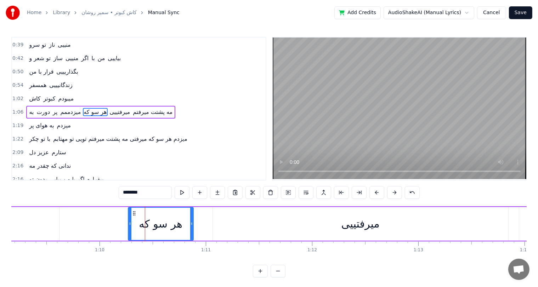
drag, startPoint x: 152, startPoint y: 223, endPoint x: 191, endPoint y: 224, distance: 39.0
click at [191, 224] on icon at bounding box center [191, 224] width 3 height 6
click at [259, 226] on div "ﻣﻴﺮفتییی" at bounding box center [361, 224] width 296 height 34
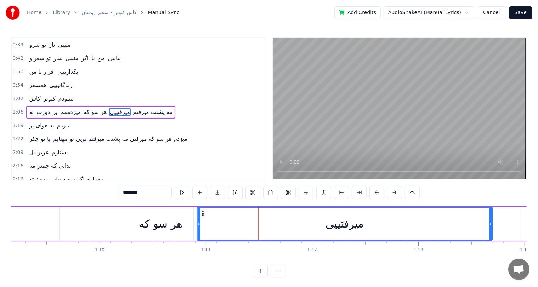
drag, startPoint x: 217, startPoint y: 214, endPoint x: 199, endPoint y: 215, distance: 17.5
click at [200, 215] on icon at bounding box center [203, 214] width 6 height 6
drag, startPoint x: 201, startPoint y: 210, endPoint x: 204, endPoint y: 213, distance: 4.5
click at [204, 213] on div "ﻣﻴﺮفتییی" at bounding box center [343, 224] width 295 height 32
drag, startPoint x: 199, startPoint y: 213, endPoint x: 203, endPoint y: 213, distance: 3.9
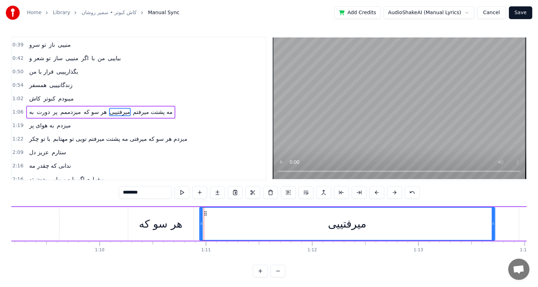
click at [203, 213] on icon at bounding box center [206, 214] width 6 height 6
click at [154, 218] on div "هر سو که" at bounding box center [160, 224] width 43 height 16
type input "********"
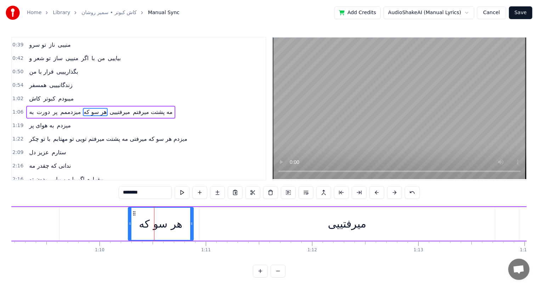
click at [103, 222] on div "ﺑﻪ دورت پر میزدممم هر سو که ﻣﻴﺮفتییی ﻣﻪ ﭘﺸﺘﺖ ﻣﻴﺮﻓﺘﻢ" at bounding box center [225, 224] width 1057 height 35
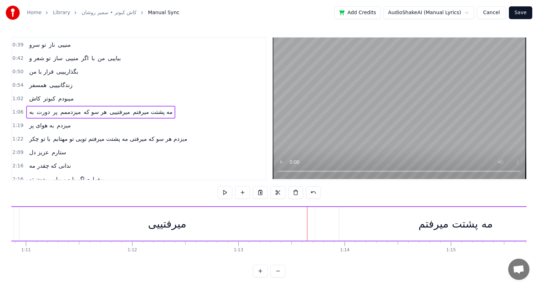
scroll to position [0, 7533]
click at [376, 224] on div "ﻣﻪ ﭘﺸﺘﺖ ﻣﻴﺮﻓﺘﻢ" at bounding box center [455, 224] width 233 height 34
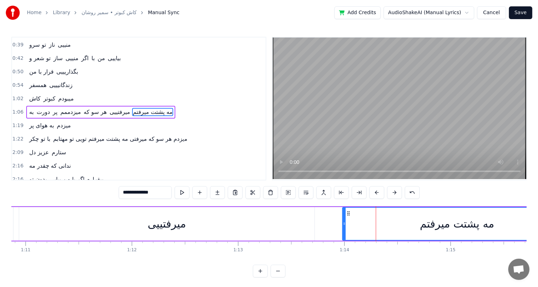
drag, startPoint x: 341, startPoint y: 220, endPoint x: 344, endPoint y: 221, distance: 3.7
click at [344, 221] on div at bounding box center [344, 224] width 3 height 32
drag, startPoint x: 343, startPoint y: 222, endPoint x: 347, endPoint y: 223, distance: 4.6
click at [347, 223] on icon at bounding box center [348, 224] width 3 height 6
click at [219, 225] on div "ﻣﻴﺮفتییی" at bounding box center [167, 224] width 296 height 34
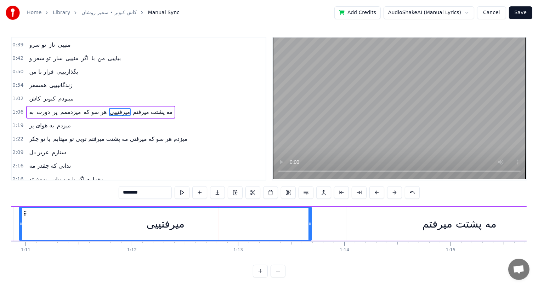
drag, startPoint x: 312, startPoint y: 225, endPoint x: 302, endPoint y: 226, distance: 10.0
click at [309, 226] on icon at bounding box center [310, 224] width 3 height 6
drag, startPoint x: 302, startPoint y: 226, endPoint x: 295, endPoint y: 227, distance: 7.2
click at [296, 227] on div at bounding box center [297, 224] width 3 height 32
drag, startPoint x: 295, startPoint y: 227, endPoint x: 287, endPoint y: 229, distance: 7.6
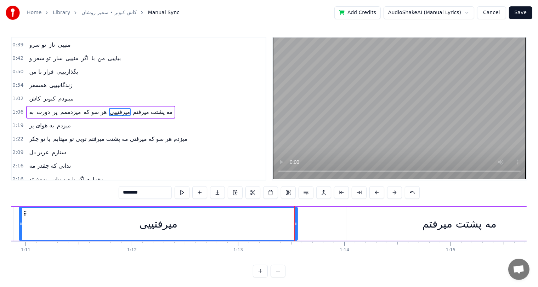
click at [294, 229] on div at bounding box center [295, 224] width 3 height 32
drag, startPoint x: 287, startPoint y: 229, endPoint x: 230, endPoint y: 230, distance: 57.1
click at [234, 230] on div at bounding box center [235, 224] width 3 height 32
drag, startPoint x: 230, startPoint y: 230, endPoint x: 190, endPoint y: 231, distance: 40.4
click at [230, 231] on div at bounding box center [231, 224] width 3 height 32
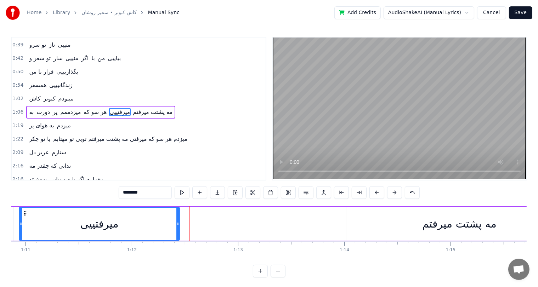
drag, startPoint x: 190, startPoint y: 231, endPoint x: 160, endPoint y: 231, distance: 29.8
click at [176, 231] on div at bounding box center [177, 224] width 3 height 32
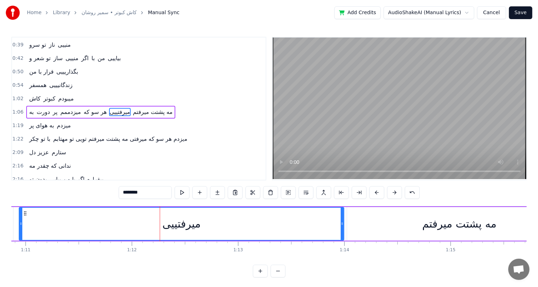
drag, startPoint x: 160, startPoint y: 231, endPoint x: 341, endPoint y: 221, distance: 181.3
click at [341, 221] on div at bounding box center [342, 224] width 3 height 32
click at [120, 231] on div "ﻣﻴﺮفتییی" at bounding box center [181, 224] width 324 height 32
click at [251, 190] on button at bounding box center [253, 192] width 15 height 13
click at [435, 234] on div "ﻣﻪ ﭘﺸﺘﺖ ﻣﻴﺮﻓﺘﻢ" at bounding box center [459, 224] width 225 height 34
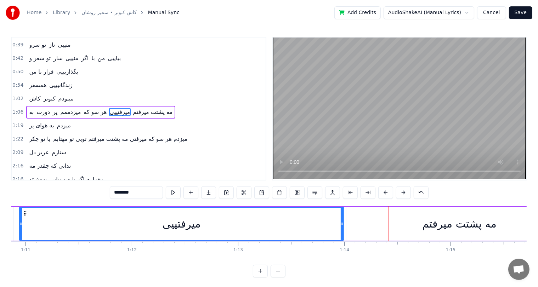
type input "**********"
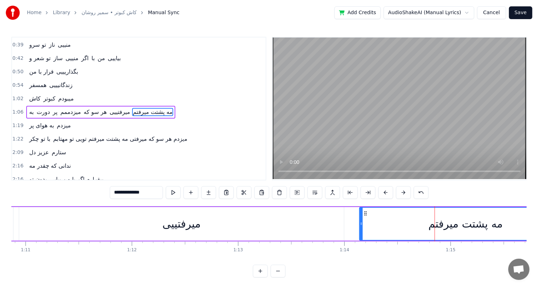
drag, startPoint x: 349, startPoint y: 225, endPoint x: 361, endPoint y: 226, distance: 12.4
click at [361, 226] on icon at bounding box center [361, 224] width 3 height 6
click at [357, 230] on div "ﺑﻪ دورت پر میزدممم هر سو که ﻣﻴﺮفتییی ﻣﻪ ﭘﺸﺘﺖ ﻣﻴﺮﻓﺘﻢ" at bounding box center [44, 224] width 1057 height 35
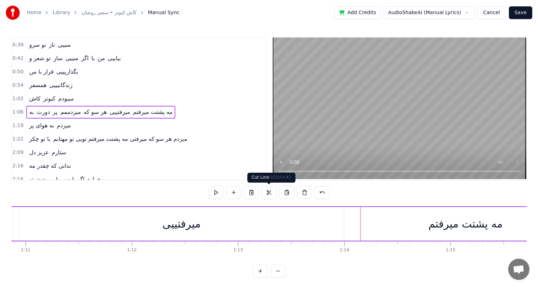
click at [271, 196] on button at bounding box center [269, 192] width 15 height 13
click at [320, 195] on button at bounding box center [322, 192] width 15 height 13
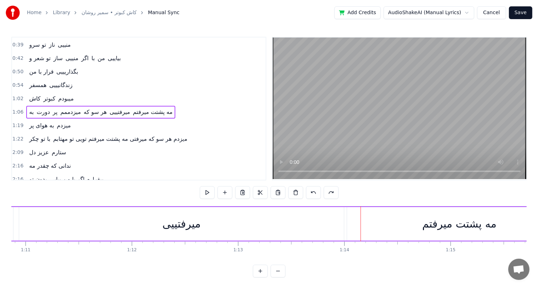
click at [311, 195] on button at bounding box center [313, 192] width 15 height 13
click at [330, 229] on div "ﺑﻪ دورت پر میزدممم هر سو که ﻣﻴﺮفتییی ﻣﻪ ﭘﺸﺘﺖ ﻣﻴﺮﻓﺘﻢ" at bounding box center [44, 224] width 1057 height 35
click at [276, 217] on div "ﺑﻪ دورت پر میزدممم هر سو که ﻣﻴﺮفتییی ﻣﻪ ﭘﺸﺘﺖ ﻣﻴﺮﻓﺘﻢ" at bounding box center [44, 224] width 1057 height 35
click at [328, 190] on button at bounding box center [331, 192] width 15 height 13
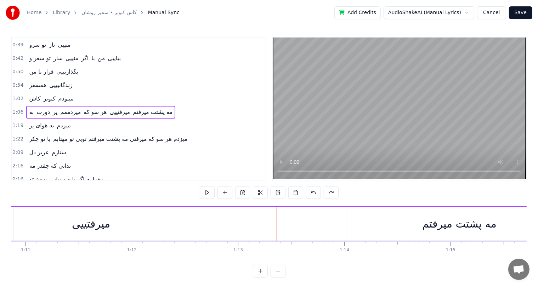
click at [328, 190] on button at bounding box center [331, 192] width 15 height 13
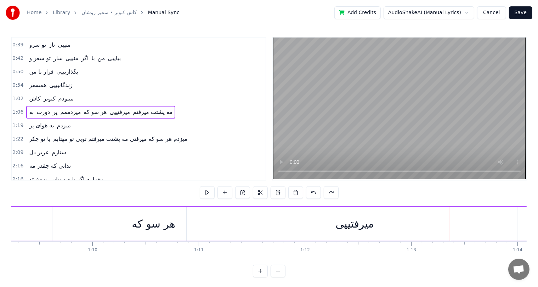
scroll to position [0, 7363]
click at [160, 231] on div "هر سو که" at bounding box center [150, 224] width 43 height 16
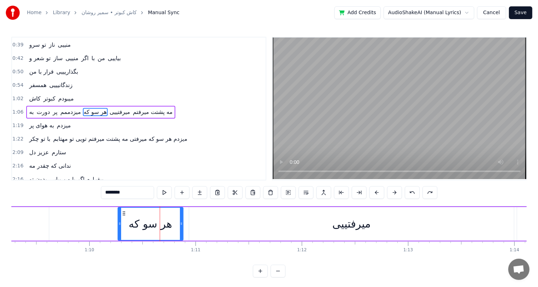
click at [106, 231] on div "ﺑﻪ دورت پر میزدممم هر سو که ﻣﻴﺮفتییی ﻣﻪ ﭘﺸﺘﺖ ﻣﻴﺮﻓﺘﻢ" at bounding box center [214, 224] width 1057 height 35
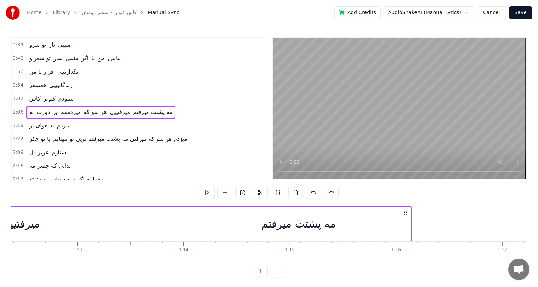
scroll to position [0, 7693]
click at [321, 219] on div "ﻣﻪ ﭘﺸﺘﺖ ﻣﻴﺮﻓﺘﻢ" at bounding box center [300, 224] width 74 height 16
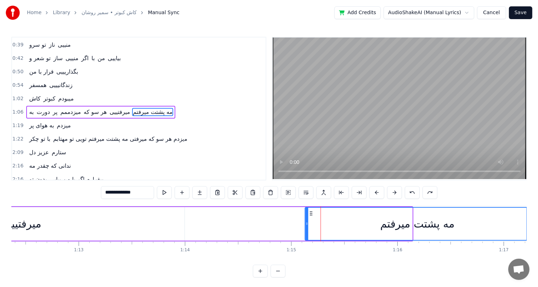
drag, startPoint x: 191, startPoint y: 211, endPoint x: 309, endPoint y: 211, distance: 117.3
click at [309, 211] on icon at bounding box center [311, 214] width 6 height 6
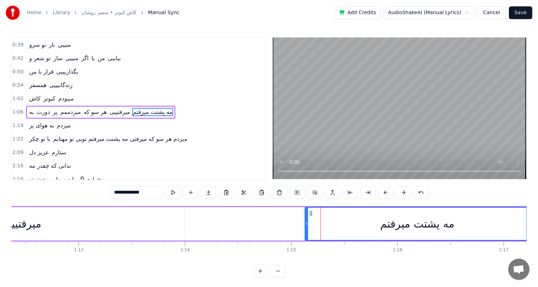
click at [163, 223] on div "ﻣﻴﺮفتییی" at bounding box center [22, 224] width 325 height 34
type input "********"
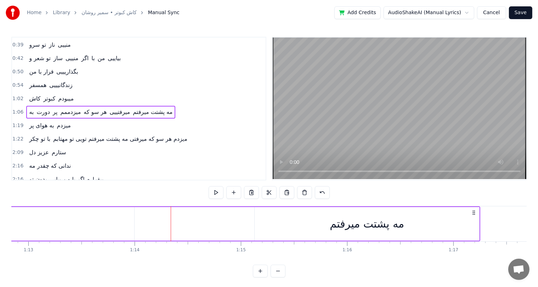
scroll to position [0, 7743]
click at [274, 215] on div "ﻣﻪ ﭘﺸﺘﺖ ﻣﻴﺮﻓﺘﻢ" at bounding box center [367, 224] width 225 height 34
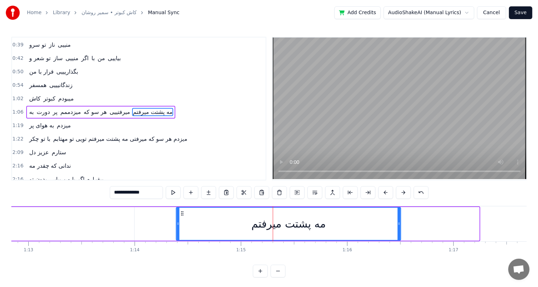
drag, startPoint x: 260, startPoint y: 213, endPoint x: 181, endPoint y: 214, distance: 78.7
click at [181, 214] on icon at bounding box center [183, 214] width 6 height 6
click at [418, 191] on button at bounding box center [421, 192] width 15 height 13
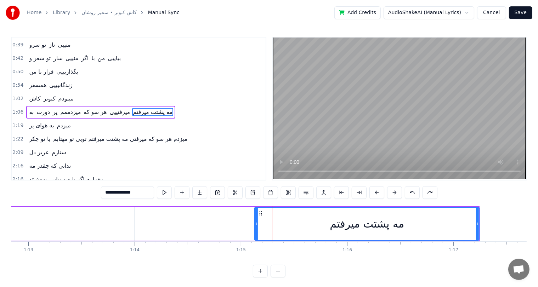
click at [412, 191] on button at bounding box center [412, 192] width 15 height 13
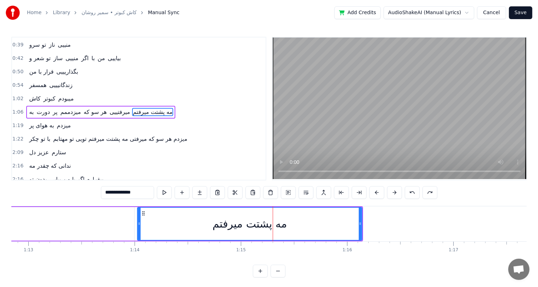
click at [410, 193] on button at bounding box center [412, 192] width 15 height 13
click at [426, 193] on button at bounding box center [430, 192] width 15 height 13
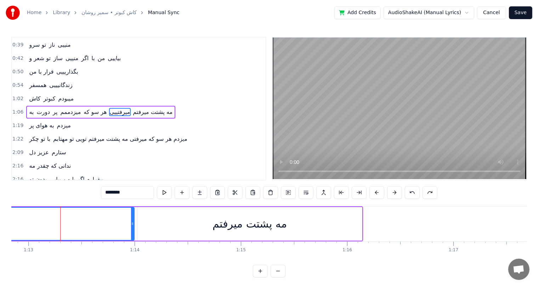
click at [186, 228] on div "ﻣﻪ ﭘﺸﺘﺖ ﻣﻴﺮﻓﺘﻢ" at bounding box center [249, 224] width 225 height 34
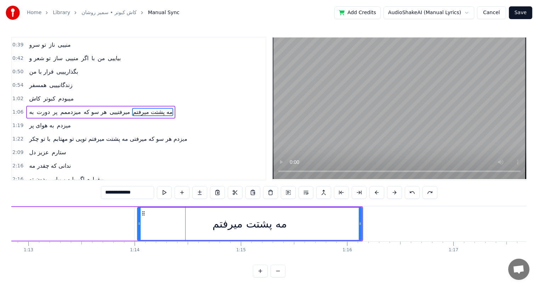
click at [250, 231] on div "ﻣﻪ ﭘﺸﺘﺖ ﻣﻴﺮﻓﺘﻢ" at bounding box center [250, 224] width 74 height 16
type input "**********"
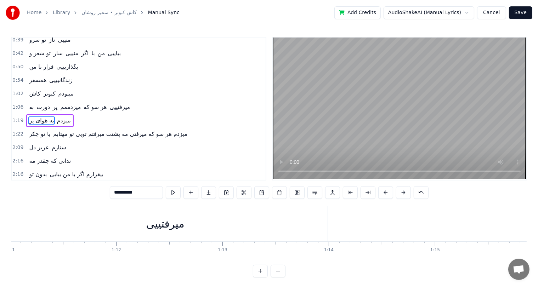
scroll to position [0, 7548]
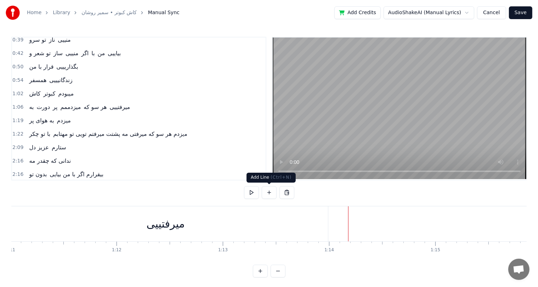
click at [269, 191] on button at bounding box center [269, 192] width 15 height 13
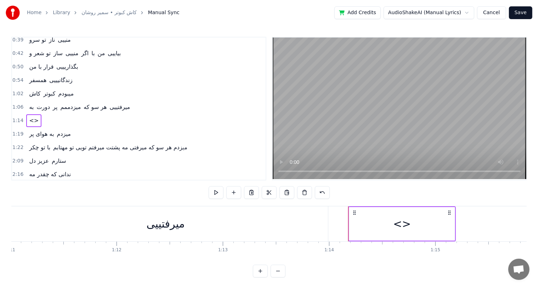
click at [399, 224] on div "<>" at bounding box center [402, 224] width 18 height 16
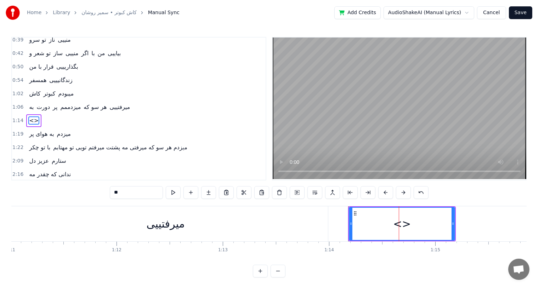
scroll to position [39, 0]
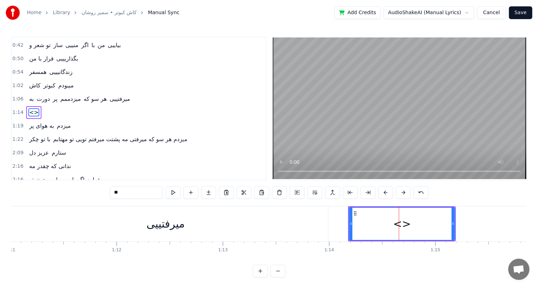
drag, startPoint x: 132, startPoint y: 189, endPoint x: 50, endPoint y: 196, distance: 82.5
click at [50, 196] on div "0:31 ﺗﻮ ﻋﺸﻖ و راز منییی 0:35 ﺗﻮ ﺳﻮز و ﺳﺎز منییی 0:39 ﺗﻮ ﺳﺮو ﻧﺎز منییی 0:42 ﺗﻮ ﺷ…" at bounding box center [269, 157] width 516 height 241
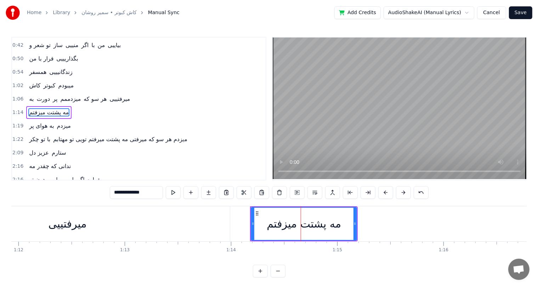
scroll to position [0, 7647]
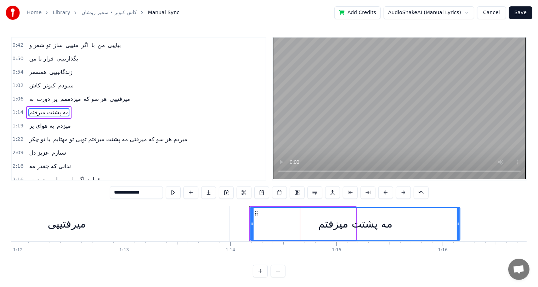
drag, startPoint x: 354, startPoint y: 224, endPoint x: 458, endPoint y: 221, distance: 104.2
click at [458, 221] on icon at bounding box center [458, 224] width 3 height 6
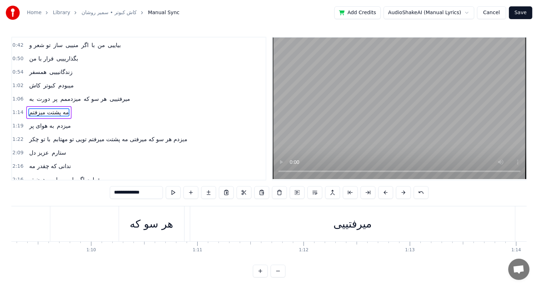
scroll to position [0, 7361]
type input "**********"
click at [65, 225] on div "ﺑﻪ دورت پر میزدممم هر سو که ﻣﻴﺮفتییی" at bounding box center [103, 224] width 829 height 35
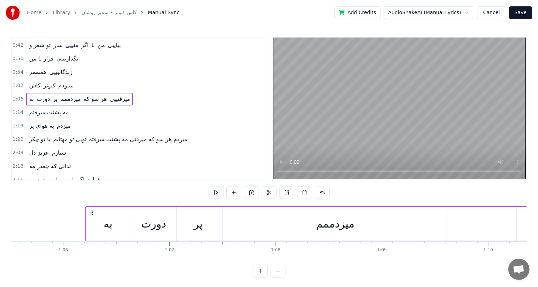
scroll to position [0, 6964]
click at [102, 228] on div "ﺑﻪ" at bounding box center [107, 224] width 43 height 34
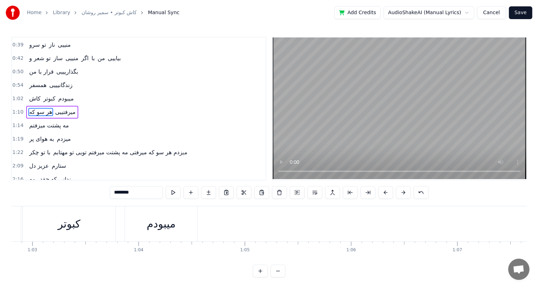
scroll to position [0, 6674]
click at [157, 224] on div "ﻣﻴﺒﻮدم" at bounding box center [162, 224] width 29 height 16
type input "******"
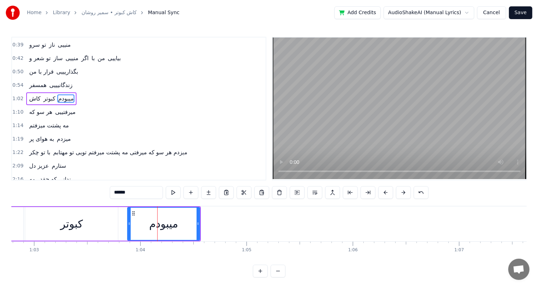
scroll to position [13, 0]
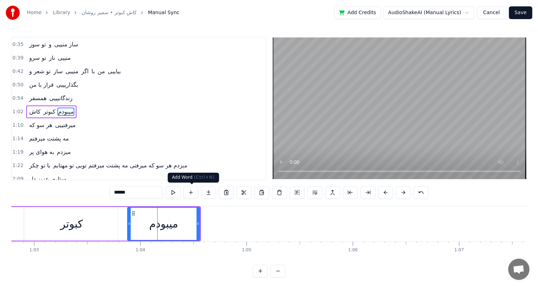
click at [193, 191] on button at bounding box center [191, 192] width 15 height 13
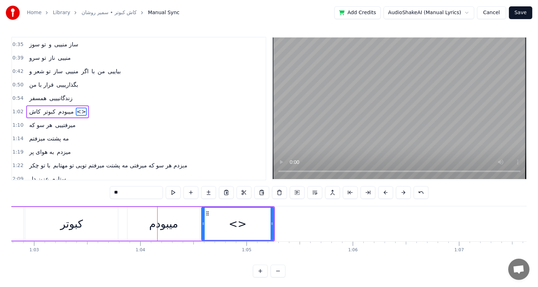
type input "********"
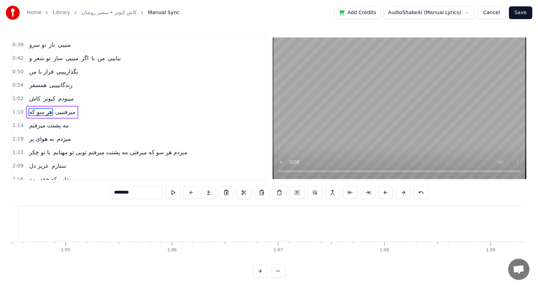
scroll to position [0, 6855]
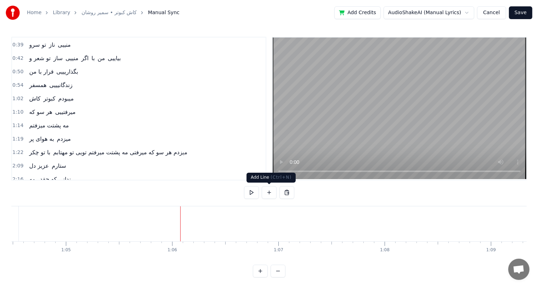
click at [269, 192] on button at bounding box center [269, 192] width 15 height 13
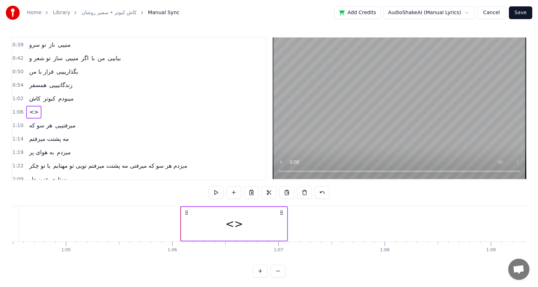
click at [226, 225] on div "<>" at bounding box center [234, 224] width 106 height 34
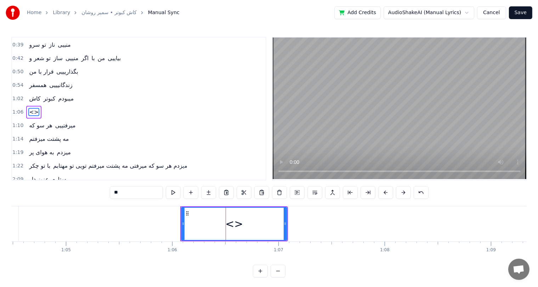
drag, startPoint x: 136, startPoint y: 193, endPoint x: 34, endPoint y: 207, distance: 103.0
click at [34, 207] on div "0:31 ﺗﻮ ﻋﺸﻖ و راز منییی 0:35 ﺗﻮ ﺳﻮز و ﺳﺎز منییی 0:39 ﺗﻮ ﺳﺮو ﻧﺎز منییی 0:42 ﺗﻮ ﺷ…" at bounding box center [269, 157] width 516 height 241
type input "**********"
click at [186, 191] on button at bounding box center [191, 192] width 15 height 13
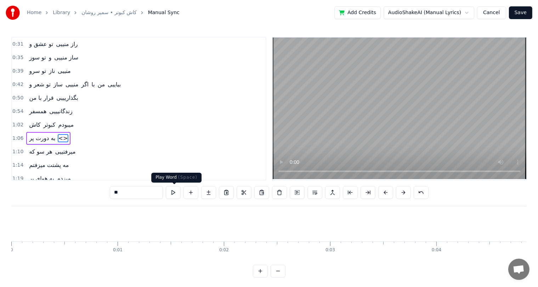
scroll to position [0, 6855]
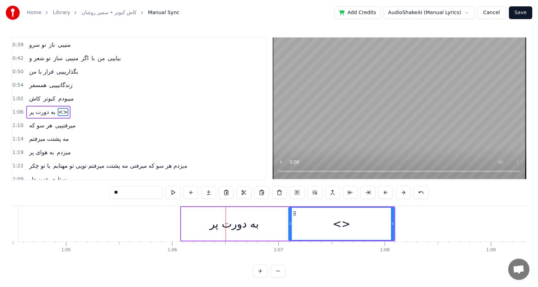
drag, startPoint x: 144, startPoint y: 191, endPoint x: 62, endPoint y: 206, distance: 82.8
click at [62, 206] on div "0:31 ﺗﻮ ﻋﺸﻖ و راز منییی 0:35 ﺗﻮ ﺳﻮز و ﺳﺎز منییی 0:39 ﺗﻮ ﺳﺮو ﻧﺎز منییی 0:42 ﺗﻮ ﺷ…" at bounding box center [269, 157] width 516 height 241
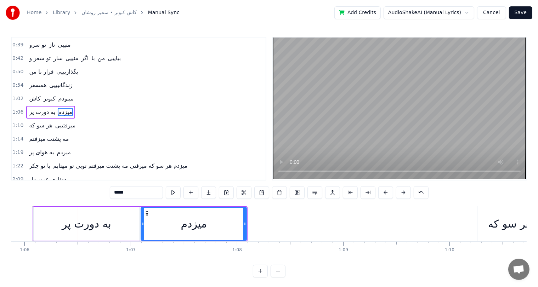
scroll to position [0, 7002]
type input "*****"
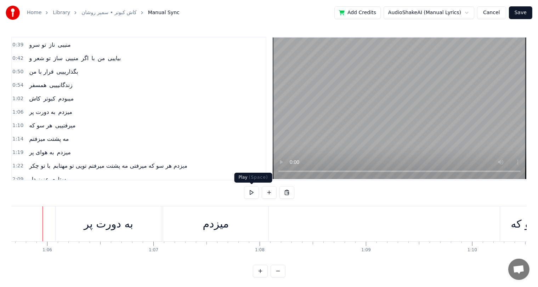
scroll to position [0, 6976]
click at [223, 227] on div "میزدم" at bounding box center [220, 224] width 26 height 16
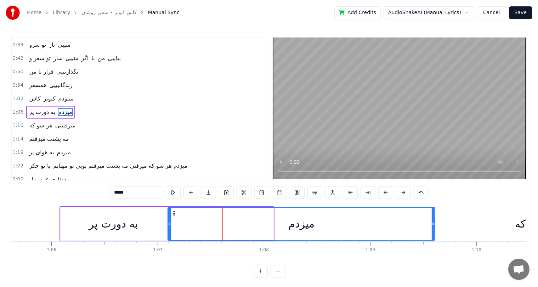
drag, startPoint x: 272, startPoint y: 224, endPoint x: 434, endPoint y: 218, distance: 161.7
click at [434, 218] on div at bounding box center [433, 224] width 3 height 32
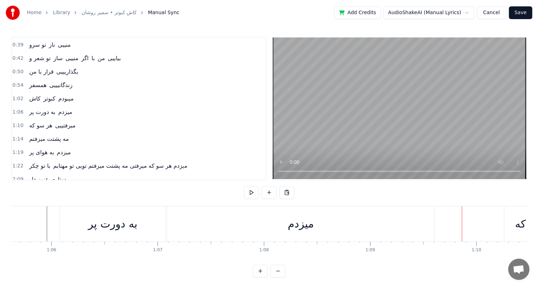
click at [298, 218] on div "میزدم" at bounding box center [301, 224] width 26 height 16
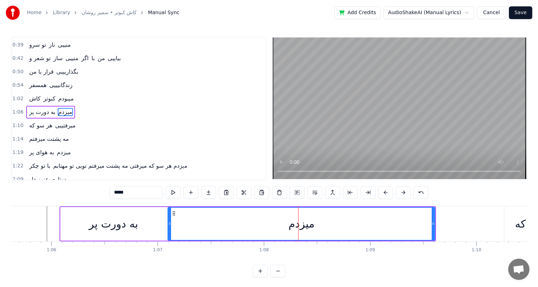
click at [116, 192] on input "*****" at bounding box center [136, 192] width 53 height 13
type input "*"
type input "*******"
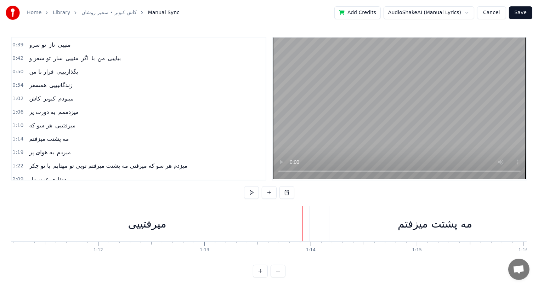
scroll to position [0, 7568]
click at [292, 225] on div "ﻣﻴﺮفتییی" at bounding box center [146, 224] width 325 height 35
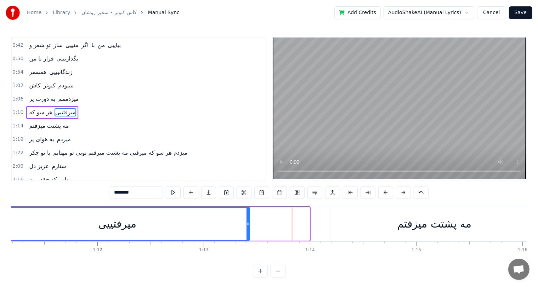
drag, startPoint x: 308, startPoint y: 224, endPoint x: 248, endPoint y: 224, distance: 59.9
click at [248, 224] on icon at bounding box center [248, 224] width 3 height 6
drag, startPoint x: 248, startPoint y: 224, endPoint x: 270, endPoint y: 223, distance: 22.7
click at [270, 223] on icon at bounding box center [270, 224] width 3 height 6
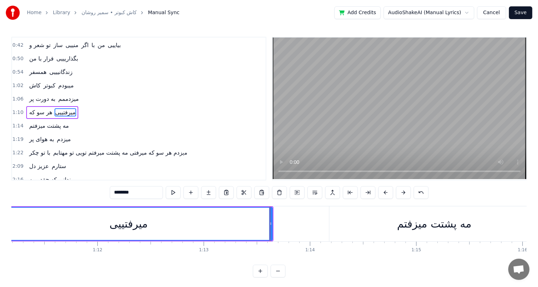
click at [420, 228] on div "مه پشتت میزفتم" at bounding box center [434, 224] width 74 height 16
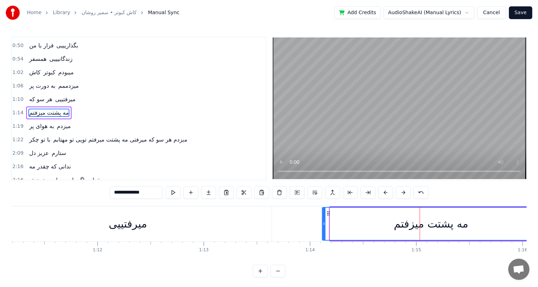
drag, startPoint x: 331, startPoint y: 224, endPoint x: 323, endPoint y: 224, distance: 8.1
click at [323, 224] on icon at bounding box center [324, 224] width 3 height 6
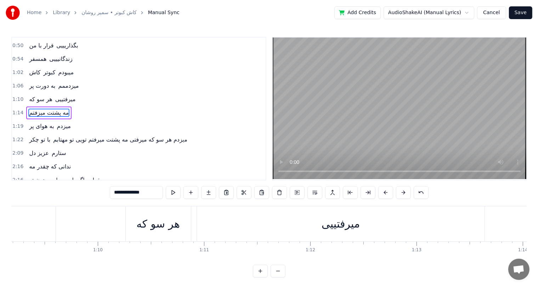
scroll to position [0, 7354]
click at [140, 226] on div "هر سو که" at bounding box center [158, 224] width 43 height 16
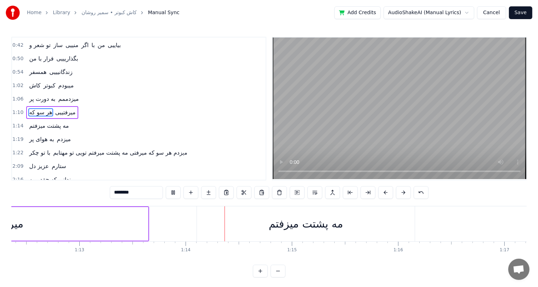
scroll to position [0, 7810]
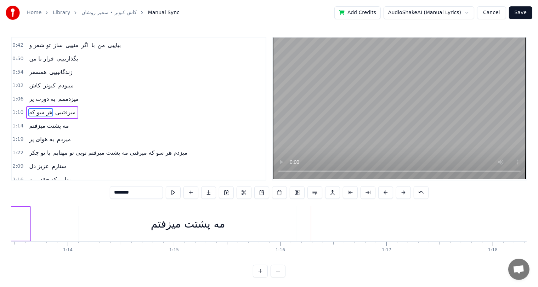
click at [192, 230] on div "مه پشتت میزفتم" at bounding box center [188, 224] width 74 height 16
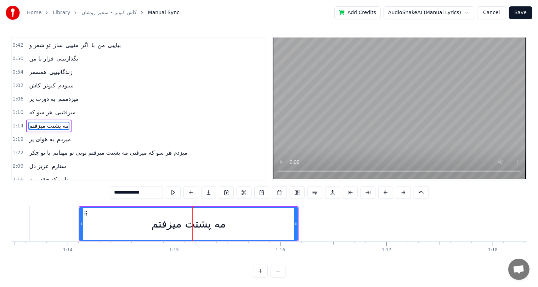
scroll to position [52, 0]
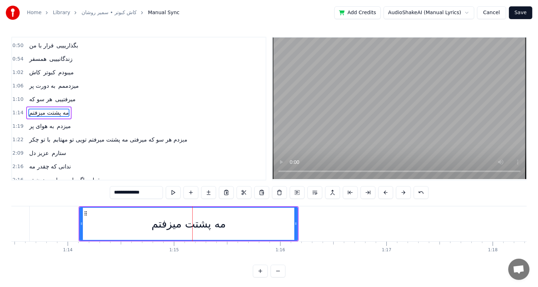
drag, startPoint x: 122, startPoint y: 193, endPoint x: 127, endPoint y: 194, distance: 5.2
click at [127, 194] on input "**********" at bounding box center [136, 192] width 53 height 13
type input "**********"
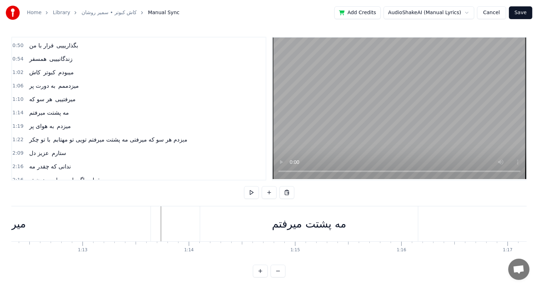
scroll to position [0, 7678]
click at [89, 228] on div "ﻣﻴﺮفتییی" at bounding box center [18, 224] width 288 height 35
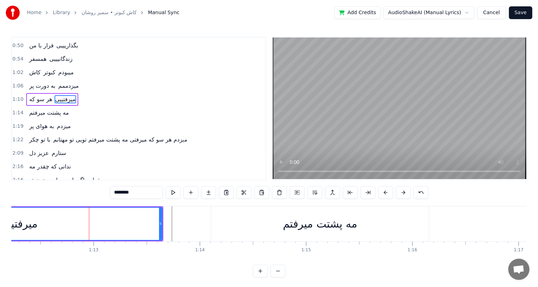
scroll to position [39, 0]
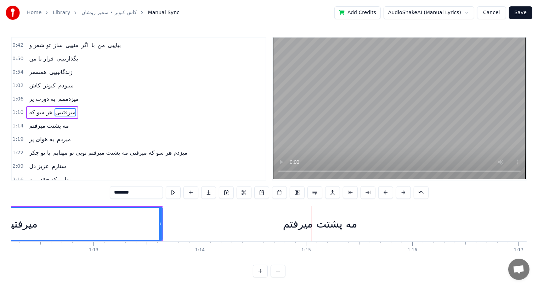
click at [320, 225] on div "مه پشتت میرفتم" at bounding box center [320, 224] width 74 height 16
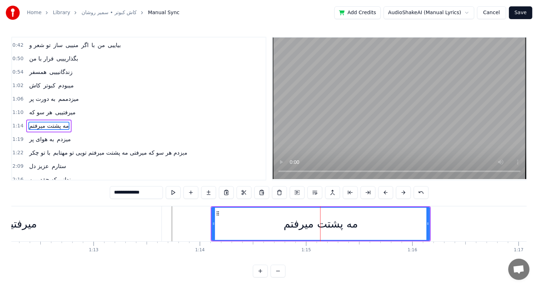
scroll to position [52, 0]
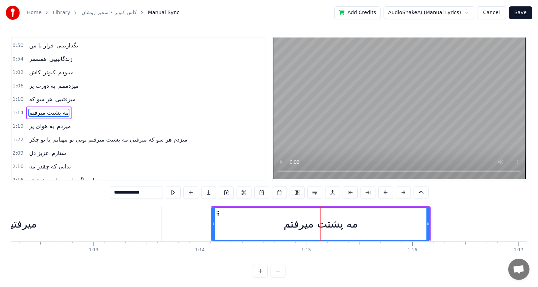
drag, startPoint x: 129, startPoint y: 193, endPoint x: 112, endPoint y: 196, distance: 17.2
click at [112, 196] on input "**********" at bounding box center [136, 192] width 53 height 13
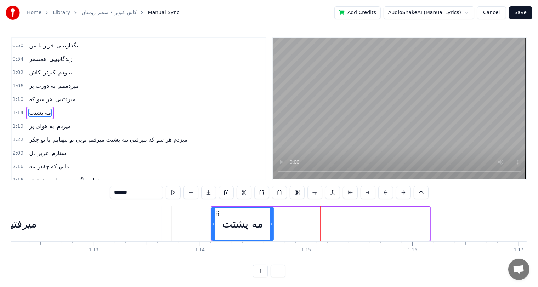
drag, startPoint x: 428, startPoint y: 224, endPoint x: 272, endPoint y: 221, distance: 156.3
click at [272, 221] on icon at bounding box center [271, 224] width 3 height 6
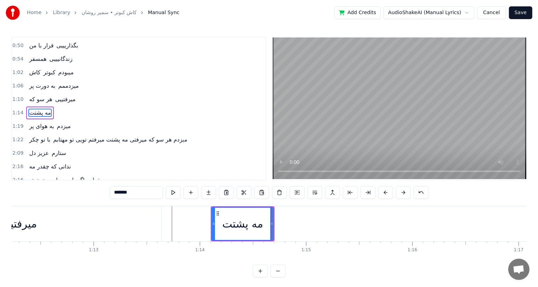
type input "*******"
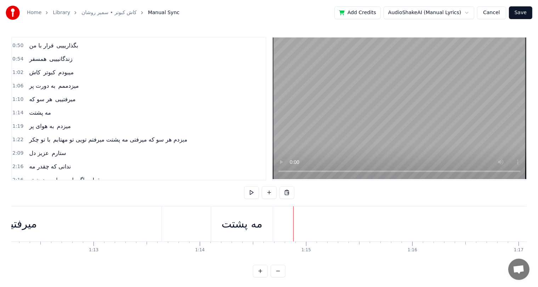
click at [238, 225] on div "مه پشتت" at bounding box center [242, 224] width 41 height 16
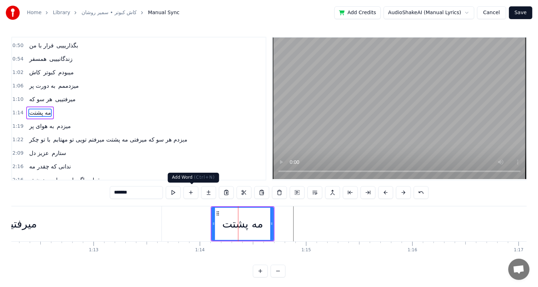
click at [189, 193] on button at bounding box center [191, 192] width 15 height 13
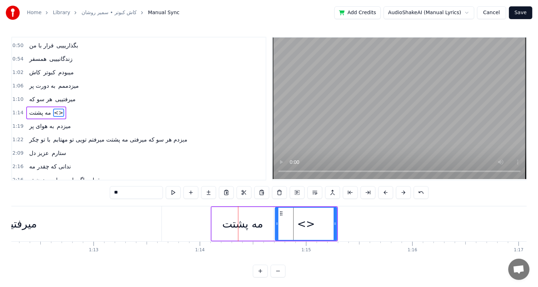
click at [142, 193] on input "**" at bounding box center [136, 192] width 53 height 13
paste input "****"
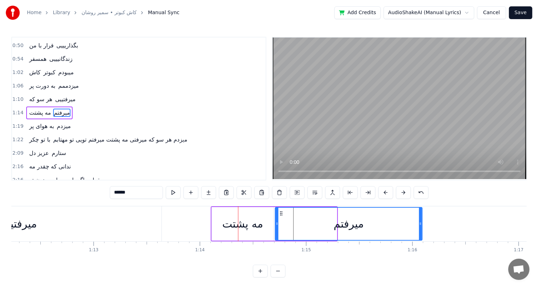
drag, startPoint x: 336, startPoint y: 220, endPoint x: 421, endPoint y: 224, distance: 85.5
click at [421, 224] on div at bounding box center [420, 224] width 3 height 32
type input "******"
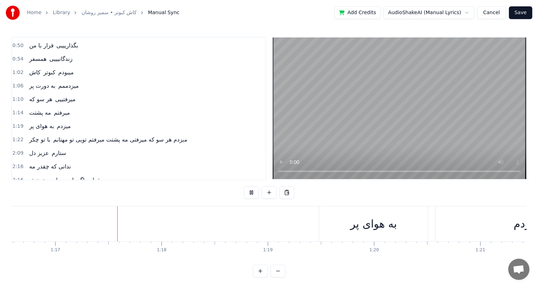
scroll to position [0, 8143]
click at [377, 231] on div "ﺑﻪ ﻫﻮای ﭘﺮ" at bounding box center [372, 224] width 47 height 16
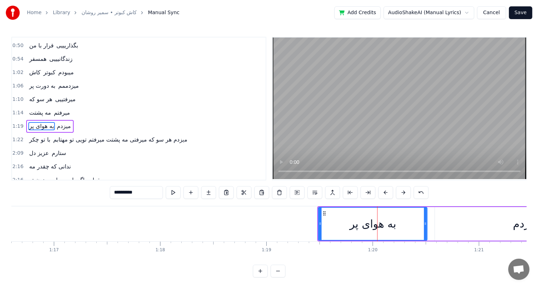
scroll to position [65, 0]
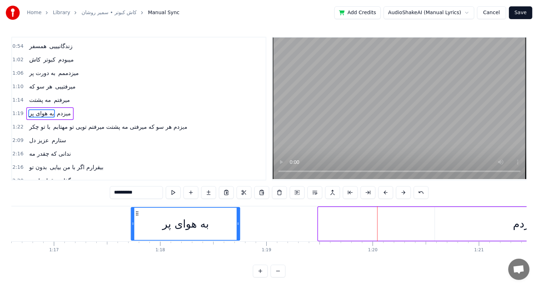
drag, startPoint x: 323, startPoint y: 213, endPoint x: 135, endPoint y: 216, distance: 187.5
click at [135, 216] on div "ﺑﻪ ﻫﻮای ﭘﺮ" at bounding box center [186, 224] width 108 height 32
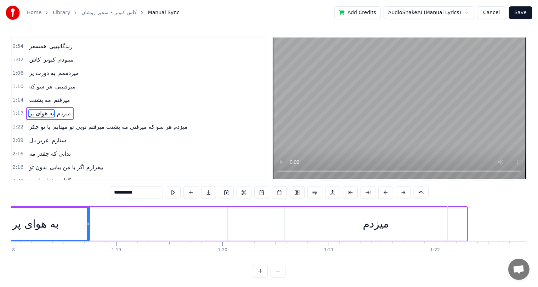
scroll to position [0, 8294]
click at [376, 221] on div "ﻣﻴﺰدم" at bounding box center [375, 224] width 26 height 16
type input "*****"
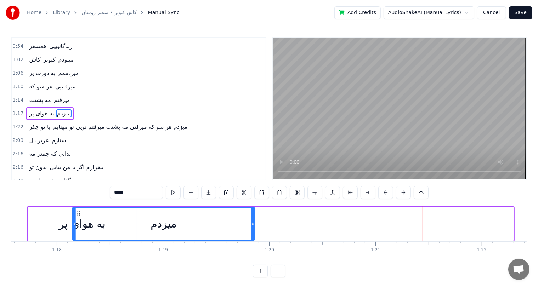
scroll to position [0, 8232]
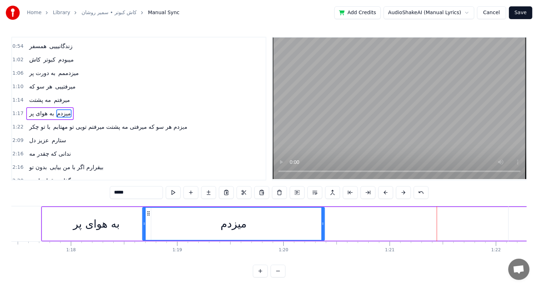
drag, startPoint x: 288, startPoint y: 214, endPoint x: 147, endPoint y: 212, distance: 141.4
click at [147, 212] on icon at bounding box center [149, 214] width 6 height 6
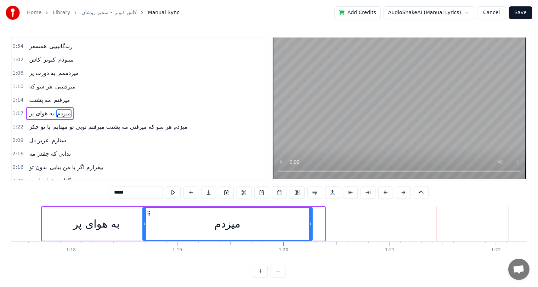
drag, startPoint x: 324, startPoint y: 225, endPoint x: 312, endPoint y: 225, distance: 12.4
click at [312, 225] on div "ﻣﻴﺰدم" at bounding box center [227, 224] width 170 height 34
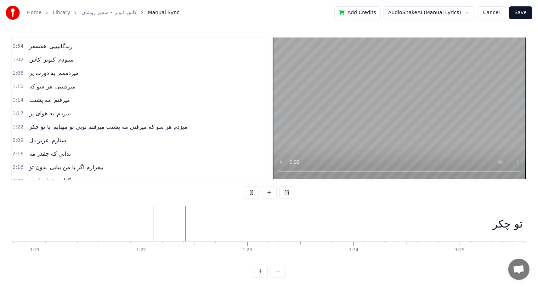
scroll to position [0, 8660]
click at [446, 225] on div "ﺑﺎ ﺗﻮ چکر" at bounding box center [440, 224] width 40 height 16
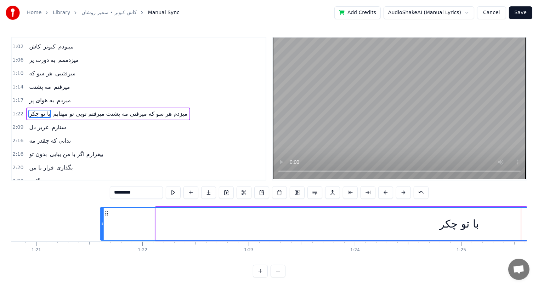
scroll to position [0, 8576]
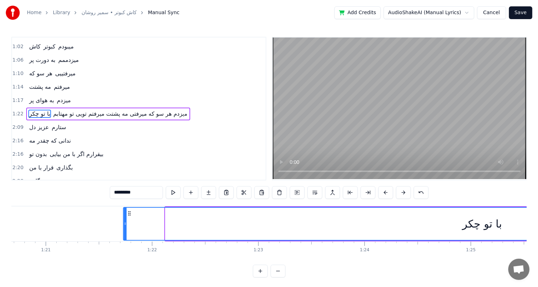
drag, startPoint x: 149, startPoint y: 211, endPoint x: 129, endPoint y: 213, distance: 20.0
click at [129, 213] on icon at bounding box center [129, 214] width 6 height 6
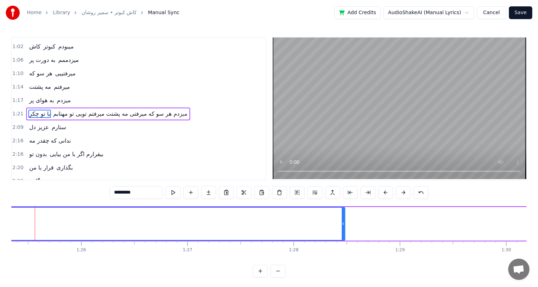
scroll to position [0, 9073]
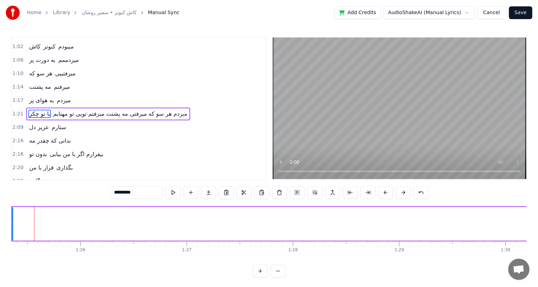
drag, startPoint x: 342, startPoint y: 221, endPoint x: 11, endPoint y: 225, distance: 331.7
click at [11, 225] on div "Home Library کاش کبوتر • سمیر روشان Manual Sync Add Credits AudioShakeAI (Manua…" at bounding box center [269, 139] width 538 height 278
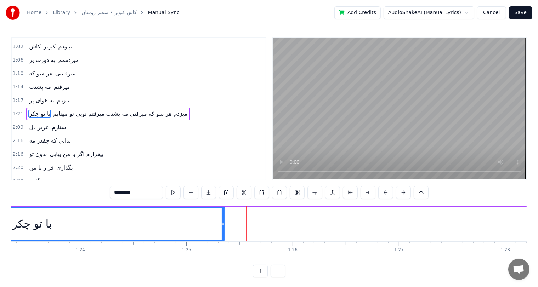
scroll to position [0, 8859]
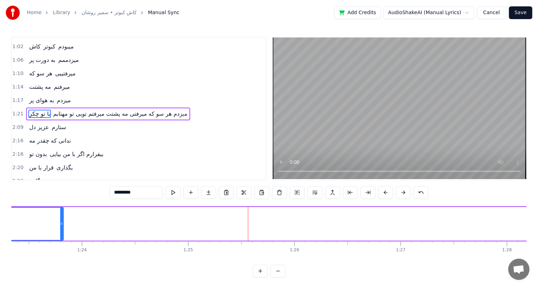
drag, startPoint x: 225, startPoint y: 223, endPoint x: 58, endPoint y: 237, distance: 167.5
click at [60, 237] on div at bounding box center [61, 224] width 3 height 32
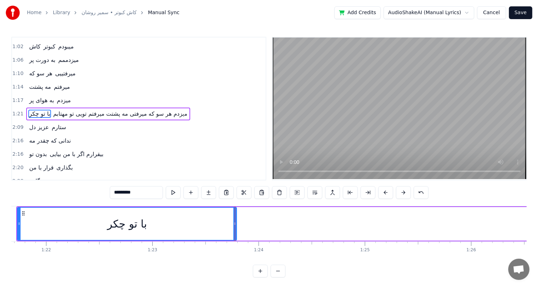
scroll to position [0, 8682]
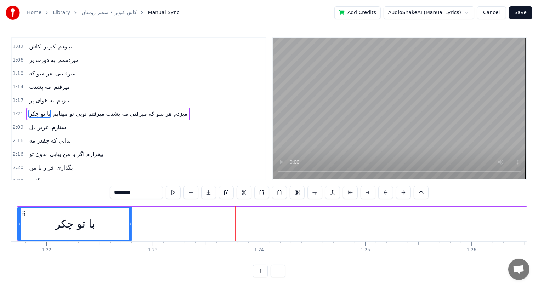
drag, startPoint x: 236, startPoint y: 224, endPoint x: 131, endPoint y: 227, distance: 104.9
click at [131, 227] on div at bounding box center [130, 224] width 3 height 32
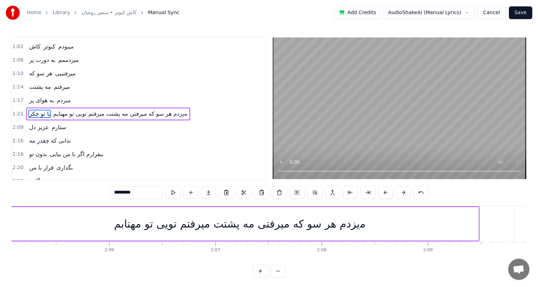
scroll to position [0, 13291]
click at [358, 224] on div "ﻣیزدم ﻫﺮ ﺳﻮ ﻛﻪ ﻣﻴﺮﻓﺘﻰ ﻣﻪ ﭘﺸﺘﺖ ﻣﻴﺮﻓﺘﻢ ﺗﻮﻳﻰ ﺗﻮ ﻣﻬﺘﺎﺑﻢ" at bounding box center [245, 224] width 252 height 16
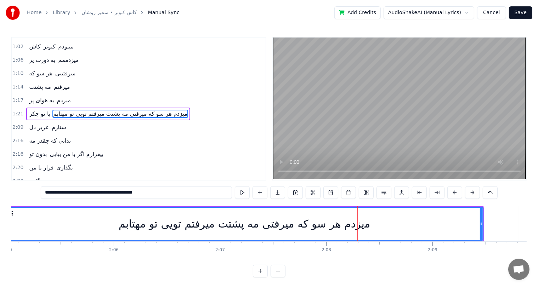
drag, startPoint x: 147, startPoint y: 193, endPoint x: 165, endPoint y: 196, distance: 18.6
click at [165, 196] on input "**********" at bounding box center [136, 192] width 191 height 13
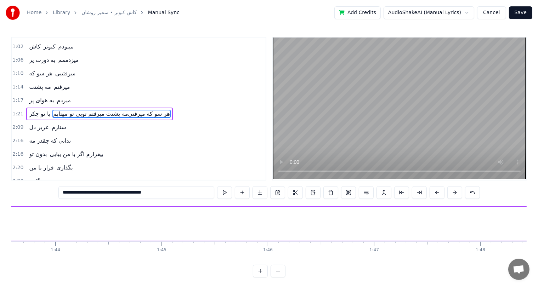
scroll to position [0, 10989]
click at [30, 111] on span "ﺑﺎ ﺗﻮ چکر" at bounding box center [39, 114] width 23 height 8
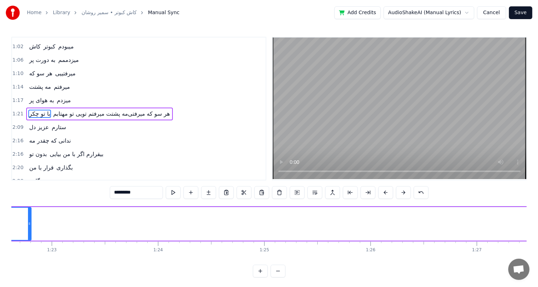
scroll to position [0, 8651]
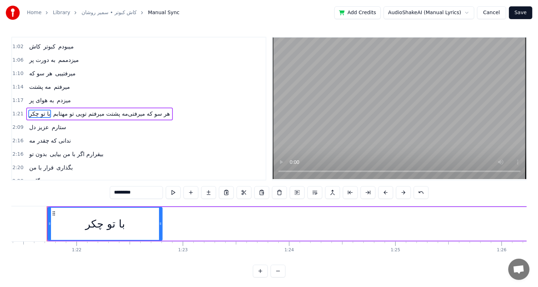
click at [104, 228] on div "ﺑﺎ ﺗﻮ چکر" at bounding box center [105, 224] width 40 height 16
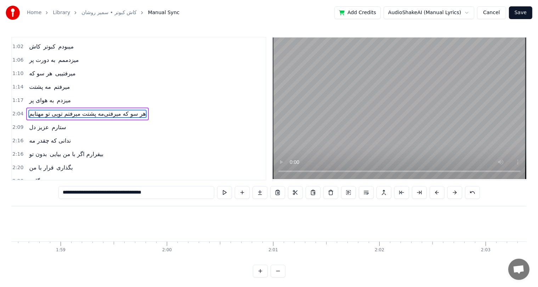
scroll to position [0, 12578]
click at [32, 96] on span "ﺑﻪ ﻫﻮای ﭘﺮ" at bounding box center [41, 100] width 26 height 8
type input "**********"
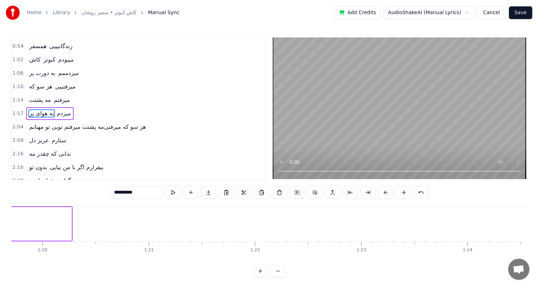
scroll to position [0, 8474]
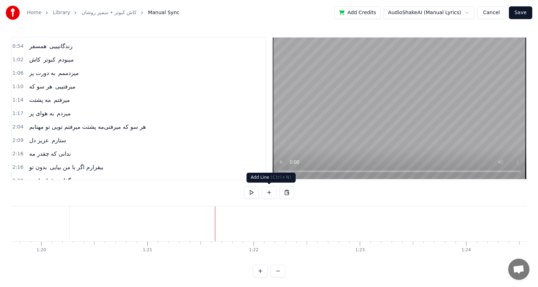
click at [271, 193] on button at bounding box center [269, 192] width 15 height 13
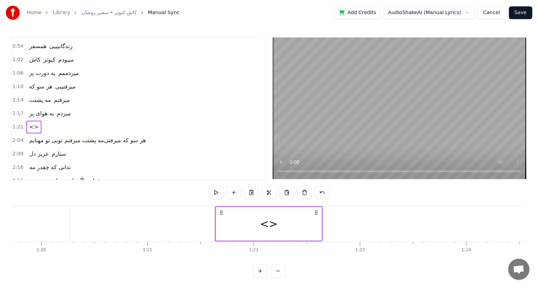
click at [269, 221] on div "<>" at bounding box center [269, 224] width 18 height 16
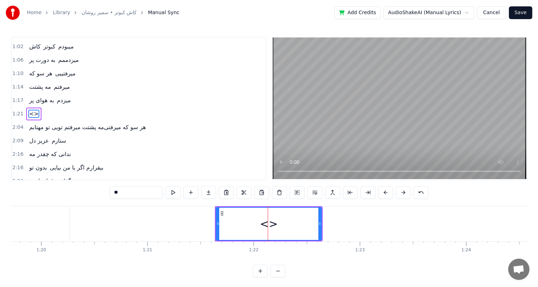
drag, startPoint x: 137, startPoint y: 195, endPoint x: 41, endPoint y: 201, distance: 95.5
click at [41, 201] on div "0:31 ﺗﻮ ﻋﺸﻖ و راز منییی 0:35 ﺗﻮ ﺳﻮز و ﺳﺎز منییی 0:39 ﺗﻮ ﺳﺮو ﻧﺎز منییی 0:42 ﺗﻮ ﺷ…" at bounding box center [269, 157] width 516 height 241
paste input "***"
type input "*********"
click at [194, 195] on button at bounding box center [191, 192] width 15 height 13
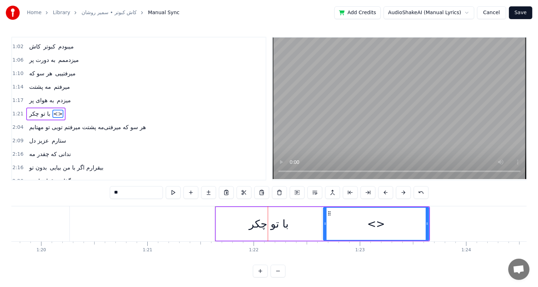
drag, startPoint x: 135, startPoint y: 196, endPoint x: 23, endPoint y: 200, distance: 112.8
click at [23, 200] on div "0:31 ﺗﻮ ﻋﺸﻖ و راز منییی 0:35 ﺗﻮ ﺳﻮز و ﺳﺎز منییی 0:39 ﺗﻮ ﺳﺮو ﻧﺎز منییی 0:42 ﺗﻮ ﺷ…" at bounding box center [269, 157] width 516 height 241
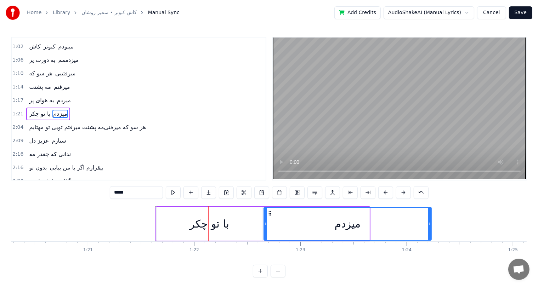
drag, startPoint x: 367, startPoint y: 222, endPoint x: 431, endPoint y: 222, distance: 63.8
click at [431, 222] on icon at bounding box center [429, 224] width 3 height 6
type input "*****"
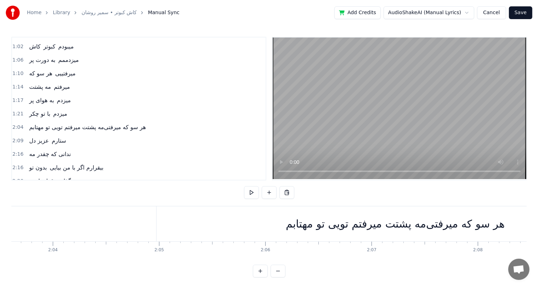
scroll to position [0, 13141]
click at [439, 224] on div "ﻫﺮ ﺳﻮ ﻛﻪ ﻣﻴﺮﻓﺘﻰﻣﻪ ﭘﺸﺘﺖ ﻣﻴﺮﻓﺘﻢ ﺗﻮﻳﻰ ﺗﻮ ﻣﻬﺘﺎﺑﻢ" at bounding box center [394, 224] width 219 height 16
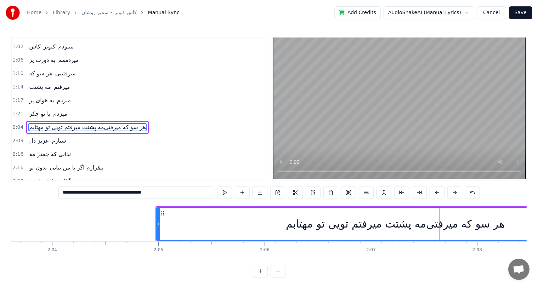
scroll to position [91, 0]
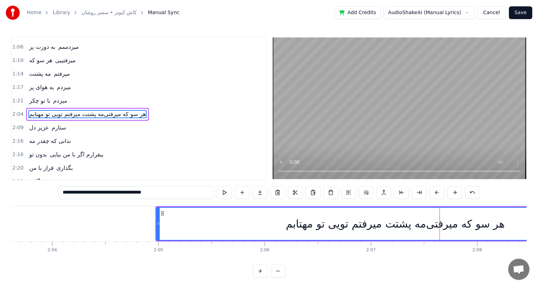
drag, startPoint x: 169, startPoint y: 192, endPoint x: 130, endPoint y: 195, distance: 39.1
click at [130, 195] on input "**********" at bounding box center [136, 192] width 156 height 13
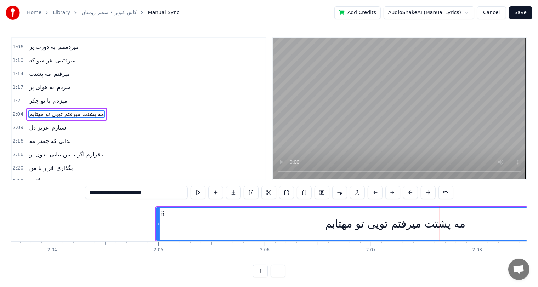
click at [55, 97] on span "میزدم" at bounding box center [59, 101] width 15 height 8
type input "*****"
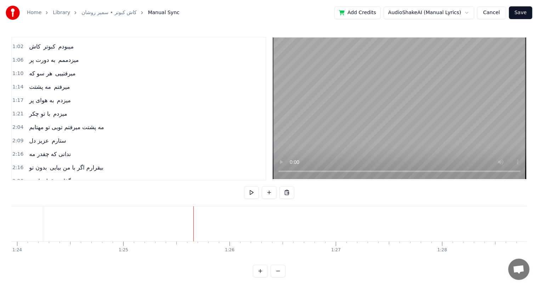
scroll to position [0, 8925]
click at [267, 193] on button at bounding box center [269, 192] width 15 height 13
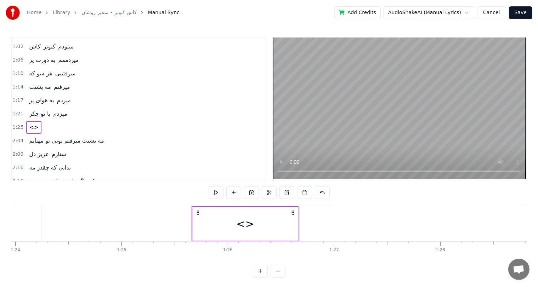
click at [230, 225] on div "<>" at bounding box center [246, 224] width 106 height 34
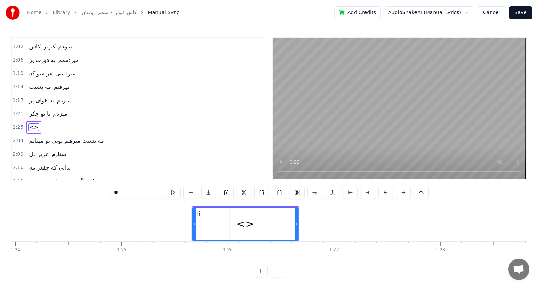
scroll to position [91, 0]
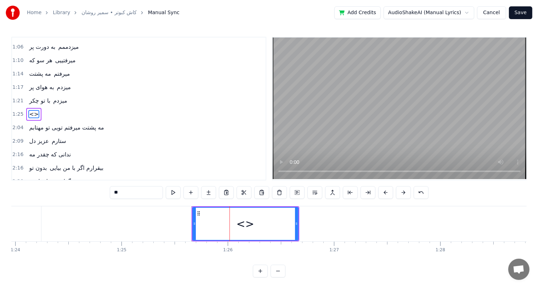
click at [148, 196] on input "**" at bounding box center [136, 192] width 53 height 13
paste input "**********"
drag, startPoint x: 131, startPoint y: 192, endPoint x: 114, endPoint y: 195, distance: 17.9
click at [114, 195] on input "**********" at bounding box center [136, 192] width 53 height 13
type input "********"
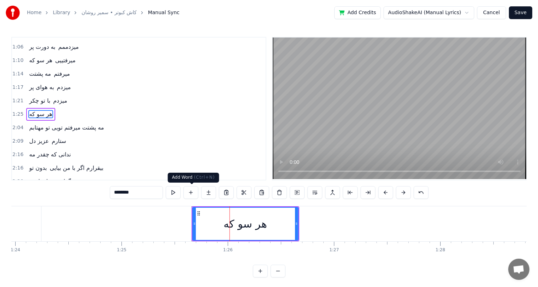
click at [191, 193] on button at bounding box center [191, 192] width 15 height 13
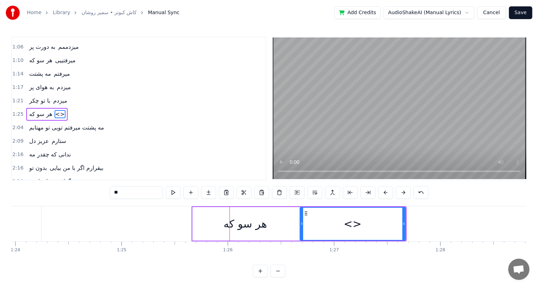
drag, startPoint x: 129, startPoint y: 198, endPoint x: 67, endPoint y: 196, distance: 62.1
click at [67, 196] on div "0:31 ﺗﻮ ﻋﺸﻖ و راز منییی 0:35 ﺗﻮ ﺳﻮز و ﺳﺎز منییی 0:39 ﺗﻮ ﺳﺮو ﻧﺎز منییی 0:42 ﺗﻮ ﺷ…" at bounding box center [269, 157] width 516 height 241
paste input "****"
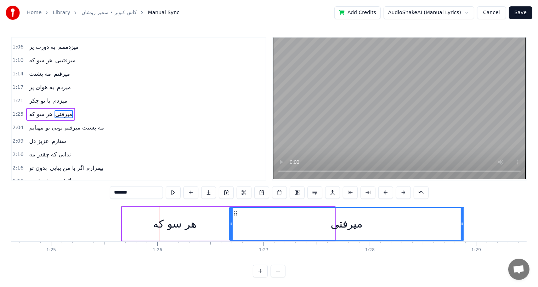
drag, startPoint x: 332, startPoint y: 226, endPoint x: 461, endPoint y: 219, distance: 129.2
click at [461, 219] on div at bounding box center [462, 224] width 3 height 32
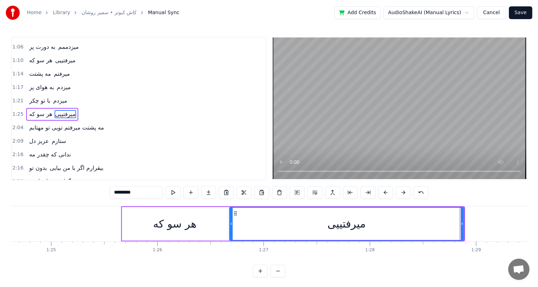
click at [150, 225] on div "ﻫﺮ ﺳﻮ ﻛﻪ" at bounding box center [175, 224] width 106 height 34
type input "********"
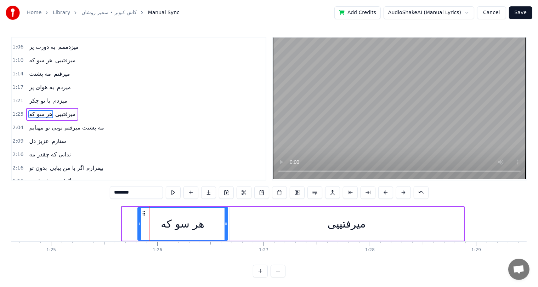
drag, startPoint x: 123, startPoint y: 224, endPoint x: 139, endPoint y: 226, distance: 15.7
click at [139, 226] on icon at bounding box center [139, 224] width 3 height 6
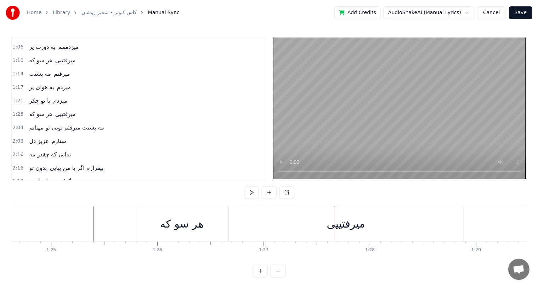
click at [351, 226] on div "ﻣﻴﺮفتییی" at bounding box center [346, 224] width 38 height 16
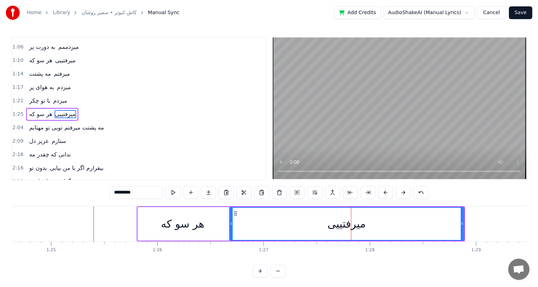
click at [145, 195] on input "********" at bounding box center [136, 192] width 53 height 13
click at [113, 195] on input "********" at bounding box center [136, 192] width 53 height 13
type input "********"
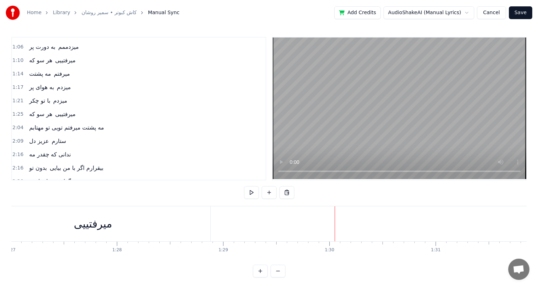
scroll to position [0, 9246]
click at [268, 192] on button at bounding box center [269, 192] width 15 height 13
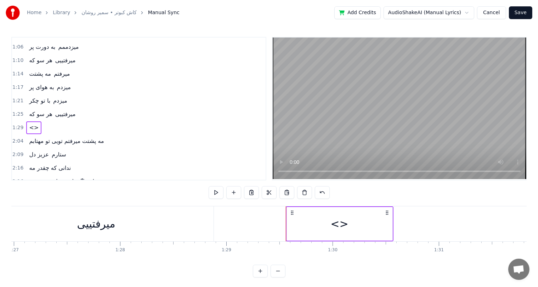
click at [334, 218] on div "<>" at bounding box center [340, 224] width 18 height 16
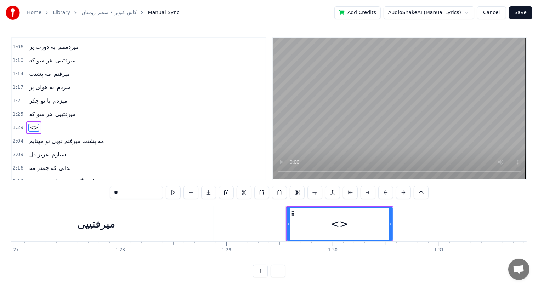
scroll to position [105, 0]
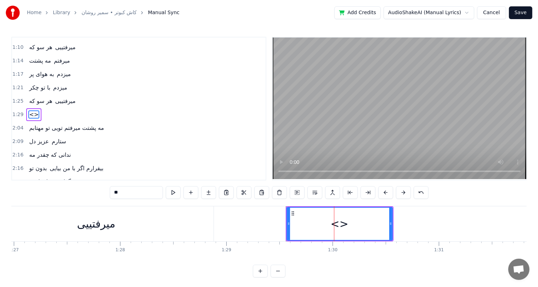
drag, startPoint x: 135, startPoint y: 192, endPoint x: 57, endPoint y: 204, distance: 79.6
click at [57, 204] on div "0:31 ﺗﻮ ﻋﺸﻖ و راز منییی 0:35 ﺗﻮ ﺳﻮز و ﺳﺎز منییی 0:39 ﺗﻮ ﺳﺮو ﻧﺎز منییی 0:42 ﺗﻮ ﺷ…" at bounding box center [269, 157] width 516 height 241
type input "*******"
click at [194, 192] on button at bounding box center [191, 192] width 15 height 13
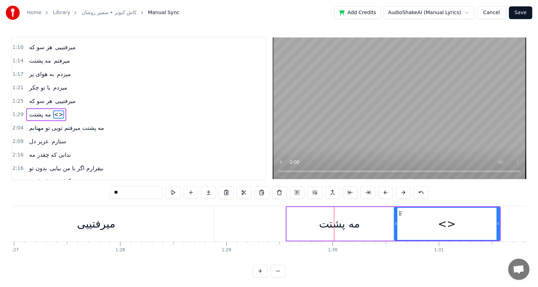
drag, startPoint x: 153, startPoint y: 196, endPoint x: 41, endPoint y: 198, distance: 112.3
click at [41, 198] on div "0:31 ﺗﻮ ﻋﺸﻖ و راز منییی 0:35 ﺗﻮ ﺳﻮز و ﺳﺎز منییی 0:39 ﺗﻮ ﺳﺮو ﻧﺎز منییی 0:42 ﺗﻮ ﺷ…" at bounding box center [269, 157] width 516 height 241
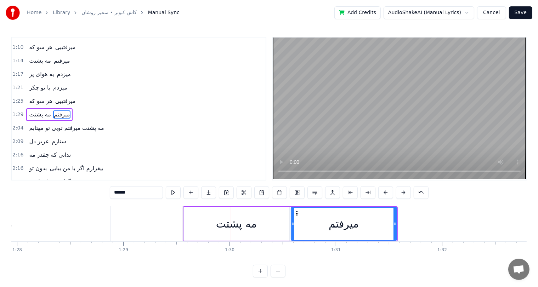
scroll to position [0, 9351]
click at [255, 219] on div "مه پشتت" at bounding box center [235, 224] width 106 height 34
type input "*******"
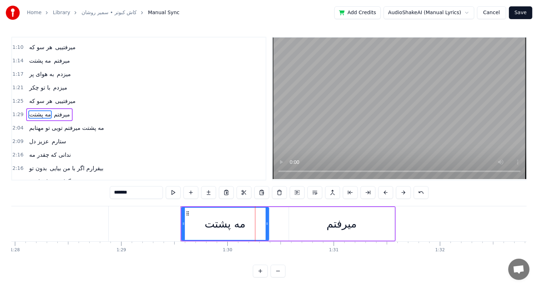
drag, startPoint x: 286, startPoint y: 222, endPoint x: 268, endPoint y: 224, distance: 18.5
click at [268, 224] on icon at bounding box center [267, 224] width 3 height 6
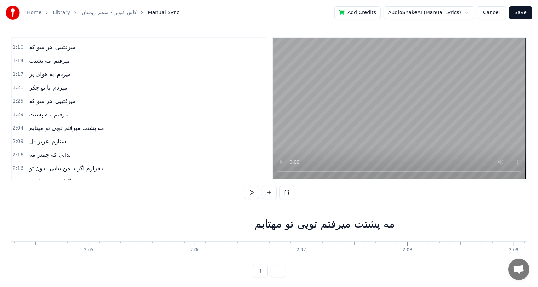
scroll to position [0, 13212]
click at [343, 223] on div "ﻣﻪ ﭘﺸﺘﺖ ﻣﻴﺮﻓﺘﻢ ﺗﻮﻳﻰ ﺗﻮ ﻣﻬﺘﺎﺑﻢ" at bounding box center [323, 224] width 140 height 16
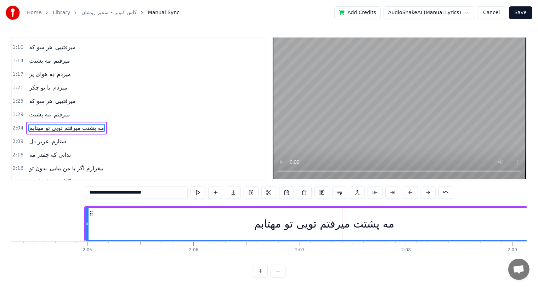
scroll to position [118, 0]
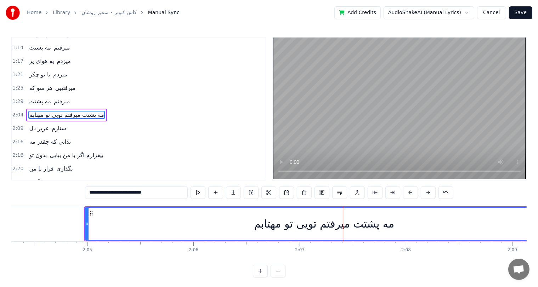
click at [307, 224] on div "ﻣﻪ ﭘﺸﺘﺖ ﻣﻴﺮﻓﺘﻢ ﺗﻮﻳﻰ ﺗﻮ ﻣﻬﺘﺎﺑﻢ" at bounding box center [324, 224] width 140 height 16
drag, startPoint x: 161, startPoint y: 191, endPoint x: 122, endPoint y: 193, distance: 39.4
click at [122, 193] on input "**********" at bounding box center [136, 192] width 103 height 13
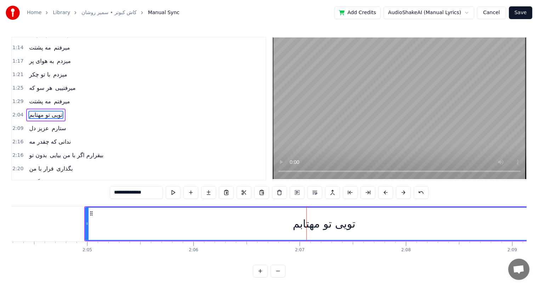
type input "**********"
click at [267, 221] on div "ﺗﻮﻳﻰ ﺗﻮ ﻣﻬﺘﺎﺑﻢ" at bounding box center [324, 224] width 477 height 32
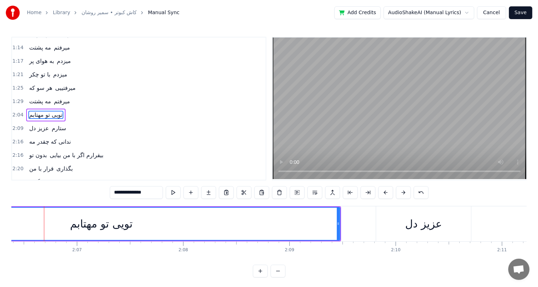
scroll to position [0, 13451]
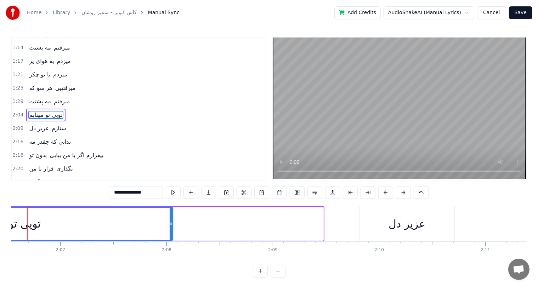
drag, startPoint x: 321, startPoint y: 225, endPoint x: 170, endPoint y: 227, distance: 150.6
click at [170, 227] on div at bounding box center [171, 224] width 3 height 32
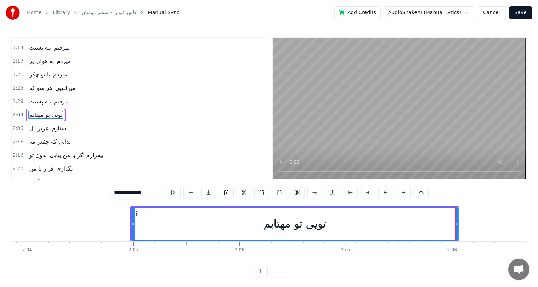
scroll to position [0, 13164]
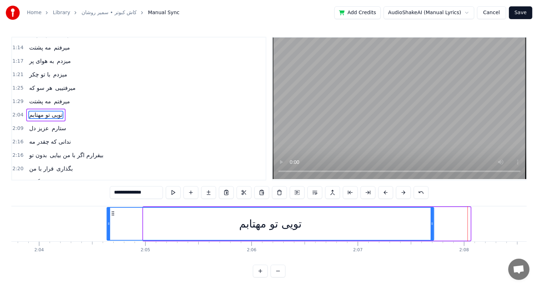
drag, startPoint x: 141, startPoint y: 212, endPoint x: 113, endPoint y: 216, distance: 27.7
click at [113, 216] on div "ﺗﻮﻳﻰ ﺗﻮ ﻣﻬﺘﺎﺑﻢ" at bounding box center [270, 224] width 326 height 32
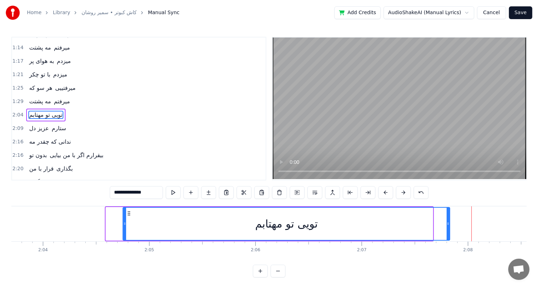
drag, startPoint x: 111, startPoint y: 212, endPoint x: 128, endPoint y: 211, distance: 17.0
click at [128, 211] on icon at bounding box center [129, 214] width 6 height 6
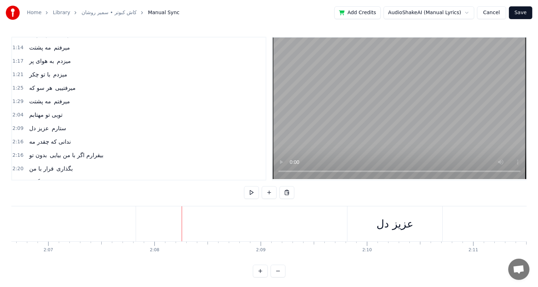
scroll to position [0, 13417]
click at [131, 225] on div "ﺗﻮﻳﻰ ﺗﻮ ﻣﻬﺘﺎﺑﻢ" at bounding box center [18, 224] width 327 height 35
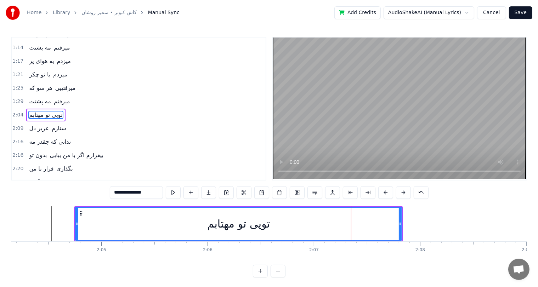
scroll to position [0, 13197]
drag, startPoint x: 137, startPoint y: 192, endPoint x: 117, endPoint y: 192, distance: 20.9
click at [117, 192] on input "**********" at bounding box center [136, 192] width 53 height 13
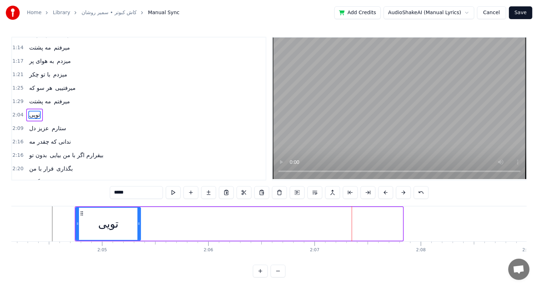
drag, startPoint x: 401, startPoint y: 226, endPoint x: 140, endPoint y: 230, distance: 261.2
click at [140, 230] on div at bounding box center [138, 224] width 3 height 32
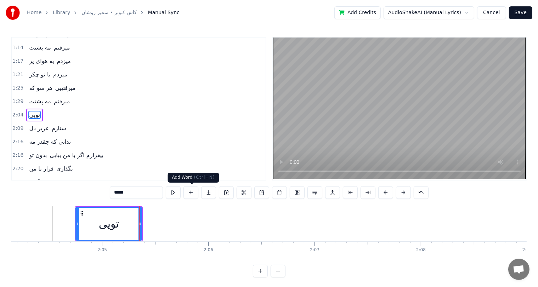
type input "****"
click at [189, 191] on button at bounding box center [191, 192] width 15 height 13
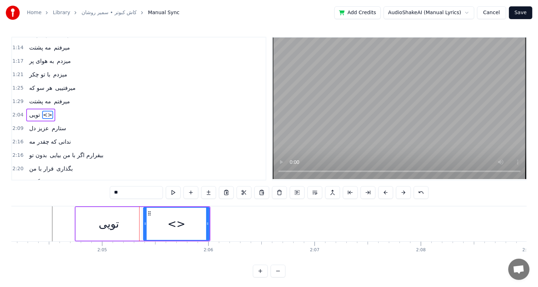
click at [149, 195] on input "**" at bounding box center [136, 192] width 53 height 13
paste input "*******"
drag, startPoint x: 131, startPoint y: 193, endPoint x: 117, endPoint y: 194, distance: 14.2
click at [117, 194] on input "*********" at bounding box center [136, 192] width 53 height 13
type input "**"
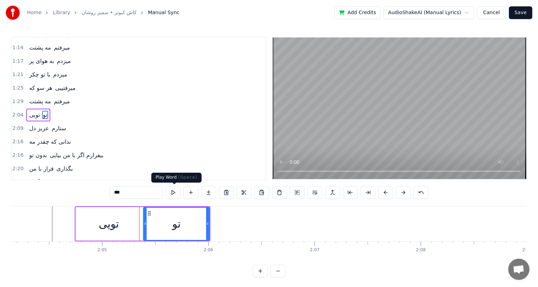
click at [171, 191] on button at bounding box center [173, 192] width 15 height 13
click at [190, 193] on button at bounding box center [191, 192] width 15 height 13
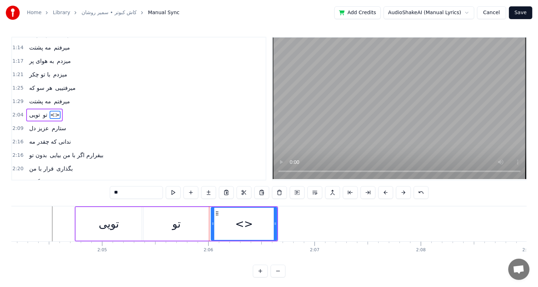
click at [135, 192] on input "**" at bounding box center [136, 192] width 53 height 13
paste input "****"
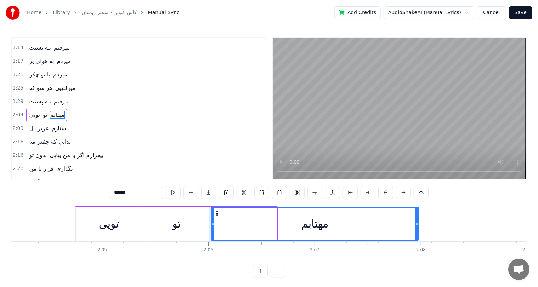
drag, startPoint x: 274, startPoint y: 220, endPoint x: 416, endPoint y: 220, distance: 141.7
click at [416, 220] on div at bounding box center [417, 224] width 3 height 32
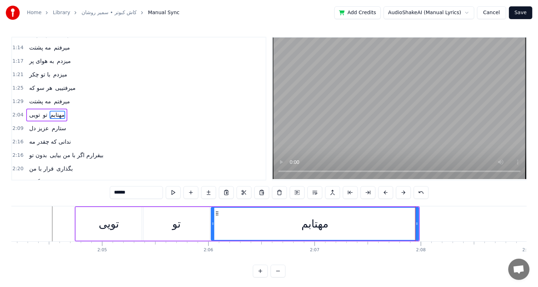
click at [116, 192] on input "******" at bounding box center [136, 192] width 53 height 13
type input "*"
type input "********"
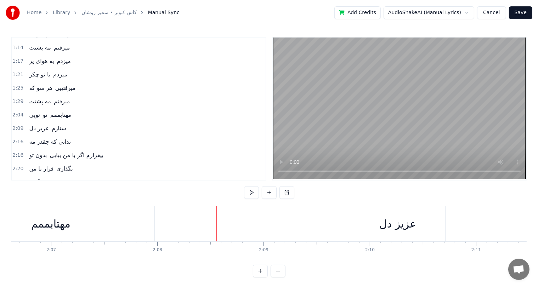
scroll to position [0, 13462]
click at [386, 224] on div "ﻋﺰﻳﺰ دل" at bounding box center [396, 224] width 37 height 16
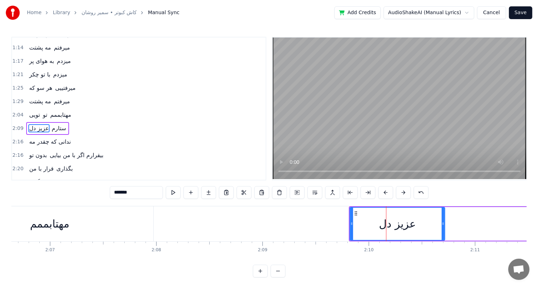
scroll to position [130, 0]
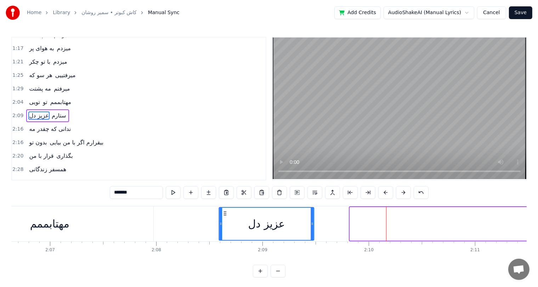
drag, startPoint x: 354, startPoint y: 213, endPoint x: 224, endPoint y: 219, distance: 130.9
click at [224, 219] on div "ﻋﺰﻳﺰ دل" at bounding box center [267, 224] width 94 height 32
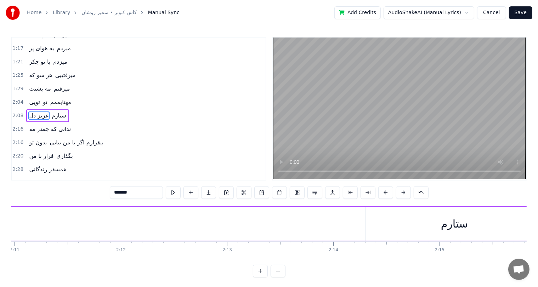
scroll to position [0, 13925]
click at [455, 223] on div "ﺳﺘﺎرم" at bounding box center [452, 224] width 27 height 16
type input "*****"
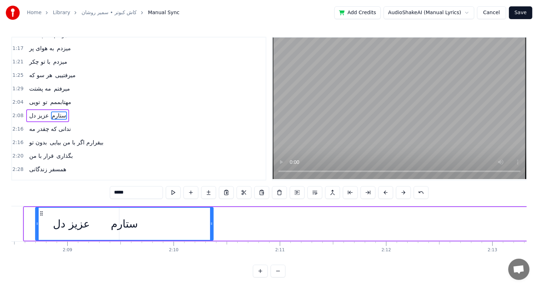
scroll to position [0, 13599]
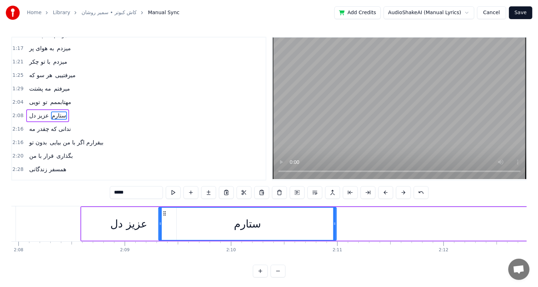
drag, startPoint x: 369, startPoint y: 211, endPoint x: 164, endPoint y: 221, distance: 205.0
click at [164, 221] on div "ﺳﺘﺎرم" at bounding box center [247, 224] width 177 height 32
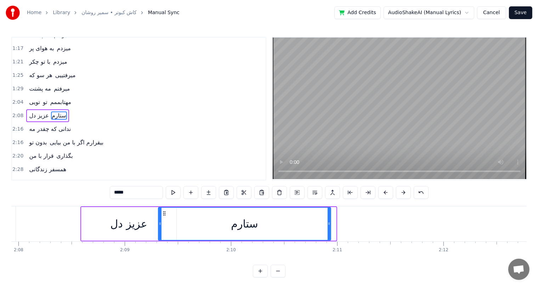
drag, startPoint x: 333, startPoint y: 223, endPoint x: 327, endPoint y: 218, distance: 7.3
click at [328, 218] on div at bounding box center [329, 224] width 3 height 32
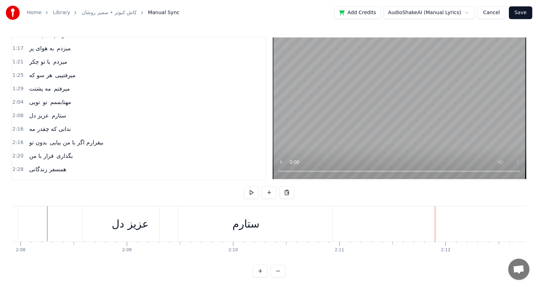
scroll to position [0, 13369]
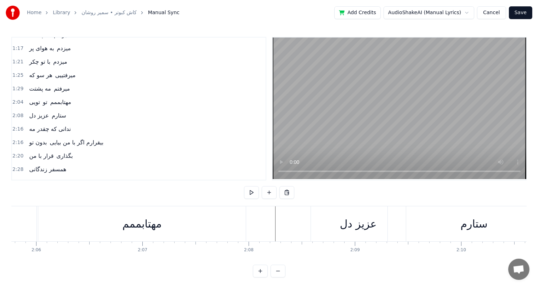
click at [135, 225] on div "مهتابممم" at bounding box center [142, 224] width 39 height 16
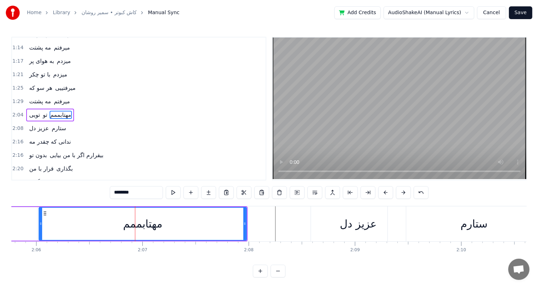
drag, startPoint x: 119, startPoint y: 193, endPoint x: 115, endPoint y: 194, distance: 4.3
click at [115, 194] on input "********" at bounding box center [136, 192] width 53 height 13
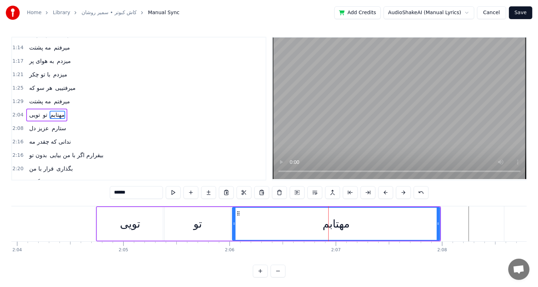
scroll to position [0, 13175]
type input "******"
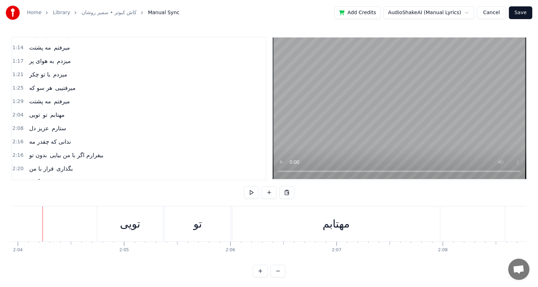
scroll to position [0, 13171]
click at [131, 225] on div "ﺗﻮﻳﻰ" at bounding box center [134, 224] width 20 height 16
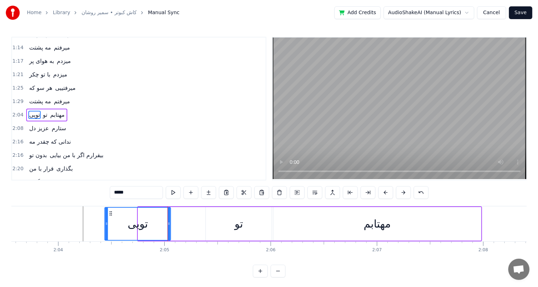
scroll to position [0, 13132]
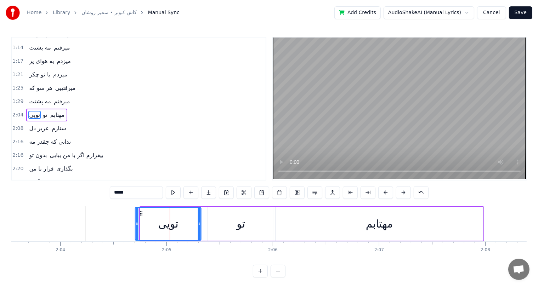
drag, startPoint x: 108, startPoint y: 211, endPoint x: 141, endPoint y: 214, distance: 33.1
click at [141, 214] on icon at bounding box center [142, 214] width 6 height 6
click at [172, 194] on button at bounding box center [173, 192] width 15 height 13
click at [234, 224] on div "ﺗﻮ" at bounding box center [241, 224] width 66 height 34
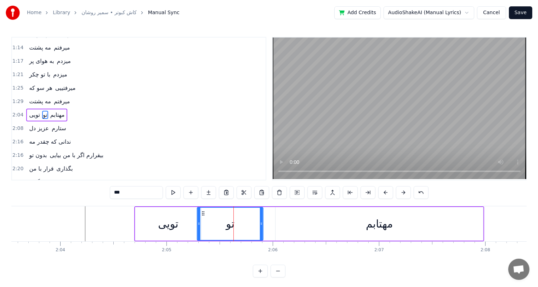
drag, startPoint x: 213, startPoint y: 213, endPoint x: 202, endPoint y: 213, distance: 10.6
click at [202, 213] on circle at bounding box center [202, 213] width 0 height 0
drag, startPoint x: 262, startPoint y: 226, endPoint x: 249, endPoint y: 227, distance: 12.4
click at [249, 227] on div at bounding box center [249, 224] width 3 height 32
click at [333, 221] on div "مهتابم" at bounding box center [380, 224] width 208 height 34
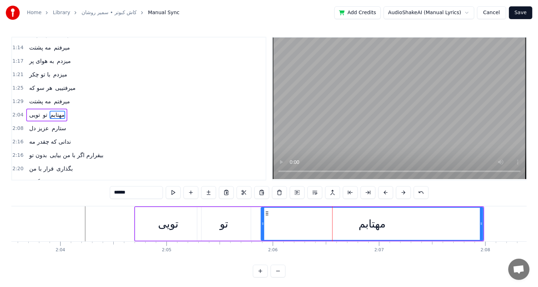
drag, startPoint x: 276, startPoint y: 218, endPoint x: 262, endPoint y: 218, distance: 14.5
click at [262, 218] on div at bounding box center [262, 224] width 3 height 32
click at [154, 219] on div "ﺗﻮﻳﻰ" at bounding box center [168, 224] width 66 height 34
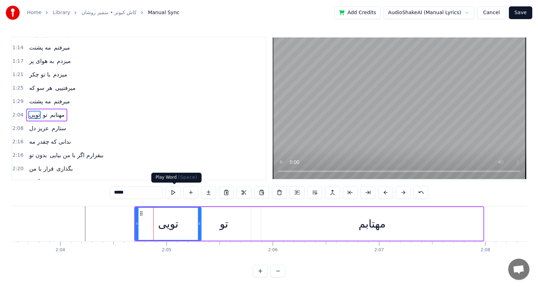
click at [171, 193] on button at bounding box center [173, 192] width 15 height 13
click at [224, 220] on div "ﺗﻮ" at bounding box center [224, 224] width 9 height 16
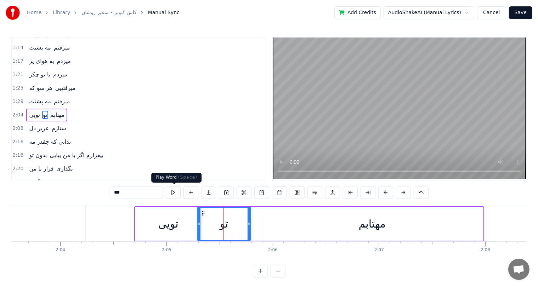
click at [173, 196] on button at bounding box center [173, 192] width 15 height 13
click at [216, 225] on div "ﺗﻮ" at bounding box center [224, 224] width 53 height 32
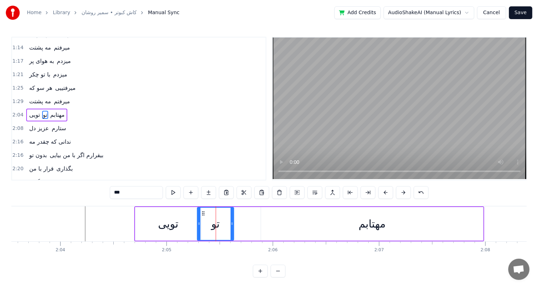
drag, startPoint x: 248, startPoint y: 226, endPoint x: 231, endPoint y: 226, distance: 17.0
click at [231, 226] on icon at bounding box center [232, 224] width 3 height 6
drag, startPoint x: 203, startPoint y: 213, endPoint x: 209, endPoint y: 214, distance: 6.0
click at [209, 214] on icon at bounding box center [210, 214] width 6 height 6
click at [293, 223] on div "مهتابم" at bounding box center [372, 224] width 222 height 34
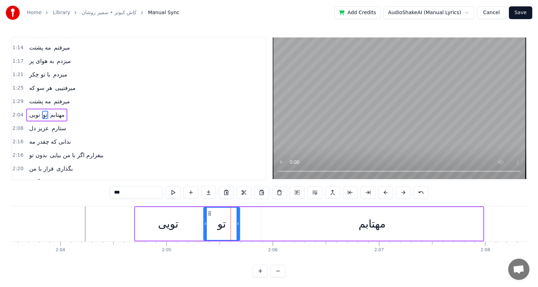
type input "******"
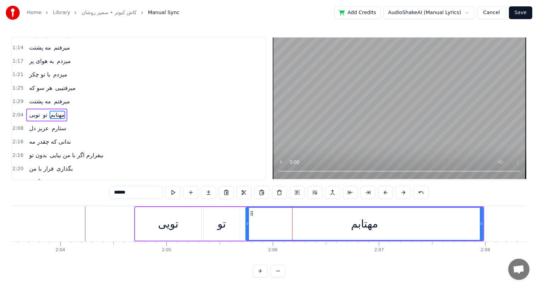
drag, startPoint x: 263, startPoint y: 218, endPoint x: 248, endPoint y: 219, distance: 15.3
click at [248, 219] on div at bounding box center [247, 224] width 3 height 32
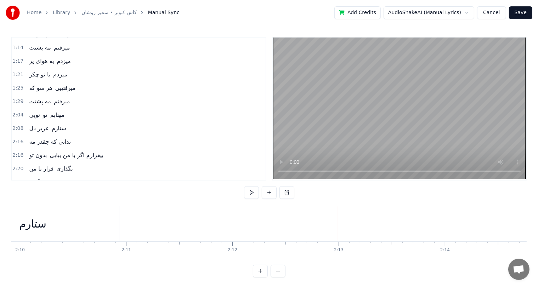
scroll to position [0, 13811]
click at [30, 138] on span "ﻧﺪاﻧﻰ ﻛﻪ ﭼﻘﺪر ﻣﻪ" at bounding box center [49, 142] width 43 height 8
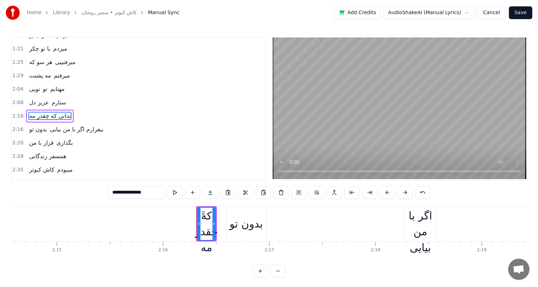
scroll to position [0, 14454]
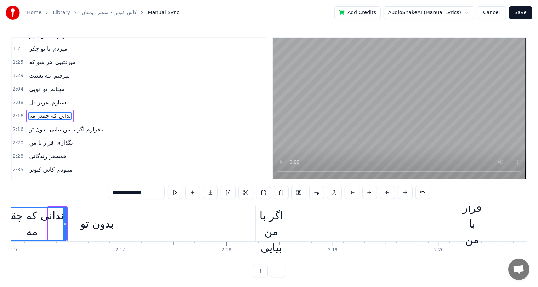
drag, startPoint x: 51, startPoint y: 214, endPoint x: 0, endPoint y: 223, distance: 51.3
click at [0, 223] on div "Home Library کاش کبوتر • سمیر روشان Manual Sync Add Credits AudioShakeAI (Manua…" at bounding box center [269, 139] width 538 height 278
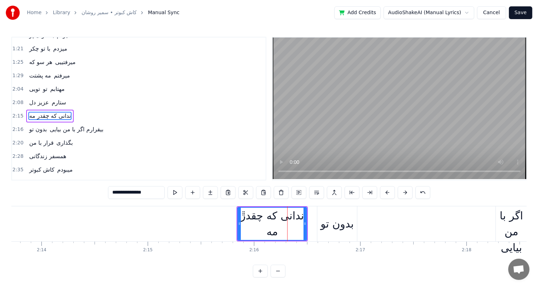
scroll to position [0, 14213]
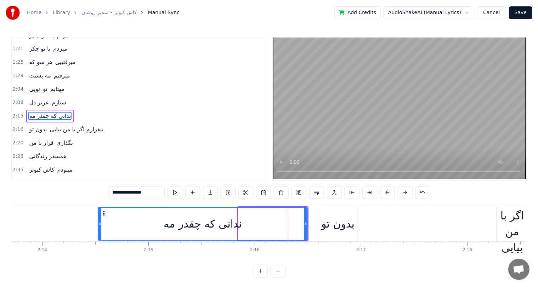
drag, startPoint x: 241, startPoint y: 224, endPoint x: 100, endPoint y: 227, distance: 140.7
click at [100, 227] on div at bounding box center [100, 224] width 3 height 32
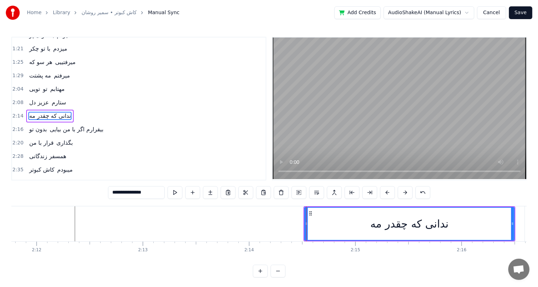
scroll to position [0, 13951]
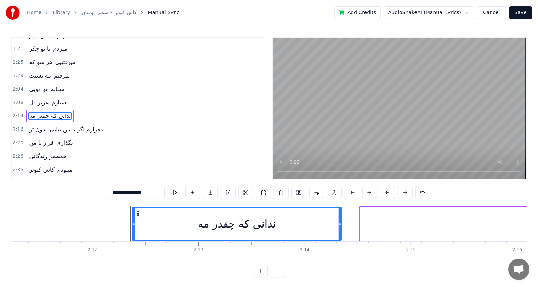
drag, startPoint x: 364, startPoint y: 213, endPoint x: 136, endPoint y: 214, distance: 228.2
click at [136, 214] on icon at bounding box center [138, 214] width 6 height 6
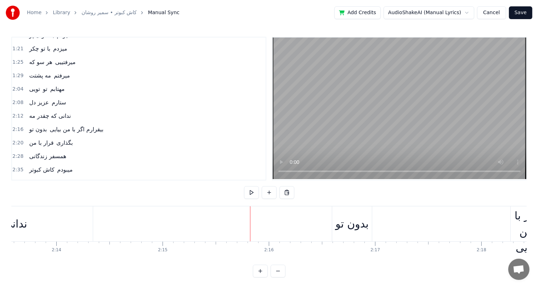
scroll to position [0, 14002]
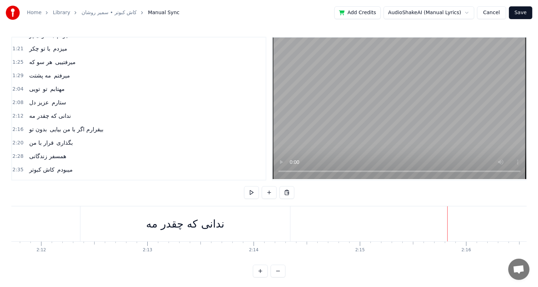
click at [169, 225] on div "ﻧﺪاﻧﻰ ﻛﻪ ﭼﻘﺪر ﻣﻪ" at bounding box center [185, 224] width 78 height 16
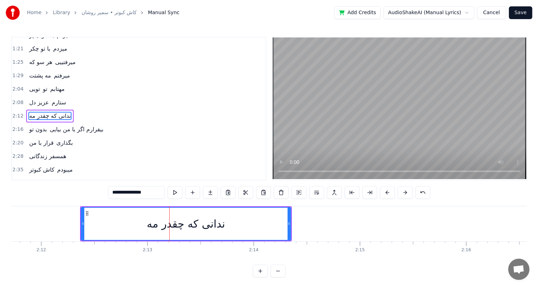
drag, startPoint x: 130, startPoint y: 193, endPoint x: 109, endPoint y: 193, distance: 20.6
click at [109, 193] on input "**********" at bounding box center [136, 192] width 57 height 13
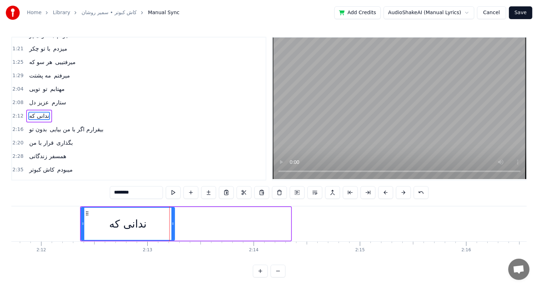
drag, startPoint x: 289, startPoint y: 218, endPoint x: 173, endPoint y: 219, distance: 116.2
click at [173, 219] on div at bounding box center [172, 224] width 3 height 32
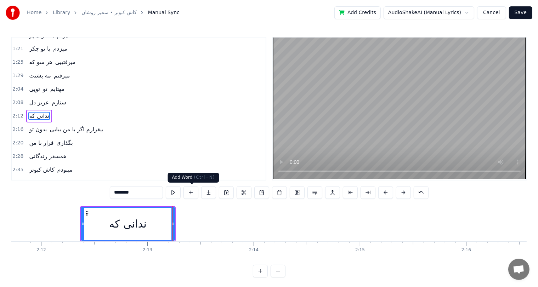
type input "********"
click at [191, 193] on button at bounding box center [191, 192] width 15 height 13
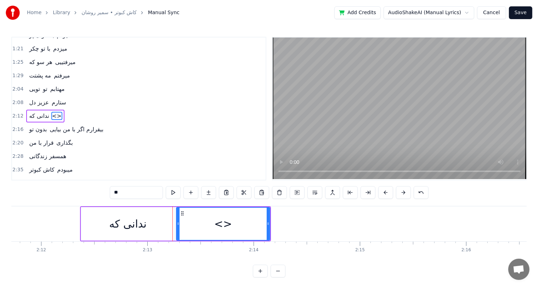
drag, startPoint x: 133, startPoint y: 193, endPoint x: 68, endPoint y: 203, distance: 65.5
click at [68, 203] on div "0:31 ﺗﻮ ﻋﺸﻖ و راز منییی 0:35 ﺗﻮ ﺳﻮز و ﺳﺎز منییی 0:39 ﺗﻮ ﺳﺮو ﻧﺎز منییی 0:42 ﺗﻮ ﺷ…" at bounding box center [269, 157] width 516 height 241
paste input "*****"
drag, startPoint x: 122, startPoint y: 194, endPoint x: 113, endPoint y: 194, distance: 8.9
click at [113, 194] on input "*******" at bounding box center [136, 192] width 53 height 13
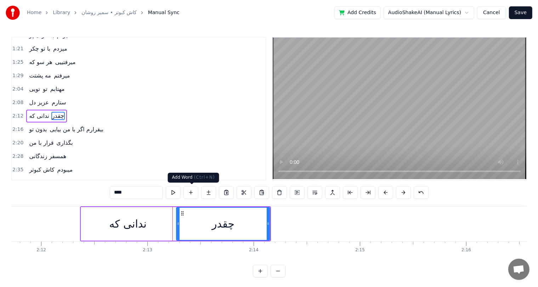
type input "****"
click at [192, 191] on button at bounding box center [191, 192] width 15 height 13
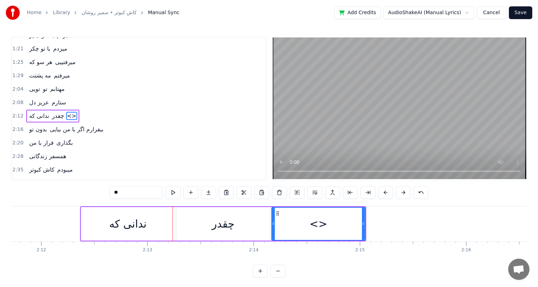
drag, startPoint x: 129, startPoint y: 194, endPoint x: 78, endPoint y: 197, distance: 51.1
click at [78, 197] on div "0:31 ﺗﻮ ﻋﺸﻖ و راز منییی 0:35 ﺗﻮ ﺳﻮز و ﺳﺎز منییی 0:39 ﺗﻮ ﺳﺮو ﻧﺎز منییی 0:42 ﺗﻮ ﺷ…" at bounding box center [269, 157] width 516 height 241
paste input "text"
click at [118, 192] on input "**" at bounding box center [136, 192] width 53 height 13
drag, startPoint x: 363, startPoint y: 222, endPoint x: 453, endPoint y: 220, distance: 89.7
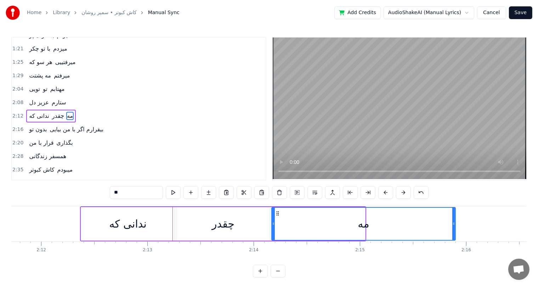
click at [453, 220] on div at bounding box center [453, 224] width 3 height 32
click at [215, 223] on div "ﭼﻘﺪر" at bounding box center [223, 224] width 23 height 16
type input "****"
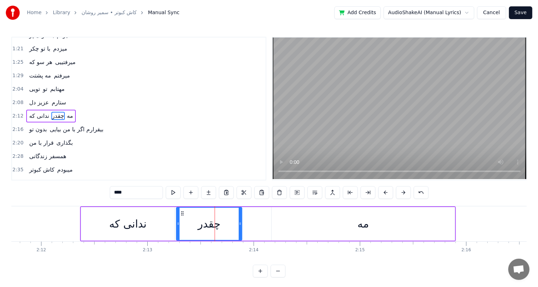
drag, startPoint x: 269, startPoint y: 223, endPoint x: 244, endPoint y: 223, distance: 25.2
click at [242, 223] on icon at bounding box center [240, 224] width 3 height 6
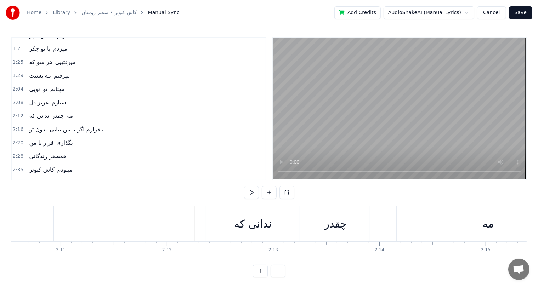
scroll to position [0, 13866]
click at [339, 219] on div "ﭼﻘﺪر" at bounding box center [346, 224] width 23 height 16
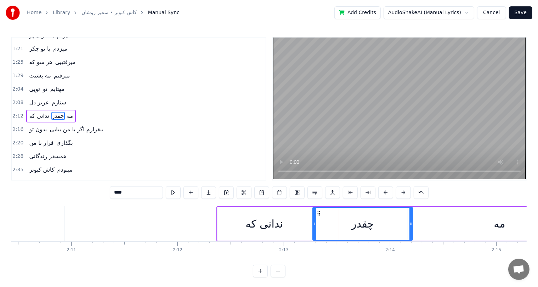
drag, startPoint x: 379, startPoint y: 226, endPoint x: 411, endPoint y: 222, distance: 31.8
click at [411, 222] on icon at bounding box center [411, 224] width 3 height 6
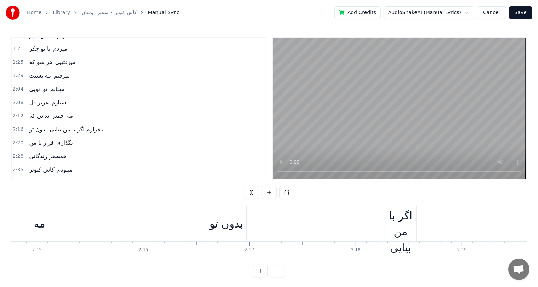
scroll to position [0, 14325]
click at [224, 224] on div "ﺑﺪون ﺗﻮ" at bounding box center [226, 224] width 33 height 16
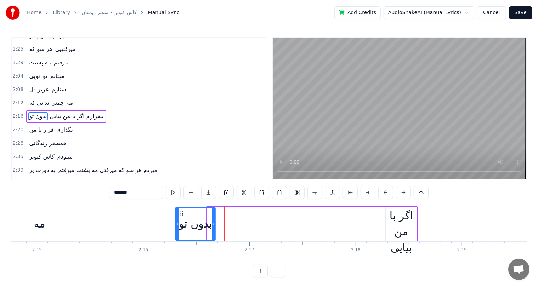
drag, startPoint x: 213, startPoint y: 213, endPoint x: 181, endPoint y: 214, distance: 31.9
click at [181, 214] on icon at bounding box center [182, 214] width 6 height 6
drag, startPoint x: 213, startPoint y: 223, endPoint x: 231, endPoint y: 223, distance: 18.4
click at [231, 223] on icon at bounding box center [231, 224] width 3 height 6
click at [403, 232] on div "ﺑﻴﻘﺮارم اﮔﺮ ﺑﺎ ﻣﻦ ﺑﻴﺎﻳﻰ" at bounding box center [402, 224] width 32 height 64
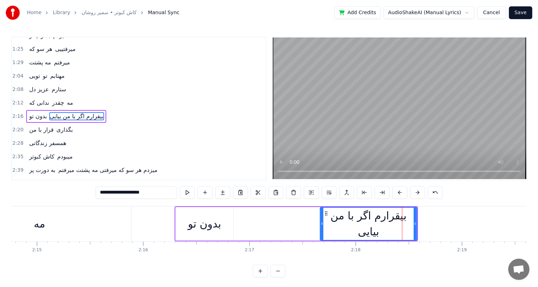
drag, startPoint x: 386, startPoint y: 223, endPoint x: 321, endPoint y: 225, distance: 65.6
click at [321, 225] on icon at bounding box center [322, 224] width 3 height 6
drag, startPoint x: 146, startPoint y: 193, endPoint x: 130, endPoint y: 194, distance: 15.7
click at [130, 194] on input "**********" at bounding box center [136, 192] width 81 height 13
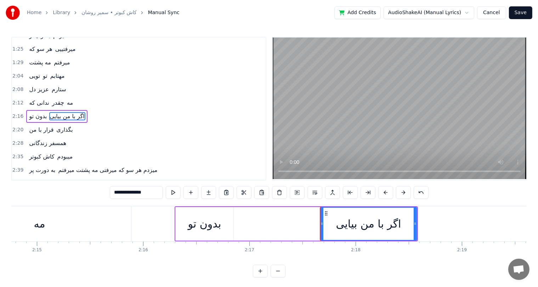
type input "**********"
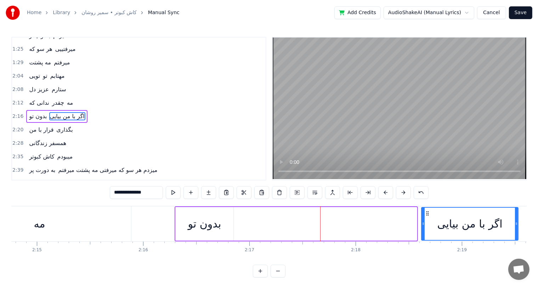
drag, startPoint x: 326, startPoint y: 213, endPoint x: 427, endPoint y: 216, distance: 101.4
click at [427, 216] on div "اﮔﺮ ﺑﺎ ﻣﻦ ﺑﻴﺎﻳﻰ" at bounding box center [470, 224] width 96 height 32
click at [250, 224] on div "ﺑﺪون ﺗﻮ اﮔﺮ ﺑﺎ ﻣﻦ ﺑﻴﺎﻳﻰ" at bounding box center [347, 224] width 345 height 35
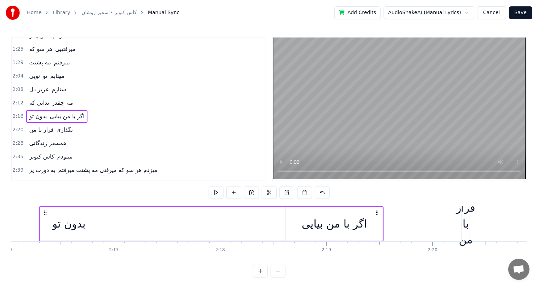
scroll to position [0, 14461]
click at [328, 225] on div "اﮔﺮ ﺑﺎ ﻣﻦ ﺑﻴﺎﻳﻰ" at bounding box center [334, 224] width 65 height 16
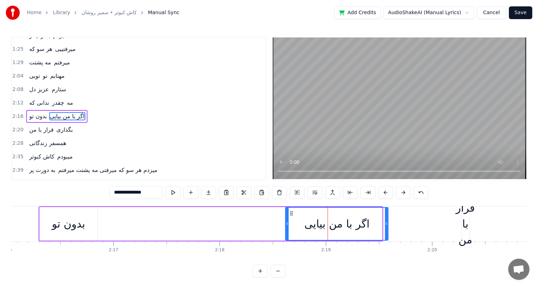
drag, startPoint x: 380, startPoint y: 226, endPoint x: 386, endPoint y: 220, distance: 8.3
click at [386, 220] on div at bounding box center [386, 224] width 3 height 32
click at [64, 223] on div "ﺑﺪون ﺗﻮ" at bounding box center [68, 224] width 33 height 16
type input "*******"
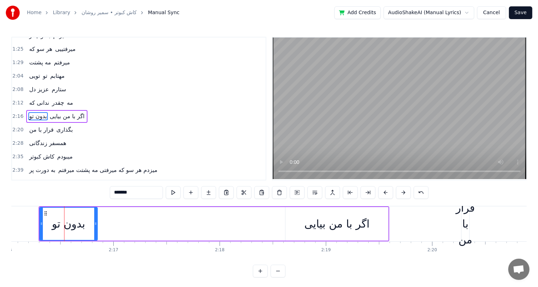
click at [190, 193] on button at bounding box center [191, 192] width 15 height 13
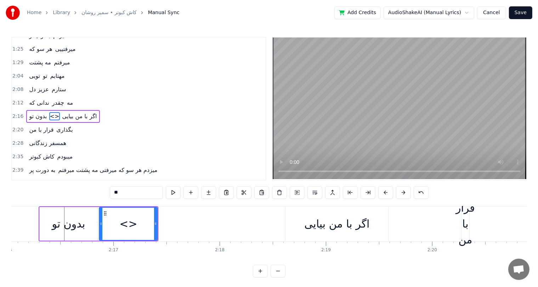
drag, startPoint x: 130, startPoint y: 193, endPoint x: 96, endPoint y: 196, distance: 33.5
click at [96, 196] on div "0:31 ﺗﻮ ﻋﺸﻖ و راز منییی 0:35 ﺗﻮ ﺳﻮز و ﺳﺎز منییی 0:39 ﺗﻮ ﺳﺮو ﻧﺎز منییی 0:42 ﺗﻮ ﺷ…" at bounding box center [269, 157] width 516 height 241
paste input "*****"
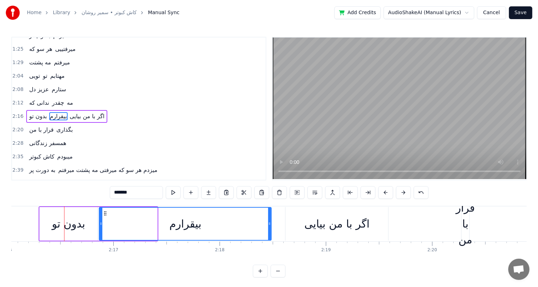
drag, startPoint x: 154, startPoint y: 224, endPoint x: 268, endPoint y: 218, distance: 114.2
click at [268, 218] on div at bounding box center [269, 224] width 3 height 32
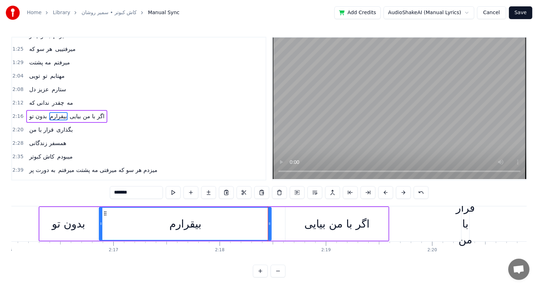
click at [335, 231] on div "اﮔﺮ ﺑﺎ ﻣﻦ ﺑﻴﺎﻳﻰ" at bounding box center [336, 224] width 65 height 16
type input "**********"
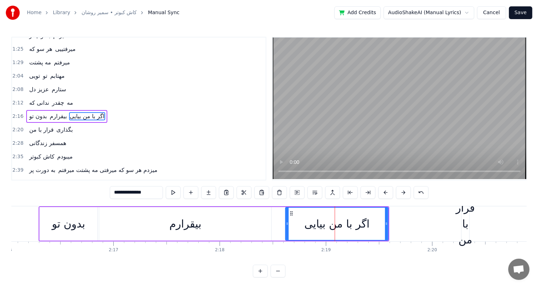
drag, startPoint x: 150, startPoint y: 194, endPoint x: 96, endPoint y: 193, distance: 54.2
click at [96, 193] on div "0:31 ﺗﻮ ﻋﺸﻖ و راز منییی 0:35 ﺗﻮ ﺳﻮز و ﺳﺎز منییی 0:39 ﺗﻮ ﺳﺮو ﻧﺎز منییی 0:42 ﺗﻮ ﺷ…" at bounding box center [269, 157] width 516 height 241
click at [348, 223] on div at bounding box center [337, 224] width 102 height 32
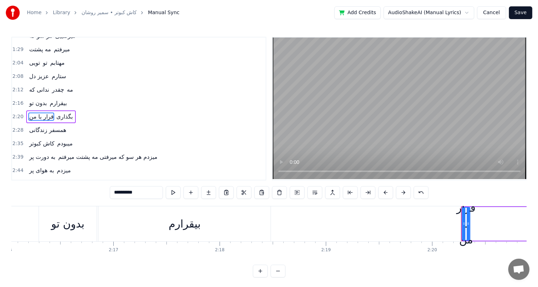
click at [189, 230] on div "ﺑﻴﻘﺮارم" at bounding box center [185, 224] width 32 height 16
type input "*******"
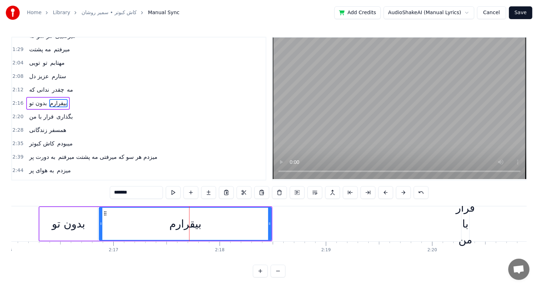
scroll to position [157, 0]
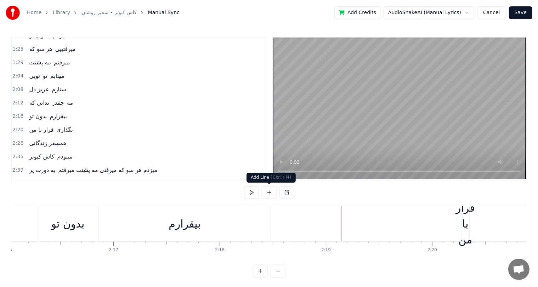
click at [269, 196] on button at bounding box center [269, 192] width 15 height 13
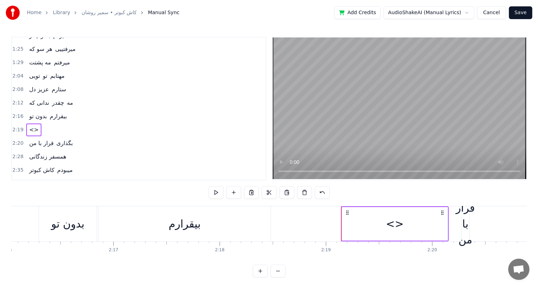
click at [393, 227] on div "<>" at bounding box center [395, 224] width 18 height 16
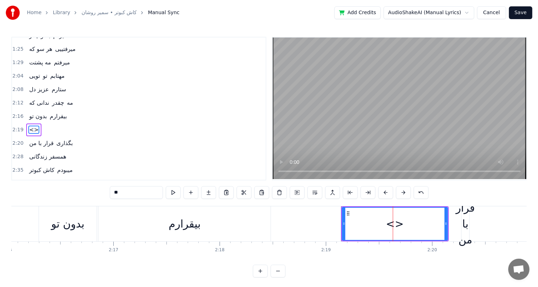
scroll to position [170, 0]
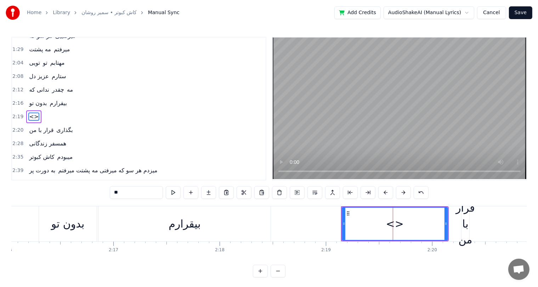
click at [138, 196] on input "**" at bounding box center [136, 192] width 53 height 13
paste input "**********"
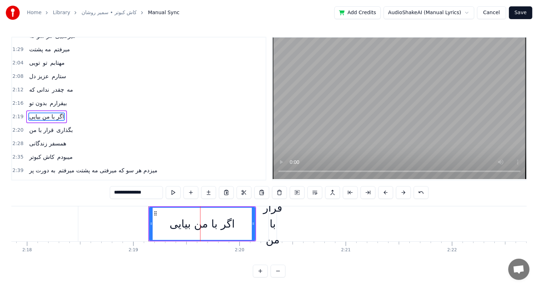
scroll to position [0, 14660]
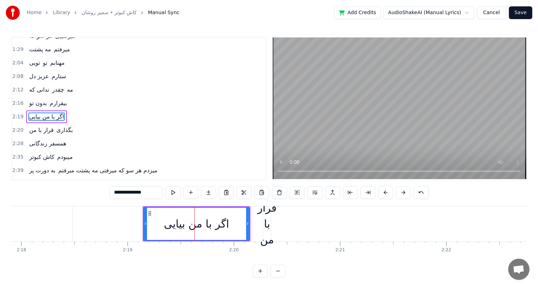
click at [268, 218] on div "ﻗﺮار ﺑﺎ ﻣﻦ" at bounding box center [267, 224] width 19 height 48
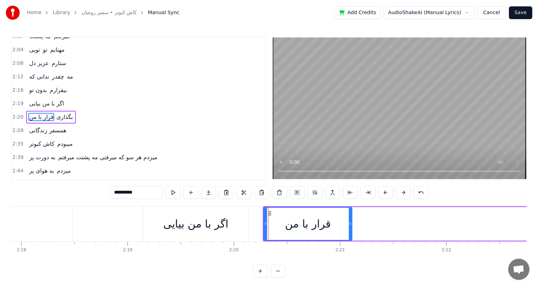
drag, startPoint x: 269, startPoint y: 221, endPoint x: 349, endPoint y: 216, distance: 80.6
click at [349, 216] on div at bounding box center [350, 224] width 3 height 32
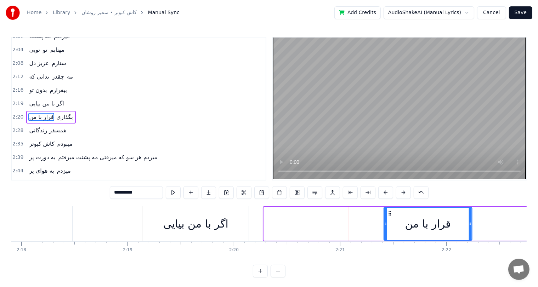
drag, startPoint x: 269, startPoint y: 212, endPoint x: 390, endPoint y: 215, distance: 120.5
click at [390, 215] on icon at bounding box center [390, 214] width 6 height 6
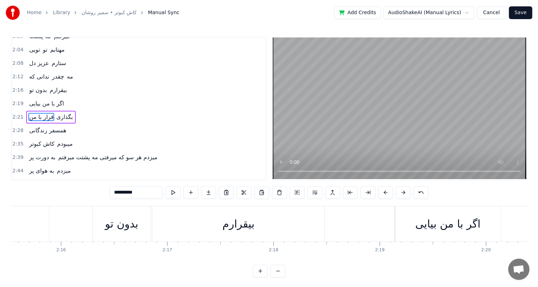
scroll to position [0, 14321]
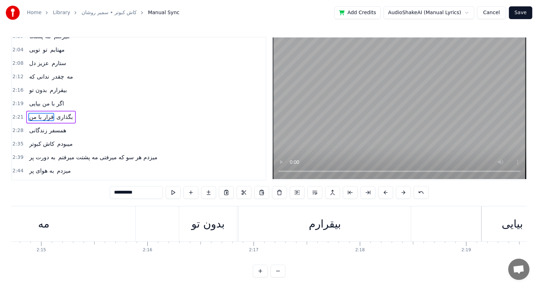
click at [122, 227] on div "ﻣﻪ" at bounding box center [43, 224] width 183 height 35
type input "**"
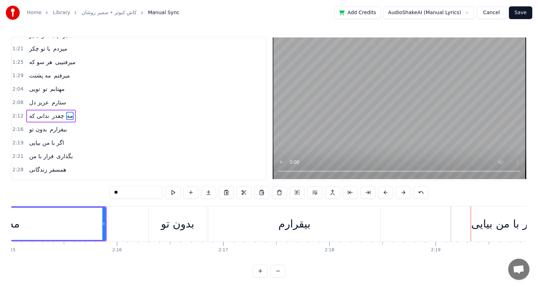
scroll to position [0, 14351]
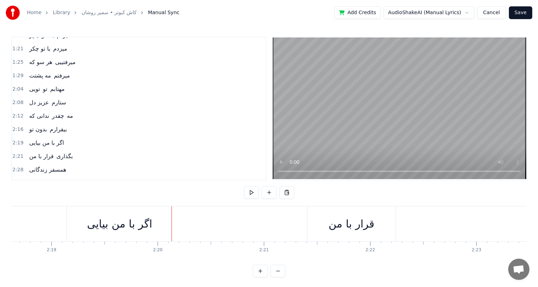
scroll to position [0, 14811]
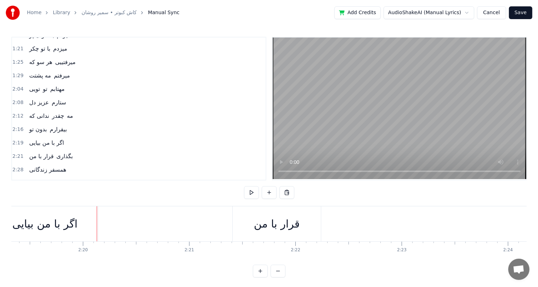
click at [50, 229] on div "اﮔﺮ ﺑﺎ ﻣﻦ ﺑﻴﺎﻳﻰ" at bounding box center [44, 224] width 65 height 16
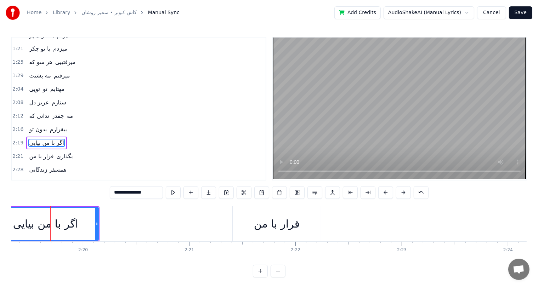
scroll to position [170, 0]
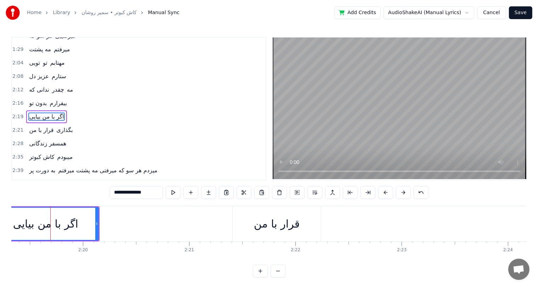
click at [283, 224] on div "ﻗﺮار ﺑﺎ ﻣﻦ" at bounding box center [277, 224] width 46 height 16
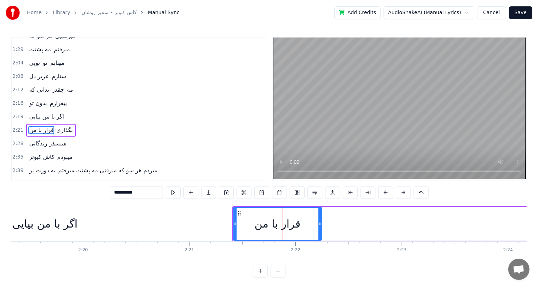
scroll to position [183, 0]
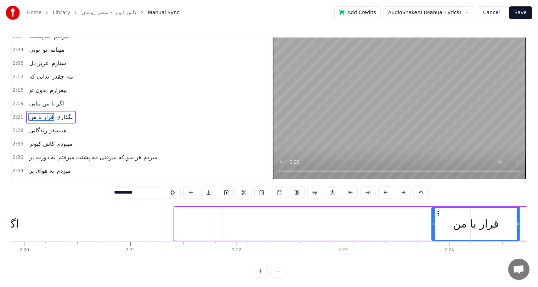
drag, startPoint x: 238, startPoint y: 211, endPoint x: 436, endPoint y: 205, distance: 197.8
click at [436, 205] on div "0:31 ﺗﻮ ﻋﺸﻖ و راز منییی 0:35 ﺗﻮ ﺳﻮز و ﺳﺎز منییی 0:39 ﺗﻮ ﺳﺮو ﻧﺎز منییی 0:42 ﺗﻮ ﺷ…" at bounding box center [269, 157] width 516 height 241
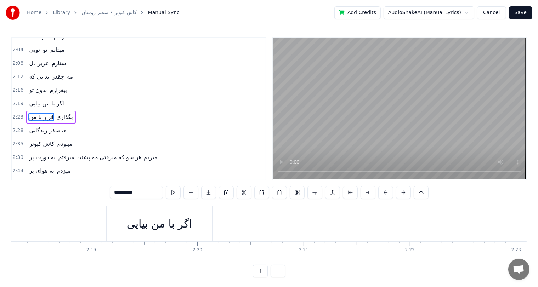
scroll to position [0, 14669]
click at [180, 228] on div "اﮔﺮ ﺑﺎ ﻣﻦ ﺑﻴﺎﻳﻰ" at bounding box center [185, 224] width 65 height 16
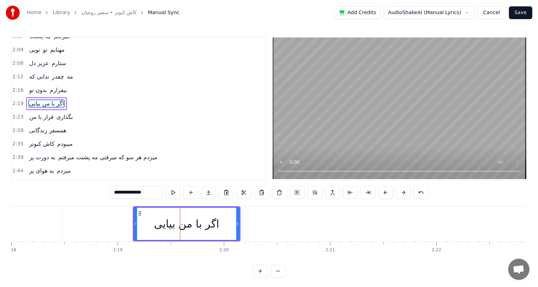
scroll to position [170, 0]
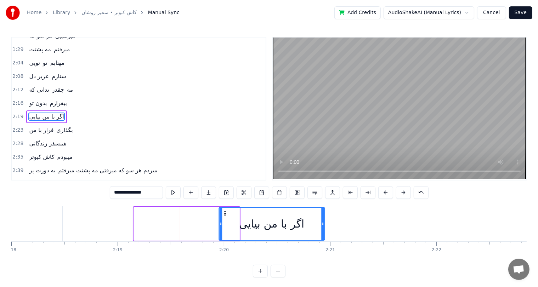
drag, startPoint x: 140, startPoint y: 210, endPoint x: 225, endPoint y: 214, distance: 85.5
click at [225, 214] on icon at bounding box center [226, 214] width 6 height 6
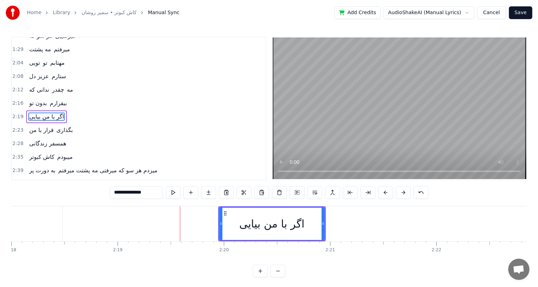
drag, startPoint x: 133, startPoint y: 193, endPoint x: 105, endPoint y: 197, distance: 28.7
click at [105, 197] on div "0:31 ﺗﻮ ﻋﺸﻖ و راز منییی 0:35 ﺗﻮ ﺳﻮز و ﺳﺎز منییی 0:39 ﺗﻮ ﺳﺮو ﻧﺎز منییی 0:42 ﺗﻮ ﺷ…" at bounding box center [269, 157] width 516 height 241
type input "******"
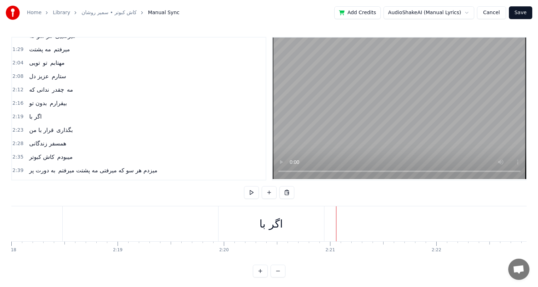
click at [275, 222] on div "اﮔﺮ ﺑﺎ" at bounding box center [270, 224] width 23 height 16
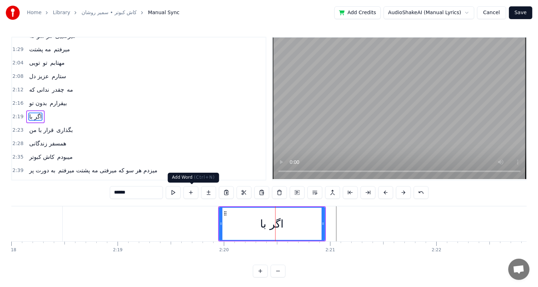
click at [191, 192] on button at bounding box center [191, 192] width 15 height 13
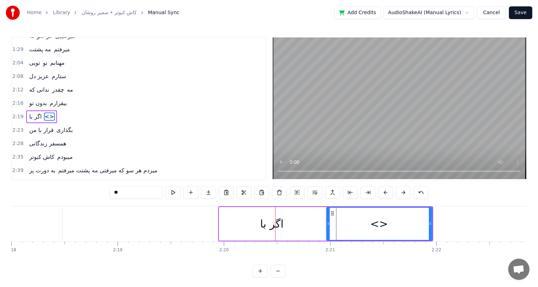
drag, startPoint x: 139, startPoint y: 193, endPoint x: 68, endPoint y: 195, distance: 70.9
click at [68, 195] on div "0:31 ﺗﻮ ﻋﺸﻖ و راز منییی 0:35 ﺗﻮ ﺳﻮز و ﺳﺎز منییی 0:39 ﺗﻮ ﺳﺮو ﻧﺎز منییی 0:42 ﺗﻮ ﺷ…" at bounding box center [269, 157] width 516 height 241
paste input "******"
type input "********"
click at [384, 224] on div "ﻣﻦ ﺑﻴﺎﻳﻰ" at bounding box center [379, 224] width 38 height 16
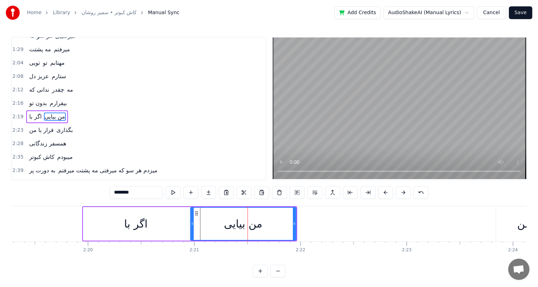
scroll to position [0, 14807]
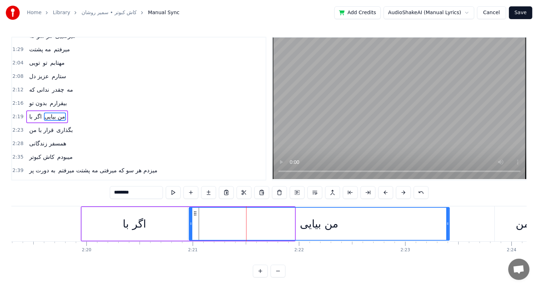
drag, startPoint x: 292, startPoint y: 223, endPoint x: 446, endPoint y: 218, distance: 154.6
click at [446, 218] on div at bounding box center [447, 224] width 3 height 32
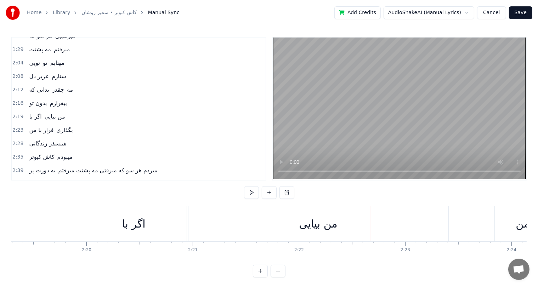
click at [325, 235] on div "ﻣﻦ ﺑﻴﺎﻳﻰ" at bounding box center [322, 224] width 260 height 35
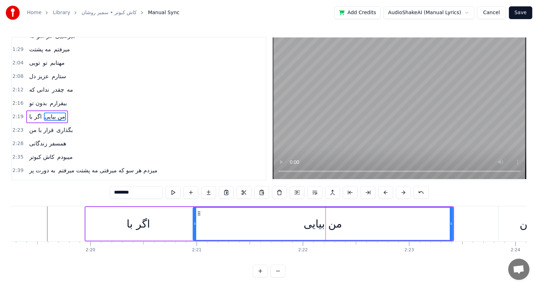
drag, startPoint x: 135, startPoint y: 195, endPoint x: 126, endPoint y: 197, distance: 9.1
click at [126, 197] on input "********" at bounding box center [136, 192] width 53 height 13
drag, startPoint x: 194, startPoint y: 223, endPoint x: 245, endPoint y: 227, distance: 50.8
click at [245, 227] on div at bounding box center [245, 224] width 3 height 32
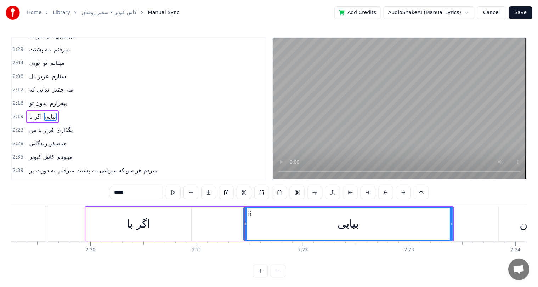
click at [127, 228] on div "اﮔﺮ ﺑﺎ" at bounding box center [137, 224] width 23 height 16
type input "******"
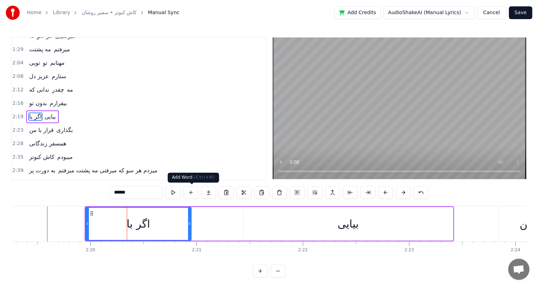
click at [189, 195] on button at bounding box center [191, 192] width 15 height 13
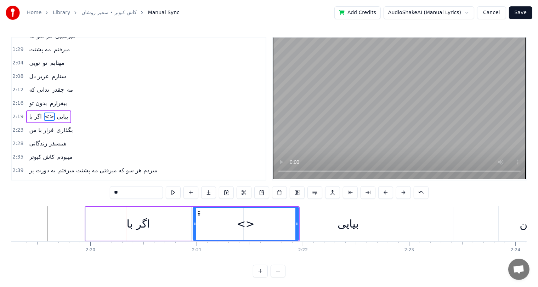
drag, startPoint x: 136, startPoint y: 192, endPoint x: 72, endPoint y: 203, distance: 65.4
click at [72, 203] on div "0:31 ﺗﻮ ﻋﺸﻖ و راز منییی 0:35 ﺗﻮ ﺳﻮز و ﺳﺎز منییی 0:39 ﺗﻮ ﺳﺮو ﻧﺎز منییی 0:42 ﺗﻮ ﺷ…" at bounding box center [269, 157] width 516 height 241
drag, startPoint x: 297, startPoint y: 221, endPoint x: 217, endPoint y: 228, distance: 80.0
click at [217, 228] on div at bounding box center [217, 224] width 3 height 32
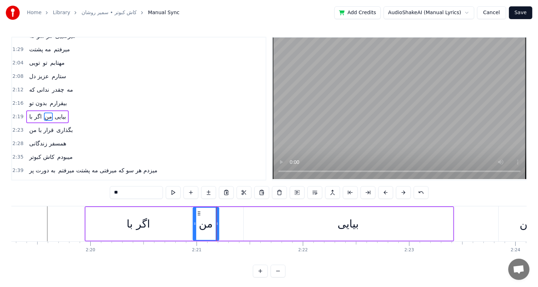
click at [256, 221] on div "ﺑﻴﺎﻳﻰ" at bounding box center [348, 224] width 209 height 34
type input "*****"
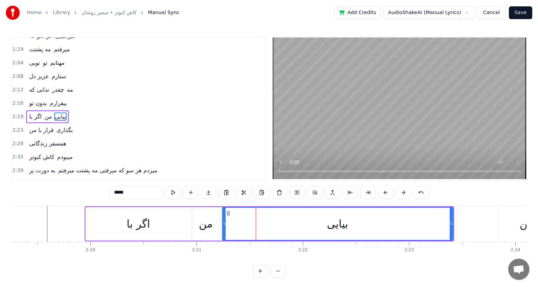
drag, startPoint x: 244, startPoint y: 222, endPoint x: 223, endPoint y: 223, distance: 21.3
click at [223, 223] on icon at bounding box center [224, 224] width 3 height 6
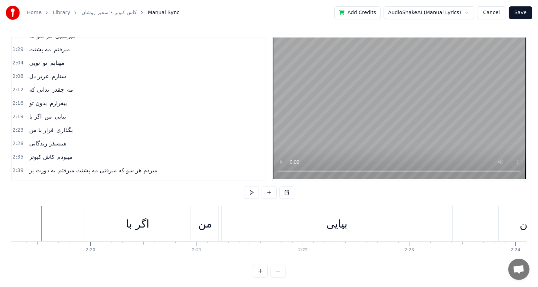
scroll to position [0, 14797]
click at [150, 232] on div "اﮔﺮ ﺑﺎ" at bounding box center [144, 224] width 106 height 35
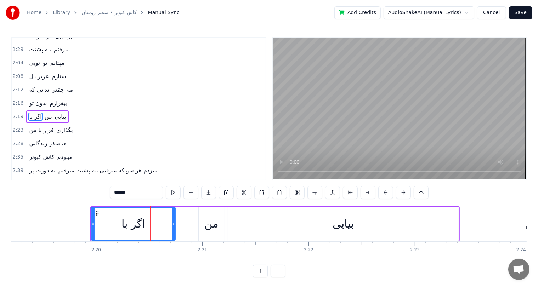
drag, startPoint x: 195, startPoint y: 227, endPoint x: 173, endPoint y: 227, distance: 22.0
click at [173, 227] on div at bounding box center [173, 224] width 3 height 32
click at [223, 225] on div "من" at bounding box center [212, 224] width 26 height 34
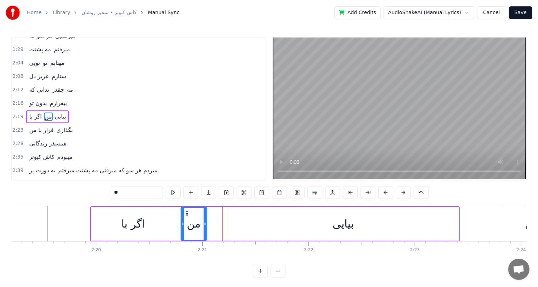
drag, startPoint x: 203, startPoint y: 213, endPoint x: 186, endPoint y: 215, distance: 17.8
click at [186, 215] on icon at bounding box center [187, 214] width 6 height 6
drag, startPoint x: 264, startPoint y: 226, endPoint x: 342, endPoint y: 231, distance: 77.7
click at [342, 231] on div "ﺑﻴﺎﻳﻰ" at bounding box center [343, 224] width 231 height 34
type input "*****"
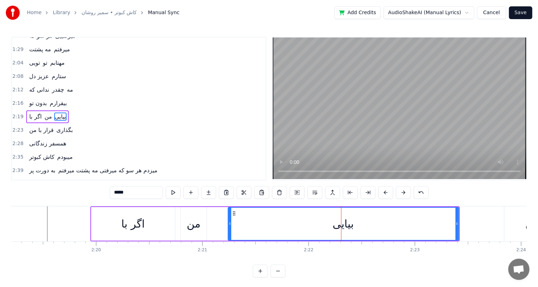
click at [342, 231] on div "ﺑﻴﺎﻳﻰ" at bounding box center [343, 224] width 21 height 16
drag, startPoint x: 228, startPoint y: 224, endPoint x: 212, endPoint y: 224, distance: 15.6
click at [213, 224] on icon at bounding box center [214, 224] width 3 height 6
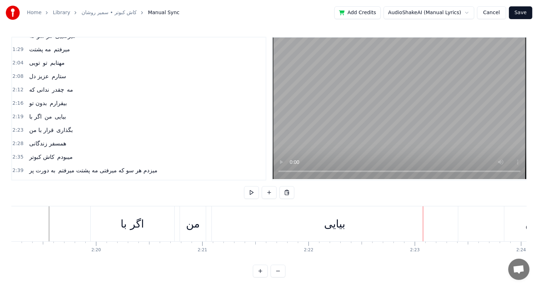
click at [337, 224] on div "ﺑﻴﺎﻳﻰ" at bounding box center [334, 224] width 21 height 16
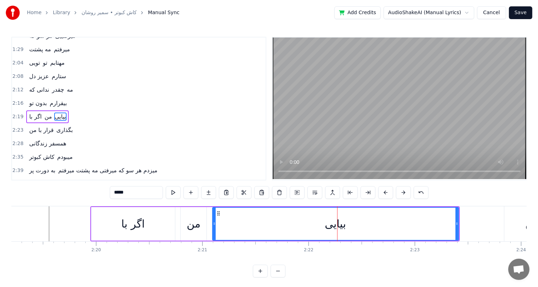
click at [118, 192] on input "*****" at bounding box center [136, 192] width 53 height 13
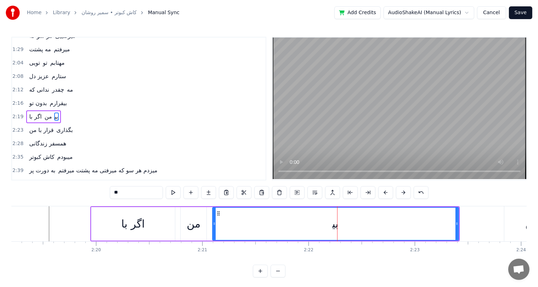
type input "*"
type input "*******"
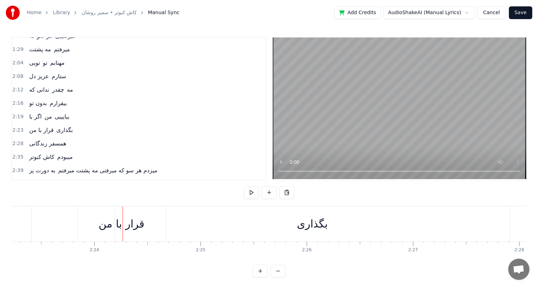
scroll to position [0, 15246]
click at [89, 224] on div "ﻗﺮار ﺑﺎ ﻣﻦ" at bounding box center [100, 224] width 46 height 16
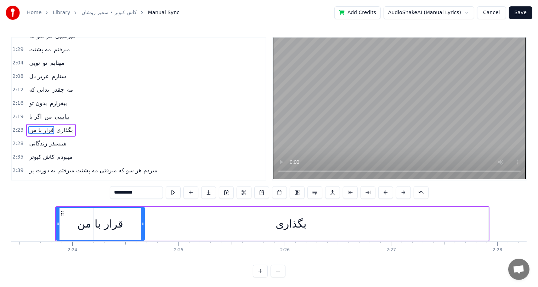
scroll to position [183, 0]
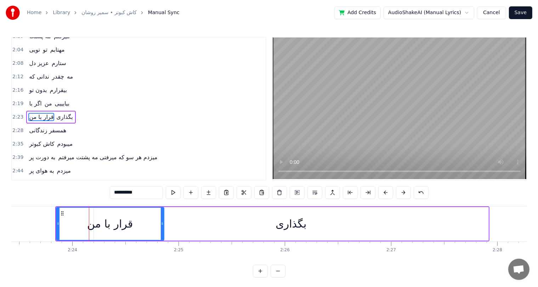
drag, startPoint x: 142, startPoint y: 223, endPoint x: 162, endPoint y: 223, distance: 19.5
click at [162, 223] on icon at bounding box center [162, 224] width 3 height 6
click at [296, 224] on div "ﺑﮕﺬاری" at bounding box center [291, 224] width 31 height 16
type input "******"
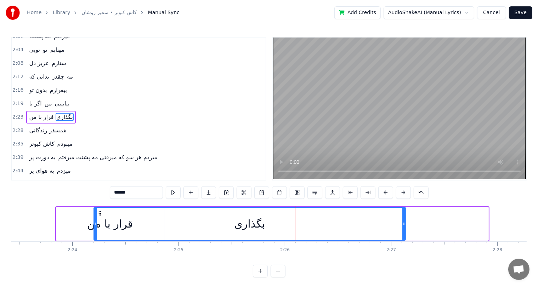
drag, startPoint x: 486, startPoint y: 223, endPoint x: 403, endPoint y: 223, distance: 83.3
click at [403, 223] on icon at bounding box center [404, 224] width 3 height 6
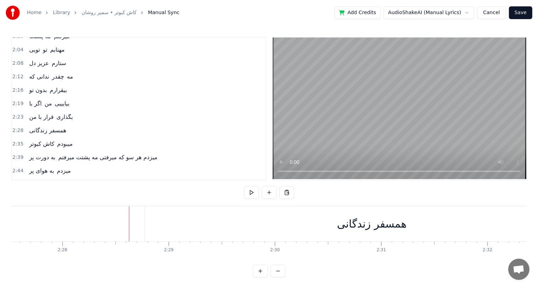
scroll to position [0, 15690]
click at [358, 228] on div "ﻫﻤﺴﻔﺮ زﻧﺪﮔﺎﻧﻰ" at bounding box center [364, 224] width 70 height 16
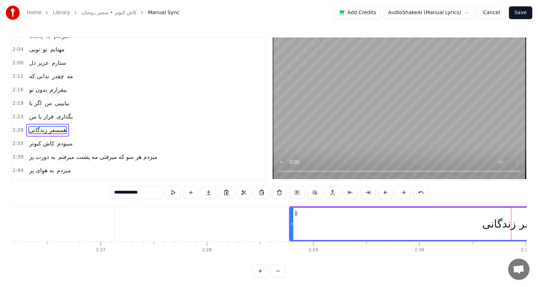
scroll to position [0, 15537]
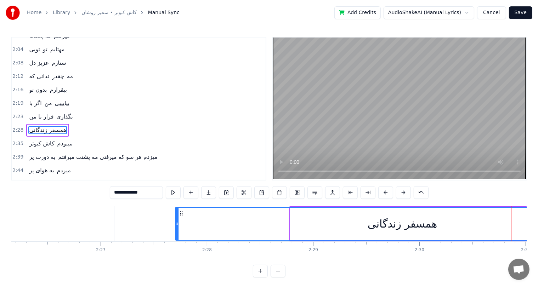
drag, startPoint x: 297, startPoint y: 213, endPoint x: 182, endPoint y: 213, distance: 114.8
click at [182, 213] on icon at bounding box center [182, 214] width 6 height 6
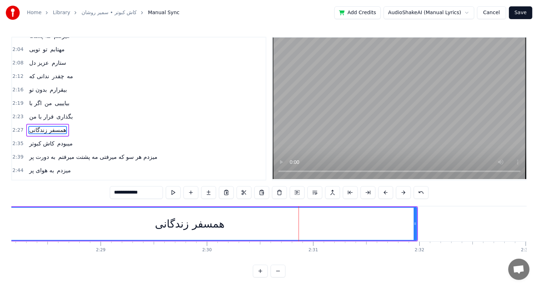
scroll to position [0, 15744]
click at [128, 194] on input "**********" at bounding box center [136, 192] width 53 height 13
click at [118, 193] on input "**********" at bounding box center [136, 192] width 53 height 13
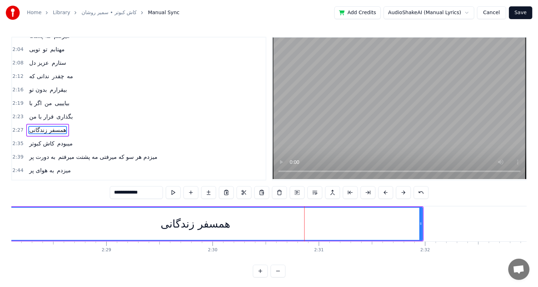
click at [124, 193] on input "**********" at bounding box center [136, 192] width 53 height 13
click at [139, 193] on input "**********" at bounding box center [136, 192] width 53 height 13
drag, startPoint x: 130, startPoint y: 193, endPoint x: 116, endPoint y: 193, distance: 14.5
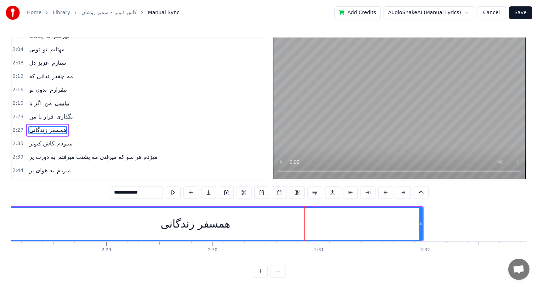
click at [116, 193] on input "**********" at bounding box center [136, 192] width 53 height 13
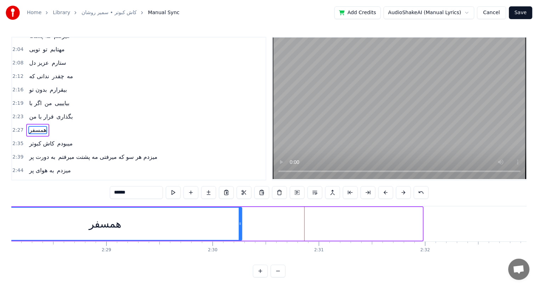
drag, startPoint x: 421, startPoint y: 224, endPoint x: 238, endPoint y: 223, distance: 182.1
click at [239, 223] on icon at bounding box center [240, 224] width 3 height 6
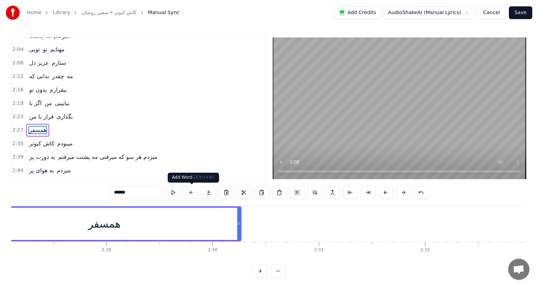
type input "*****"
click at [193, 194] on button at bounding box center [191, 192] width 15 height 13
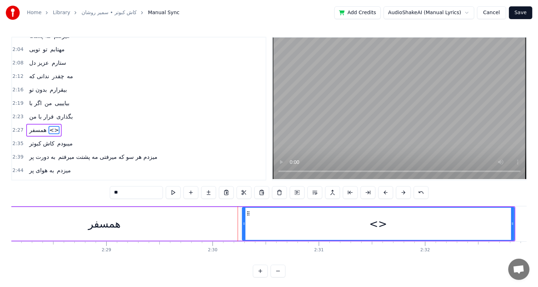
drag, startPoint x: 157, startPoint y: 195, endPoint x: 64, endPoint y: 202, distance: 93.8
click at [64, 202] on div "0:31 ﺗﻮ ﻋﺸﻖ و راز منییی 0:35 ﺗﻮ ﺳﻮز و ﺳﺎز منییی 0:39 ﺗﻮ ﺳﺮو ﻧﺎز منییی 0:42 ﺗﻮ ﺷ…" at bounding box center [269, 157] width 516 height 241
paste input "*****"
click at [91, 228] on div "ﻫﻤﺴﻔﺮ" at bounding box center [104, 224] width 33 height 16
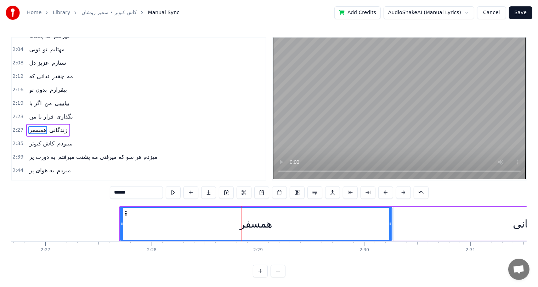
scroll to position [0, 15582]
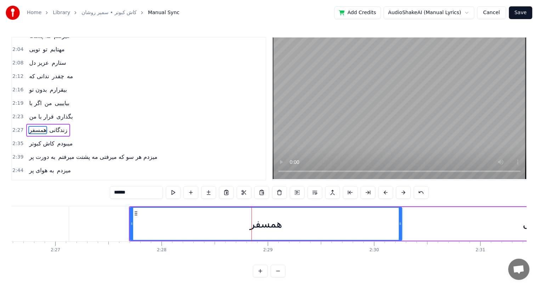
click at [114, 191] on input "*****" at bounding box center [136, 192] width 53 height 13
type input "*****"
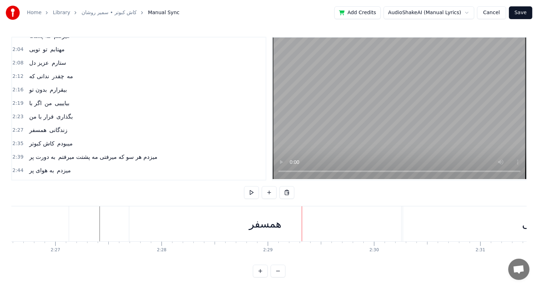
click at [265, 230] on div "ﻫﻤﺴﻔﺮ" at bounding box center [265, 224] width 33 height 16
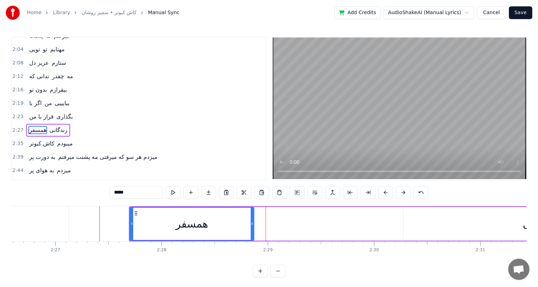
drag, startPoint x: 400, startPoint y: 223, endPoint x: 252, endPoint y: 228, distance: 148.2
click at [252, 228] on div at bounding box center [252, 224] width 3 height 32
drag, startPoint x: 435, startPoint y: 218, endPoint x: 440, endPoint y: 225, distance: 8.9
click at [440, 225] on div "زﻧﺪﮔﺎﻧﻰ" at bounding box center [540, 224] width 272 height 34
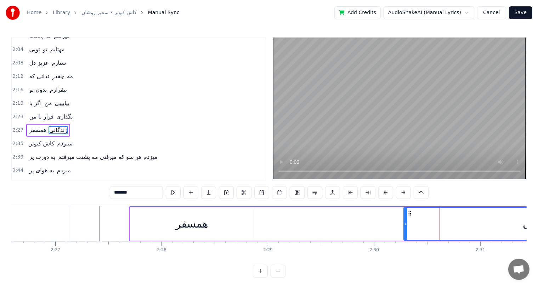
click at [440, 225] on div "زﻧﺪﮔﺎﻧﻰ" at bounding box center [539, 224] width 271 height 32
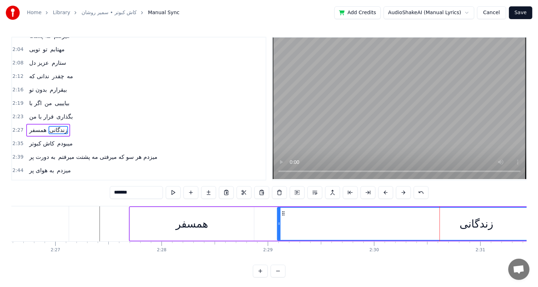
drag, startPoint x: 404, startPoint y: 221, endPoint x: 276, endPoint y: 229, distance: 128.2
click at [278, 229] on div at bounding box center [279, 224] width 3 height 32
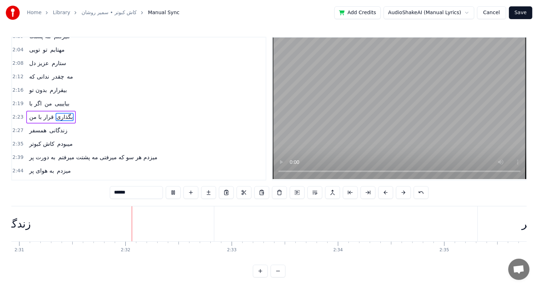
scroll to position [0, 16051]
click at [22, 227] on div "زﻧﺪﮔﺎﻧﻰ" at bounding box center [7, 224] width 34 height 16
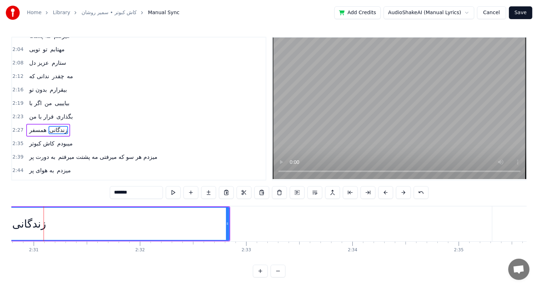
scroll to position [0, 16026]
drag, startPoint x: 120, startPoint y: 193, endPoint x: 114, endPoint y: 194, distance: 6.9
click at [114, 194] on input "*******" at bounding box center [136, 192] width 53 height 13
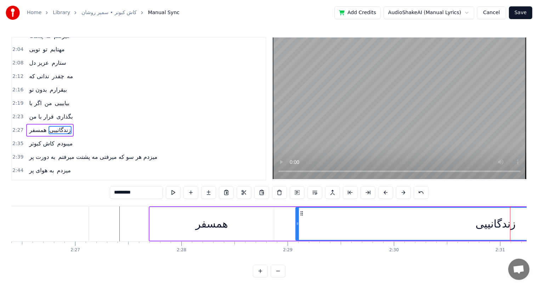
scroll to position [0, 15562]
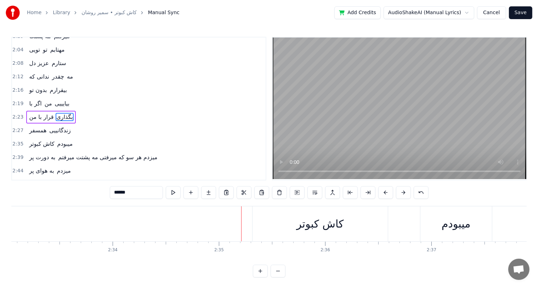
scroll to position [0, 16270]
click at [314, 225] on div "ﻛﺎش ﻛﺒﻮﺗﺮ" at bounding box center [319, 224] width 47 height 16
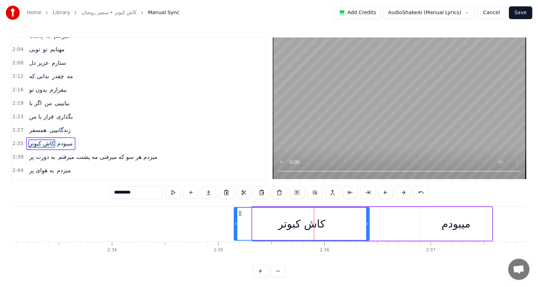
drag, startPoint x: 257, startPoint y: 213, endPoint x: 238, endPoint y: 214, distance: 18.5
click at [238, 214] on icon at bounding box center [240, 214] width 6 height 6
click at [456, 229] on div "ﻣﻴﺒﻮدم" at bounding box center [456, 224] width 29 height 16
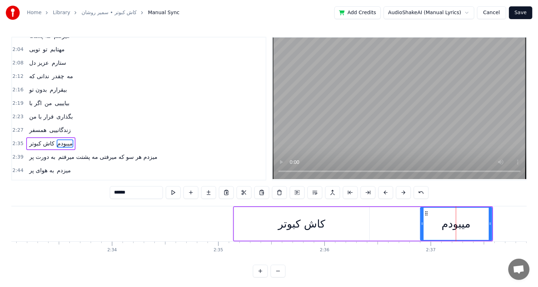
click at [289, 224] on div "ﻛﺎش ﻛﺒﻮﺗﺮ" at bounding box center [301, 224] width 47 height 16
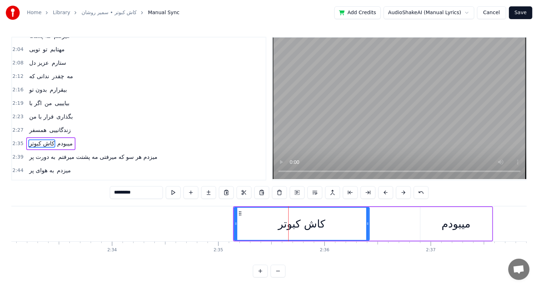
click at [476, 223] on div "ﻣﻴﺒﻮدم" at bounding box center [457, 224] width 72 height 34
type input "******"
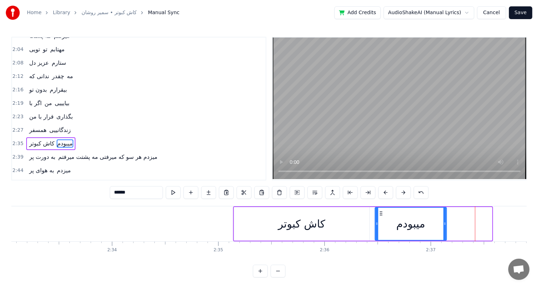
drag, startPoint x: 425, startPoint y: 214, endPoint x: 378, endPoint y: 214, distance: 46.4
click at [378, 214] on icon at bounding box center [381, 214] width 6 height 6
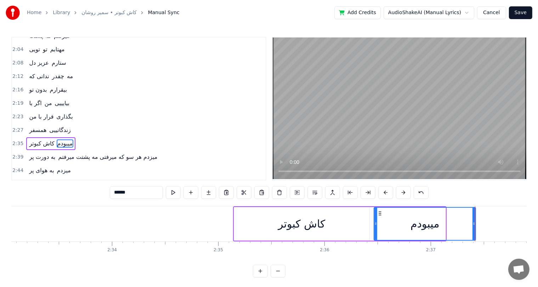
drag, startPoint x: 443, startPoint y: 229, endPoint x: 474, endPoint y: 225, distance: 30.8
click at [474, 225] on div at bounding box center [474, 224] width 3 height 32
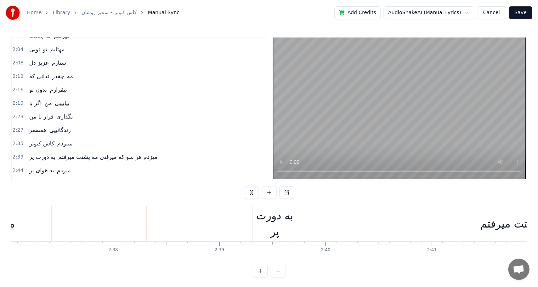
scroll to position [0, 16721]
click at [244, 218] on div "ﺑﻪ دورت ﭘﺮ" at bounding box center [248, 224] width 44 height 32
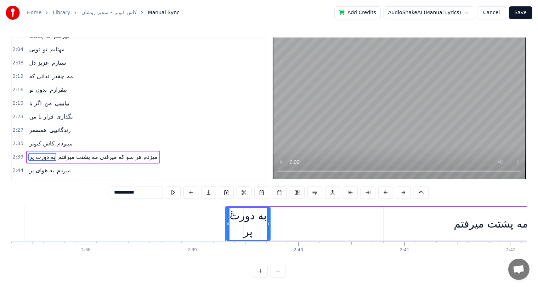
scroll to position [3, 0]
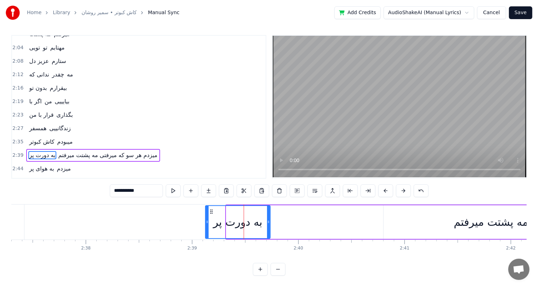
drag, startPoint x: 227, startPoint y: 219, endPoint x: 206, endPoint y: 219, distance: 20.9
click at [206, 219] on icon at bounding box center [207, 222] width 3 height 6
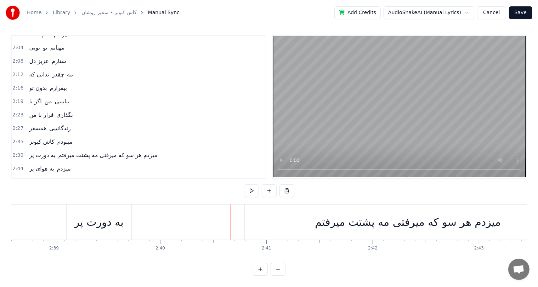
scroll to position [0, 16862]
click at [461, 223] on div "ﻣﻴﺰدم ﻫﺮ ﺳﻮ ﻛﻪ ﻣﻴﺮﻓﺘﻰ ﻣﻪ ﭘﺸﺘﺖ ﻣﻴﺮﻓﺘﻢ" at bounding box center [405, 222] width 186 height 16
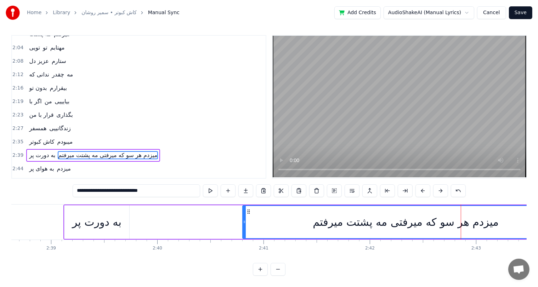
drag, startPoint x: 159, startPoint y: 190, endPoint x: 147, endPoint y: 190, distance: 11.7
click at [147, 190] on input "**********" at bounding box center [137, 191] width 128 height 13
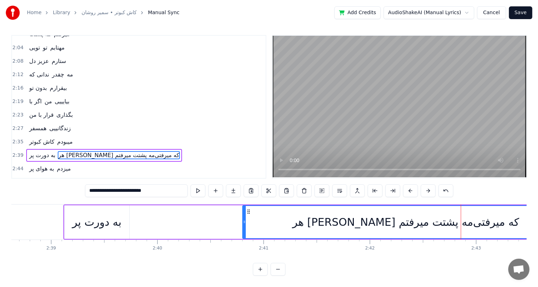
click at [84, 230] on div "ﺑﻪ دورت ﭘﺮ" at bounding box center [96, 223] width 65 height 34
type input "**********"
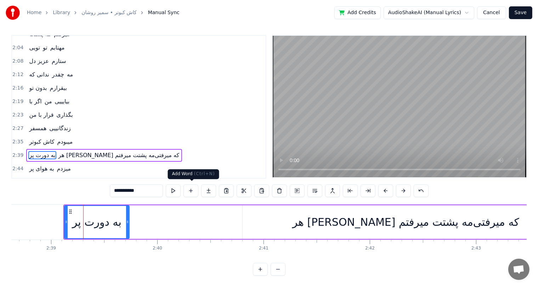
click at [192, 190] on button at bounding box center [191, 191] width 15 height 13
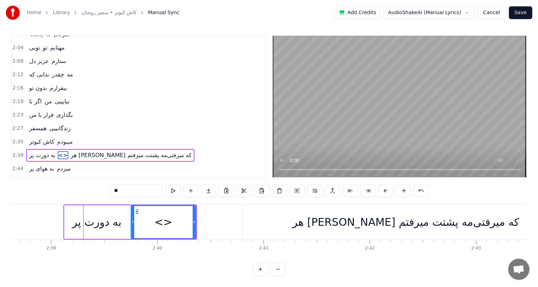
drag, startPoint x: 142, startPoint y: 189, endPoint x: 90, endPoint y: 193, distance: 52.2
click at [90, 193] on div "0:31 ﺗﻮ ﻋﺸﻖ و راز منییی 0:35 ﺗﻮ ﺳﻮز و ﺳﺎز منییی 0:39 ﺗﻮ ﺳﺮو ﻧﺎز منییی 0:42 ﺗﻮ ﺷ…" at bounding box center [269, 155] width 516 height 241
paste input "***"
drag, startPoint x: 194, startPoint y: 219, endPoint x: 238, endPoint y: 220, distance: 44.7
click at [238, 220] on icon at bounding box center [238, 222] width 3 height 6
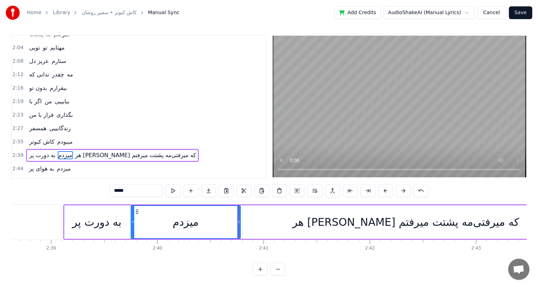
type input "*****"
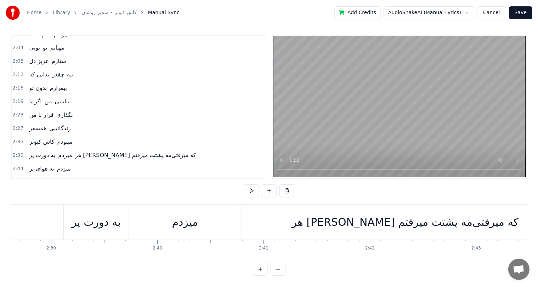
scroll to position [0, 16856]
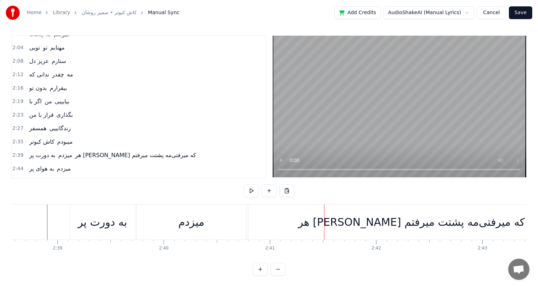
click at [105, 220] on div "ﺑﻪ دورت ﭘﺮ" at bounding box center [102, 222] width 49 height 16
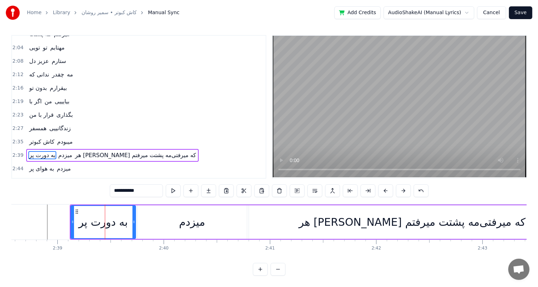
click at [120, 190] on input "**********" at bounding box center [136, 191] width 53 height 13
type input "**********"
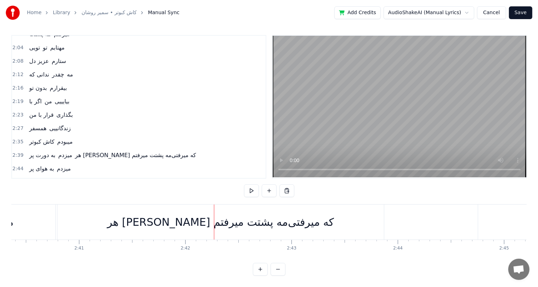
scroll to position [0, 17051]
click at [180, 220] on div "ﻫﺮ [PERSON_NAME] ﻛﻪ ﻣﻴﺮﻓﺘﻰﻣﻪ ﭘﺸﺘﺖ ﻣﻴﺮﻓﺘﻢ" at bounding box center [216, 222] width 227 height 16
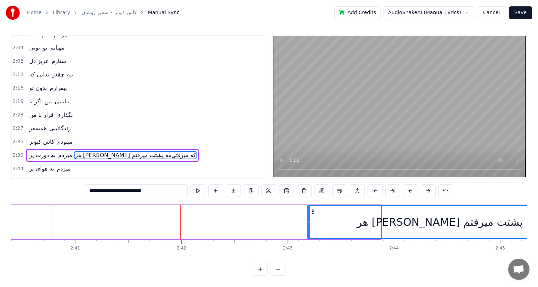
drag, startPoint x: 58, startPoint y: 210, endPoint x: 312, endPoint y: 216, distance: 253.4
click at [312, 216] on div "ﻫﺮ [PERSON_NAME] ﻛﻪ ﻣﻴﺮﻓﺘﻰﻣﻪ ﭘﺸﺘﺖ ﻣﻴﺮﻓﺘﻢ" at bounding box center [471, 222] width 326 height 32
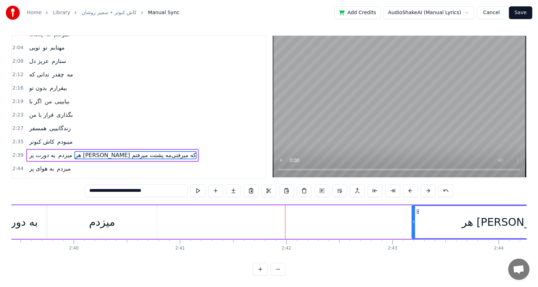
scroll to position [0, 16946]
click at [101, 224] on div "ﻣﻴﺰدم" at bounding box center [102, 222] width 26 height 16
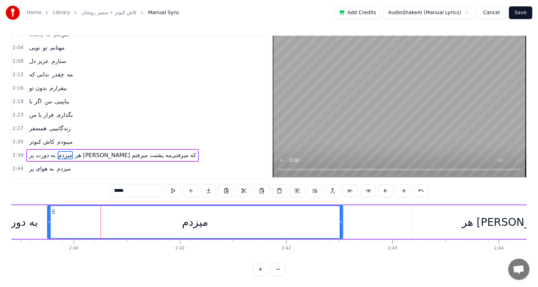
drag, startPoint x: 154, startPoint y: 216, endPoint x: 340, endPoint y: 215, distance: 186.0
click at [340, 215] on div at bounding box center [341, 222] width 3 height 32
click at [115, 190] on input "*****" at bounding box center [136, 191] width 53 height 13
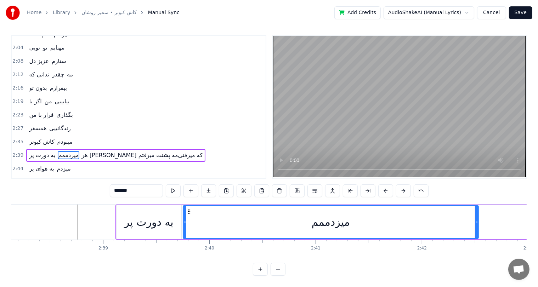
scroll to position [0, 16810]
type input "*******"
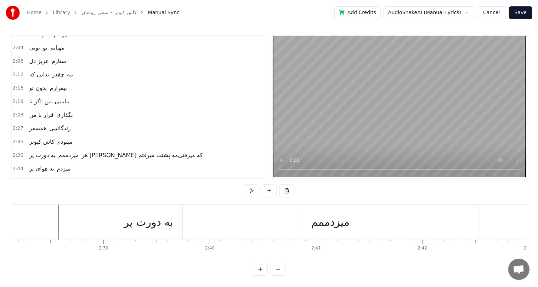
click at [156, 214] on div "ﺑﻪ دورت ﭘﺮ" at bounding box center [148, 222] width 49 height 16
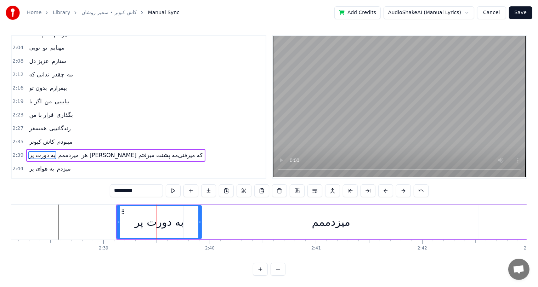
drag, startPoint x: 179, startPoint y: 221, endPoint x: 199, endPoint y: 221, distance: 19.8
click at [199, 221] on icon at bounding box center [199, 222] width 3 height 6
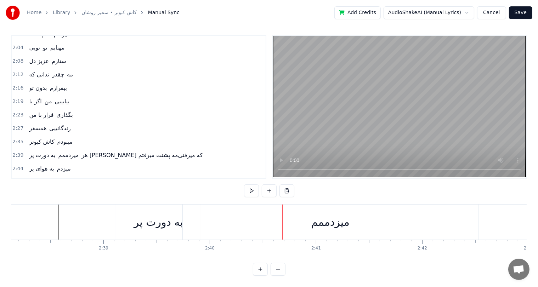
click at [218, 224] on div "ﻣﻴﺰدممم" at bounding box center [331, 222] width 296 height 35
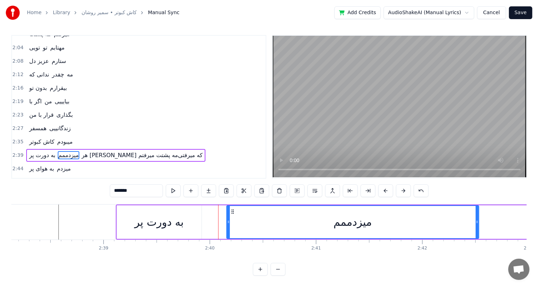
drag, startPoint x: 184, startPoint y: 221, endPoint x: 227, endPoint y: 223, distance: 43.3
click at [227, 223] on icon at bounding box center [228, 222] width 3 height 6
drag, startPoint x: 153, startPoint y: 222, endPoint x: 157, endPoint y: 220, distance: 4.3
click at [157, 220] on div "ﺑﻪ دورت ﭘﺮ" at bounding box center [159, 222] width 49 height 16
type input "**********"
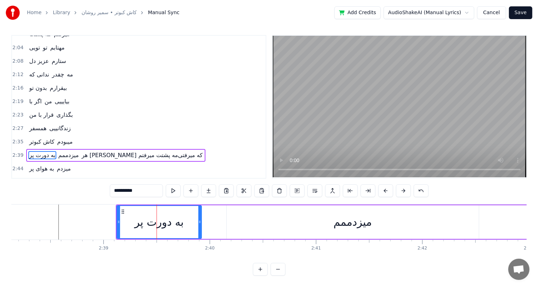
click at [157, 220] on div "ﺑﻪ دورت ﭘﺮ" at bounding box center [159, 222] width 49 height 16
drag, startPoint x: 198, startPoint y: 221, endPoint x: 223, endPoint y: 221, distance: 24.4
click at [223, 221] on icon at bounding box center [224, 222] width 3 height 6
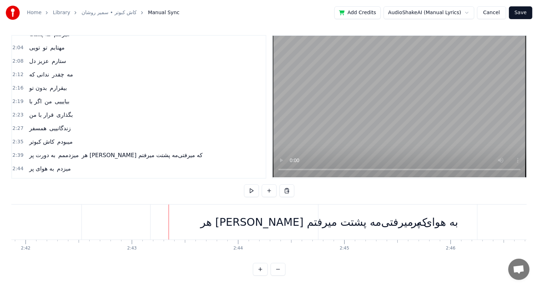
scroll to position [0, 17268]
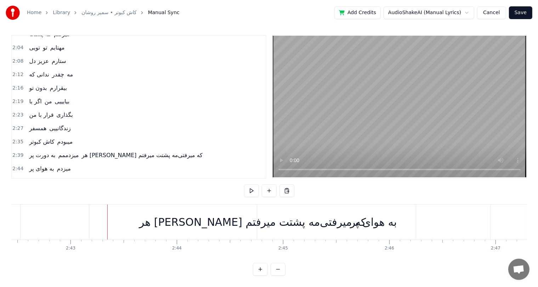
click at [209, 221] on div "ﻫﺮ [PERSON_NAME] ﻛﻪ ﻣﻴﺮﻓﺘﻰﻣﻪ ﭘﺸﺘﺖ ﻣﻴﺮﻓﺘﻢ" at bounding box center [252, 222] width 227 height 16
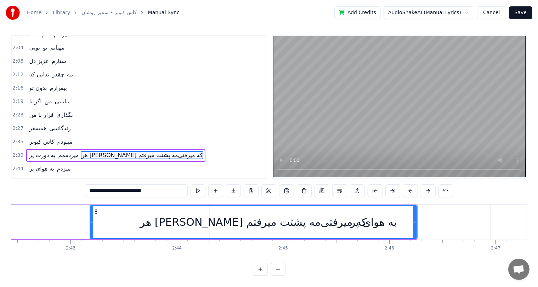
drag, startPoint x: 160, startPoint y: 189, endPoint x: 125, endPoint y: 190, distance: 35.5
click at [125, 190] on input "**********" at bounding box center [136, 191] width 103 height 13
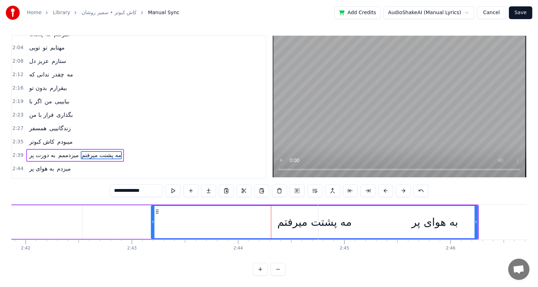
scroll to position [0, 17206]
type input "**********"
click at [107, 217] on div "ﺑﻪ دورت ﭘﺮ ﻣﻴﺰدممم ﻣﻪ ﭘﺸﺘﺖ ﻣﻴﺮﻓﺘﻢ" at bounding box center [100, 222] width 760 height 35
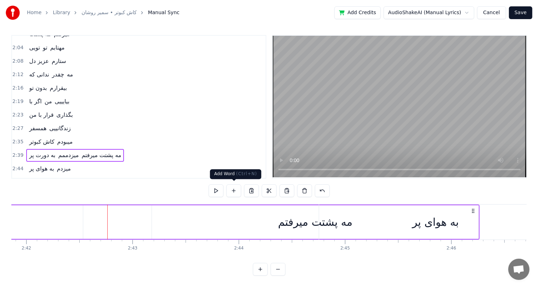
click at [235, 194] on button at bounding box center [233, 191] width 15 height 13
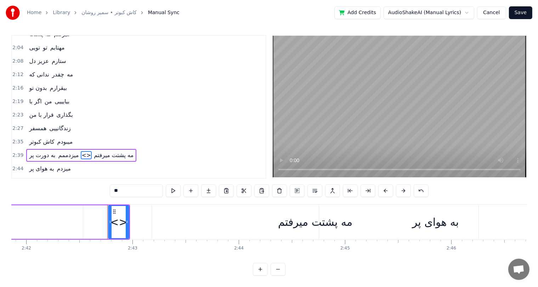
type input "**********"
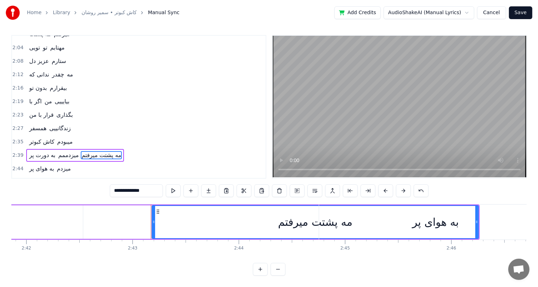
click at [127, 217] on div "ﺑﻪ دورت ﭘﺮ ﻣﻴﺰدممم ﻣﻪ ﭘﺸﺘﺖ ﻣﻴﺮﻓﺘﻢ" at bounding box center [100, 222] width 760 height 35
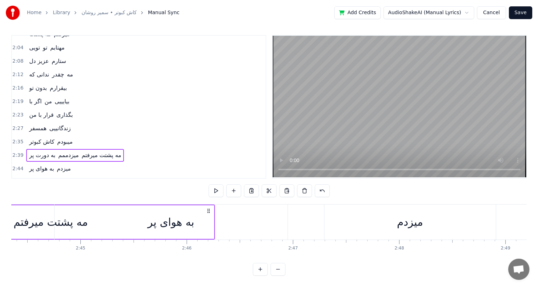
scroll to position [0, 17471]
click at [177, 223] on div "ﺑﻪ ﻫﻮای ﭘﺮ" at bounding box center [170, 222] width 47 height 16
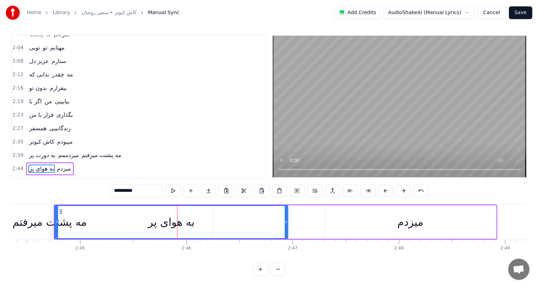
scroll to position [7, 0]
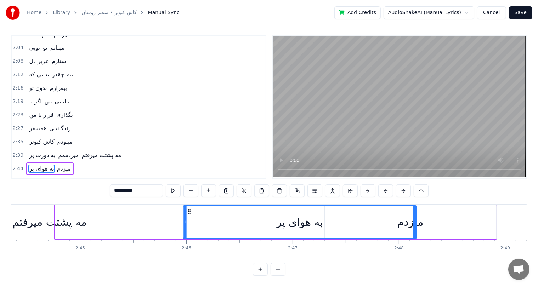
drag, startPoint x: 60, startPoint y: 204, endPoint x: 189, endPoint y: 208, distance: 128.7
click at [189, 208] on div "ﺑﻪ ﻫﻮای ﭘﺮ" at bounding box center [300, 222] width 232 height 32
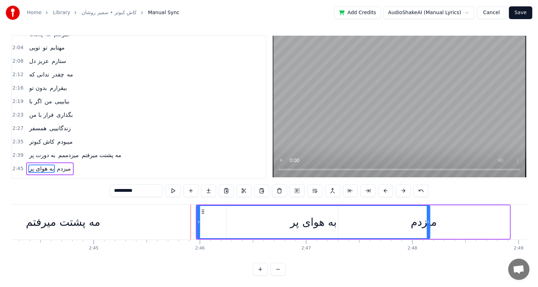
scroll to position [0, 17455]
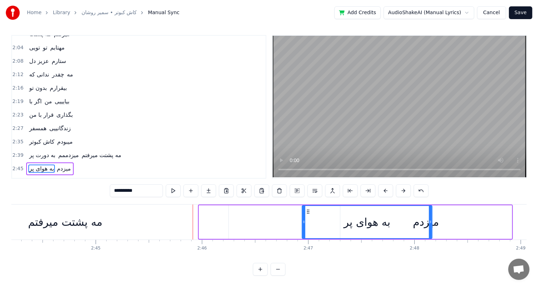
drag, startPoint x: 201, startPoint y: 219, endPoint x: 307, endPoint y: 224, distance: 105.4
click at [305, 224] on div at bounding box center [304, 222] width 3 height 32
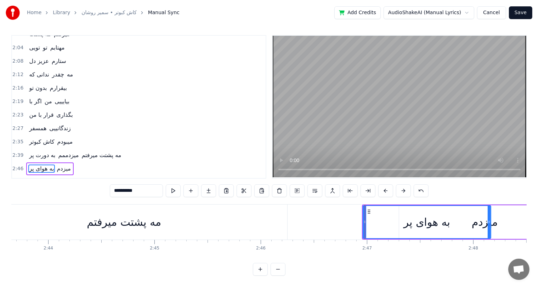
scroll to position [0, 17396]
click at [115, 219] on div "ﻣﻪ ﭘﺸﺘﺖ ﻣﻴﺮﻓﺘﻢ" at bounding box center [125, 222] width 74 height 16
type input "**********"
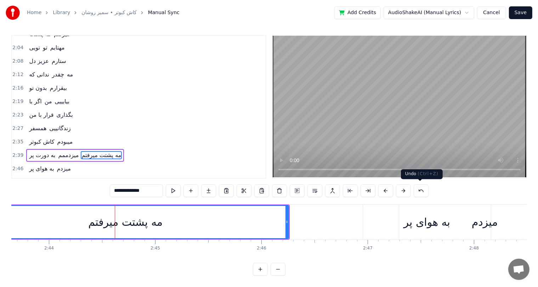
click at [421, 190] on button at bounding box center [421, 191] width 15 height 13
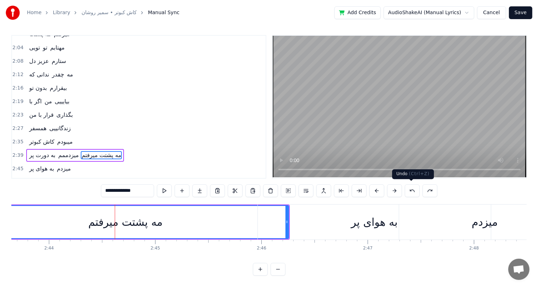
click at [414, 190] on button at bounding box center [412, 191] width 15 height 13
click at [409, 190] on button at bounding box center [412, 191] width 15 height 13
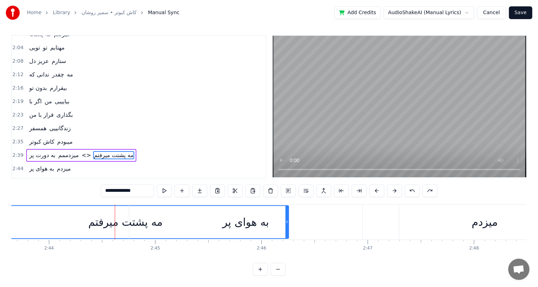
click at [409, 190] on button at bounding box center [412, 191] width 15 height 13
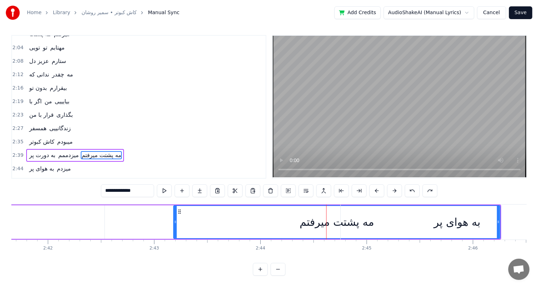
scroll to position [0, 17183]
click at [106, 230] on div "ﺑﻪ دورت ﭘﺮ ﻣﻴﺰدممم ﻣﻪ ﭘﺸﺘﺖ ﻣﻴﺮﻓﺘﻢ" at bounding box center [122, 222] width 760 height 35
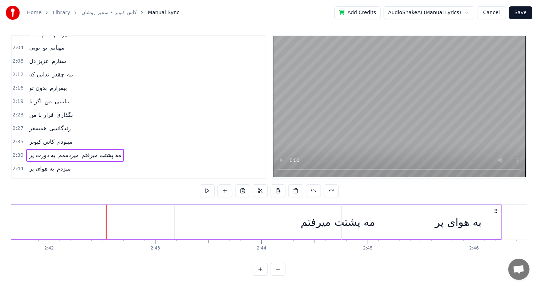
click at [316, 217] on div "ﻣﻪ ﭘﺸﺘﺖ ﻣﻴﺮﻓﺘﻢ" at bounding box center [338, 222] width 74 height 16
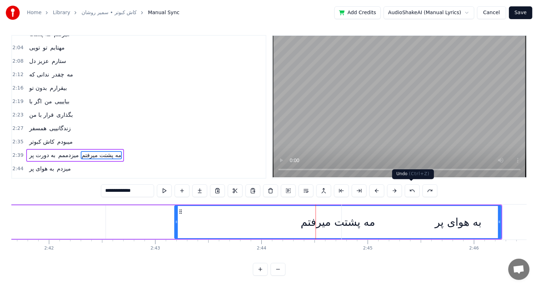
click at [412, 189] on button at bounding box center [412, 191] width 15 height 13
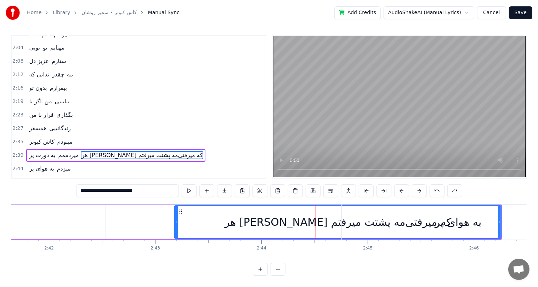
click at [350, 225] on div "ﺑﻪ ﻫﻮای ﭘﺮ" at bounding box center [458, 222] width 233 height 35
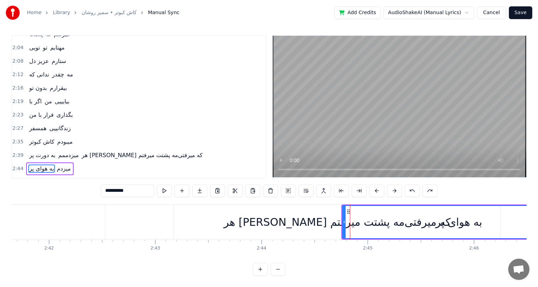
click at [317, 224] on div "ﻫﺮ [PERSON_NAME] ﻛﻪ ﻣﻴﺮﻓﺘﻰﻣﻪ ﭘﺸﺘﺖ ﻣﻴﺮﻓﺘﻢ" at bounding box center [337, 222] width 227 height 16
type input "**********"
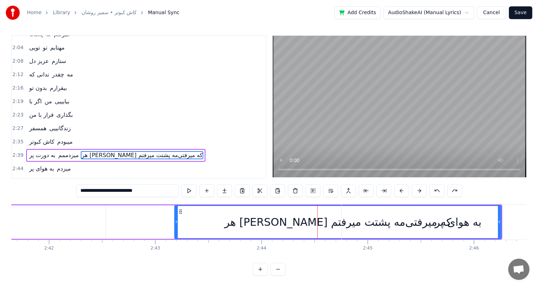
scroll to position [3, 0]
drag, startPoint x: 154, startPoint y: 188, endPoint x: 73, endPoint y: 190, distance: 81.9
click at [73, 190] on div "0:31 ﺗﻮ ﻋﺸﻖ و راز منییی 0:35 ﺗﻮ ﺳﻮز و ﺳﺎز منییی 0:39 ﺗﻮ ﺳﺮو ﻧﺎز منییی 0:42 ﺗﻮ ﺷ…" at bounding box center [269, 155] width 516 height 241
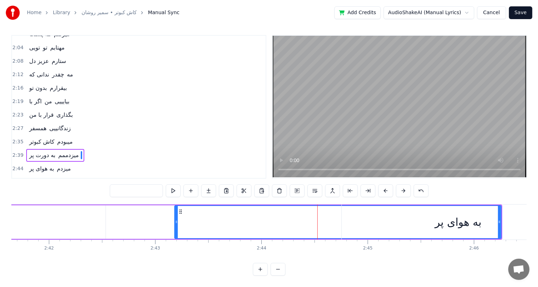
click at [140, 222] on div "ﺑﻪ دورت ﭘﺮ ﻣﻴﺰدممم" at bounding box center [122, 222] width 760 height 35
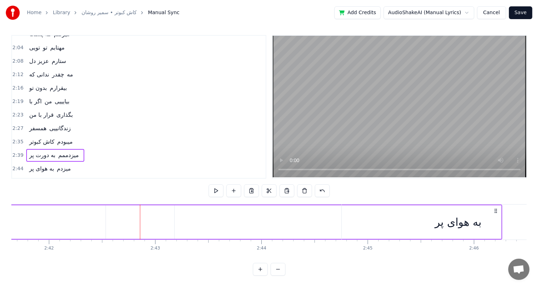
click at [227, 220] on div at bounding box center [338, 223] width 327 height 34
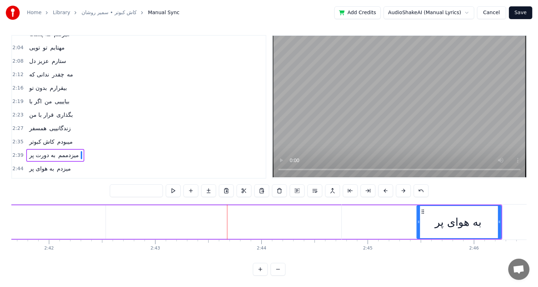
drag, startPoint x: 176, startPoint y: 220, endPoint x: 418, endPoint y: 216, distance: 242.4
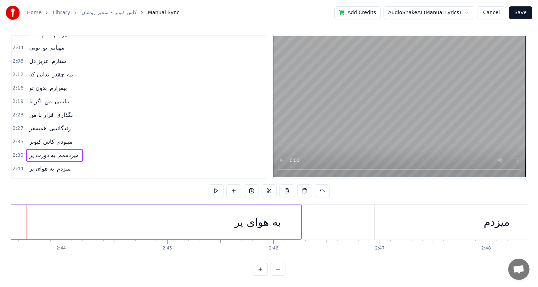
scroll to position [0, 17385]
click at [249, 219] on div "ﺑﻪ ﻫﻮای ﭘﺮ" at bounding box center [256, 222] width 47 height 16
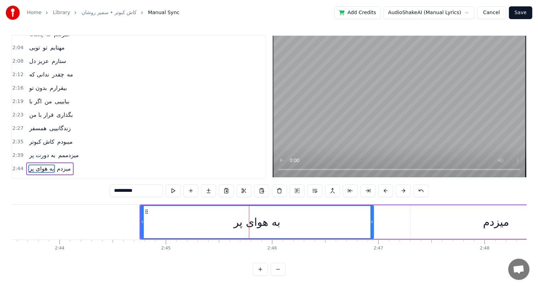
scroll to position [7, 0]
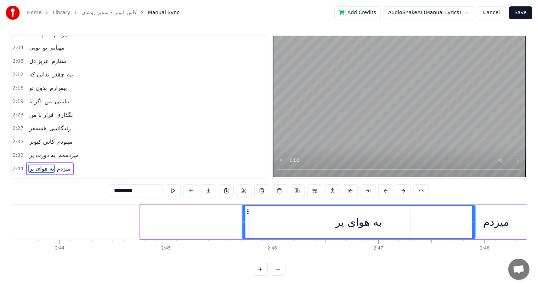
drag, startPoint x: 146, startPoint y: 206, endPoint x: 247, endPoint y: 212, distance: 101.9
click at [247, 212] on div "ﺑﻪ ﻫﻮای ﭘﺮ" at bounding box center [359, 222] width 232 height 32
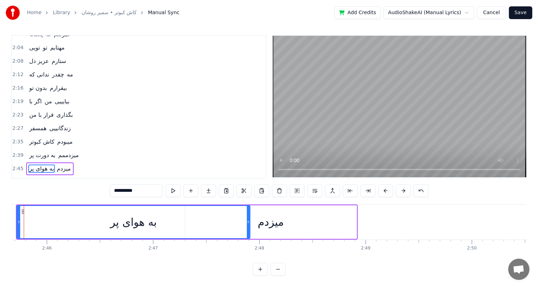
scroll to position [0, 17610]
click at [267, 215] on div "ﻣﻴﺰدم" at bounding box center [271, 222] width 26 height 16
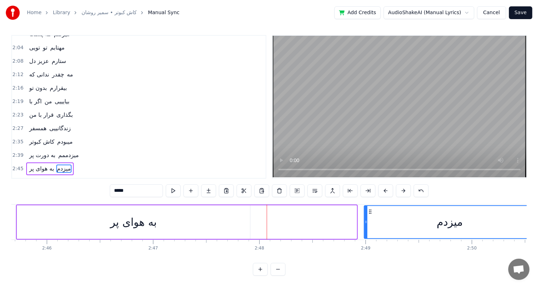
drag, startPoint x: 189, startPoint y: 204, endPoint x: 369, endPoint y: 207, distance: 179.3
click at [369, 209] on icon at bounding box center [370, 212] width 6 height 6
click at [110, 214] on div "ﺑﻪ ﻫﻮای ﭘﺮ" at bounding box center [133, 222] width 47 height 16
type input "**********"
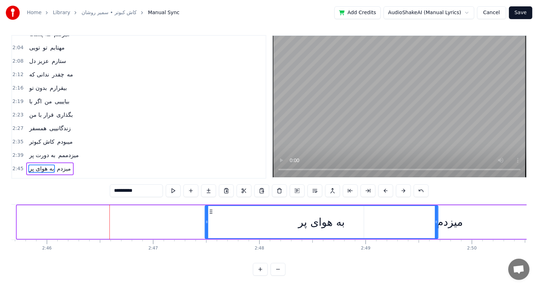
drag, startPoint x: 21, startPoint y: 205, endPoint x: 214, endPoint y: 207, distance: 193.1
click at [214, 209] on icon at bounding box center [211, 212] width 6 height 6
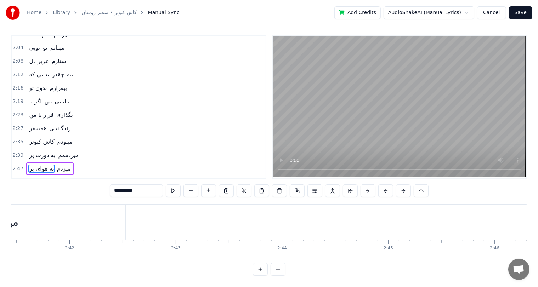
scroll to position [0, 17163]
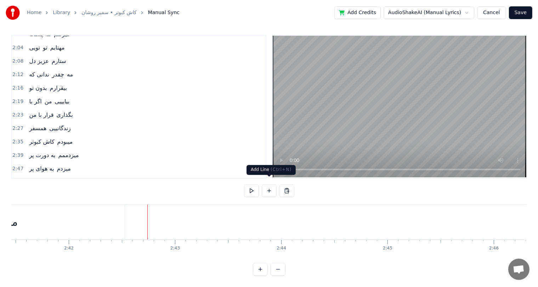
click at [268, 186] on button at bounding box center [269, 191] width 15 height 13
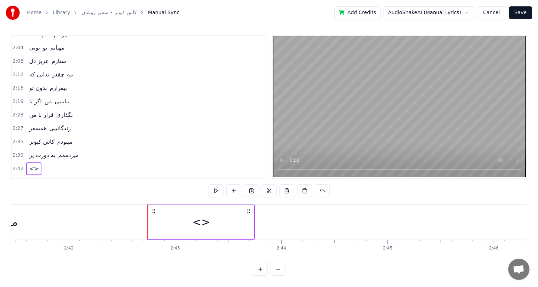
click at [207, 214] on div "<>" at bounding box center [201, 222] width 18 height 16
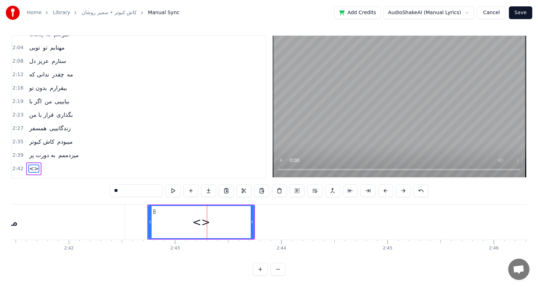
scroll to position [196, 0]
drag, startPoint x: 144, startPoint y: 191, endPoint x: 81, endPoint y: 194, distance: 62.8
click at [81, 194] on div "0:31 ﺗﻮ ﻋﺸﻖ و راز منییی 0:35 ﺗﻮ ﺳﻮز و ﺳﺎز منییی 0:39 ﺗﻮ ﺳﺮو ﻧﺎز منییی 0:42 ﺗﻮ ﺷ…" at bounding box center [269, 155] width 516 height 241
paste input "**********"
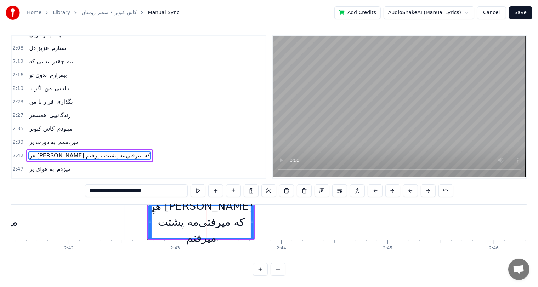
type input "**********"
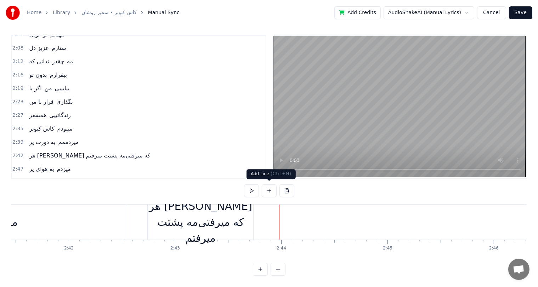
click at [268, 189] on button at bounding box center [269, 191] width 15 height 13
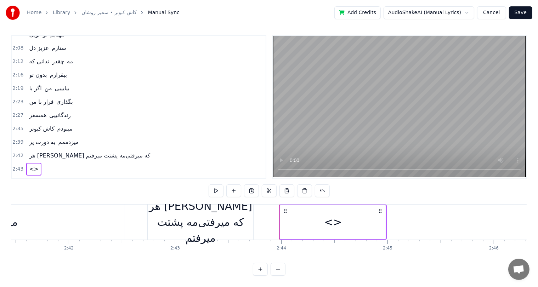
click at [312, 213] on div "<>" at bounding box center [333, 223] width 106 height 34
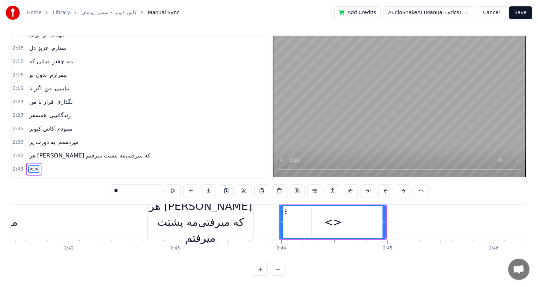
drag, startPoint x: 140, startPoint y: 190, endPoint x: 71, endPoint y: 196, distance: 69.7
click at [71, 196] on div "0:31 ﺗﻮ ﻋﺸﻖ و راز منییی 0:35 ﺗﻮ ﺳﻮز و ﺳﺎز منییی 0:39 ﺗﻮ ﺳﺮو ﻧﺎز منییی 0:42 ﺗﻮ ﺷ…" at bounding box center [269, 155] width 516 height 241
paste input "**********"
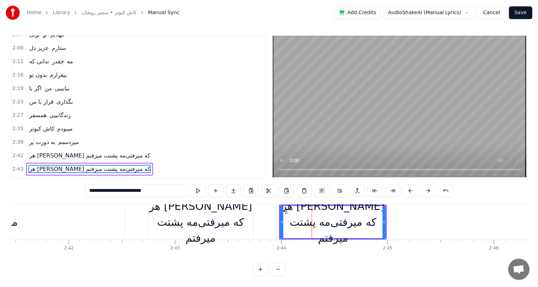
drag, startPoint x: 161, startPoint y: 187, endPoint x: 125, endPoint y: 188, distance: 35.8
click at [125, 188] on input "**********" at bounding box center [136, 191] width 103 height 13
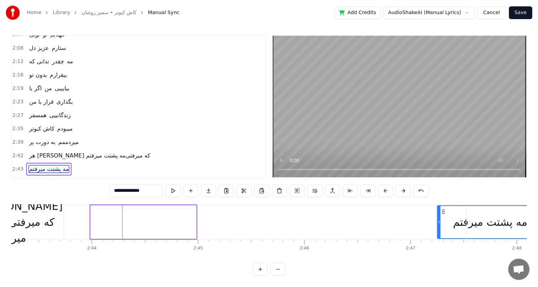
scroll to position [0, 17366]
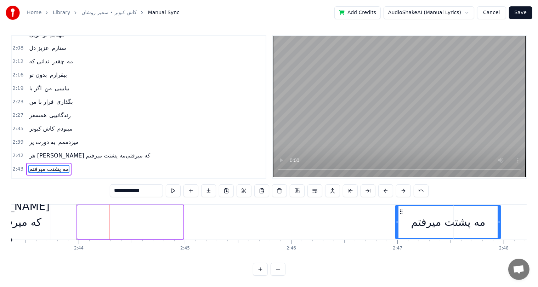
drag, startPoint x: 285, startPoint y: 209, endPoint x: 408, endPoint y: 217, distance: 123.2
click at [408, 217] on div "ﻣﻪ ﭘﺸﺘﺖ ﻣﻴﺮﻓﺘﻢ" at bounding box center [448, 222] width 105 height 32
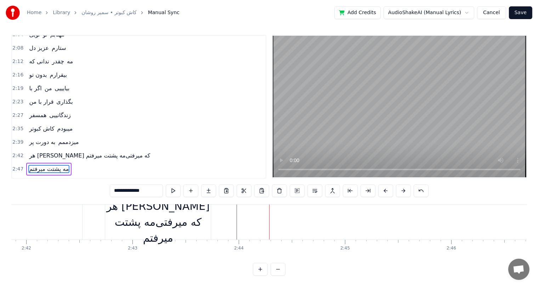
scroll to position [0, 17197]
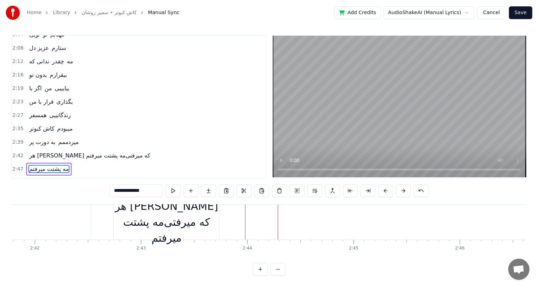
click at [176, 217] on div "ﻫﺮ [PERSON_NAME] ﻛﻪ ﻣﻴﺮﻓﺘﻰﻣﻪ ﭘﺸﺘﺖ ﻣﻴﺮﻓﺘﻢ" at bounding box center [167, 222] width 106 height 48
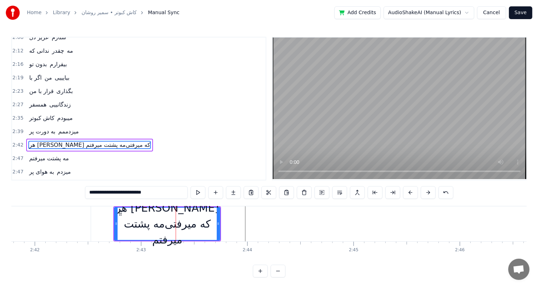
scroll to position [209, 0]
drag, startPoint x: 138, startPoint y: 193, endPoint x: 81, endPoint y: 196, distance: 56.7
click at [81, 196] on div "0:31 ﺗﻮ ﻋﺸﻖ و راز منییی 0:35 ﺗﻮ ﺳﻮز و ﺳﺎز منییی 0:39 ﺗﻮ ﺳﺮو ﻧﺎز منییی 0:42 ﺗﻮ ﺷ…" at bounding box center [269, 157] width 516 height 241
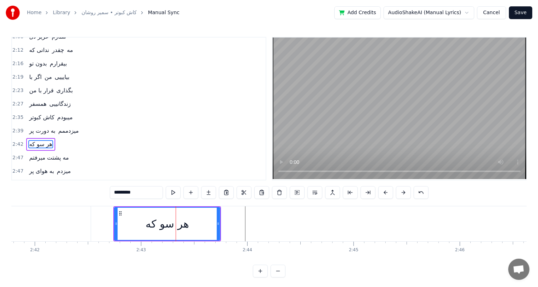
click at [114, 193] on input "********" at bounding box center [136, 192] width 53 height 13
type input "********"
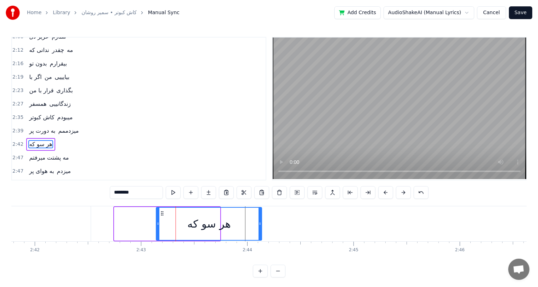
drag, startPoint x: 120, startPoint y: 213, endPoint x: 162, endPoint y: 216, distance: 41.9
click at [162, 216] on div "ﻫﺮ ﺳﻮ ﻛﻪ" at bounding box center [209, 224] width 105 height 32
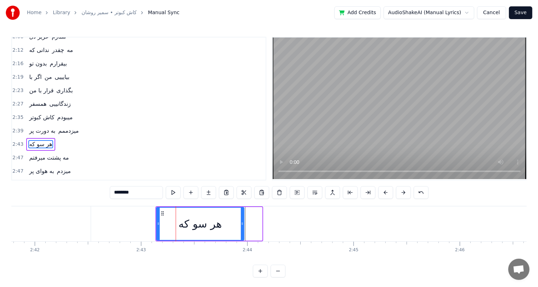
drag, startPoint x: 261, startPoint y: 219, endPoint x: 243, endPoint y: 222, distance: 17.7
click at [243, 222] on div at bounding box center [242, 224] width 3 height 32
click at [193, 194] on button at bounding box center [191, 192] width 15 height 13
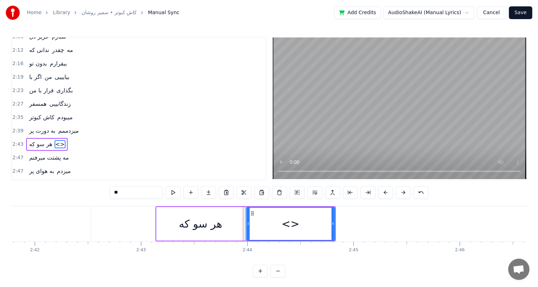
drag, startPoint x: 145, startPoint y: 193, endPoint x: 62, endPoint y: 201, distance: 83.3
click at [62, 201] on div "0:31 ﺗﻮ ﻋﺸﻖ و راز منییی 0:35 ﺗﻮ ﺳﻮز و ﺳﺎز منییی 0:39 ﺗﻮ ﺳﺮو ﻧﺎز منییی 0:42 ﺗﻮ ﺷ…" at bounding box center [269, 157] width 516 height 241
paste input "**********"
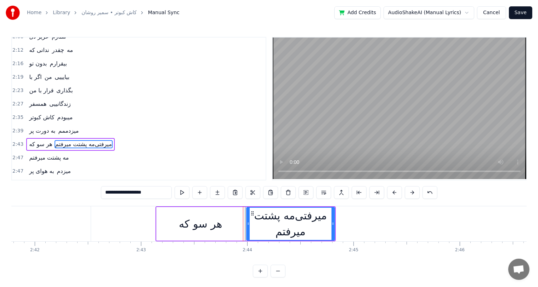
drag, startPoint x: 140, startPoint y: 193, endPoint x: 81, endPoint y: 196, distance: 59.6
click at [81, 196] on div "0:31 ﺗﻮ ﻋﺸﻖ و راز منییی 0:35 ﺗﻮ ﺳﻮز و ﺳﺎز منییی 0:39 ﺗﻮ ﺳﺮو ﻧﺎز منییی 0:42 ﺗﻮ ﺷ…" at bounding box center [269, 157] width 516 height 241
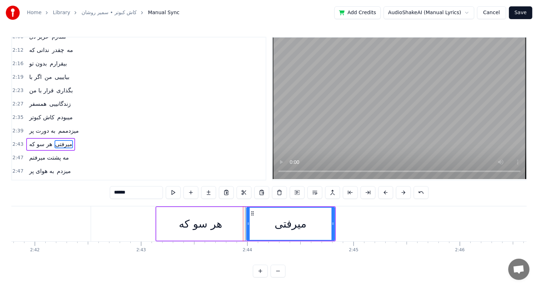
drag, startPoint x: 123, startPoint y: 194, endPoint x: 86, endPoint y: 199, distance: 37.5
click at [86, 199] on div "0:31 ﺗﻮ ﻋﺸﻖ و راز منییی 0:35 ﺗﻮ ﺳﻮز و ﺳﺎز منییی 0:39 ﺗﻮ ﺳﺮو ﻧﺎز منییی 0:42 ﺗﻮ ﺷ…" at bounding box center [269, 157] width 516 height 241
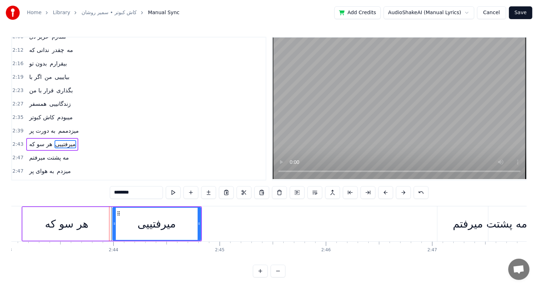
scroll to position [0, 17341]
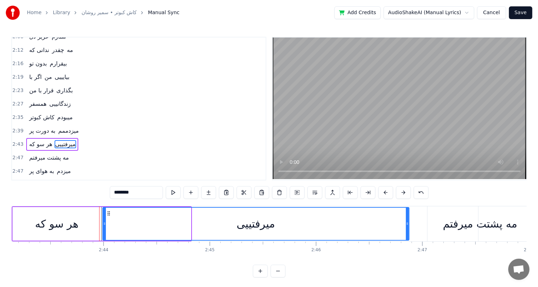
drag, startPoint x: 190, startPoint y: 224, endPoint x: 408, endPoint y: 218, distance: 218.3
click at [408, 218] on div at bounding box center [407, 224] width 3 height 32
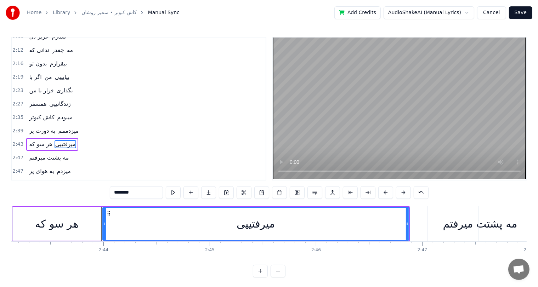
scroll to position [0, 17236]
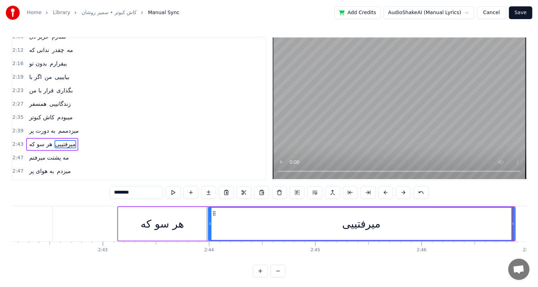
type input "********"
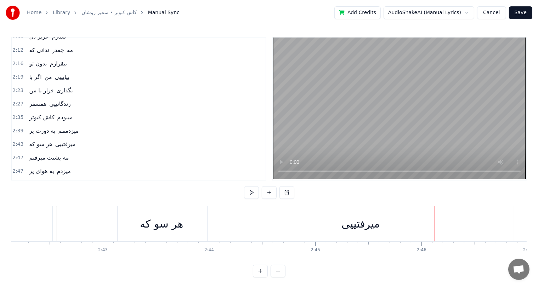
click at [164, 224] on div "ﻫﺮ ﺳﻮ ﻛﻪ" at bounding box center [161, 224] width 43 height 16
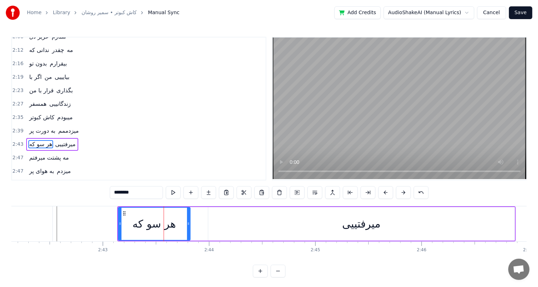
drag, startPoint x: 203, startPoint y: 225, endPoint x: 187, endPoint y: 225, distance: 16.3
click at [187, 225] on icon at bounding box center [188, 224] width 3 height 6
drag, startPoint x: 234, startPoint y: 226, endPoint x: 243, endPoint y: 228, distance: 9.5
click at [243, 228] on div "ﻣﻴﺮفتییی" at bounding box center [361, 224] width 307 height 34
type input "********"
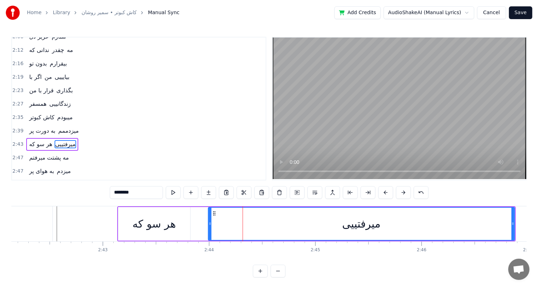
click at [243, 228] on div "ﻣﻴﺮفتییی" at bounding box center [362, 224] width 306 height 32
drag, startPoint x: 209, startPoint y: 224, endPoint x: 198, endPoint y: 225, distance: 11.8
click at [198, 225] on icon at bounding box center [198, 224] width 3 height 6
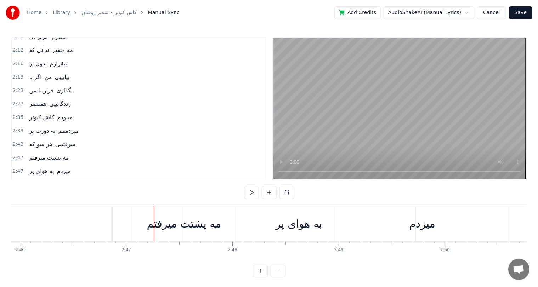
scroll to position [0, 17704]
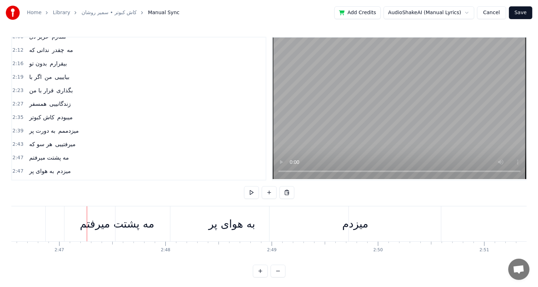
click at [352, 231] on div "ﻣﻴﺰدم" at bounding box center [355, 224] width 26 height 16
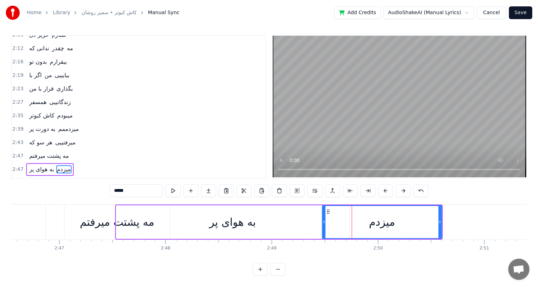
drag, startPoint x: 272, startPoint y: 213, endPoint x: 324, endPoint y: 219, distance: 52.4
click at [324, 219] on div at bounding box center [324, 222] width 3 height 32
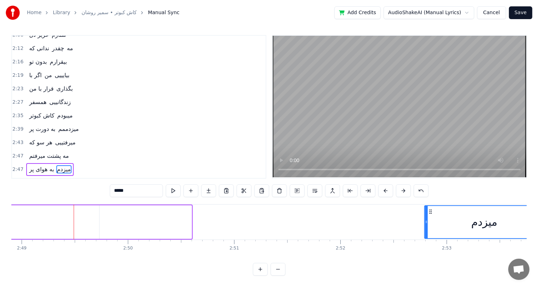
drag, startPoint x: 329, startPoint y: 204, endPoint x: 458, endPoint y: 207, distance: 129.4
click at [458, 207] on div "ﻣﻴﺰدم" at bounding box center [484, 222] width 119 height 32
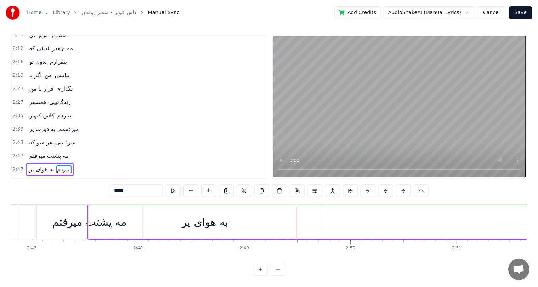
scroll to position [0, 17729]
click at [209, 215] on div "ﺑﻪ ﻫﻮای ﭘﺮ" at bounding box center [208, 222] width 47 height 16
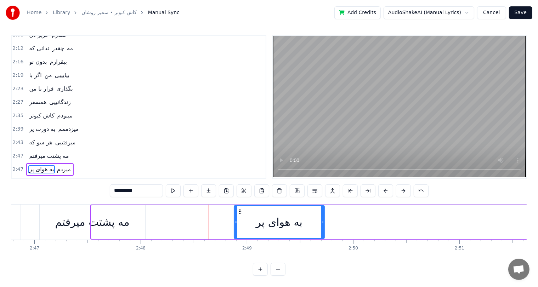
drag, startPoint x: 92, startPoint y: 214, endPoint x: 235, endPoint y: 214, distance: 142.8
click at [235, 219] on icon at bounding box center [236, 222] width 3 height 6
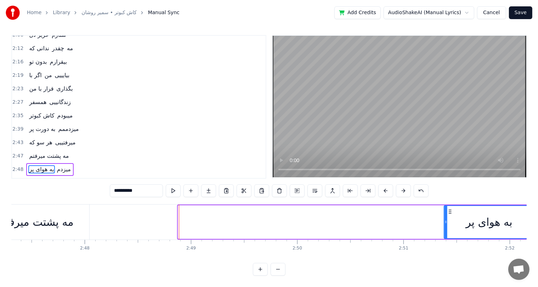
scroll to position [0, 17785]
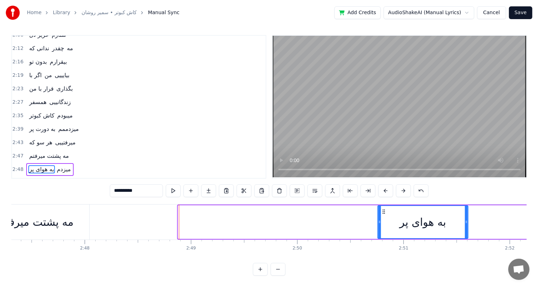
drag, startPoint x: 238, startPoint y: 203, endPoint x: 382, endPoint y: 203, distance: 143.5
click at [382, 209] on icon at bounding box center [384, 212] width 6 height 6
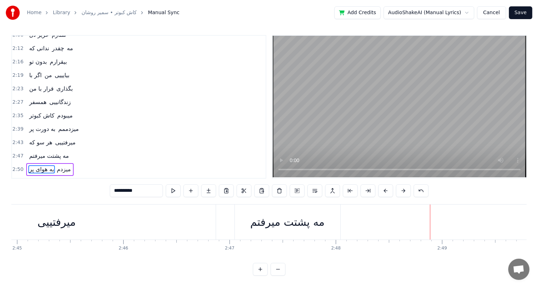
scroll to position [0, 17533]
click at [273, 219] on div "ﻣﻪ ﭘﺸﺘﺖ ﻣﻴﺮﻓﺘﻢ" at bounding box center [289, 222] width 74 height 16
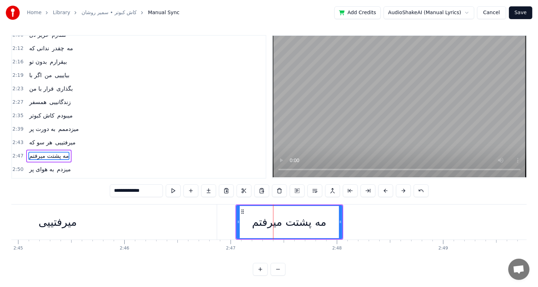
scroll to position [3, 0]
drag, startPoint x: 128, startPoint y: 190, endPoint x: 101, endPoint y: 193, distance: 27.1
click at [101, 193] on div "0:31 ﺗﻮ ﻋﺸﻖ و راز منییی 0:35 ﺗﻮ ﺳﻮز و ﺳﺎز منییی 0:39 ﺗﻮ ﺳﺮو ﻧﺎز منییی 0:42 ﺗﻮ ﺷ…" at bounding box center [269, 155] width 516 height 241
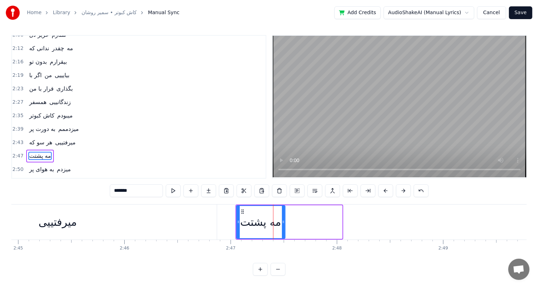
drag, startPoint x: 341, startPoint y: 222, endPoint x: 284, endPoint y: 221, distance: 56.7
click at [284, 221] on icon at bounding box center [283, 222] width 3 height 6
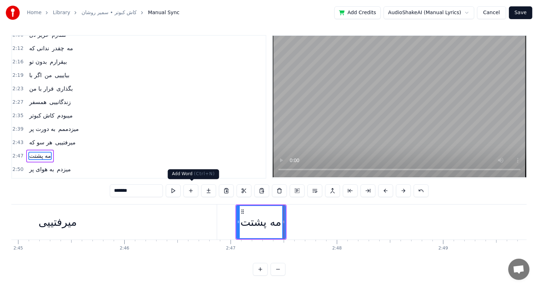
type input "*******"
click at [191, 190] on button at bounding box center [191, 191] width 15 height 13
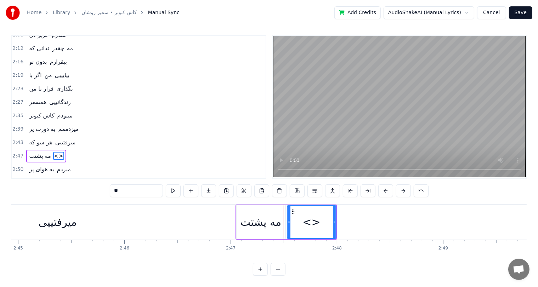
drag, startPoint x: 146, startPoint y: 190, endPoint x: 28, endPoint y: 200, distance: 118.1
click at [28, 200] on div "0:31 ﺗﻮ ﻋﺸﻖ و راز منییی 0:35 ﺗﻮ ﺳﻮز و ﺳﺎز منییی 0:39 ﺗﻮ ﺳﺮو ﻧﺎز منییی 0:42 ﺗﻮ ﺷ…" at bounding box center [269, 155] width 516 height 241
paste input "****"
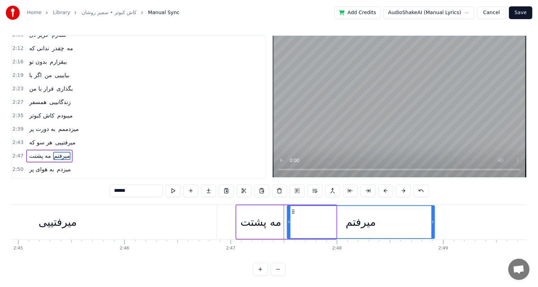
drag, startPoint x: 334, startPoint y: 221, endPoint x: 435, endPoint y: 217, distance: 100.4
click at [434, 217] on div at bounding box center [433, 222] width 3 height 32
click at [78, 225] on div "ﻣﻴﺮفتییی" at bounding box center [58, 222] width 318 height 35
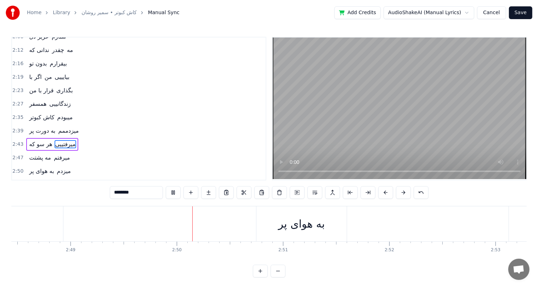
scroll to position [0, 17998]
click at [198, 216] on div "ﺑﻪ ﻫﻮای ﭘﺮ" at bounding box center [209, 224] width 47 height 16
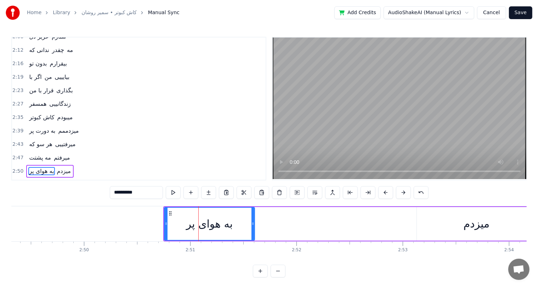
scroll to position [7, 0]
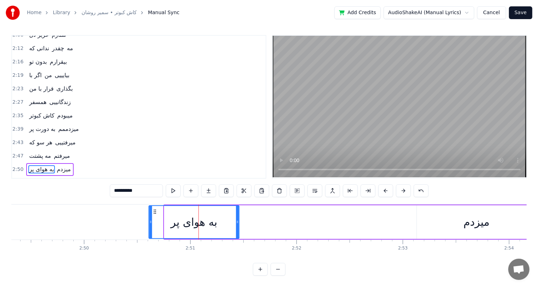
drag, startPoint x: 169, startPoint y: 204, endPoint x: 154, endPoint y: 206, distance: 15.7
click at [154, 209] on icon at bounding box center [155, 212] width 6 height 6
click at [471, 220] on div "ﻣﻴﺰدم" at bounding box center [477, 222] width 26 height 16
type input "*****"
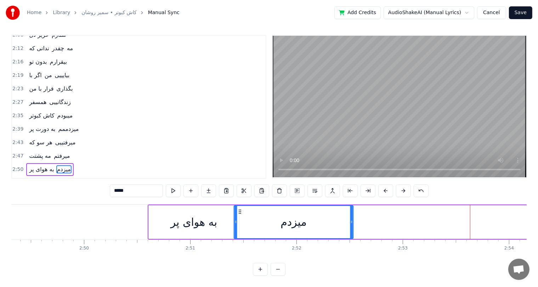
drag, startPoint x: 422, startPoint y: 203, endPoint x: 239, endPoint y: 203, distance: 183.2
click at [239, 210] on circle at bounding box center [239, 210] width 0 height 0
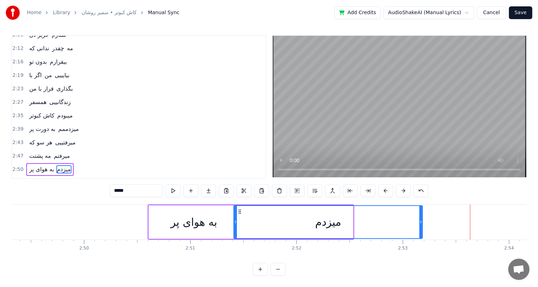
drag, startPoint x: 352, startPoint y: 215, endPoint x: 422, endPoint y: 219, distance: 71.0
click at [422, 219] on div at bounding box center [421, 222] width 3 height 32
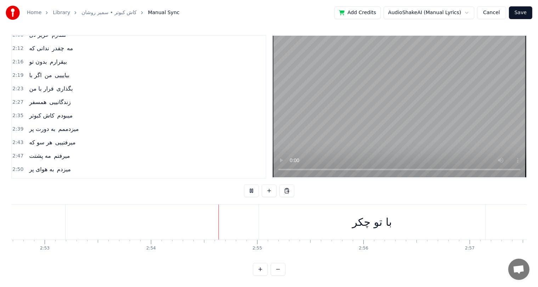
scroll to position [0, 18467]
click at [261, 219] on div "ﺑﺎ ﺗﻮ چکر" at bounding box center [262, 222] width 40 height 16
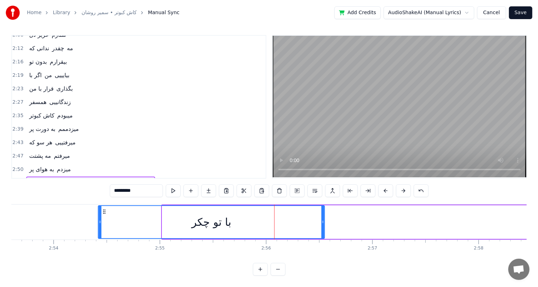
scroll to position [0, 18445]
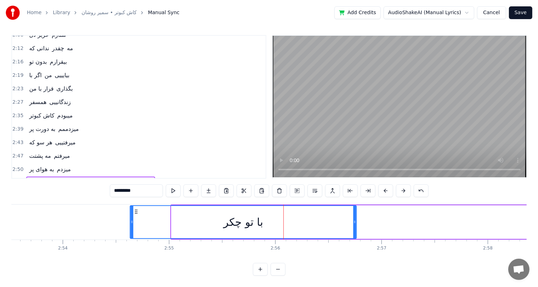
drag, startPoint x: 154, startPoint y: 204, endPoint x: 135, endPoint y: 207, distance: 19.7
click at [135, 209] on icon at bounding box center [136, 212] width 6 height 6
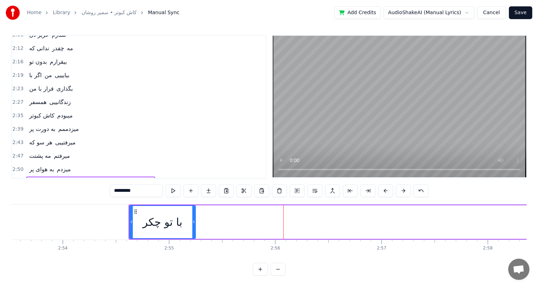
drag, startPoint x: 355, startPoint y: 216, endPoint x: 194, endPoint y: 216, distance: 160.9
click at [194, 219] on icon at bounding box center [193, 222] width 3 height 6
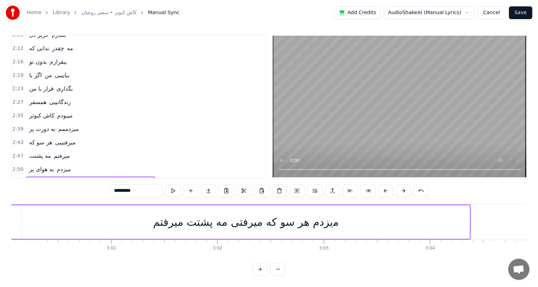
scroll to position [0, 19152]
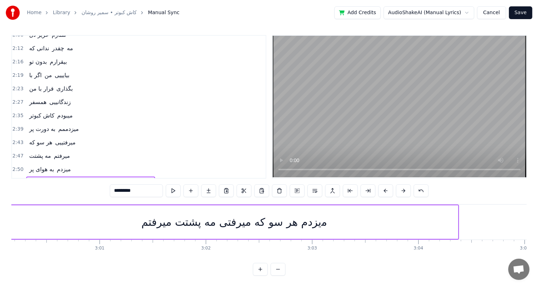
click at [185, 215] on div "ﻣیزدم ﻫﺮ ﺳﻮ ﻛﻪ ﻣﻴﺮﻓﺘﻰ ﻣﻪ ﭘﺸﺘﺖ ﻣﻴﺮﻓﺘﻢ" at bounding box center [234, 222] width 186 height 16
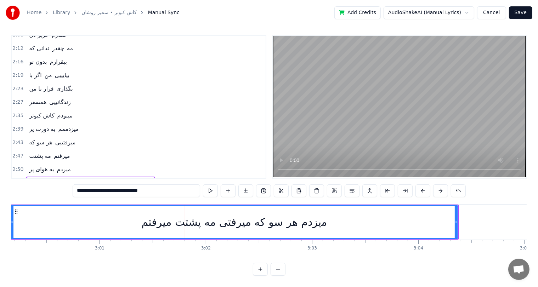
drag, startPoint x: 164, startPoint y: 184, endPoint x: 148, endPoint y: 186, distance: 16.7
click at [148, 186] on input "**********" at bounding box center [137, 191] width 128 height 13
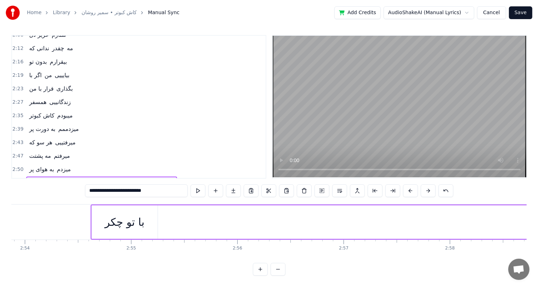
scroll to position [0, 18482]
click at [132, 221] on div "ﺑﺎ ﺗﻮ چکر" at bounding box center [125, 222] width 40 height 16
type input "*********"
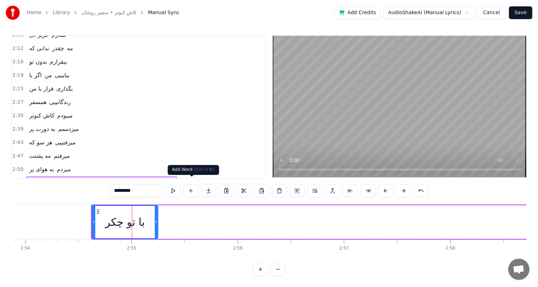
click at [192, 187] on button at bounding box center [191, 191] width 15 height 13
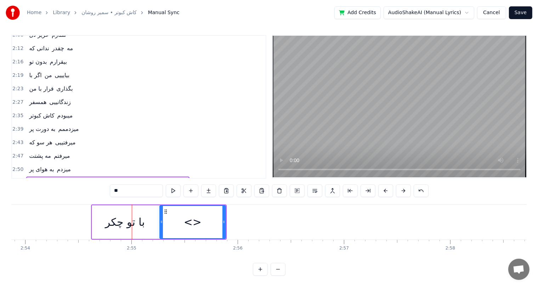
drag, startPoint x: 143, startPoint y: 185, endPoint x: 85, endPoint y: 191, distance: 58.5
click at [85, 191] on div "0:31 ﺗﻮ ﻋﺸﻖ و راز منییی 0:35 ﺗﻮ ﺳﻮز و ﺳﺎز منییی 0:39 ﺗﻮ ﺳﺮو ﻧﺎز منییی 0:42 ﺗﻮ ﺷ…" at bounding box center [269, 155] width 516 height 241
paste input "***"
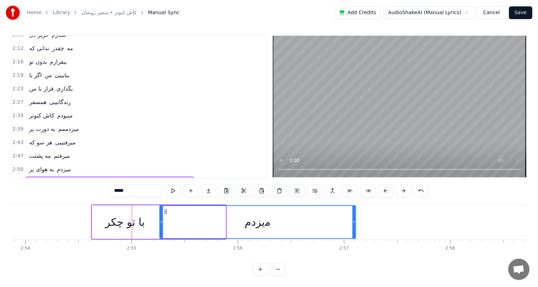
drag, startPoint x: 223, startPoint y: 220, endPoint x: 353, endPoint y: 212, distance: 130.3
click at [353, 212] on div at bounding box center [354, 222] width 3 height 32
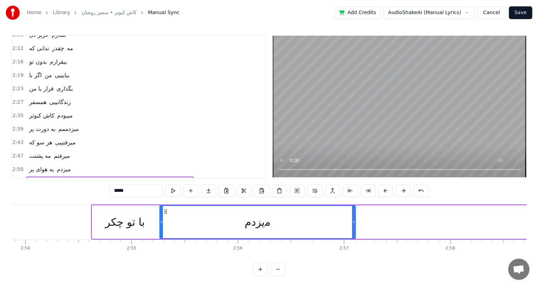
type input "*****"
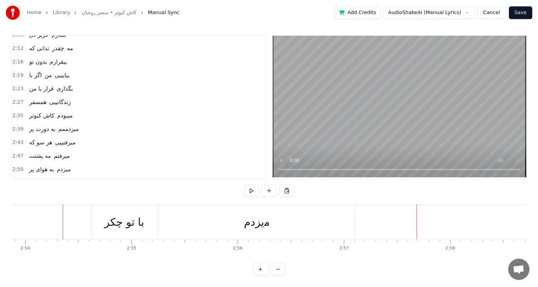
click at [11, 219] on div "Home Library کاش کبوتر • سمیر روشان Manual Sync Add Credits AudioShakeAI (Manua…" at bounding box center [269, 137] width 538 height 278
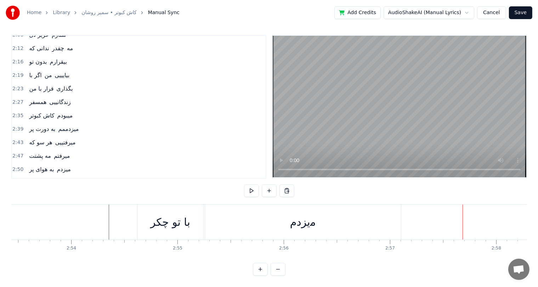
scroll to position [0, 18436]
click at [176, 217] on div "ﺑﺎ ﺗﻮ چکر" at bounding box center [171, 222] width 40 height 16
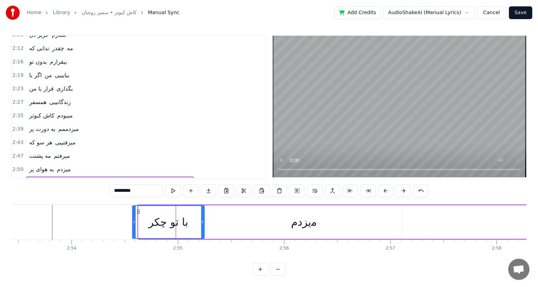
drag, startPoint x: 138, startPoint y: 215, endPoint x: 132, endPoint y: 215, distance: 6.0
click at [133, 219] on icon at bounding box center [134, 222] width 3 height 6
click at [240, 216] on div "ﻣیزدم" at bounding box center [304, 223] width 196 height 34
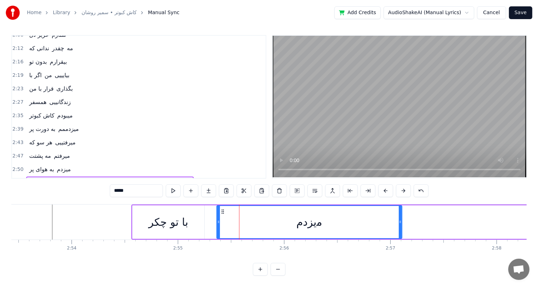
drag, startPoint x: 208, startPoint y: 212, endPoint x: 218, endPoint y: 213, distance: 10.6
click at [218, 213] on div at bounding box center [218, 222] width 3 height 32
drag, startPoint x: 186, startPoint y: 216, endPoint x: 166, endPoint y: 218, distance: 20.0
click at [166, 218] on div "ﺑﺎ ﺗﻮ چکر" at bounding box center [168, 222] width 40 height 16
type input "*********"
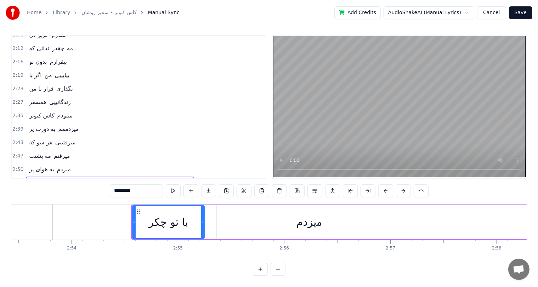
click at [166, 218] on div "ﺑﺎ ﺗﻮ چکر" at bounding box center [168, 222] width 40 height 16
drag, startPoint x: 203, startPoint y: 216, endPoint x: 209, endPoint y: 216, distance: 6.4
click at [209, 219] on icon at bounding box center [207, 222] width 3 height 6
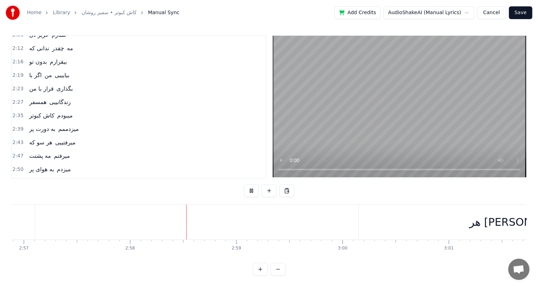
scroll to position [0, 18886]
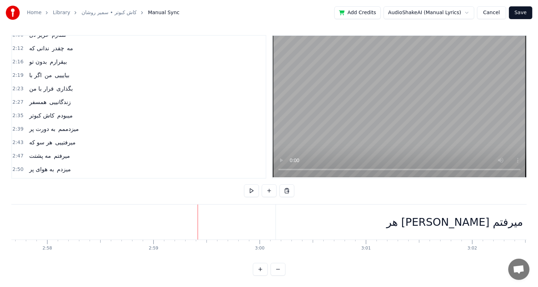
click at [456, 215] on div "ﻫﺮ [PERSON_NAME] ﻛﻪ ﻣﻴﺮﻓﺘﻰﻣﻪ ﭘﺸﺘﺖ ﻣﻴﺮﻓﺘﻢ" at bounding box center [500, 222] width 227 height 16
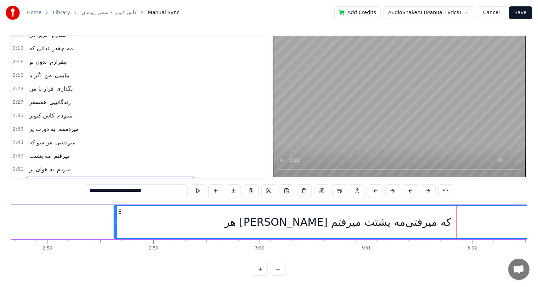
drag, startPoint x: 283, startPoint y: 204, endPoint x: 120, endPoint y: 206, distance: 162.6
click at [120, 209] on icon at bounding box center [120, 212] width 6 height 6
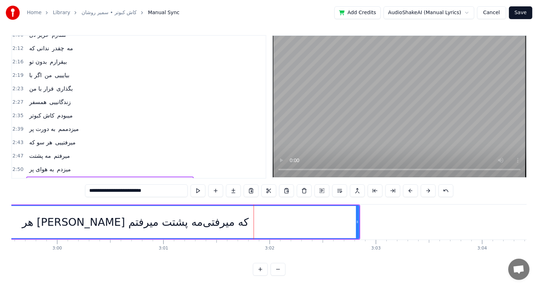
scroll to position [0, 19090]
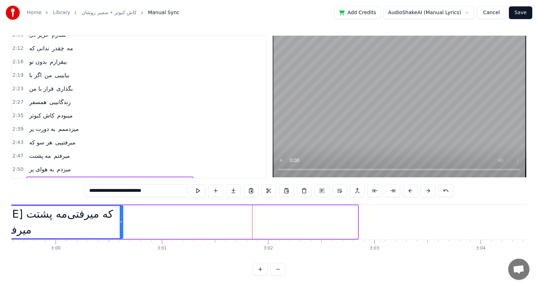
drag, startPoint x: 356, startPoint y: 215, endPoint x: 119, endPoint y: 221, distance: 236.4
click at [120, 221] on div at bounding box center [121, 222] width 3 height 32
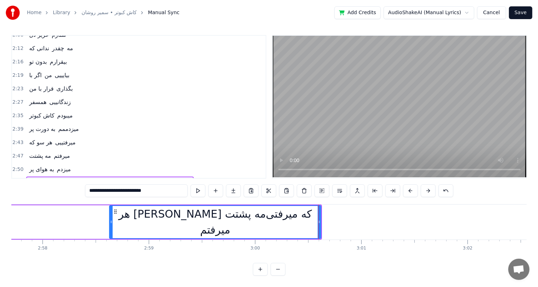
scroll to position [0, 18867]
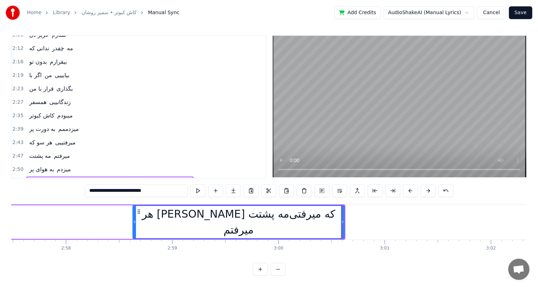
drag, startPoint x: 140, startPoint y: 186, endPoint x: 83, endPoint y: 186, distance: 57.4
click at [83, 186] on div "0:31 ﺗﻮ ﻋﺸﻖ و راز منییی 0:35 ﺗﻮ ﺳﻮز و ﺳﺎز منییی 0:39 ﺗﻮ ﺳﺮو ﻧﺎز منییی 0:42 ﺗﻮ ﺷ…" at bounding box center [269, 155] width 516 height 241
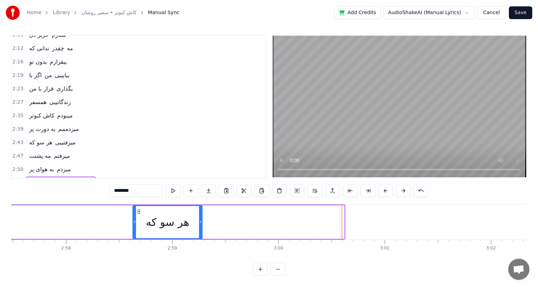
drag, startPoint x: 342, startPoint y: 220, endPoint x: 200, endPoint y: 222, distance: 142.5
click at [200, 222] on div at bounding box center [200, 222] width 3 height 32
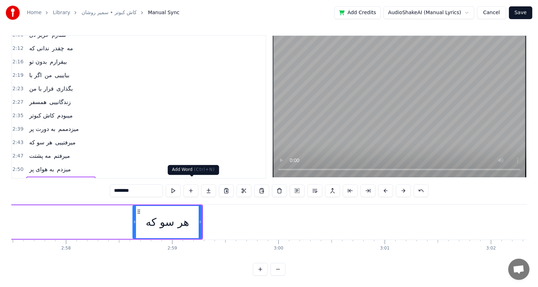
type input "********"
click at [189, 185] on button at bounding box center [191, 191] width 15 height 13
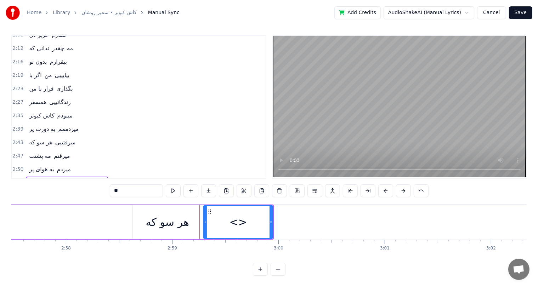
drag, startPoint x: 137, startPoint y: 182, endPoint x: 77, endPoint y: 184, distance: 60.6
click at [77, 184] on div "0:31 ﺗﻮ ﻋﺸﻖ و راز منییی 0:35 ﺗﻮ ﺳﻮز و ﺳﺎز منییی 0:39 ﺗﻮ ﺳﺮو ﻧﺎز منییی 0:42 ﺗﻮ ﺷ…" at bounding box center [269, 155] width 516 height 241
paste input "**********"
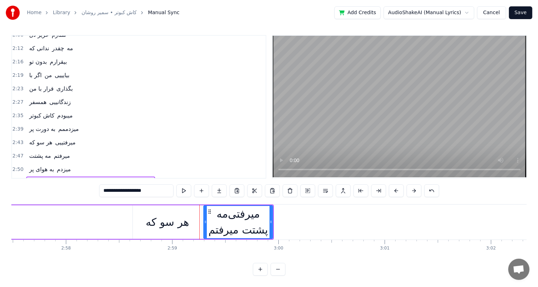
drag, startPoint x: 140, startPoint y: 185, endPoint x: 106, endPoint y: 185, distance: 34.0
click at [106, 185] on input "**********" at bounding box center [136, 191] width 74 height 13
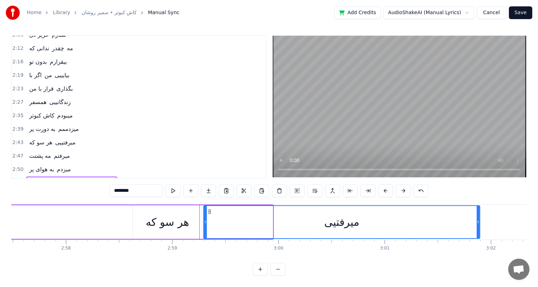
drag, startPoint x: 270, startPoint y: 213, endPoint x: 478, endPoint y: 214, distance: 207.3
click at [478, 214] on div at bounding box center [478, 222] width 3 height 32
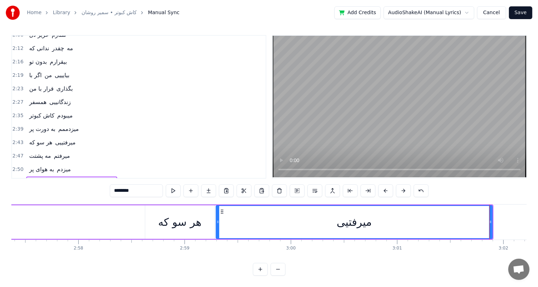
scroll to position [0, 18853]
type input "*******"
click at [89, 224] on div "ﺑﺎ ﺗﻮ چکر ﻣیزدم ﻫﺮ ﺳﻮ ﻛﻪ ﻣﻴﺮفتیی" at bounding box center [104, 222] width 781 height 35
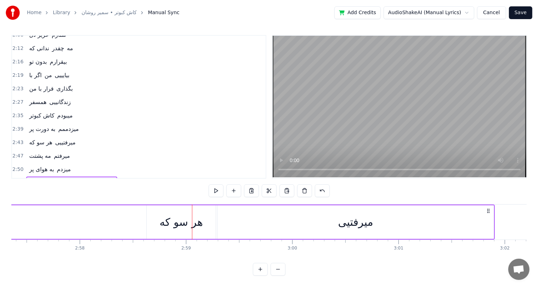
click at [171, 219] on div "ﻫﺮ ﺳﻮ ﻛﻪ" at bounding box center [180, 222] width 43 height 16
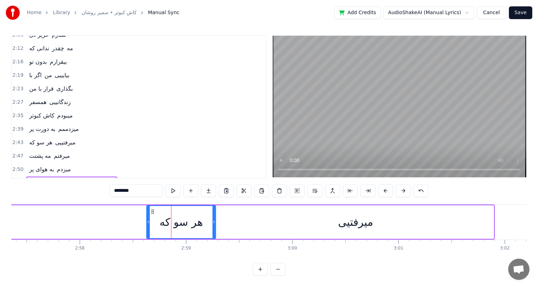
drag, startPoint x: 142, startPoint y: 184, endPoint x: 136, endPoint y: 186, distance: 6.5
click at [136, 186] on input "********" at bounding box center [136, 191] width 53 height 13
drag, startPoint x: 116, startPoint y: 186, endPoint x: 112, endPoint y: 186, distance: 4.7
click at [112, 186] on input "********" at bounding box center [136, 191] width 53 height 13
click at [332, 221] on div "ﻣﻴﺮفتیی" at bounding box center [356, 223] width 276 height 34
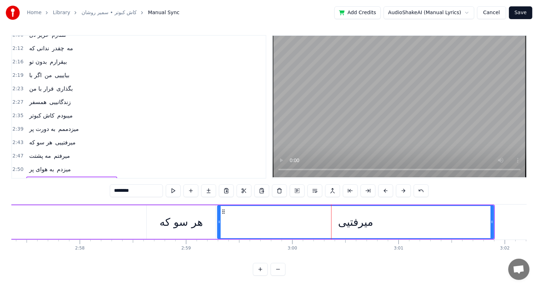
click at [137, 185] on input "*******" at bounding box center [136, 191] width 53 height 13
type input "*******"
click at [100, 213] on div "ﺑﺎ ﺗﻮ چکر ﻣیزدم ﻫﺮ ﺳﻮ ﻛﻪ ﻣﻴﺮفتیی" at bounding box center [104, 222] width 781 height 35
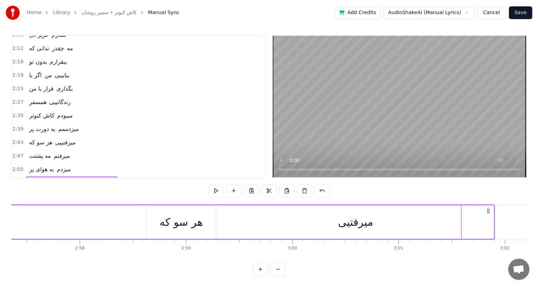
click at [358, 214] on div "ﻣﻴﺮفتیی" at bounding box center [355, 222] width 35 height 16
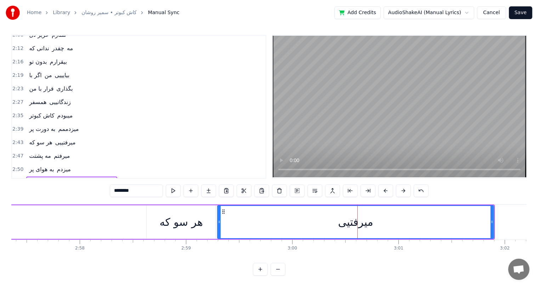
click at [119, 186] on input "********" at bounding box center [136, 191] width 53 height 13
type input "*********"
click at [95, 212] on div "ﺑﺎ ﺗﻮ چکر ﻣیزدم ﻫﺮ ﺳﻮ ﻛﻪ ﻣﻴﺮفتیییی" at bounding box center [104, 222] width 781 height 35
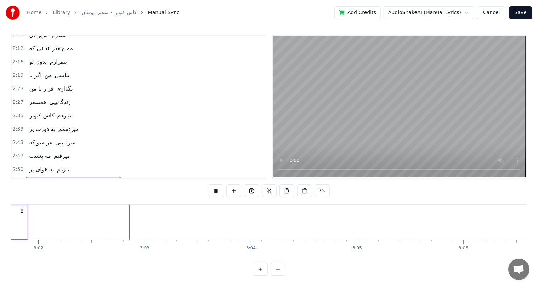
scroll to position [0, 19320]
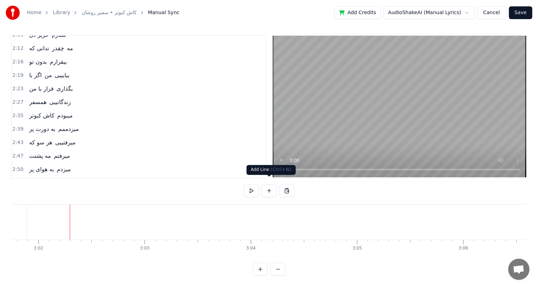
click at [266, 186] on button at bounding box center [269, 191] width 15 height 13
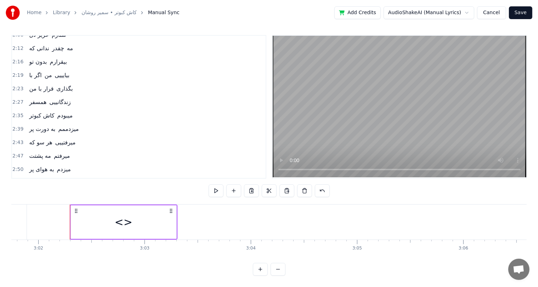
click at [124, 214] on div "<>" at bounding box center [124, 222] width 18 height 16
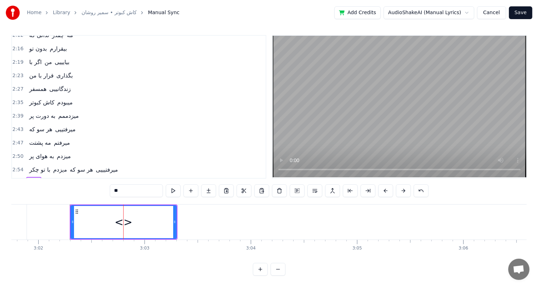
drag, startPoint x: 139, startPoint y: 185, endPoint x: 85, endPoint y: 190, distance: 54.4
click at [85, 190] on div "0:31 ﺗﻮ ﻋﺸﻖ و راز منییی 0:35 ﺗﻮ ﺳﻮز و ﺳﺎز منییی 0:39 ﺗﻮ ﺳﺮو ﻧﺎز منییی 0:42 ﺗﻮ ﺷ…" at bounding box center [269, 155] width 516 height 241
paste input "**********"
drag, startPoint x: 128, startPoint y: 185, endPoint x: 114, endPoint y: 186, distance: 14.2
click at [114, 186] on input "**********" at bounding box center [136, 191] width 53 height 13
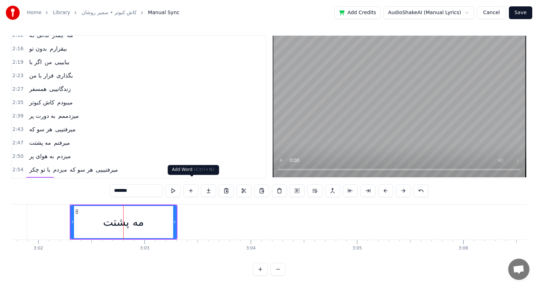
type input "*******"
click at [193, 189] on button at bounding box center [191, 191] width 15 height 13
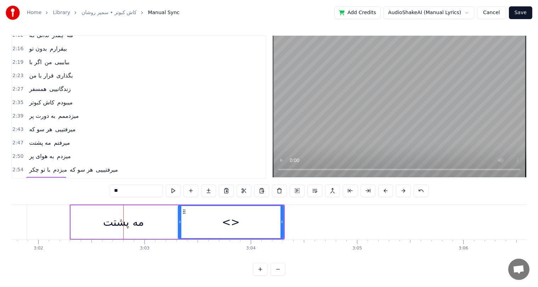
drag, startPoint x: 140, startPoint y: 187, endPoint x: 84, endPoint y: 189, distance: 56.4
click at [84, 189] on div "0:31 ﺗﻮ ﻋﺸﻖ و راز منییی 0:35 ﺗﻮ ﺳﻮز و ﺳﺎز منییی 0:39 ﺗﻮ ﺳﺮو ﻧﺎز منییی 0:42 ﺗﻮ ﺷ…" at bounding box center [269, 155] width 516 height 241
paste input "****"
click at [227, 220] on div "ﻣﻴﺮﻓﺘﻢ" at bounding box center [231, 222] width 30 height 16
click at [139, 185] on input "******" at bounding box center [136, 191] width 53 height 13
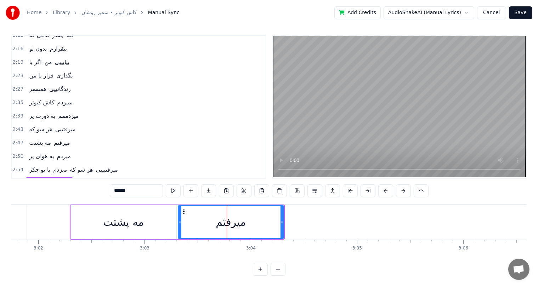
click at [119, 218] on div "ﻣﻪ ﭘﺸﺘﺖ" at bounding box center [123, 222] width 41 height 16
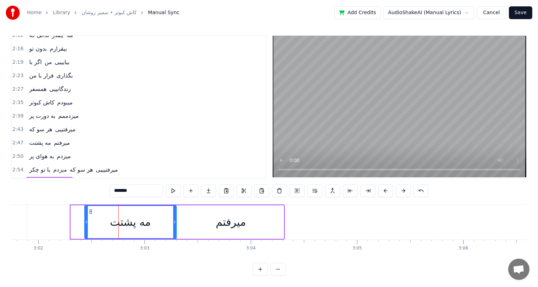
drag, startPoint x: 72, startPoint y: 214, endPoint x: 86, endPoint y: 214, distance: 13.8
click at [86, 219] on icon at bounding box center [86, 222] width 3 height 6
drag, startPoint x: 174, startPoint y: 217, endPoint x: 146, endPoint y: 218, distance: 28.4
click at [146, 219] on icon at bounding box center [147, 222] width 3 height 6
click at [234, 214] on div "ﻣﻴﺮﻓﺘﻢ" at bounding box center [231, 222] width 30 height 16
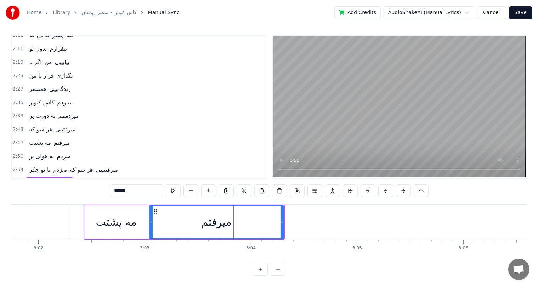
drag, startPoint x: 178, startPoint y: 215, endPoint x: 149, endPoint y: 215, distance: 28.7
click at [149, 215] on div "ﻣﻴﺮﻓﺘﻢ" at bounding box center [216, 223] width 135 height 34
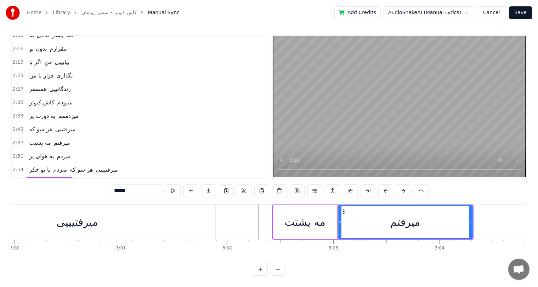
scroll to position [0, 19130]
click at [64, 218] on div "ﻣﻴﺮفتیییی" at bounding box center [77, 222] width 41 height 16
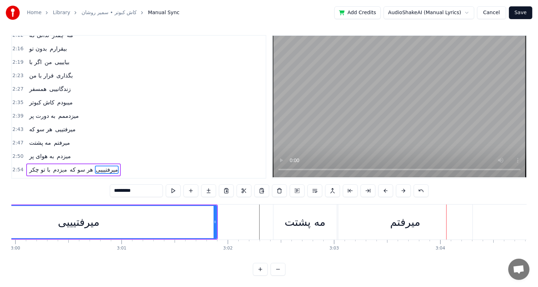
click at [305, 214] on div "ﻣﻪ ﭘﺸﺘﺖ" at bounding box center [305, 222] width 41 height 16
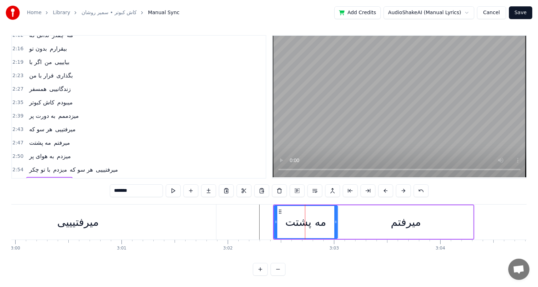
click at [366, 214] on div "ﻣﻴﺮﻓﺘﻢ" at bounding box center [406, 223] width 134 height 34
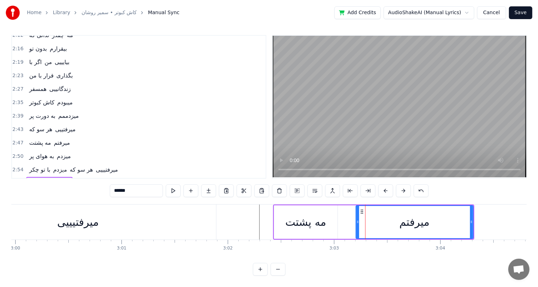
drag, startPoint x: 339, startPoint y: 215, endPoint x: 356, endPoint y: 217, distance: 17.1
click at [356, 219] on icon at bounding box center [357, 222] width 3 height 6
click at [313, 219] on div "ﻣﻪ ﭘﺸﺘﺖ" at bounding box center [306, 222] width 41 height 16
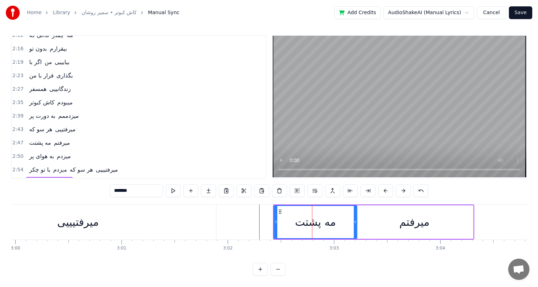
drag, startPoint x: 336, startPoint y: 218, endPoint x: 356, endPoint y: 217, distance: 19.9
click at [356, 219] on icon at bounding box center [355, 222] width 3 height 6
click at [209, 217] on div "ﻣﻴﺮفتیییی" at bounding box center [78, 222] width 276 height 35
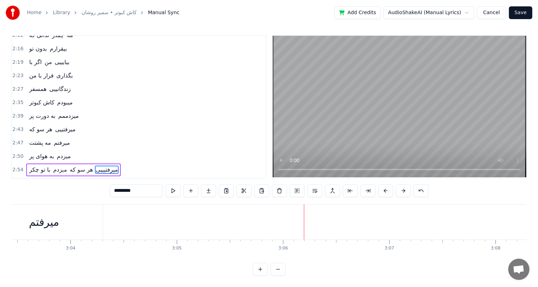
scroll to position [0, 19500]
click at [55, 214] on div "ﻣﻴﺮﻓﺘﻢ" at bounding box center [44, 222] width 30 height 16
type input "******"
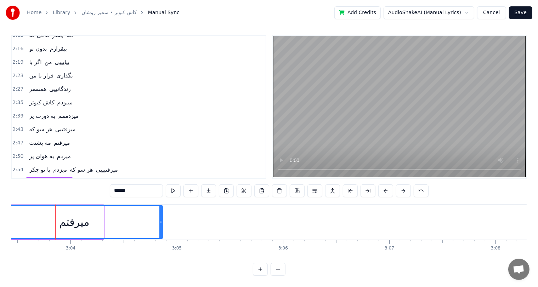
drag, startPoint x: 101, startPoint y: 217, endPoint x: 160, endPoint y: 215, distance: 59.2
click at [160, 219] on icon at bounding box center [160, 222] width 3 height 6
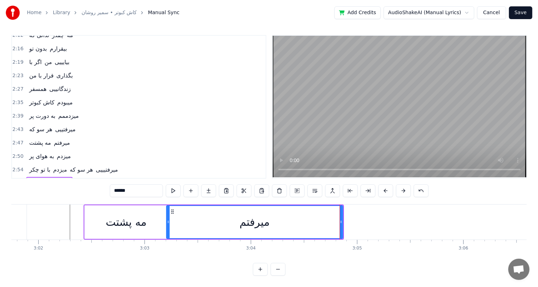
scroll to position [0, 19317]
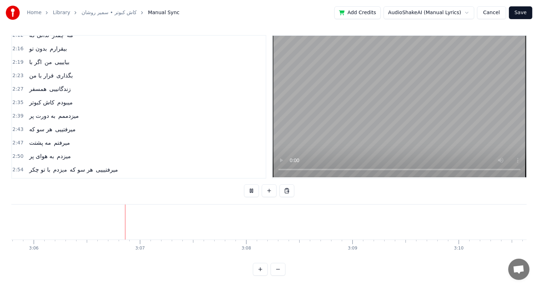
scroll to position [0, 19762]
click at [522, 16] on button "Save" at bounding box center [520, 12] width 23 height 13
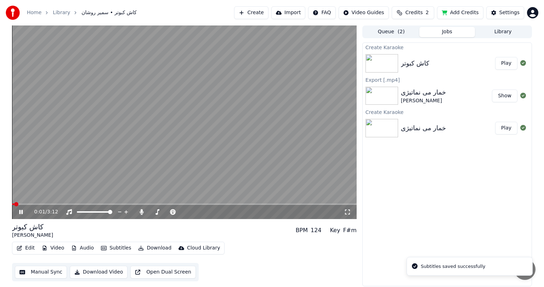
click at [76, 150] on video at bounding box center [184, 123] width 345 height 194
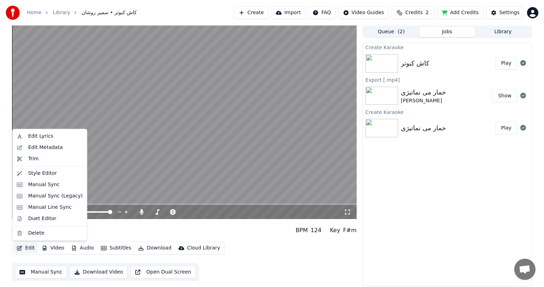
click at [29, 249] on button "Edit" at bounding box center [26, 248] width 24 height 10
click at [41, 151] on div "Edit Metadata" at bounding box center [45, 147] width 35 height 7
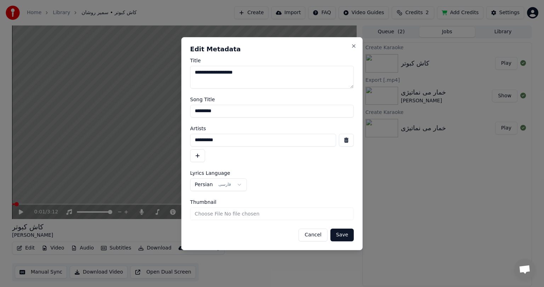
click at [316, 235] on button "Cancel" at bounding box center [313, 235] width 29 height 13
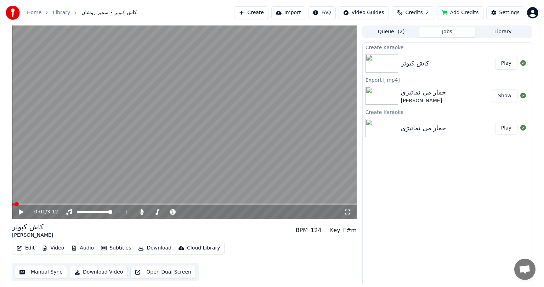
click at [140, 109] on video at bounding box center [184, 123] width 345 height 194
click at [37, 204] on span at bounding box center [184, 204] width 345 height 1
click at [52, 203] on video at bounding box center [184, 123] width 345 height 194
click at [56, 204] on span at bounding box center [184, 204] width 345 height 1
click at [105, 172] on video at bounding box center [184, 123] width 345 height 194
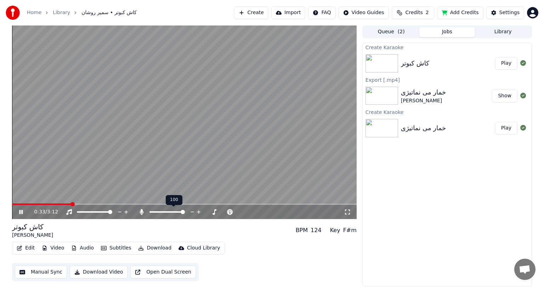
click at [141, 211] on icon at bounding box center [142, 212] width 4 height 6
click at [141, 211] on icon at bounding box center [141, 212] width 7 height 6
click at [140, 212] on icon at bounding box center [142, 212] width 4 height 6
click at [17, 211] on div "1:30 / 3:12" at bounding box center [184, 212] width 339 height 7
click at [22, 212] on icon at bounding box center [21, 212] width 4 height 4
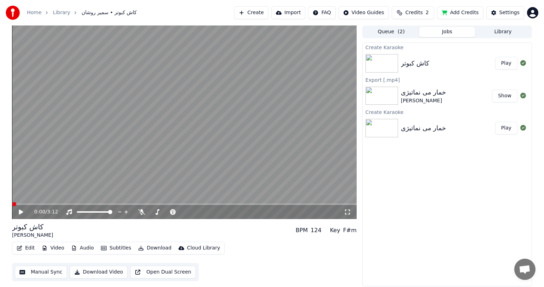
click at [12, 204] on span at bounding box center [12, 204] width 0 height 1
click at [108, 271] on button "Download Video" at bounding box center [99, 272] width 58 height 13
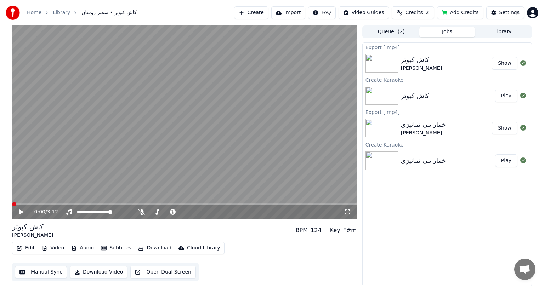
click at [507, 65] on button "Show" at bounding box center [505, 63] width 26 height 13
